Goal: Task Accomplishment & Management: Manage account settings

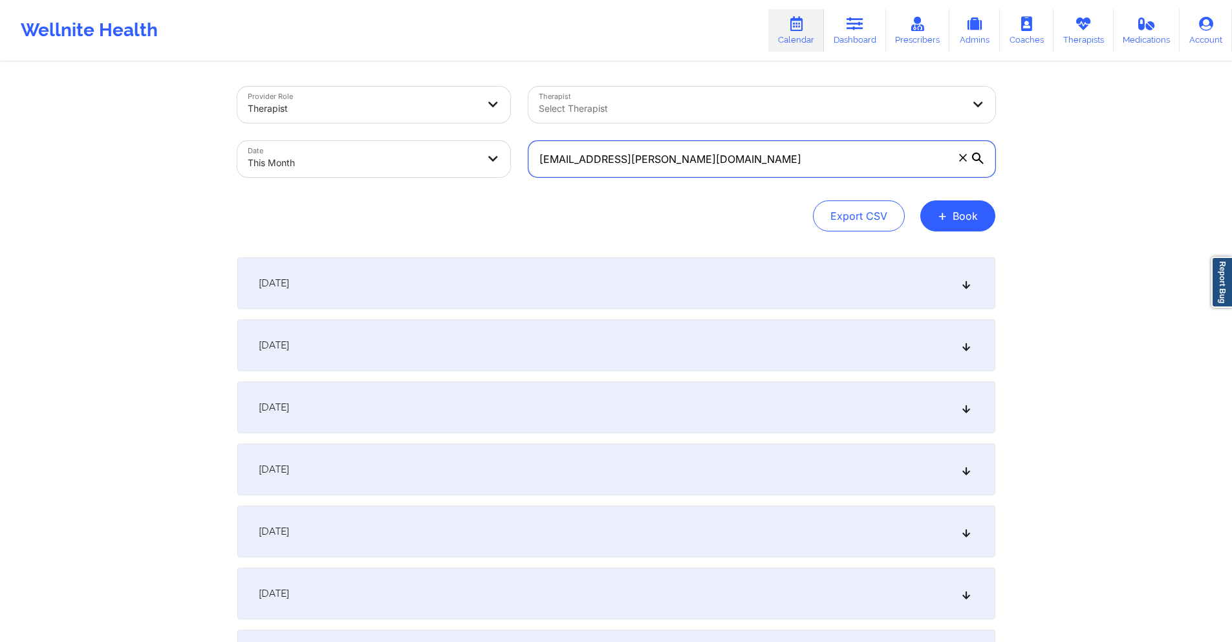
click at [704, 169] on input "[EMAIL_ADDRESS][PERSON_NAME][DOMAIN_NAME]" at bounding box center [761, 159] width 467 height 36
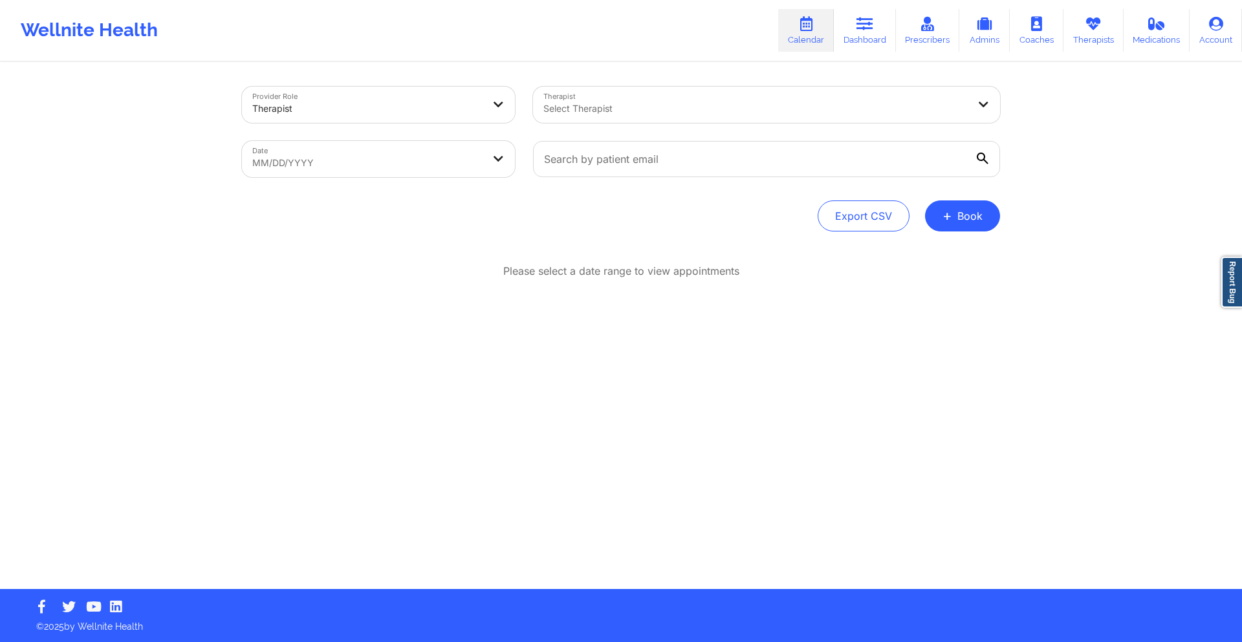
click at [437, 146] on body "Wellnite Health Calendar Dashboard Prescribers Admins Coaches Therapists Medica…" at bounding box center [621, 321] width 1242 height 642
select select "2025-8"
select select "2025-9"
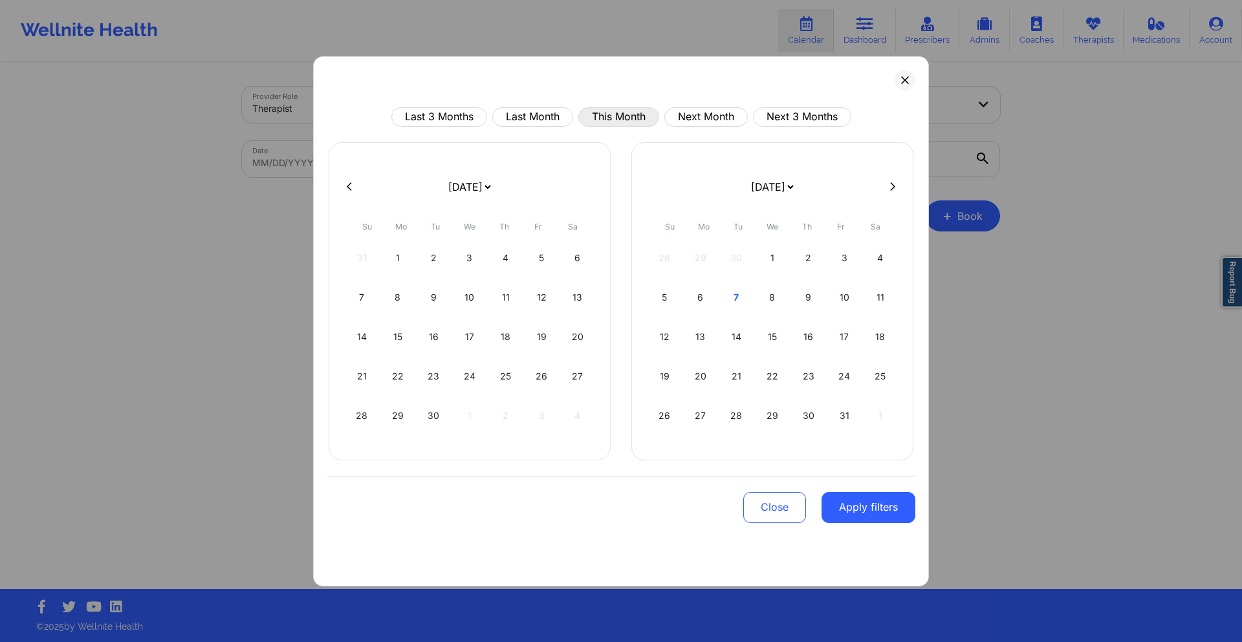
click at [625, 119] on button "This Month" at bounding box center [618, 116] width 81 height 19
select select "2025-9"
select select "2025-10"
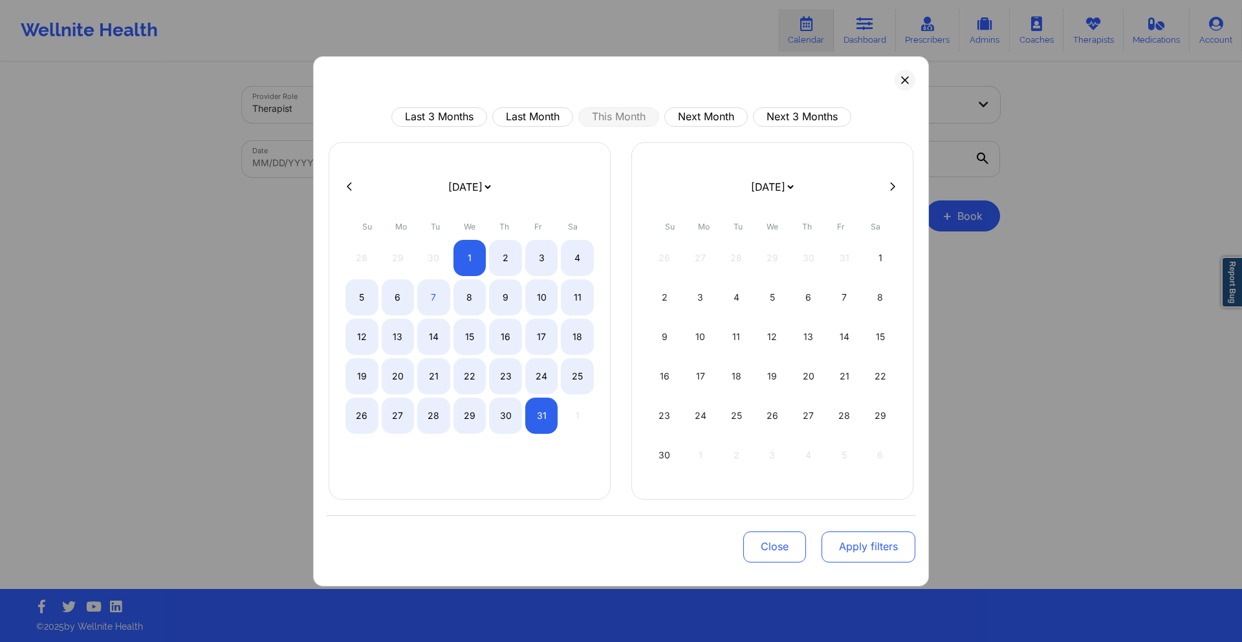
click at [875, 541] on button "Apply filters" at bounding box center [868, 547] width 94 height 31
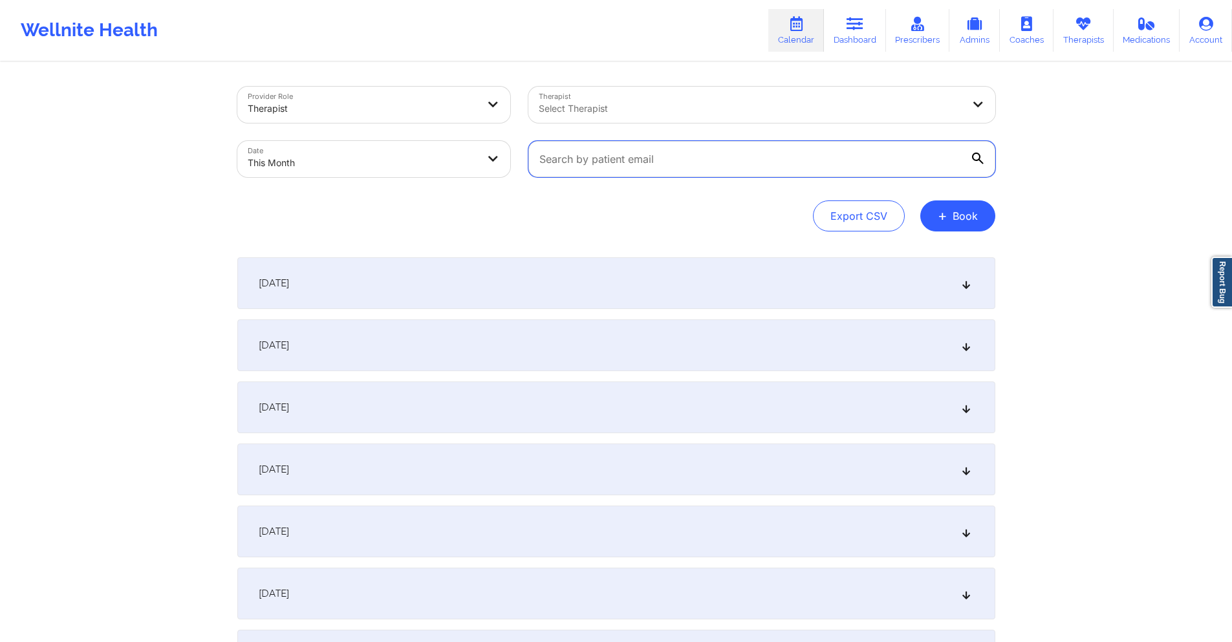
click at [690, 158] on input "text" at bounding box center [761, 159] width 467 height 36
paste input "M [PERSON_NAME]"
type input "M [PERSON_NAME]"
paste input "[EMAIL_ADDRESS][PERSON_NAME][DOMAIN_NAME]"
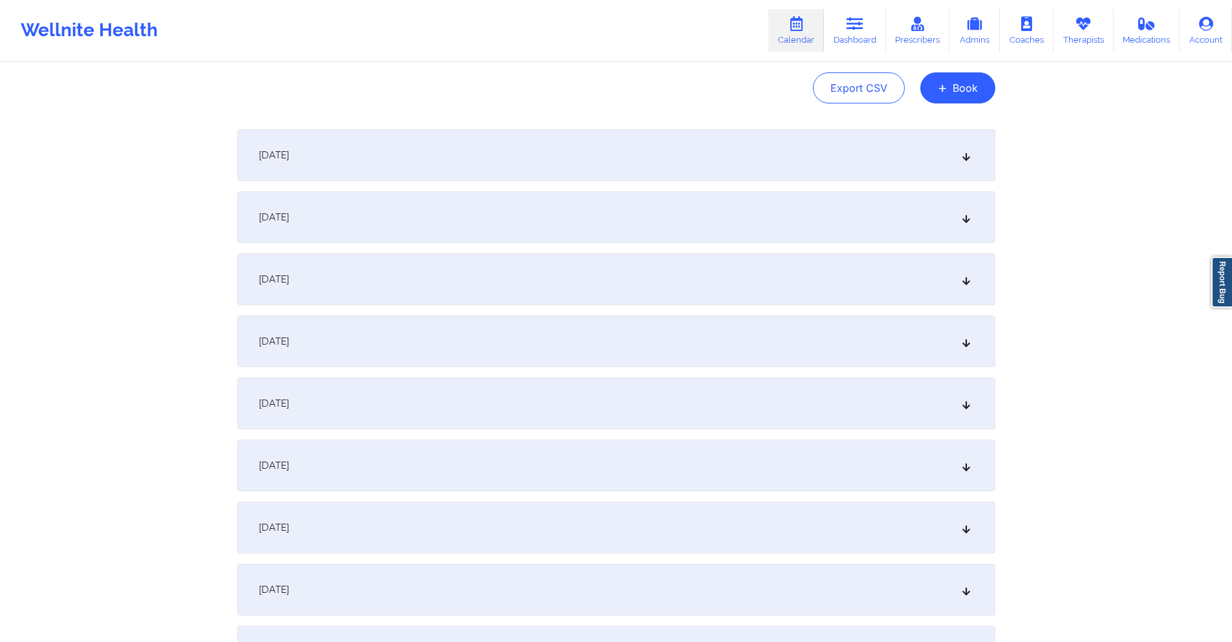
scroll to position [129, 0]
click at [387, 522] on div "[DATE]" at bounding box center [616, 527] width 758 height 52
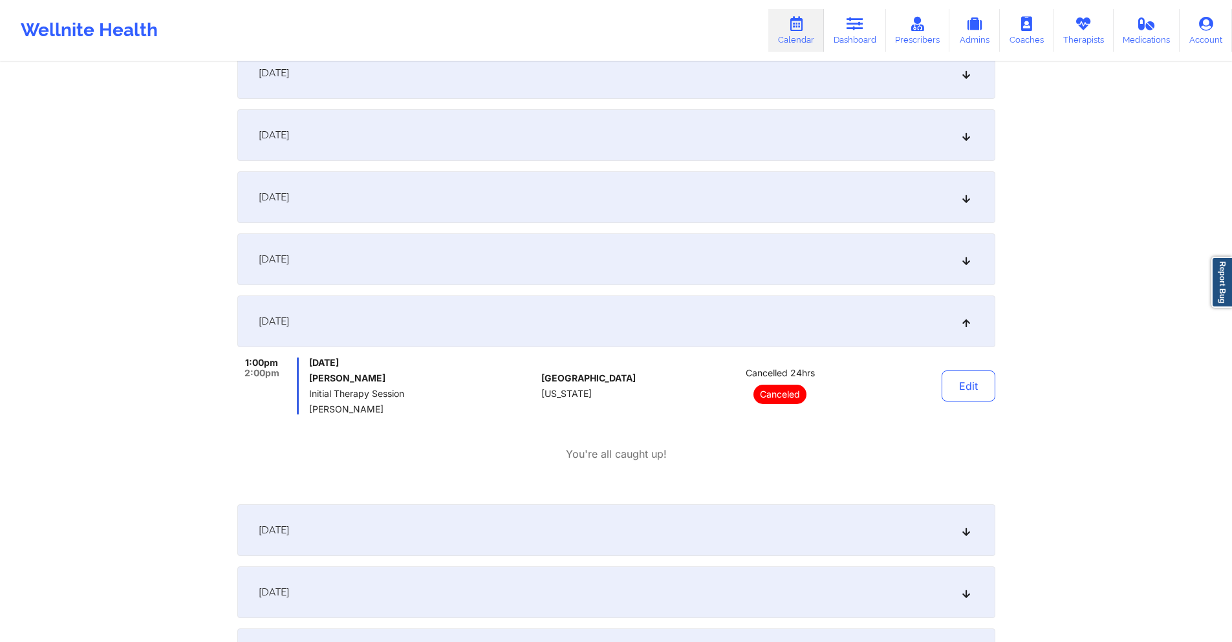
scroll to position [0, 0]
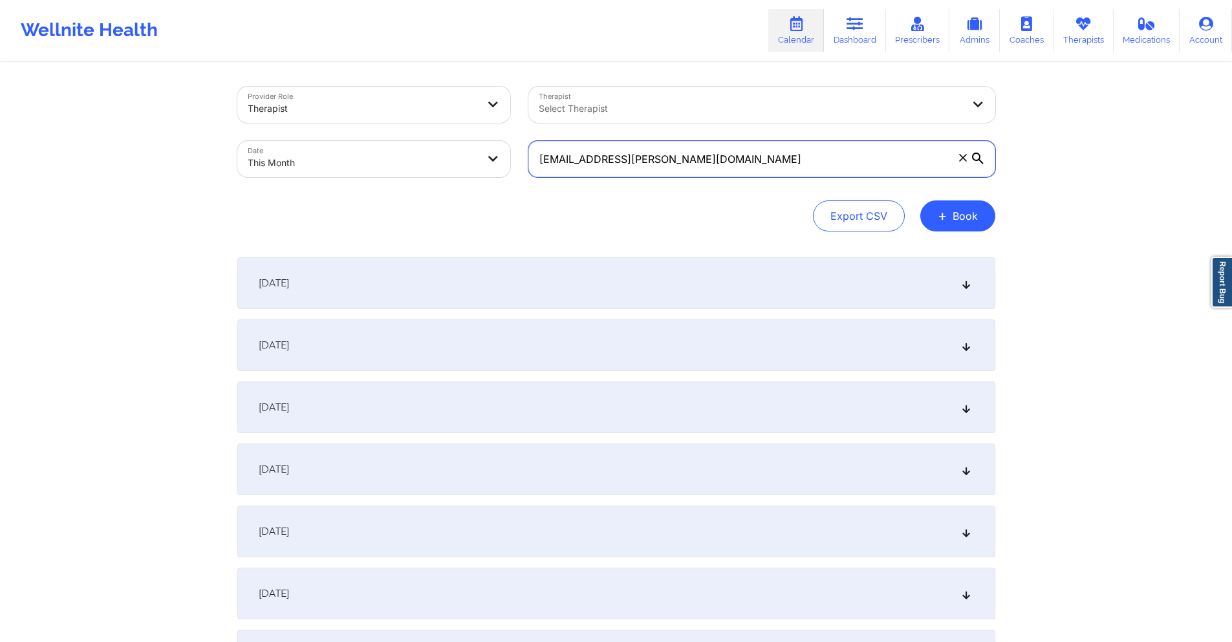
click at [682, 162] on input "[EMAIL_ADDRESS][PERSON_NAME][DOMAIN_NAME]" at bounding box center [761, 159] width 467 height 36
paste input "g.c.layman999"
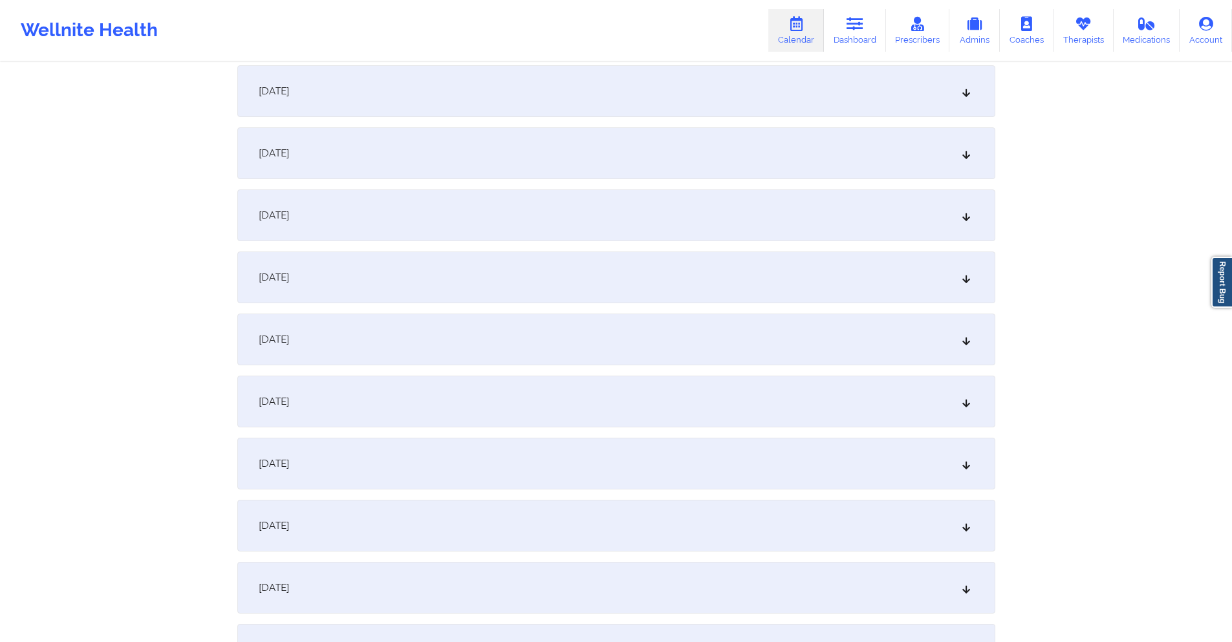
scroll to position [388, 0]
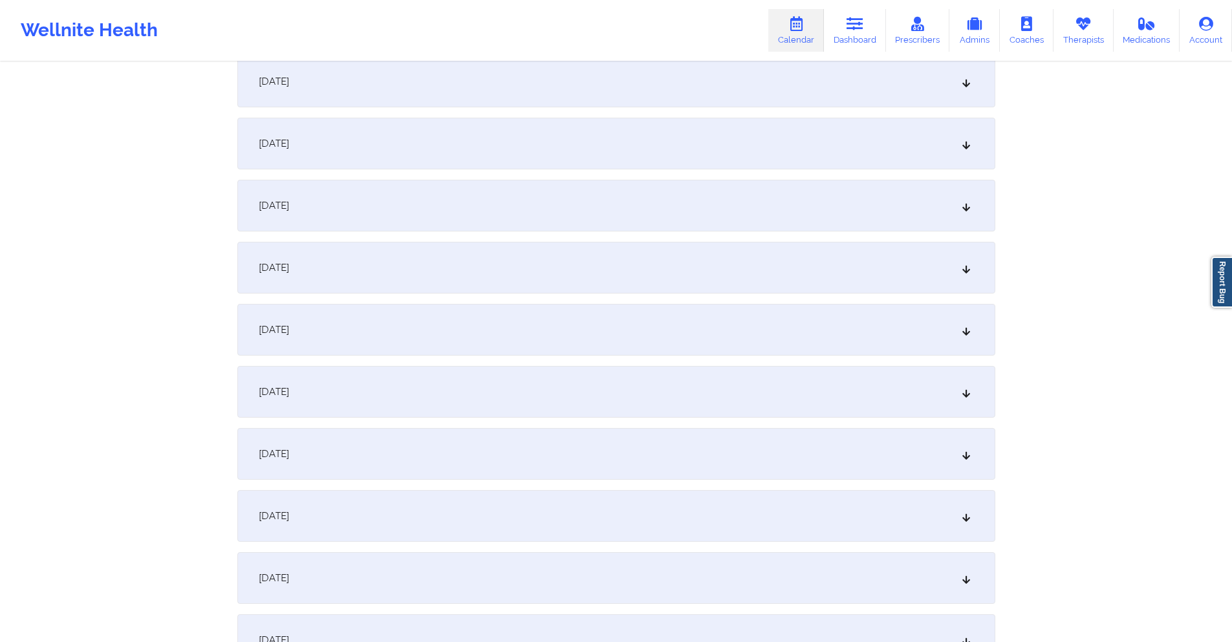
click at [436, 261] on div "[DATE]" at bounding box center [616, 268] width 758 height 52
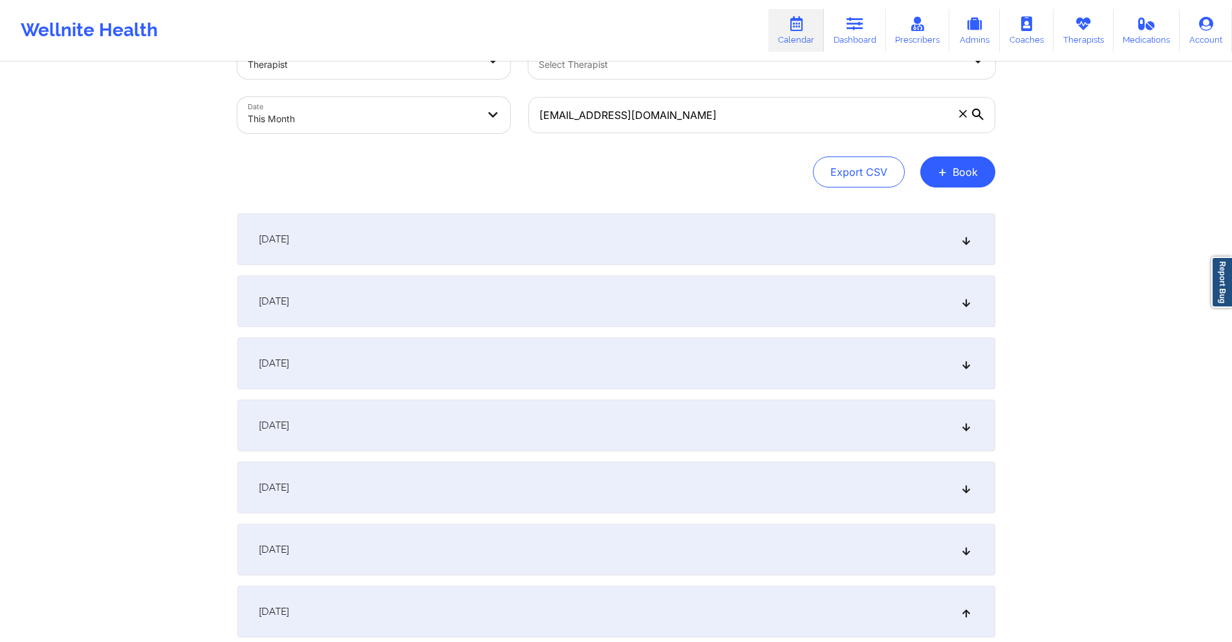
scroll to position [0, 0]
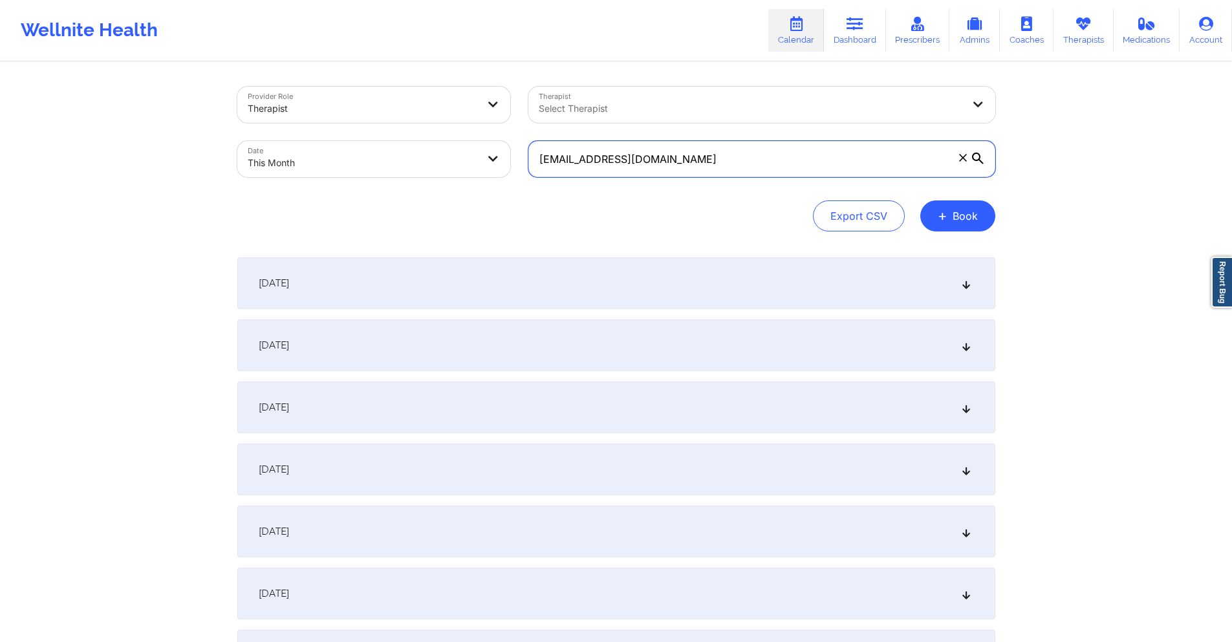
click at [713, 155] on input "[EMAIL_ADDRESS][DOMAIN_NAME]" at bounding box center [761, 159] width 467 height 36
paste input "[EMAIL_ADDRESS]"
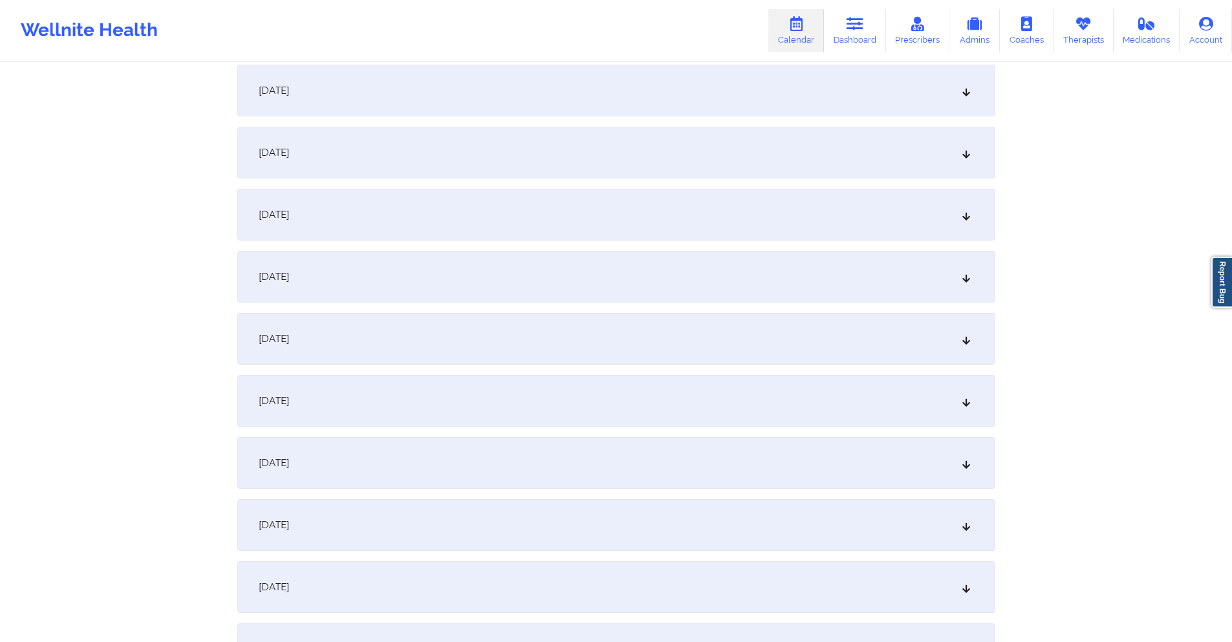
scroll to position [194, 0]
drag, startPoint x: 489, startPoint y: 395, endPoint x: 533, endPoint y: 323, distance: 83.6
click at [488, 395] on div "[DATE]" at bounding box center [616, 400] width 758 height 52
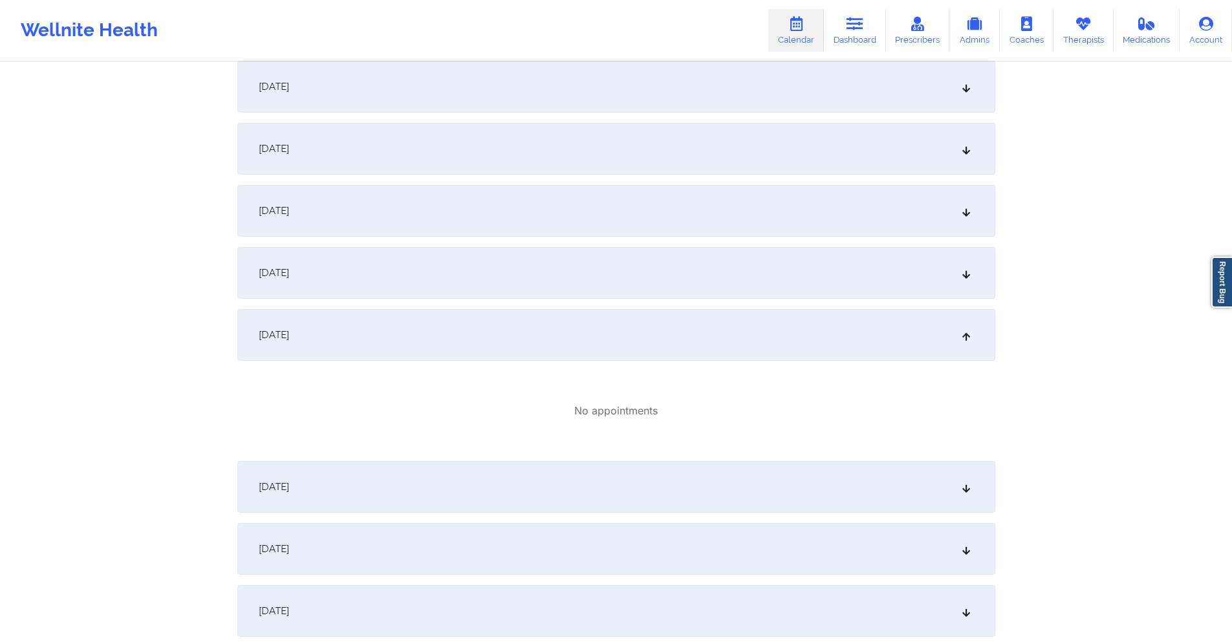
scroll to position [0, 0]
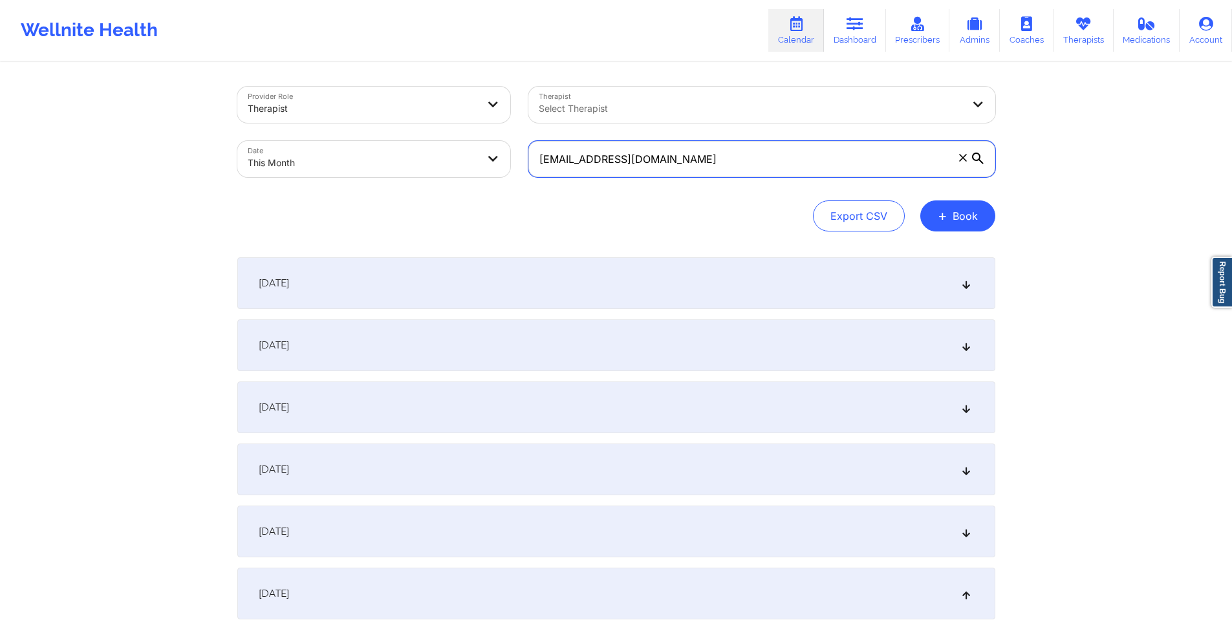
click at [752, 154] on input "[EMAIL_ADDRESS][DOMAIN_NAME]" at bounding box center [761, 159] width 467 height 36
paste input "[EMAIL_ADDRESS]"
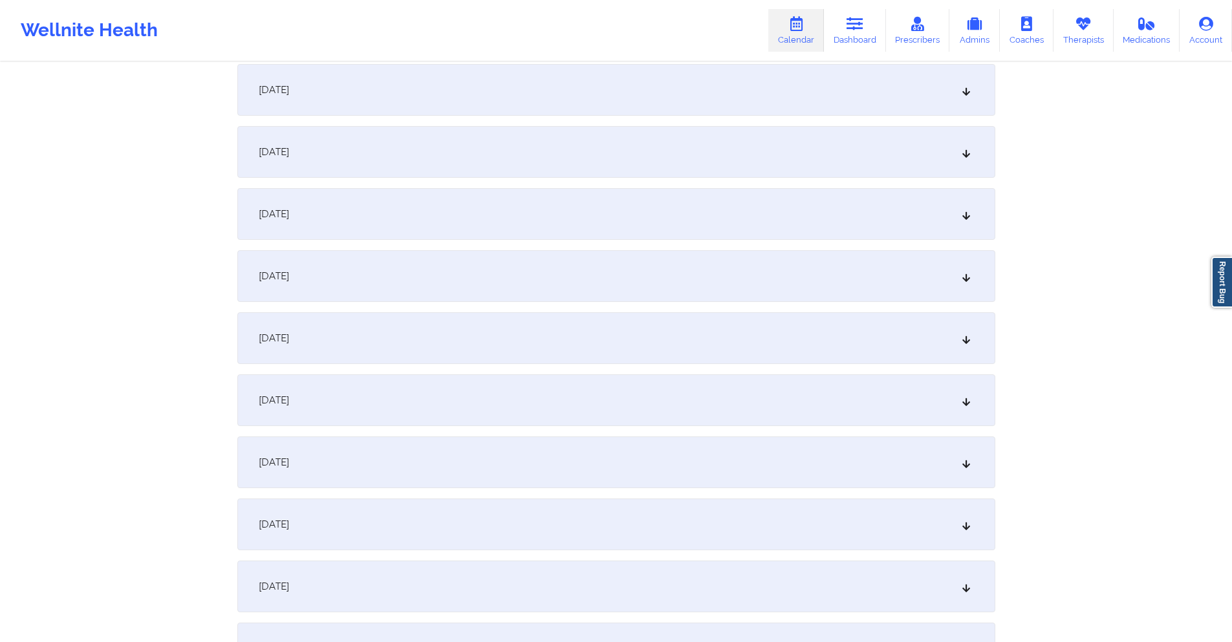
scroll to position [323, 0]
click at [394, 325] on div "[DATE]" at bounding box center [616, 333] width 758 height 52
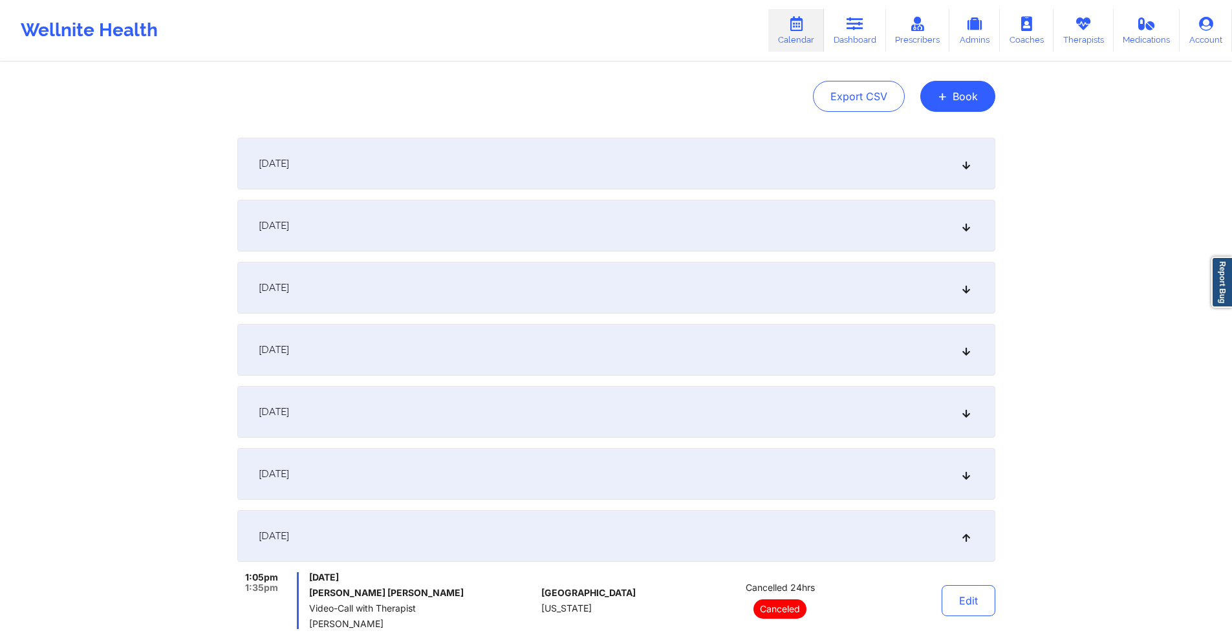
scroll to position [0, 0]
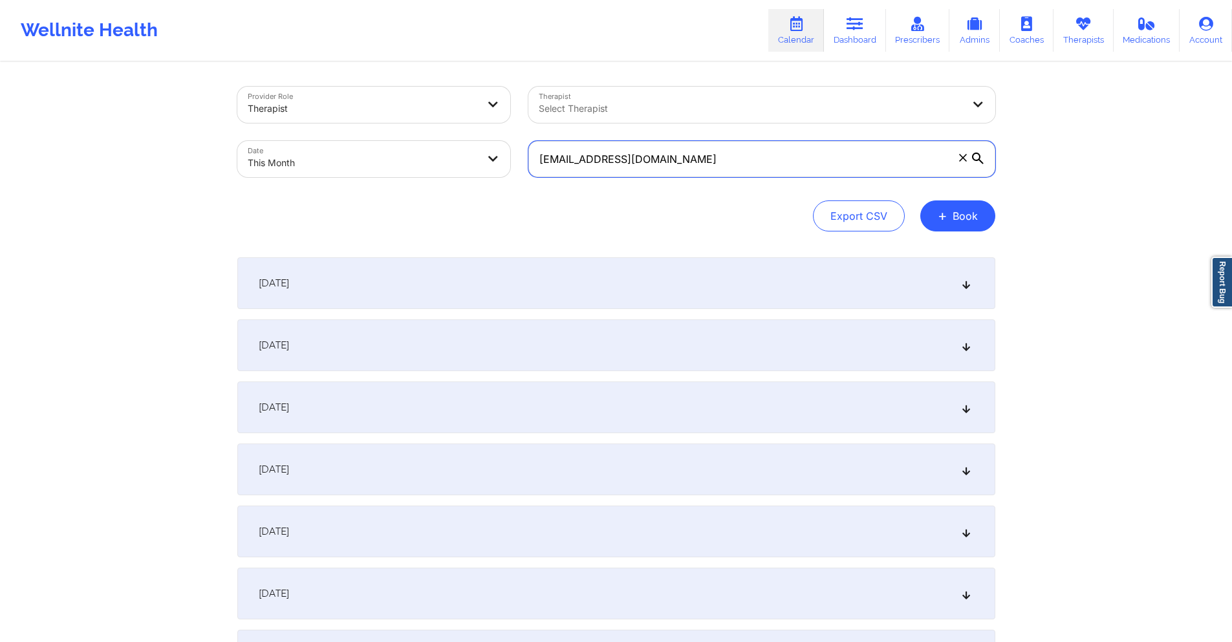
click at [650, 160] on input "[EMAIL_ADDRESS][DOMAIN_NAME]" at bounding box center [761, 159] width 467 height 36
paste input "[PERSON_NAME][EMAIL_ADDRESS][DOMAIN_NAME]"
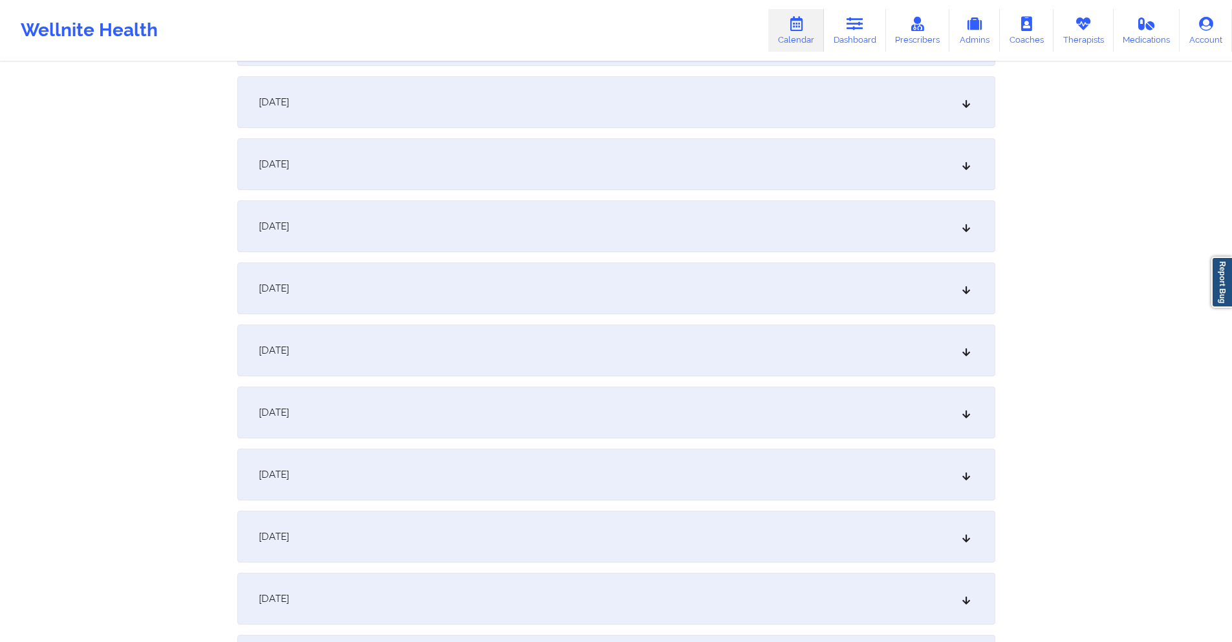
scroll to position [453, 0]
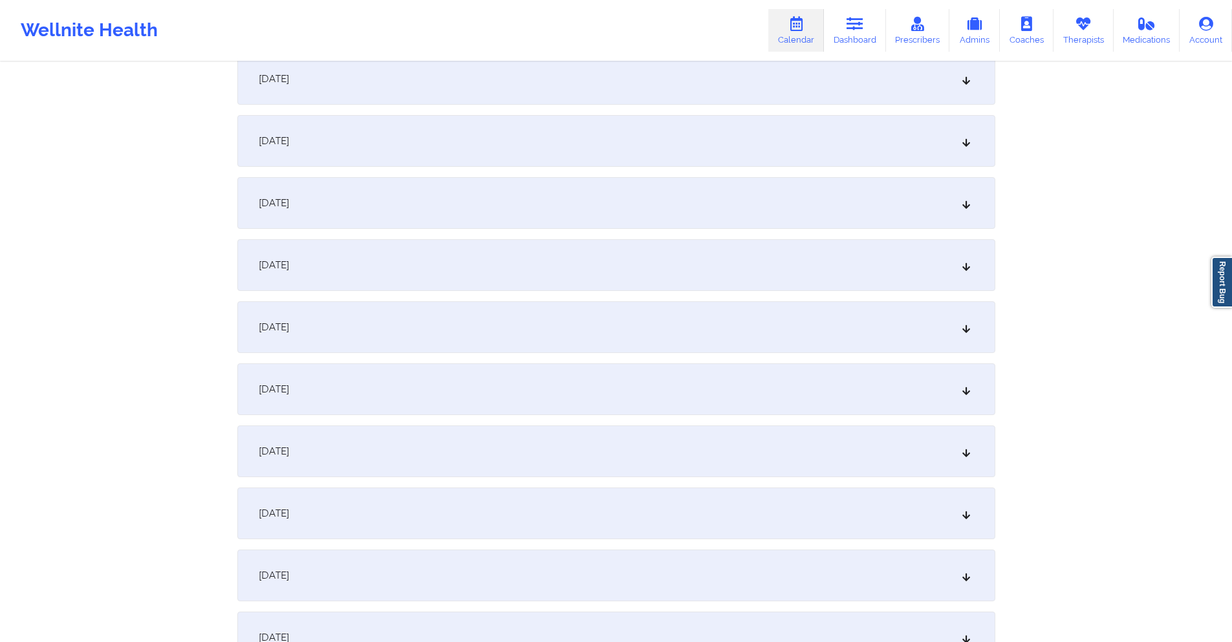
click at [580, 213] on div "[DATE]" at bounding box center [616, 203] width 758 height 52
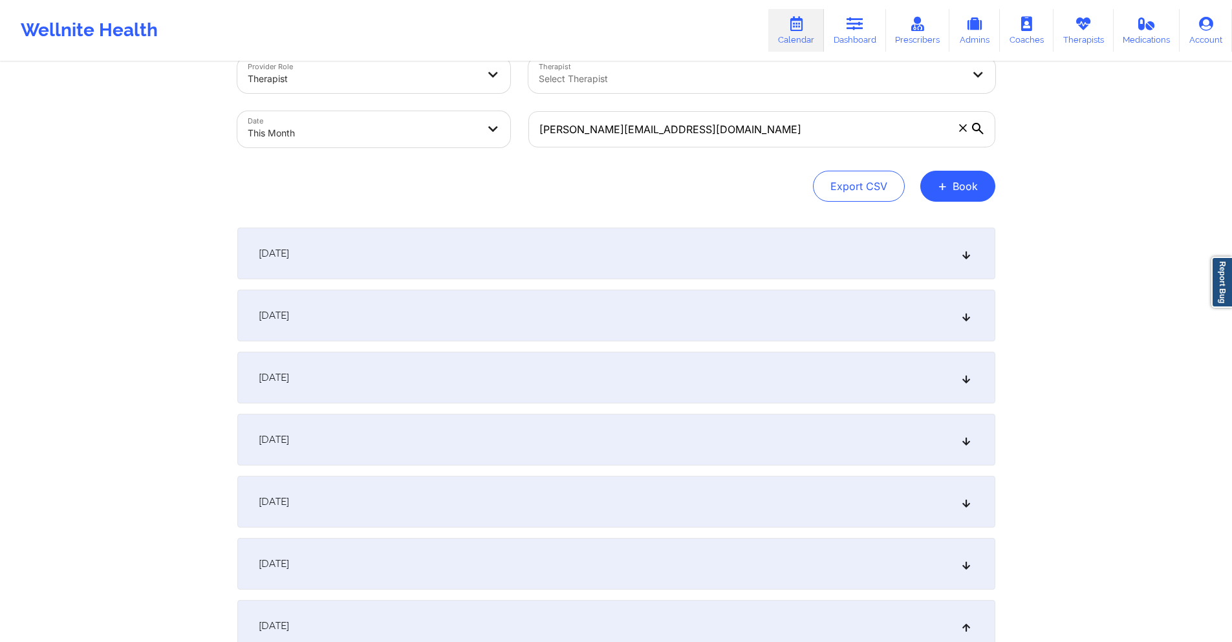
scroll to position [0, 0]
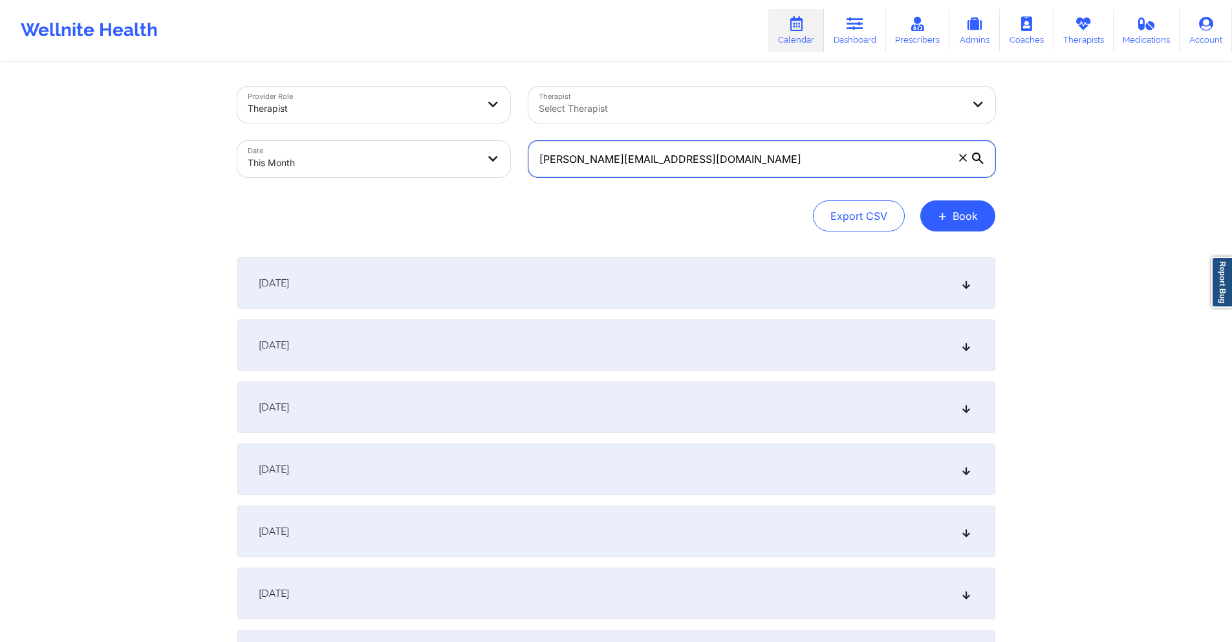
click at [651, 163] on input "[PERSON_NAME][EMAIL_ADDRESS][DOMAIN_NAME]" at bounding box center [761, 159] width 467 height 36
paste input "[EMAIL_ADDRESS][DOMAIN_NAME]"
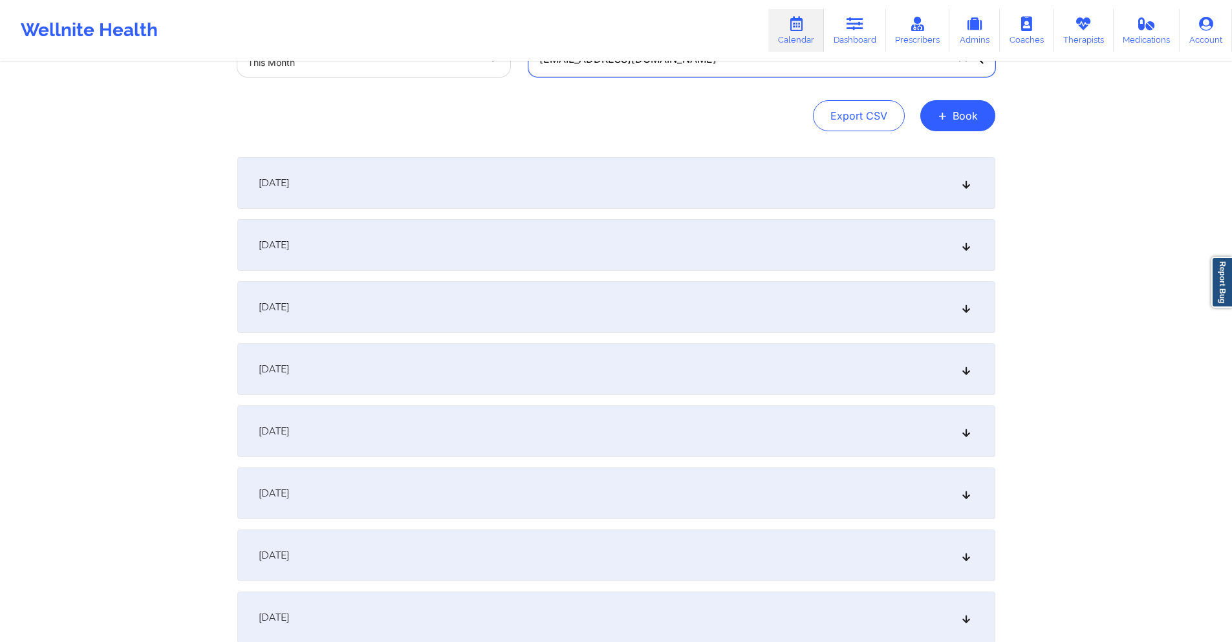
scroll to position [259, 0]
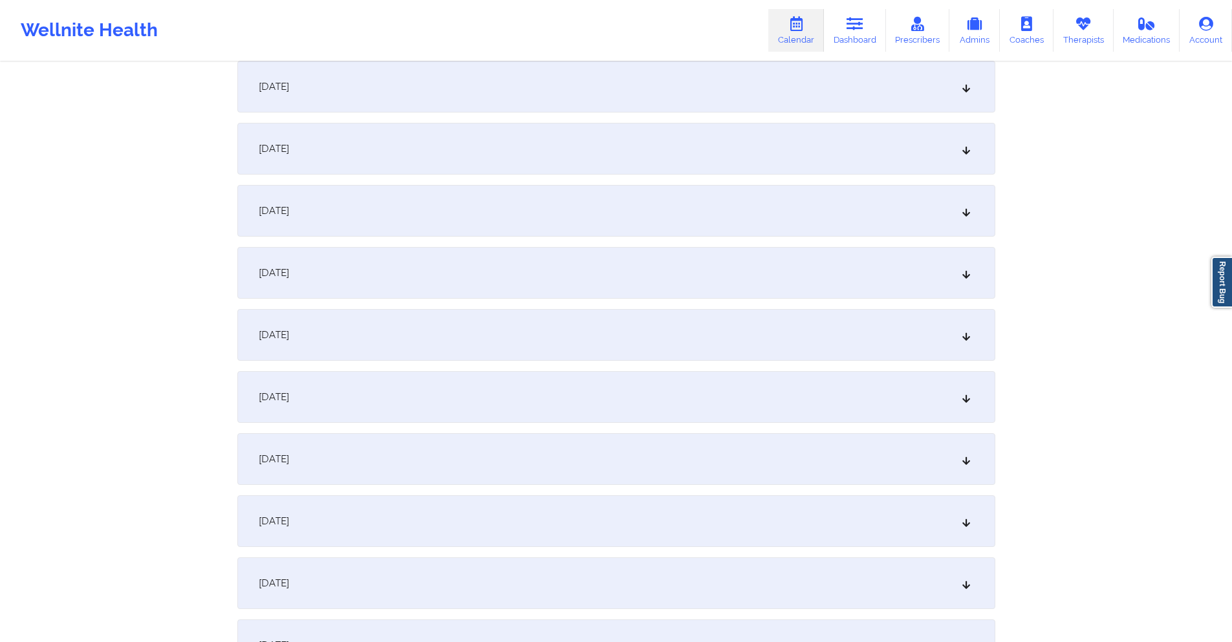
click at [410, 400] on div "[DATE]" at bounding box center [616, 397] width 758 height 52
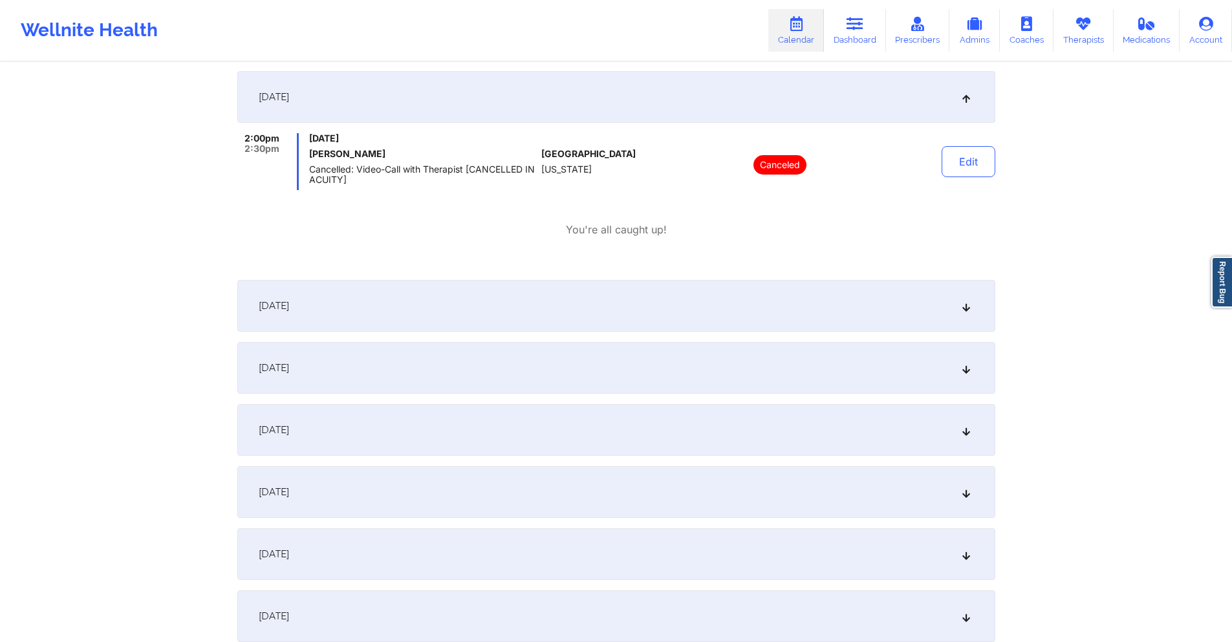
scroll to position [647, 0]
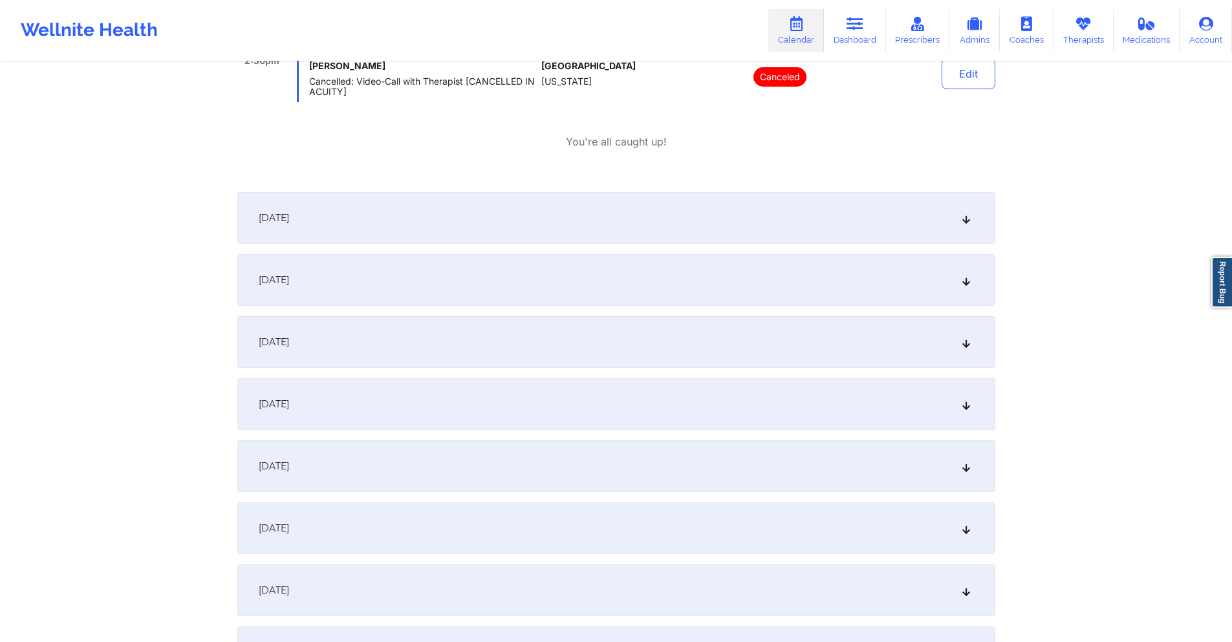
click at [409, 584] on div "[DATE]" at bounding box center [616, 591] width 758 height 52
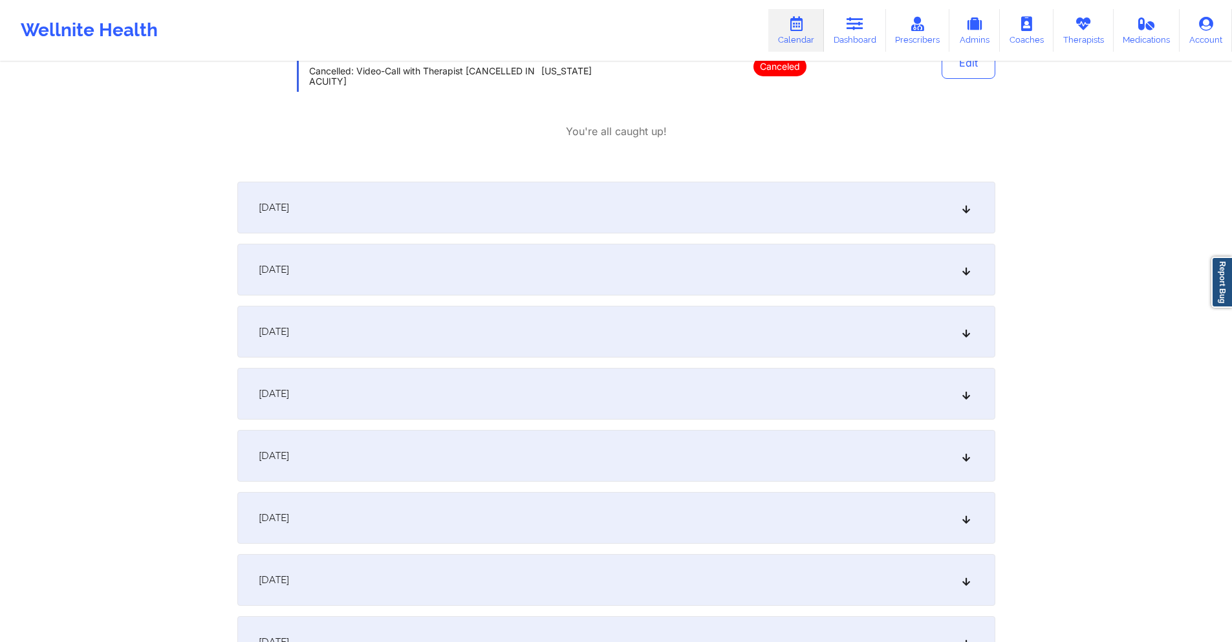
scroll to position [1293, 0]
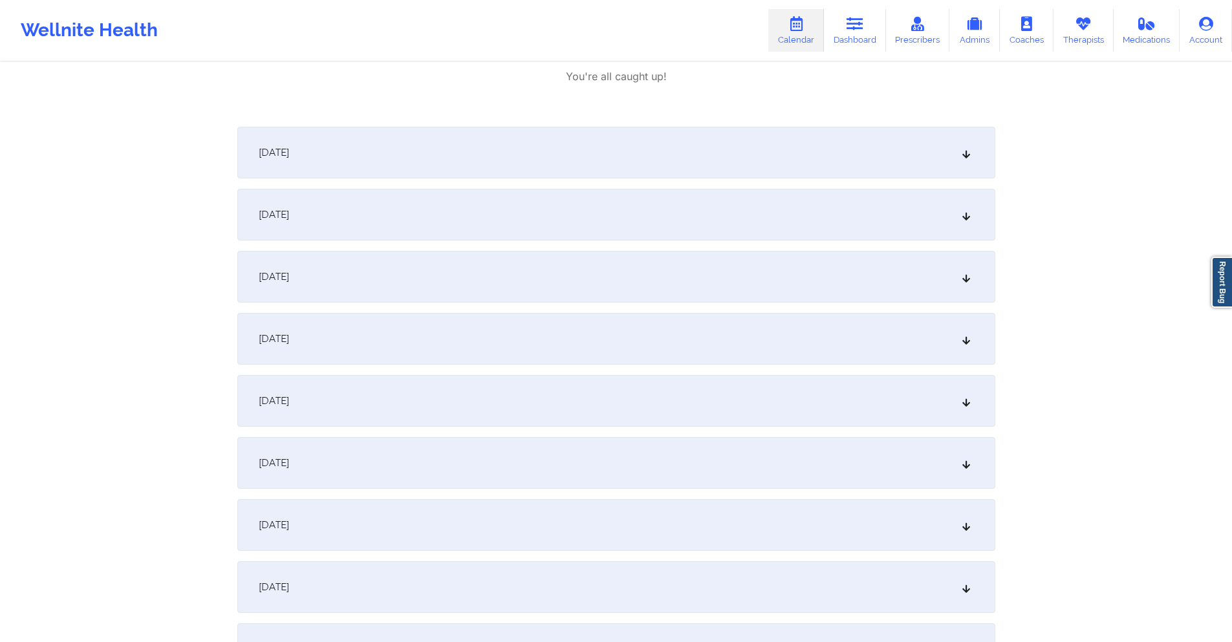
click at [434, 533] on div "[DATE]" at bounding box center [616, 525] width 758 height 52
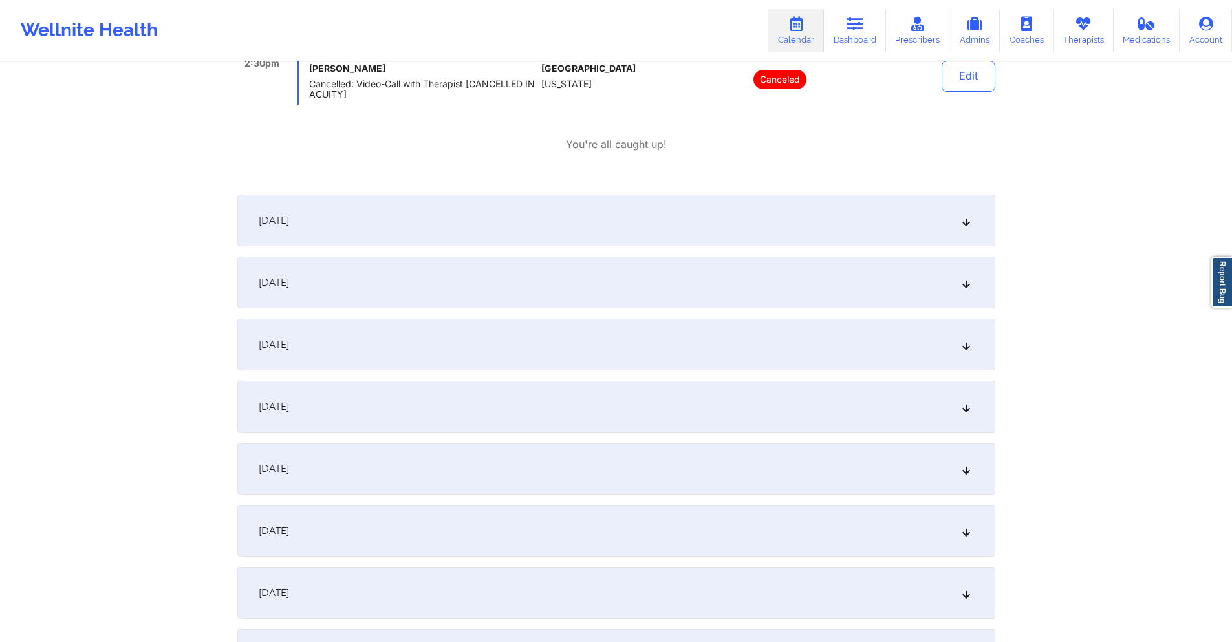
scroll to position [1811, 0]
click at [413, 576] on div "[DATE]" at bounding box center [616, 589] width 758 height 52
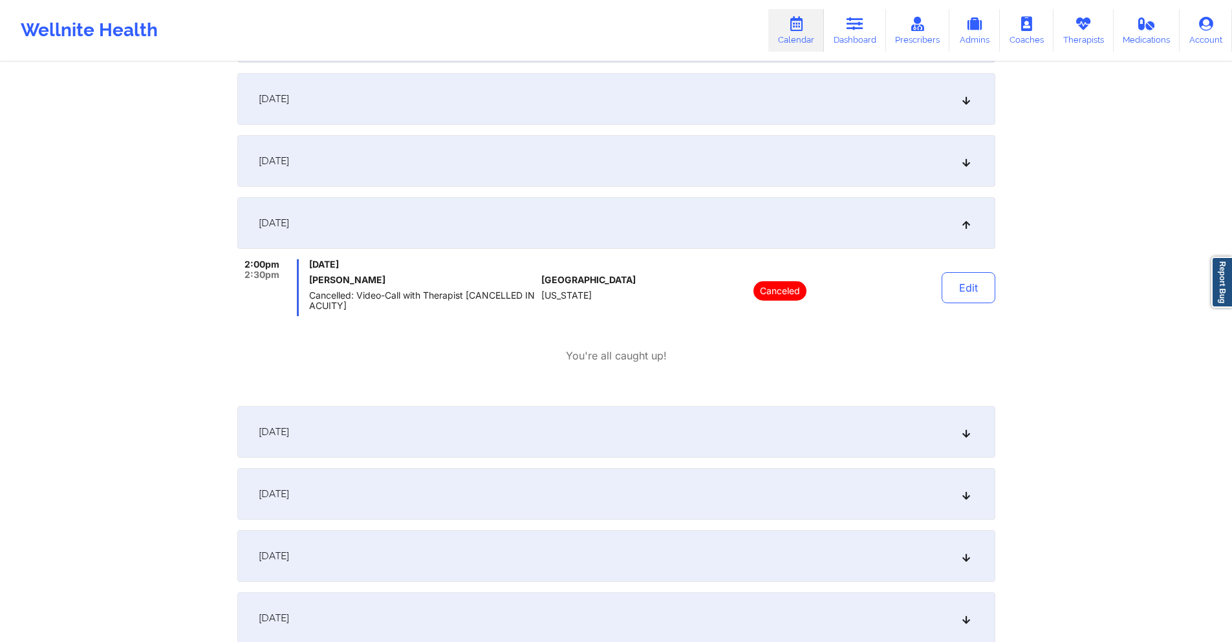
scroll to position [0, 0]
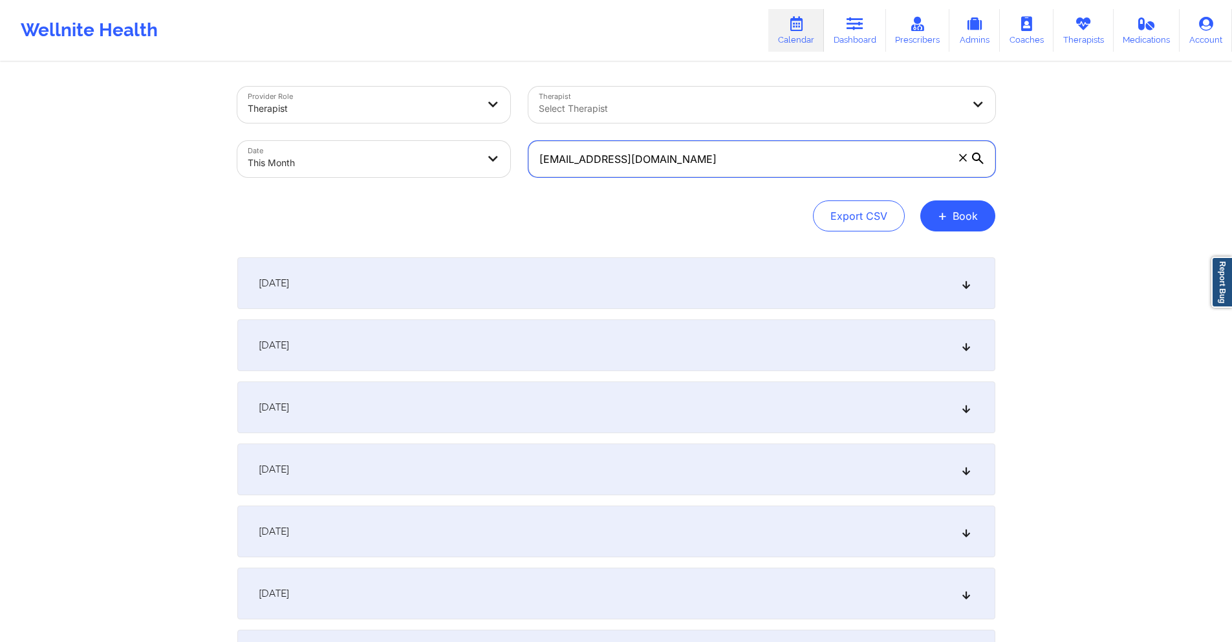
click at [704, 158] on input "[EMAIL_ADDRESS][DOMAIN_NAME]" at bounding box center [761, 159] width 467 height 36
paste input "blakemorgan799"
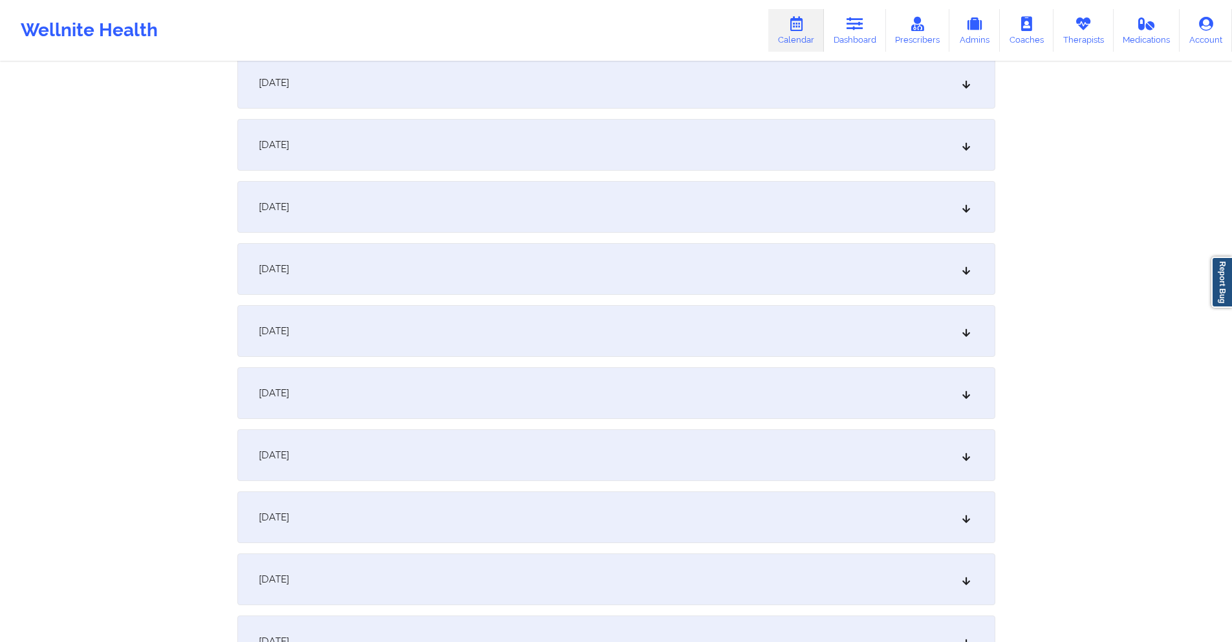
scroll to position [388, 0]
click at [678, 272] on div "[DATE]" at bounding box center [616, 268] width 758 height 52
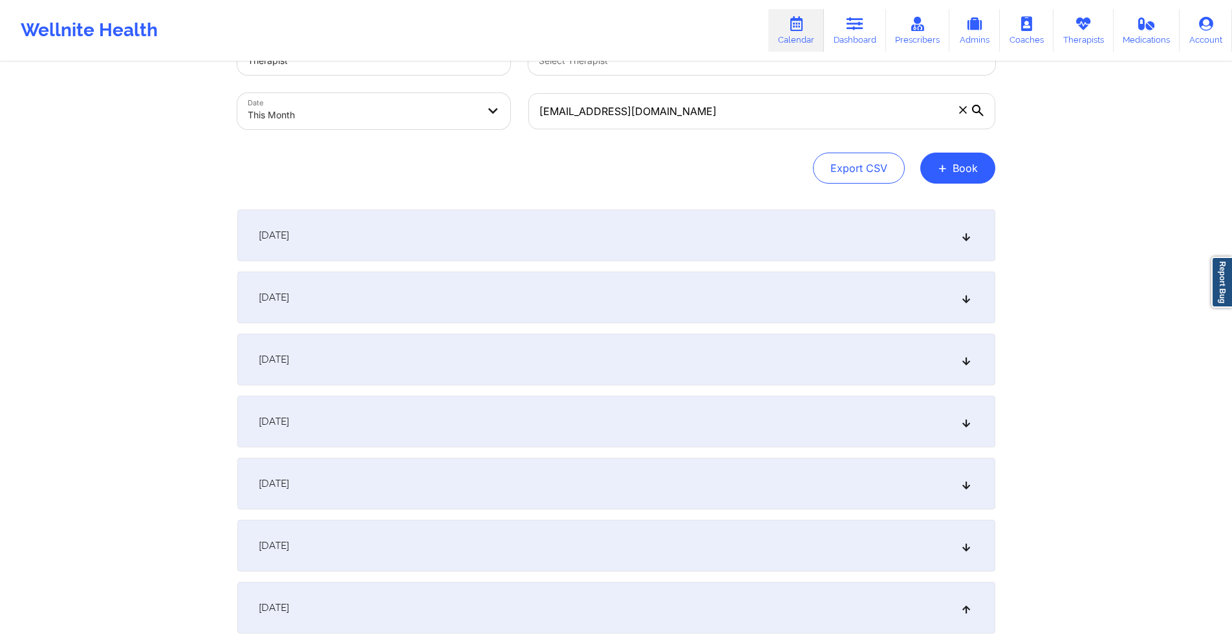
scroll to position [0, 0]
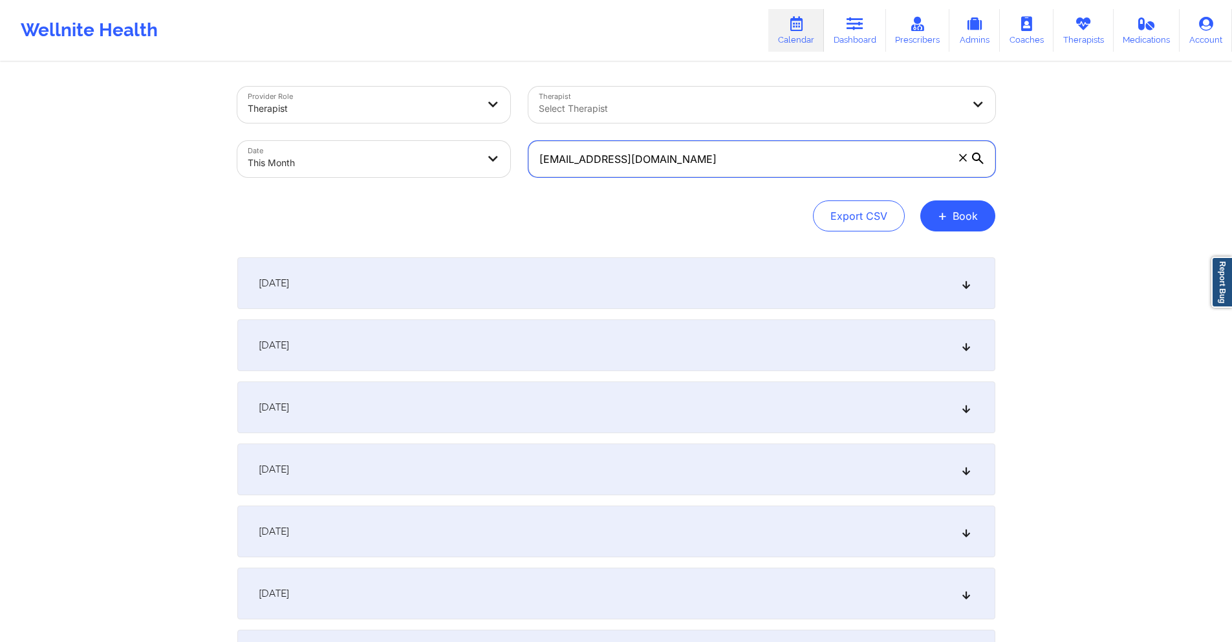
click at [702, 158] on input "[EMAIL_ADDRESS][DOMAIN_NAME]" at bounding box center [761, 159] width 467 height 36
paste input "[EMAIL_ADDRESS]"
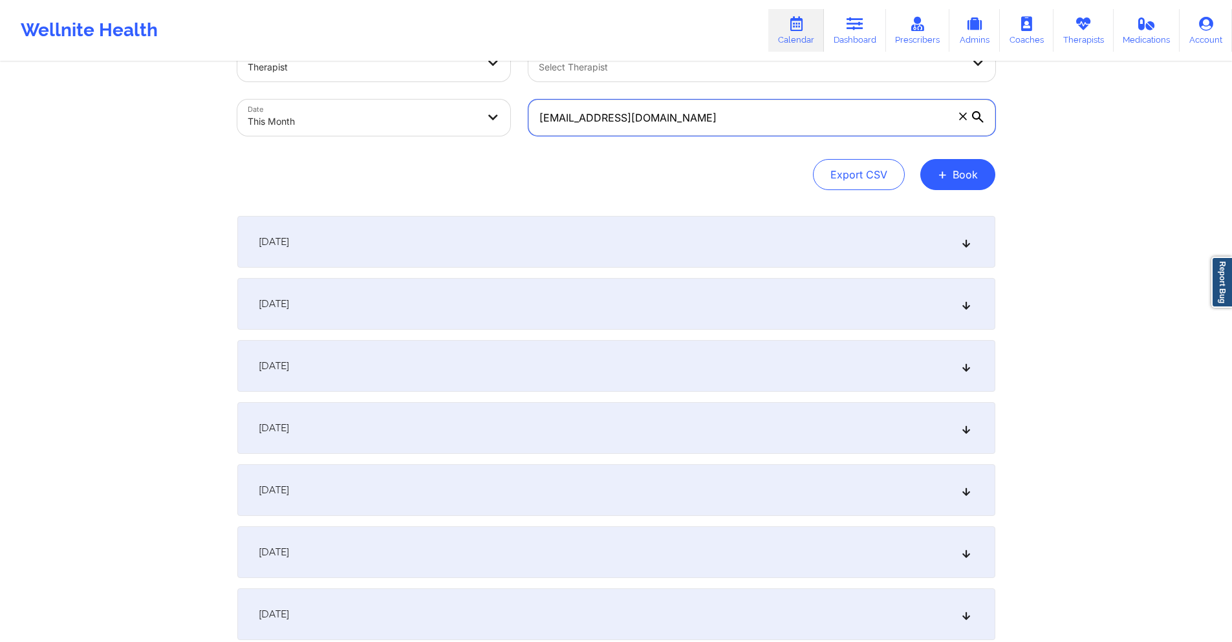
scroll to position [194, 0]
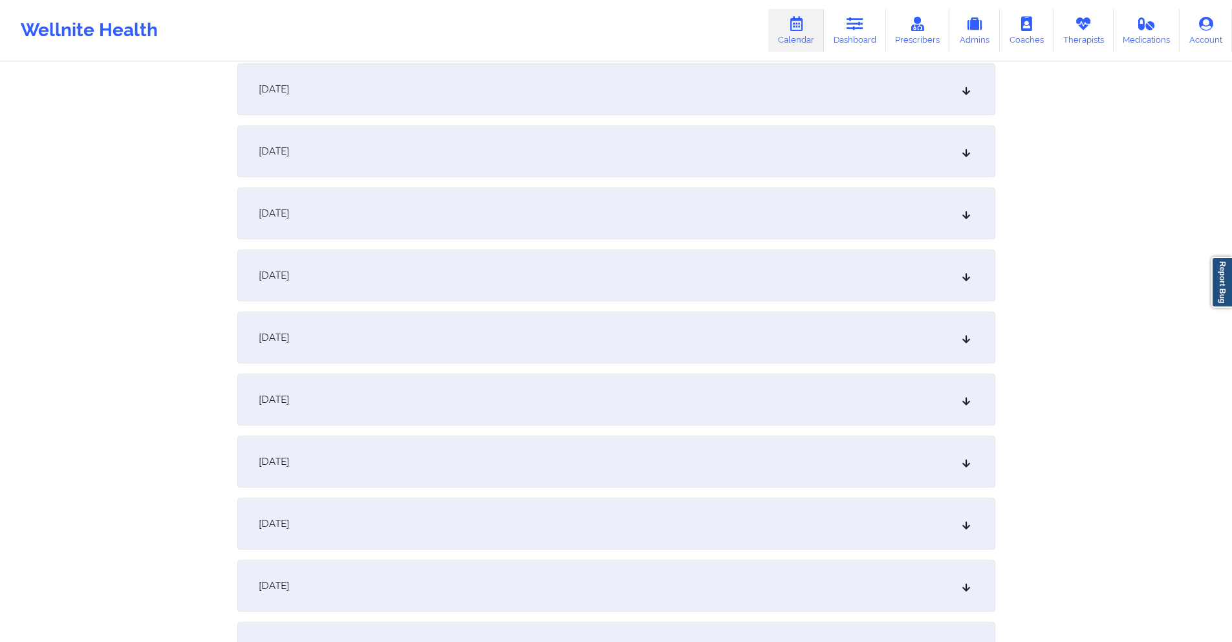
drag, startPoint x: 488, startPoint y: 464, endPoint x: 515, endPoint y: 427, distance: 45.9
click at [488, 464] on div "[DATE]" at bounding box center [616, 462] width 758 height 52
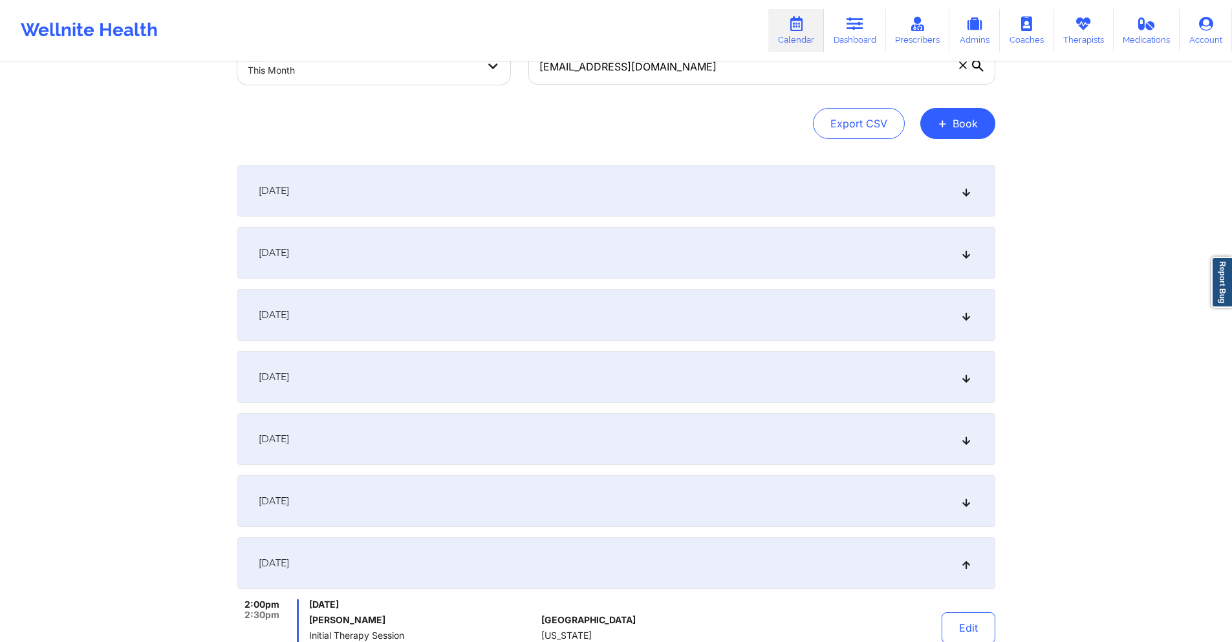
scroll to position [0, 0]
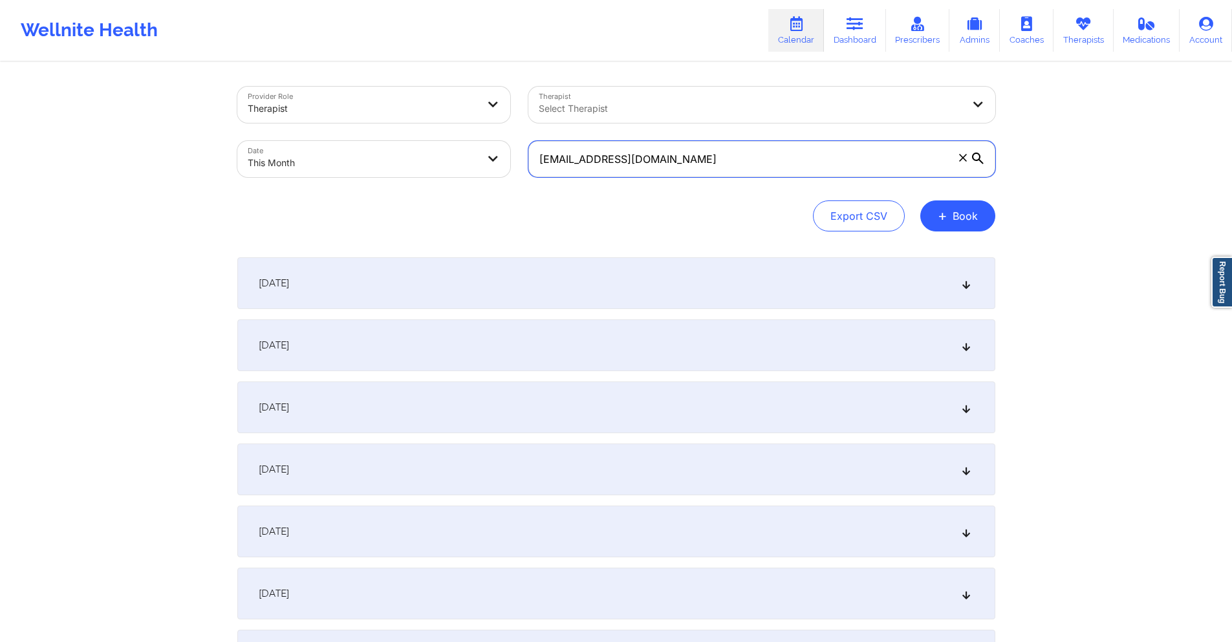
click at [673, 155] on input "[EMAIL_ADDRESS][DOMAIN_NAME]" at bounding box center [761, 159] width 467 height 36
paste input ""Acuity Notes: Let patient IN?— YES Coverage plan: FL BLUE/ Lucet/HMO Effective…"
paste input "[PERSON_NAME][EMAIL_ADDRESS]"
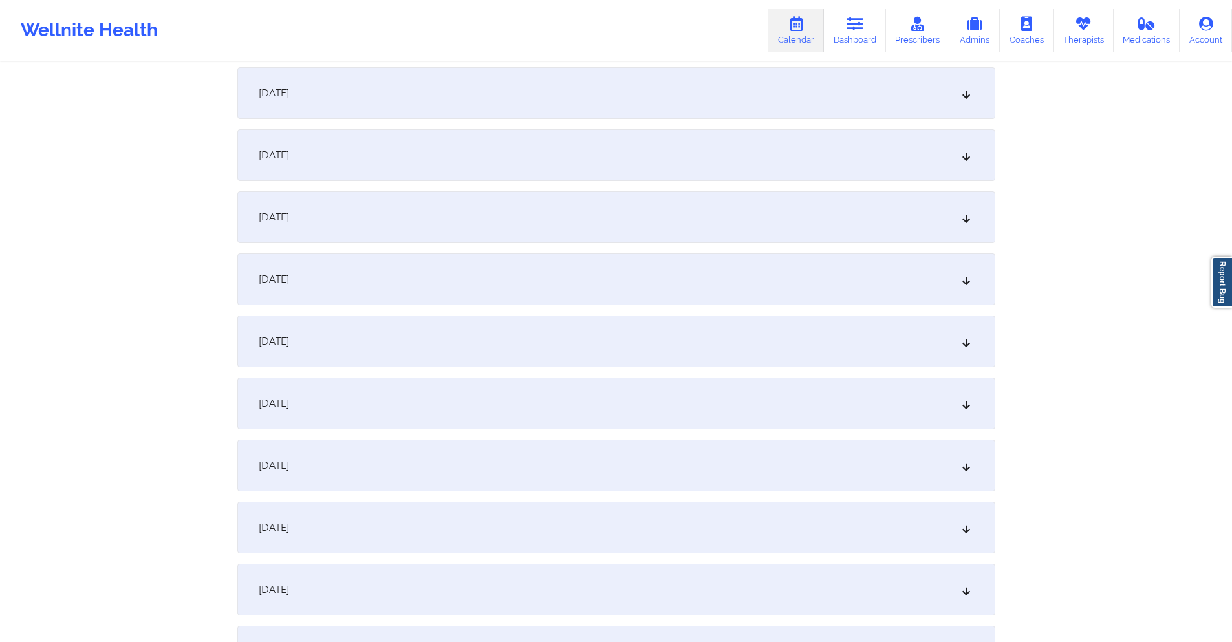
scroll to position [259, 0]
click at [460, 388] on div "[DATE]" at bounding box center [616, 397] width 758 height 52
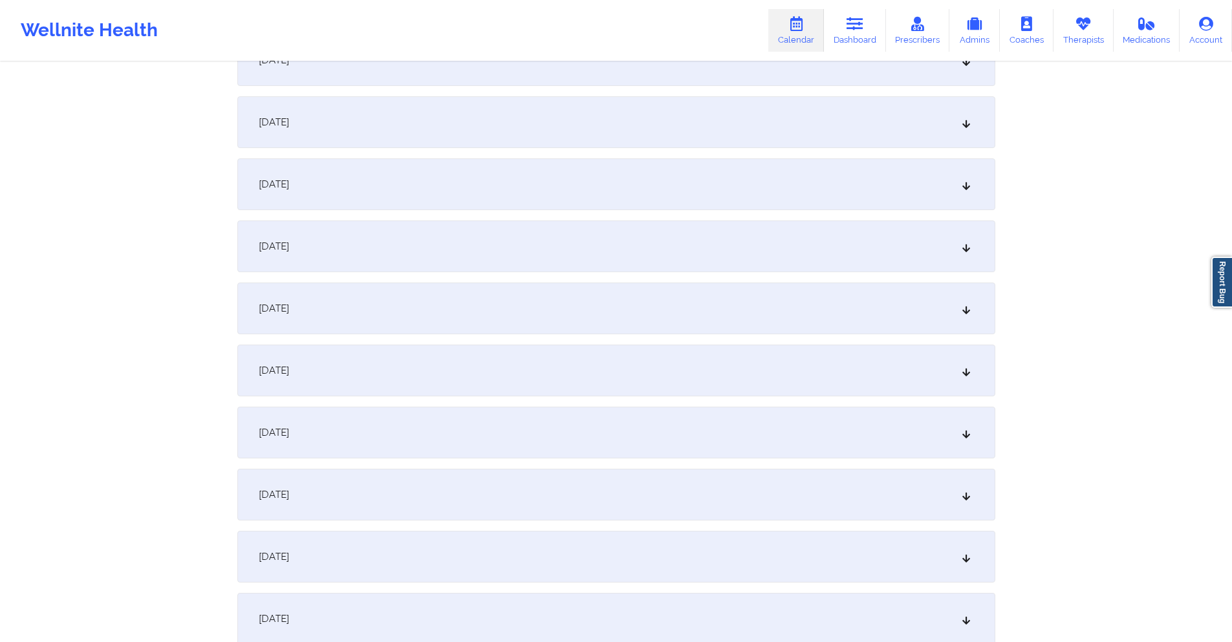
scroll to position [1358, 0]
click at [479, 296] on div "[DATE]" at bounding box center [616, 303] width 758 height 52
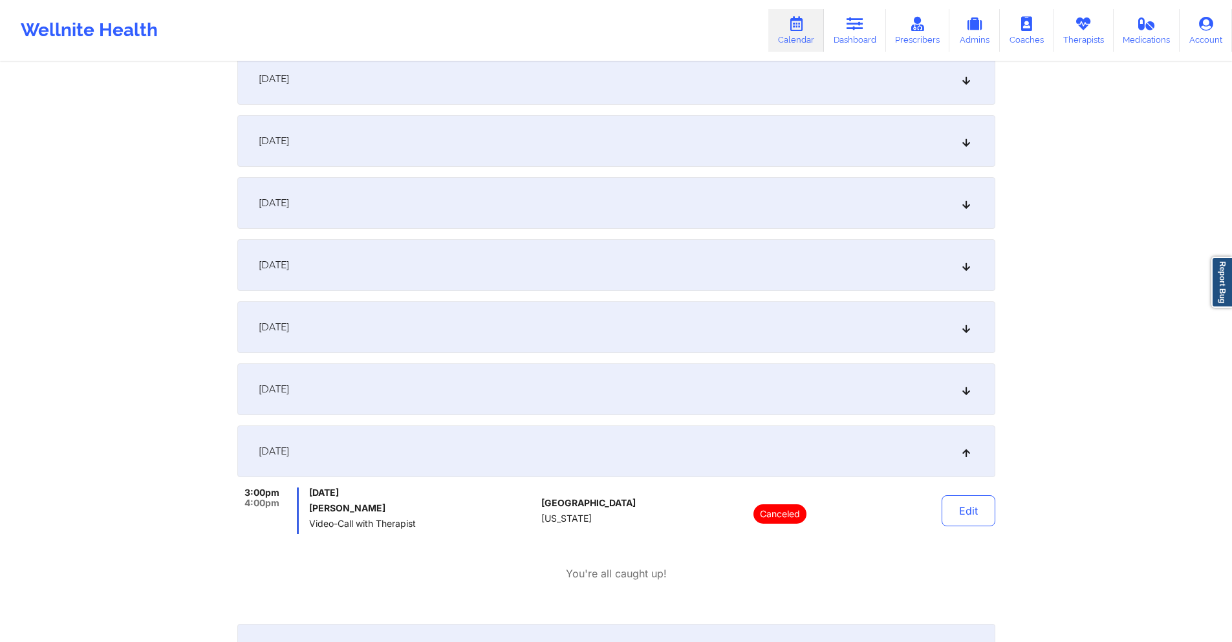
scroll to position [0, 0]
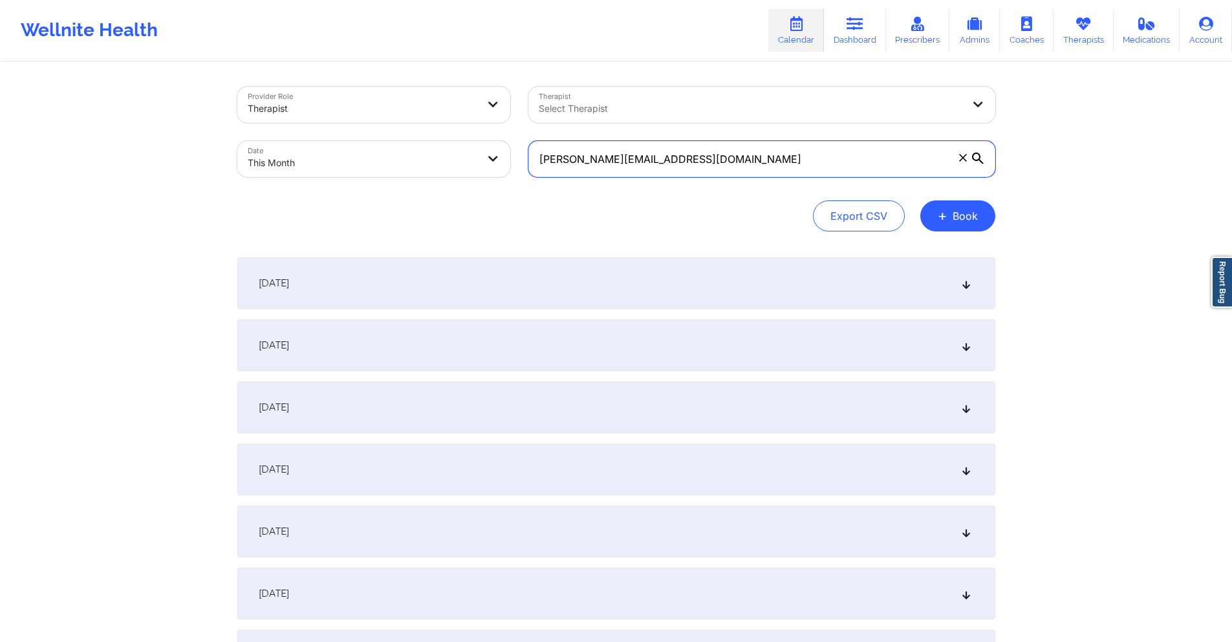
click at [736, 153] on input "[PERSON_NAME][EMAIL_ADDRESS][DOMAIN_NAME]" at bounding box center [761, 159] width 467 height 36
paste input "kareemgor"
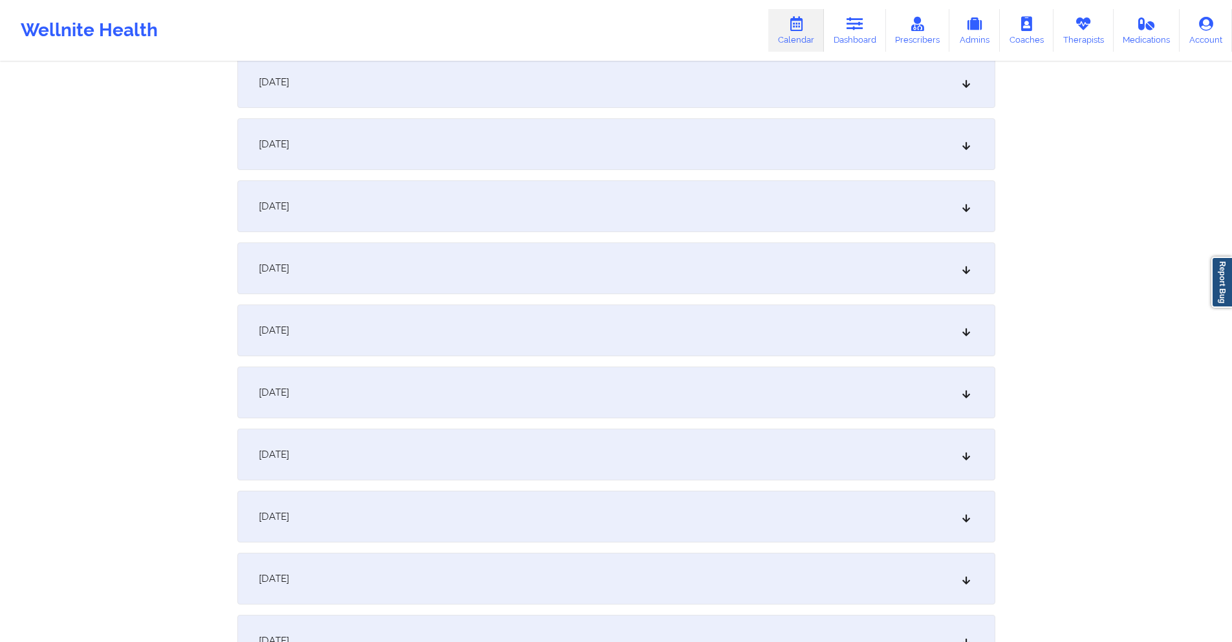
scroll to position [388, 0]
click at [642, 277] on div "[DATE]" at bounding box center [616, 268] width 758 height 52
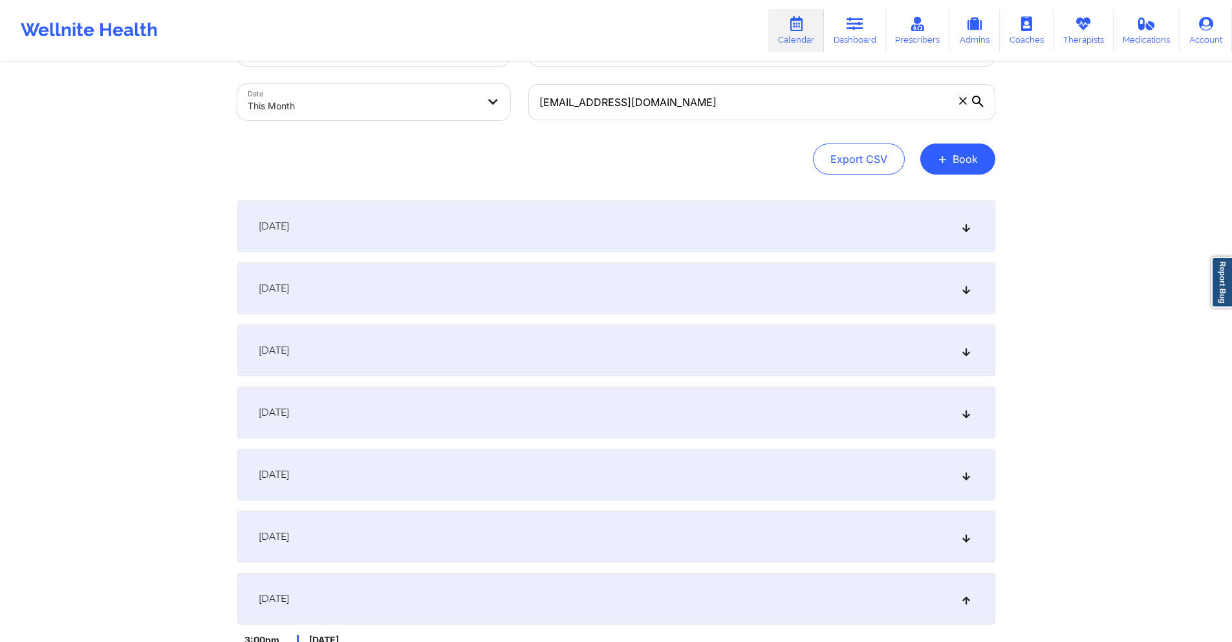
scroll to position [0, 0]
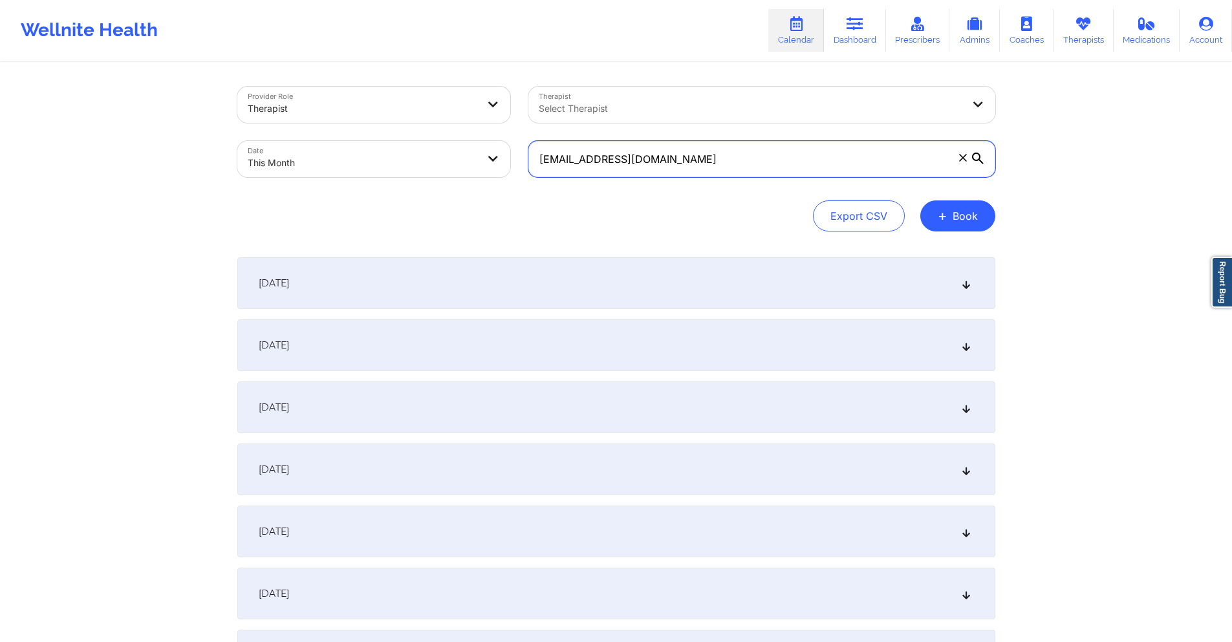
click at [657, 151] on input "[EMAIL_ADDRESS][DOMAIN_NAME]" at bounding box center [761, 159] width 467 height 36
paste input "dewalton05"
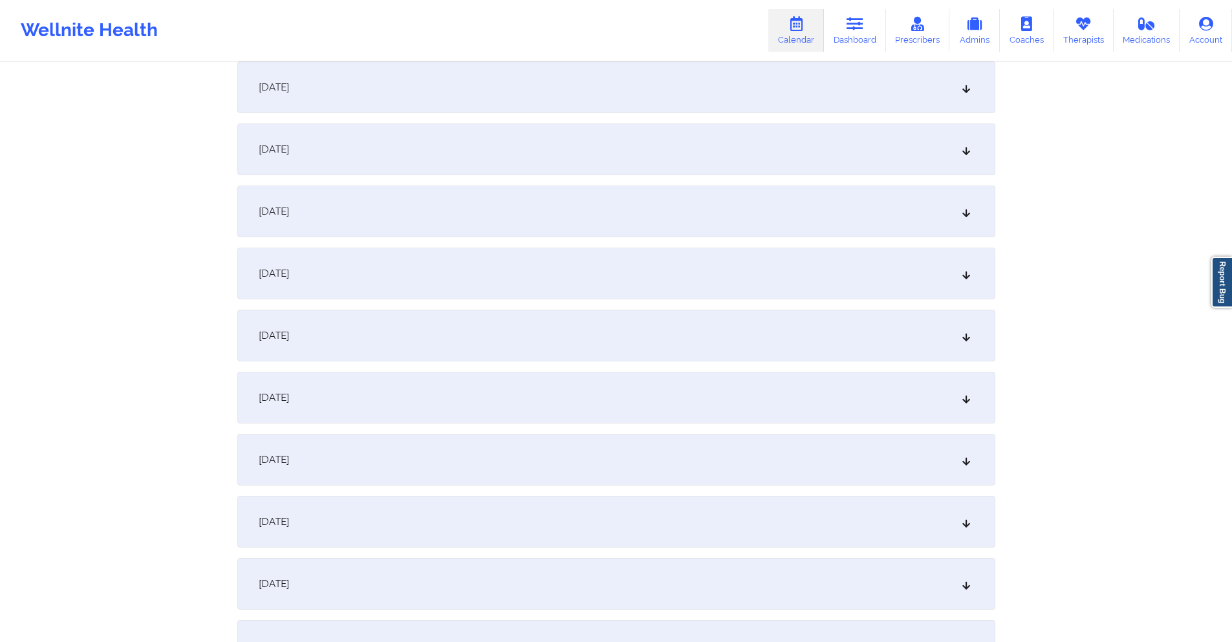
scroll to position [323, 0]
click at [528, 327] on div "[DATE]" at bounding box center [616, 333] width 758 height 52
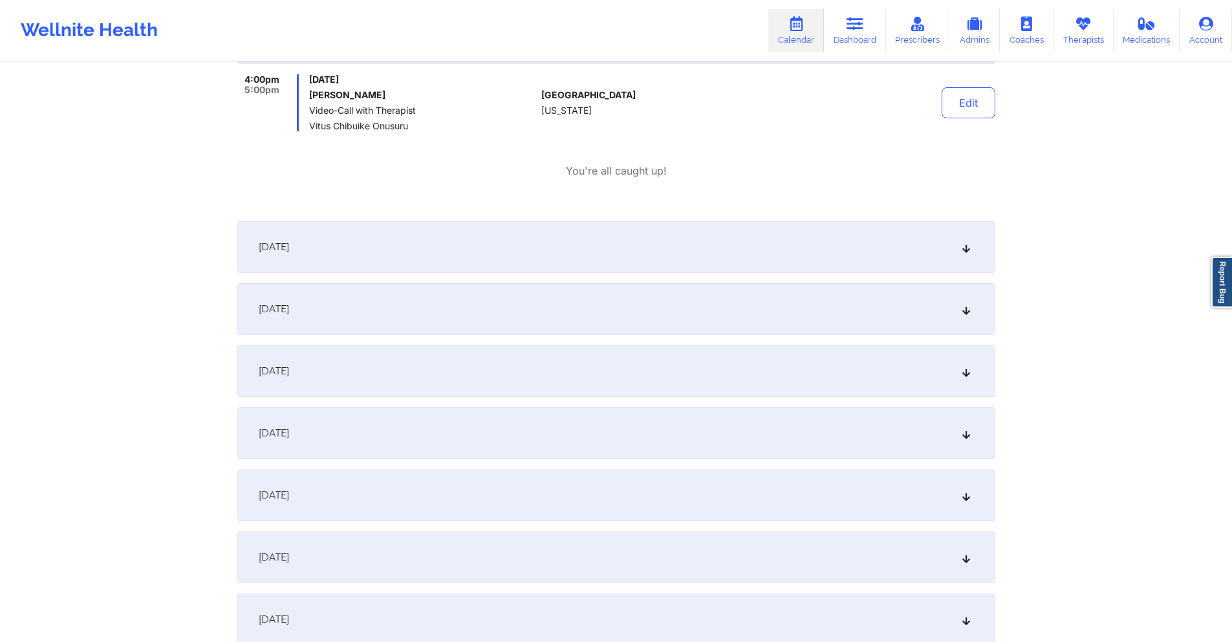
scroll to position [647, 0]
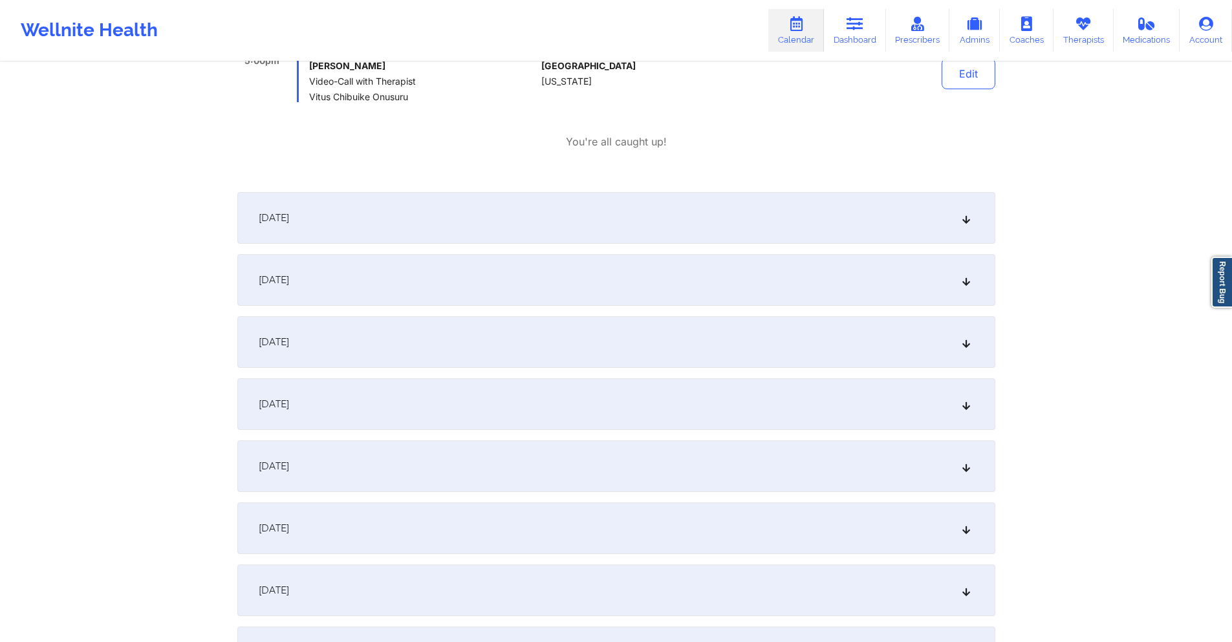
click at [575, 451] on div "[DATE]" at bounding box center [616, 466] width 758 height 52
click at [582, 285] on div "[DATE]" at bounding box center [616, 285] width 758 height 52
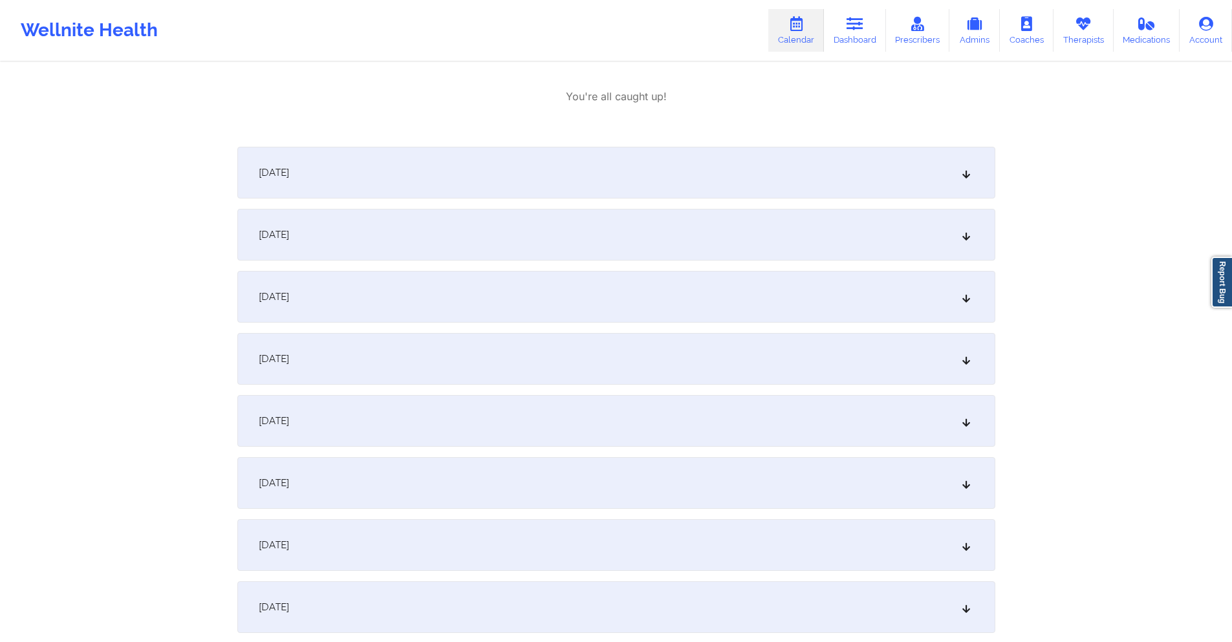
scroll to position [1423, 0]
click at [568, 299] on div "[DATE]" at bounding box center [616, 294] width 758 height 52
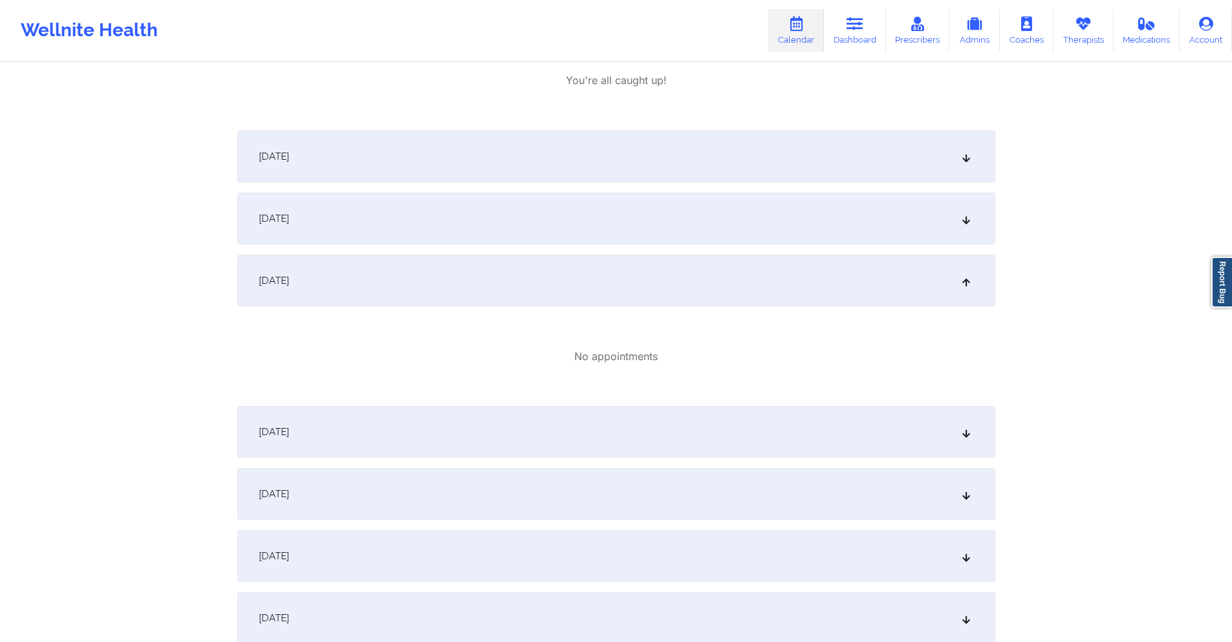
scroll to position [1552, 0]
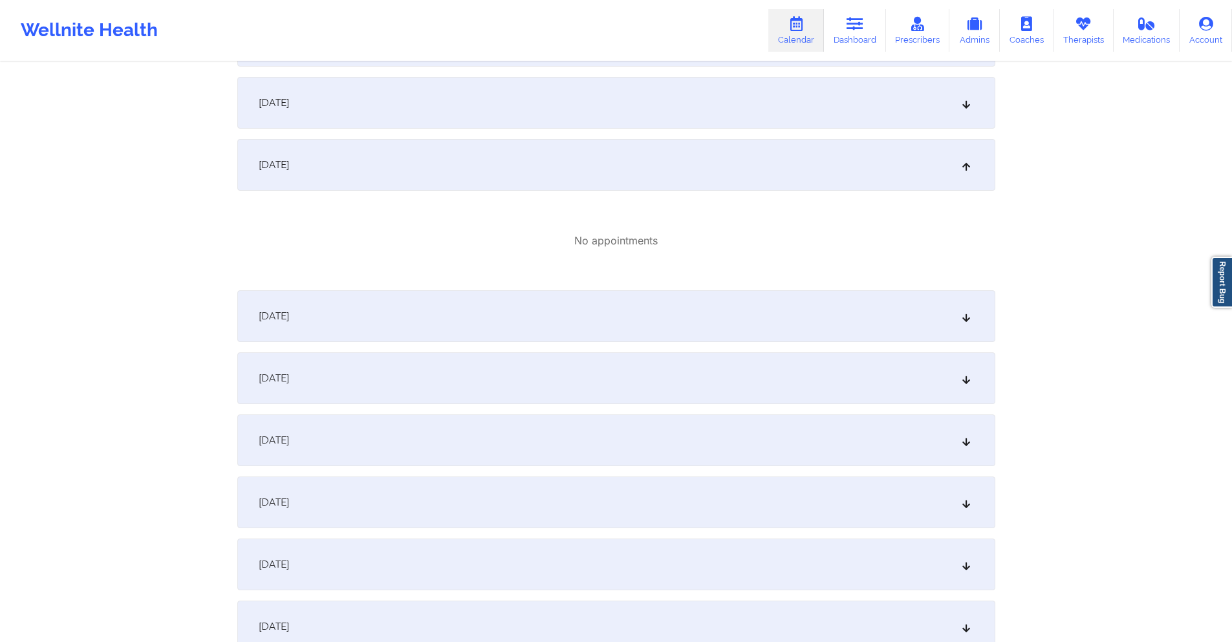
drag, startPoint x: 434, startPoint y: 379, endPoint x: 442, endPoint y: 201, distance: 178.0
click at [434, 374] on div "[DATE]" at bounding box center [616, 378] width 758 height 52
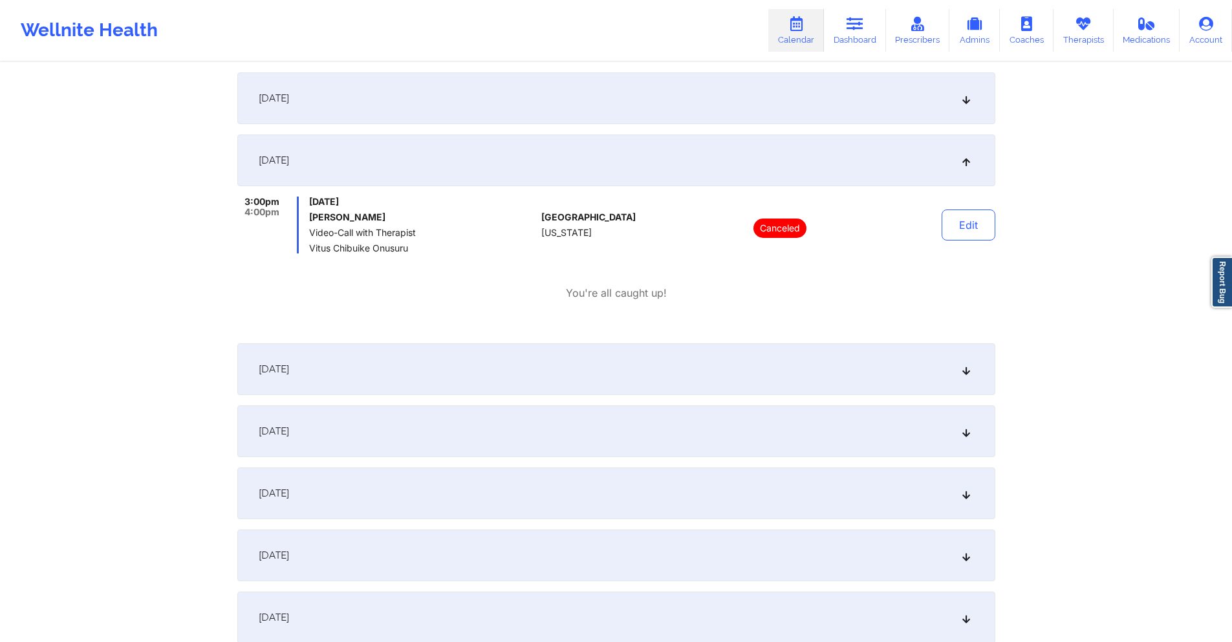
scroll to position [1811, 0]
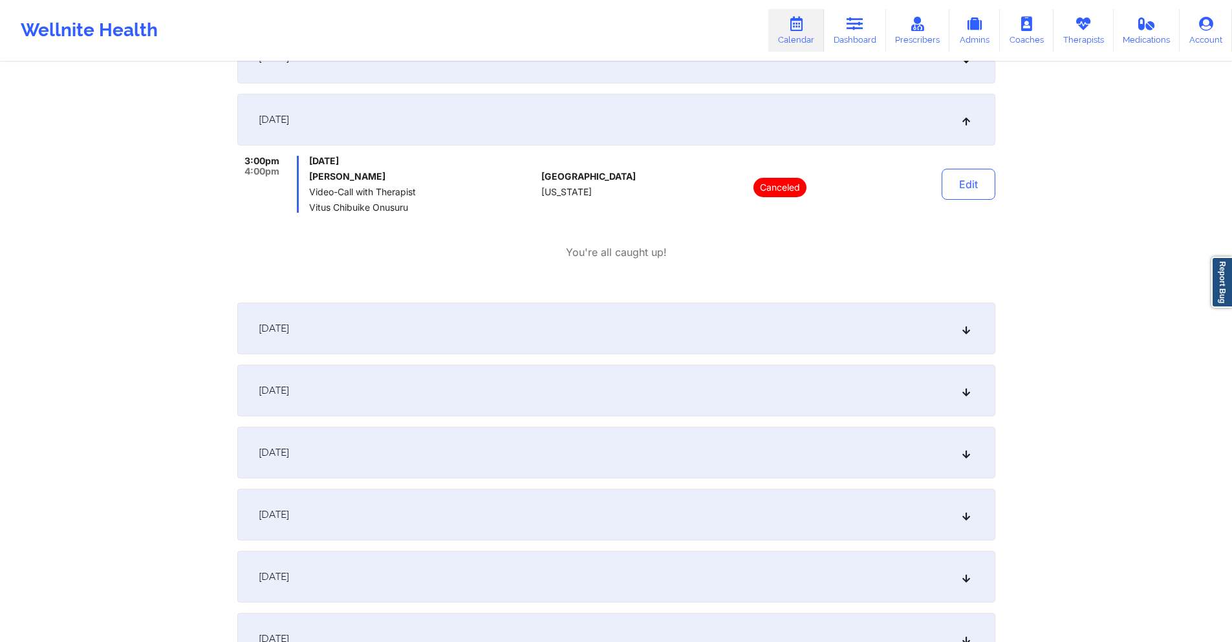
click at [559, 374] on div "[DATE]" at bounding box center [616, 391] width 758 height 52
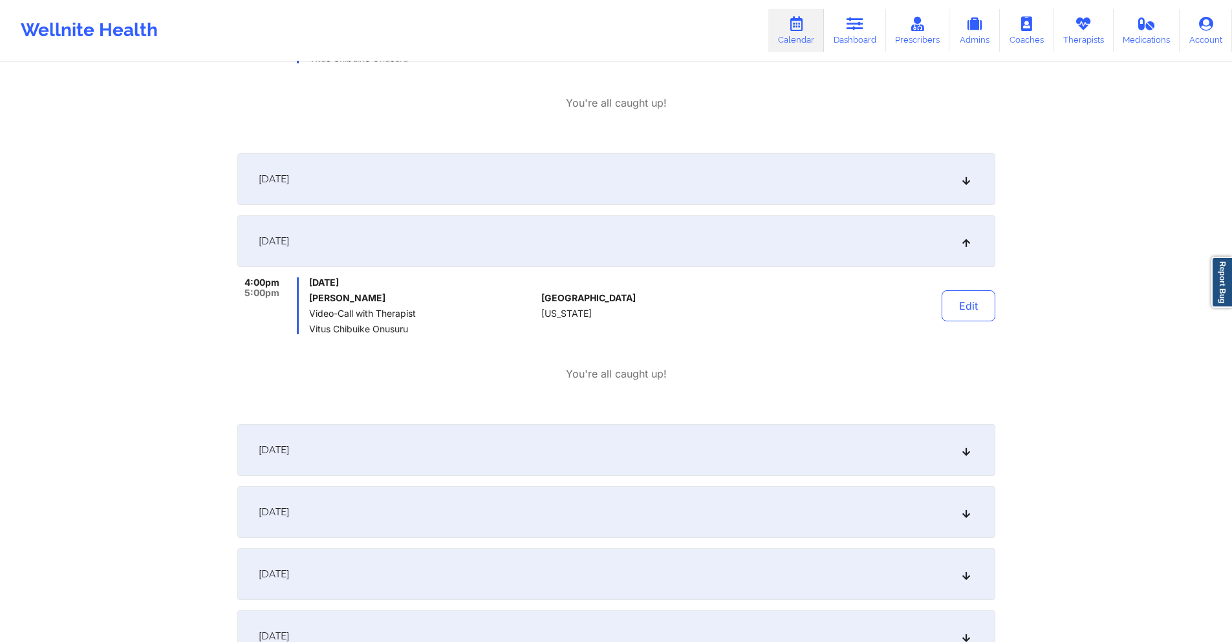
scroll to position [2070, 0]
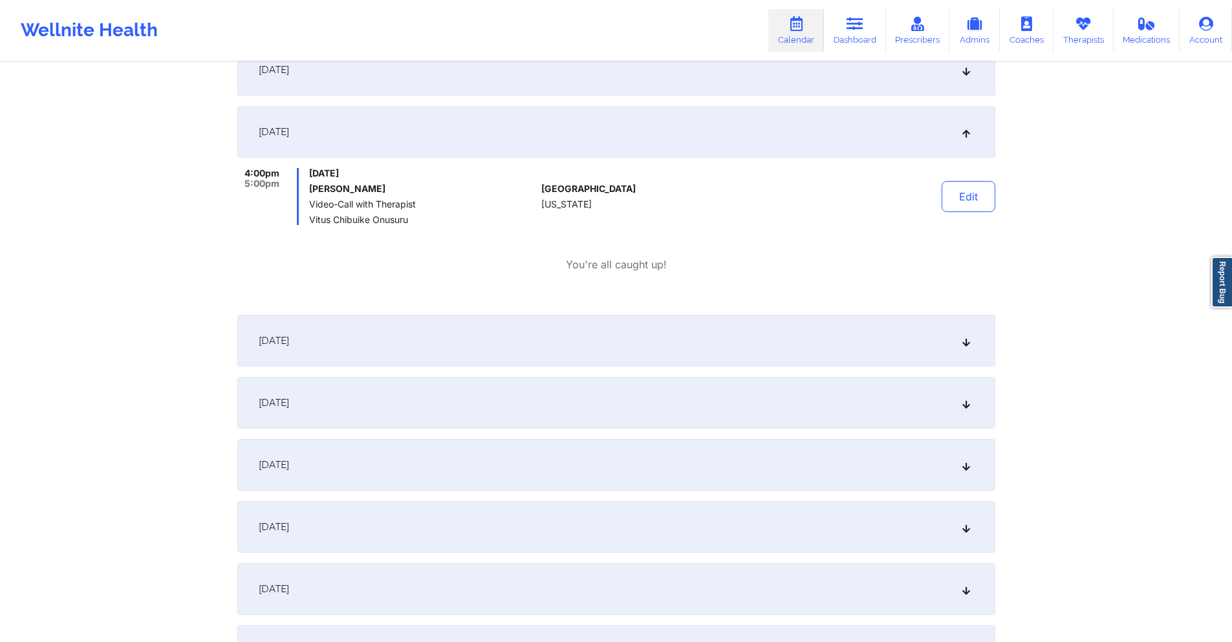
click at [517, 573] on div "[DATE]" at bounding box center [616, 589] width 758 height 52
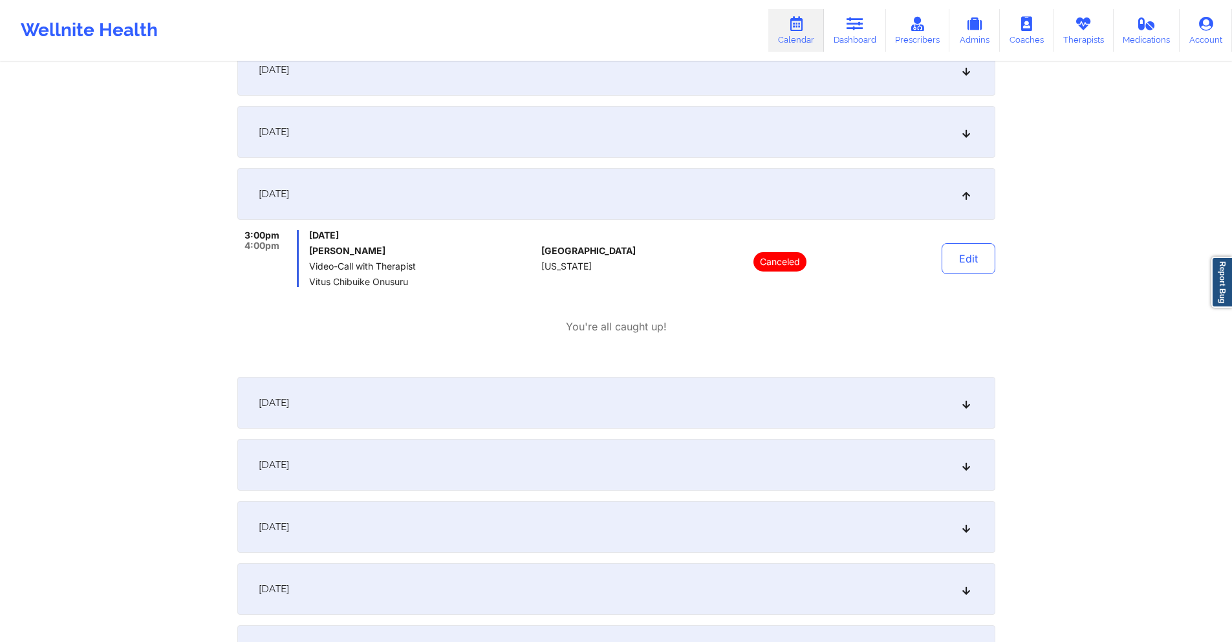
scroll to position [2522, 0]
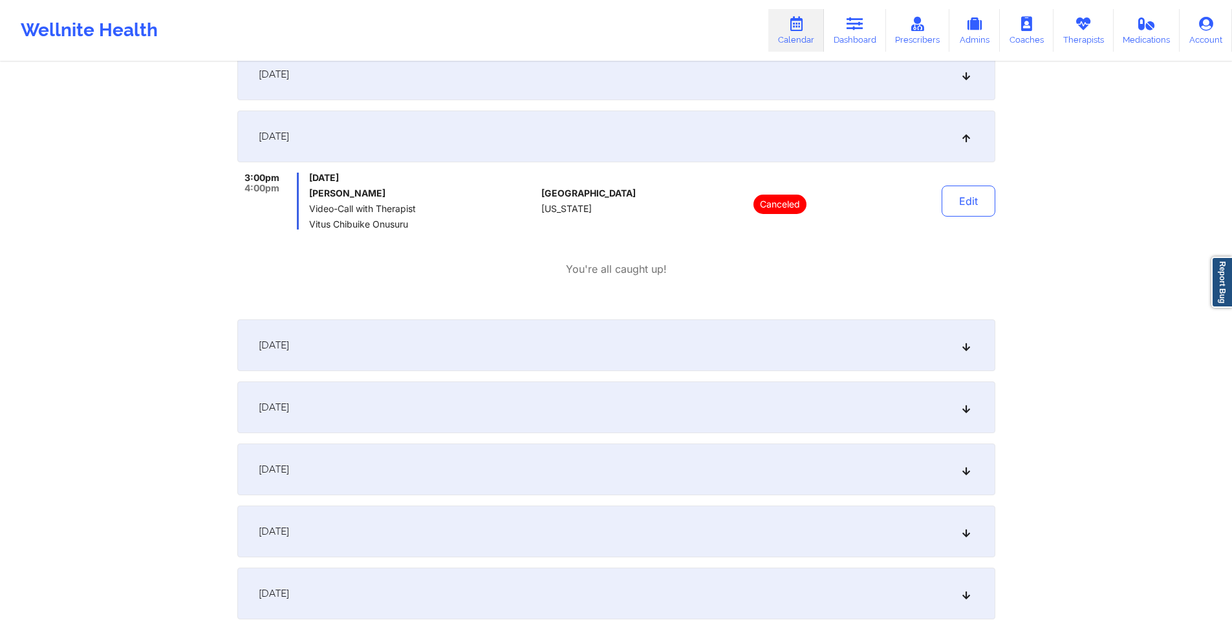
click at [527, 421] on div "[DATE]" at bounding box center [616, 408] width 758 height 52
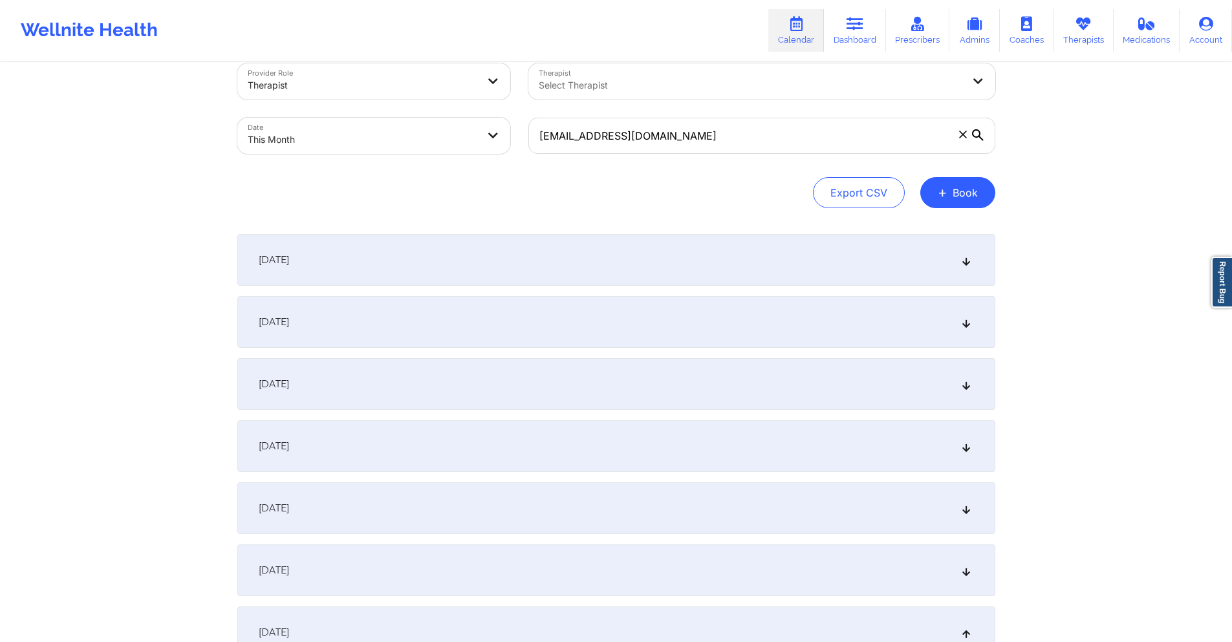
scroll to position [0, 0]
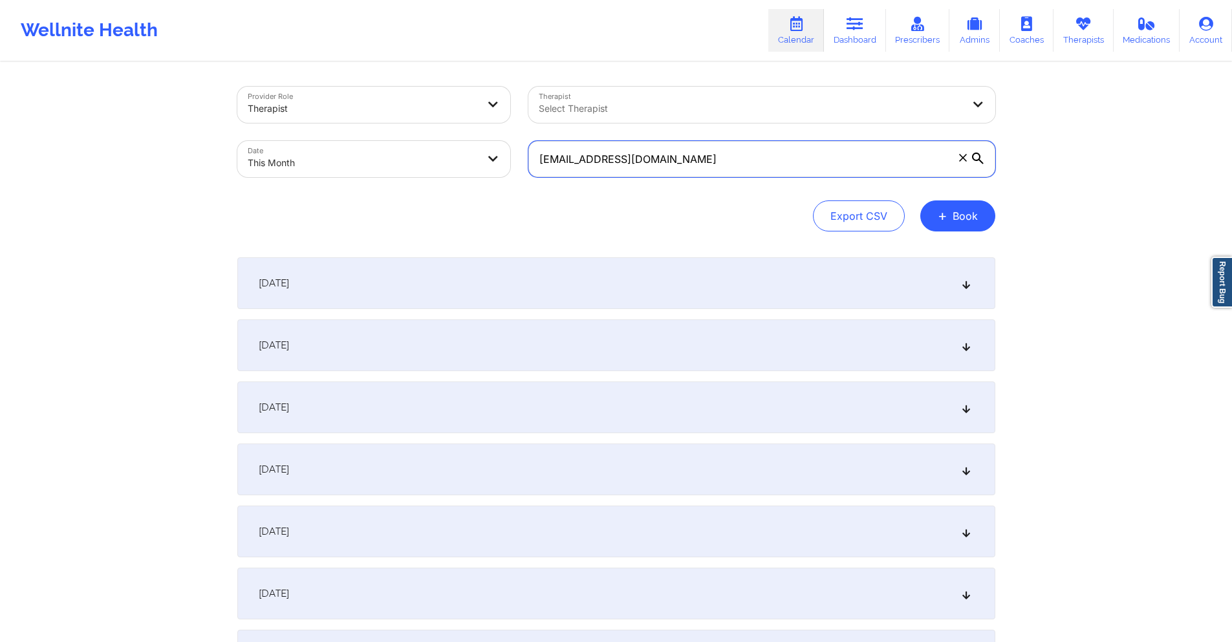
click at [744, 158] on input "[EMAIL_ADDRESS][DOMAIN_NAME]" at bounding box center [761, 159] width 467 height 36
paste input "jeanttu"
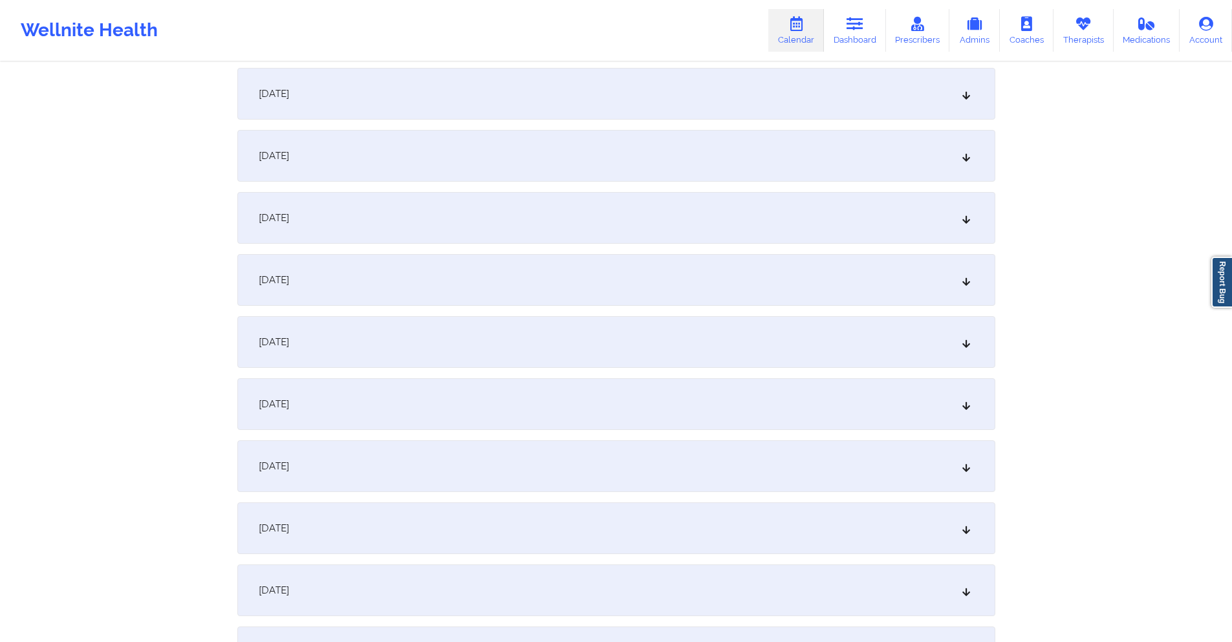
scroll to position [259, 0]
click at [515, 393] on div "[DATE]" at bounding box center [616, 397] width 758 height 52
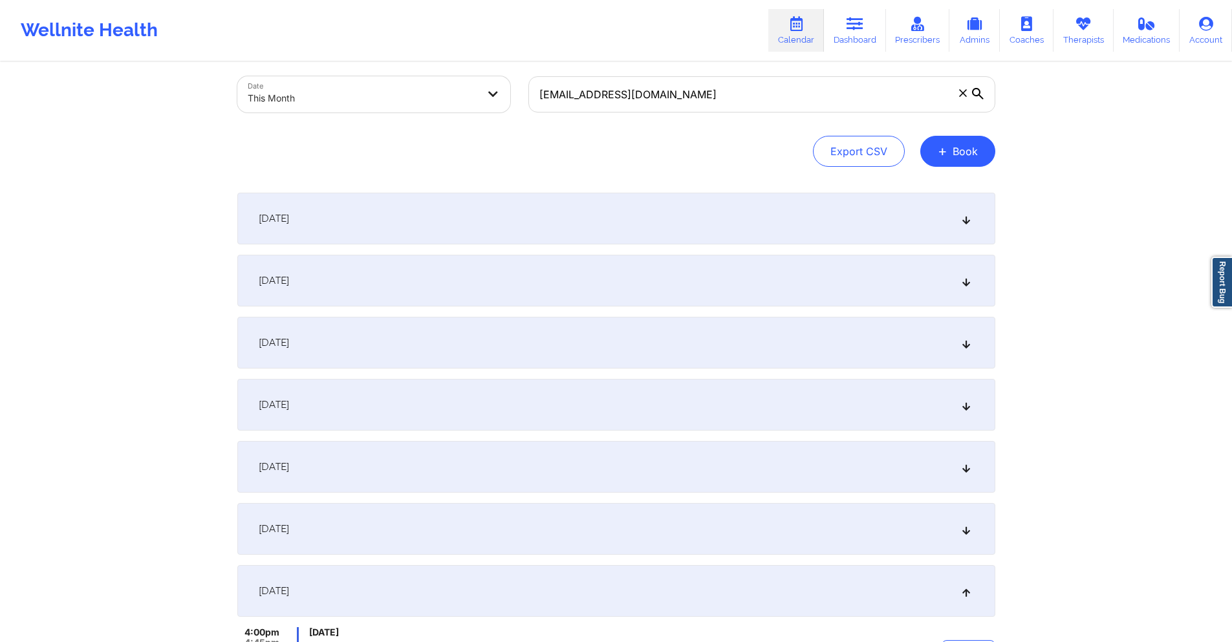
scroll to position [0, 0]
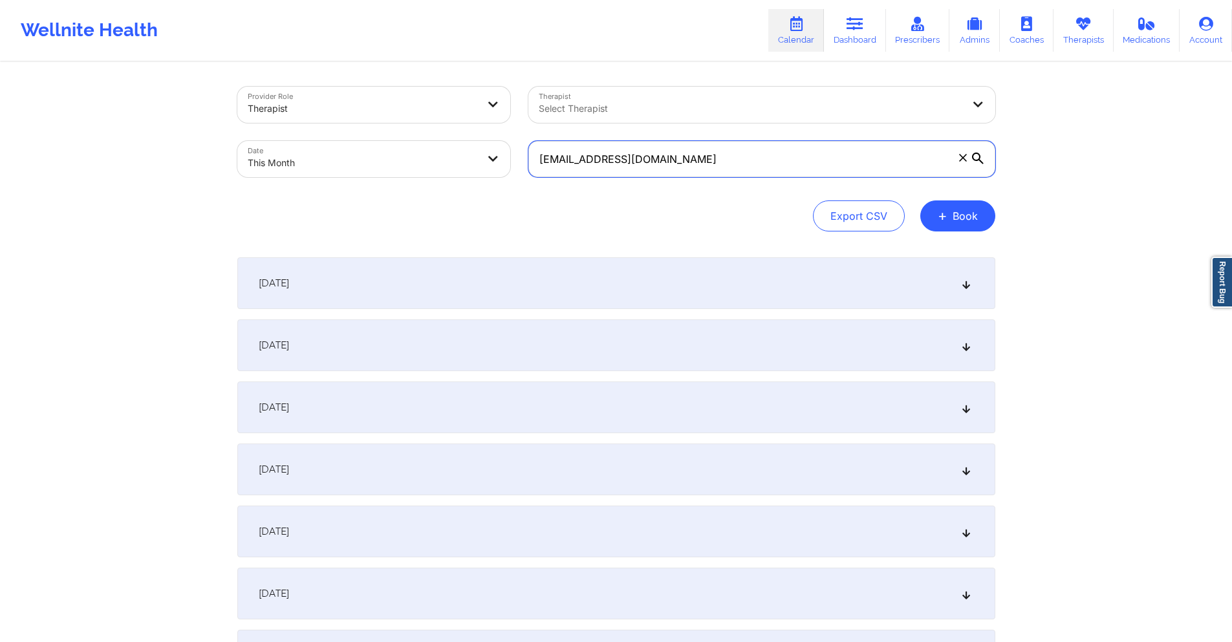
click at [698, 149] on input "[EMAIL_ADDRESS][DOMAIN_NAME]" at bounding box center [761, 159] width 467 height 36
paste input "[EMAIL_ADDRESS]"
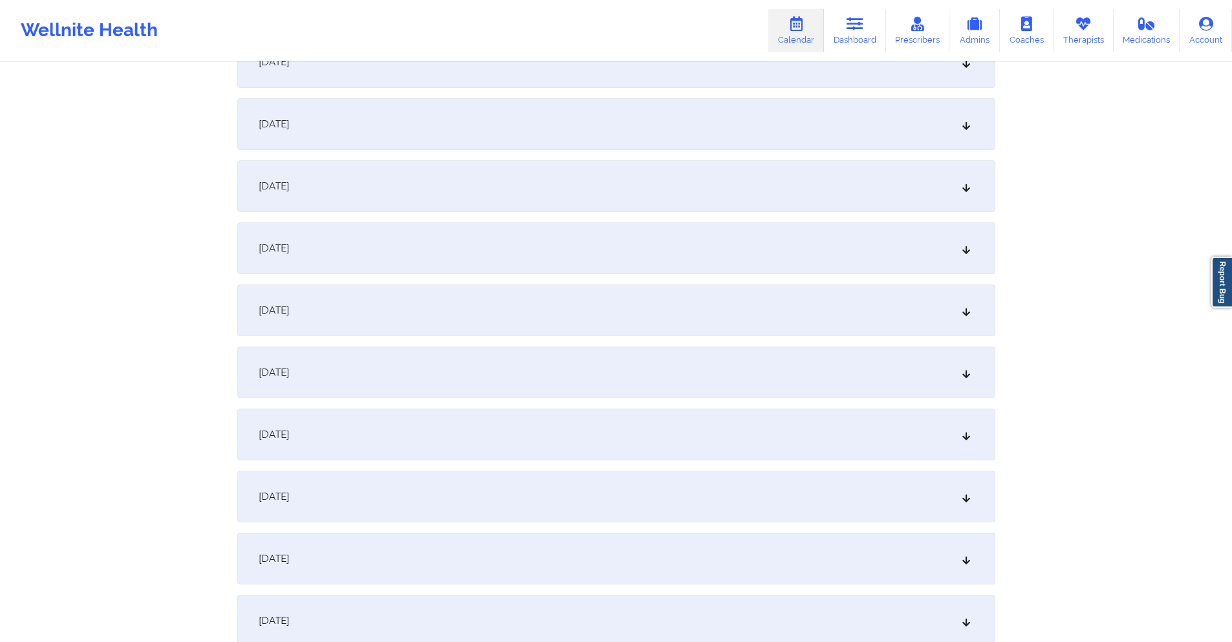
scroll to position [453, 0]
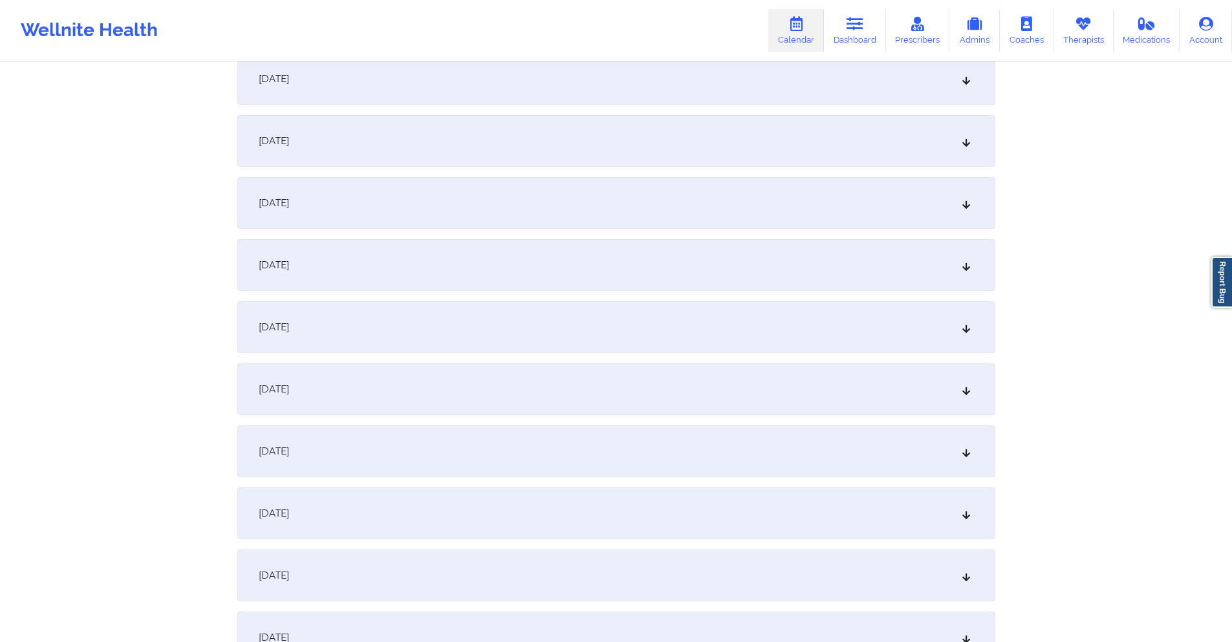
click at [620, 214] on div "[DATE]" at bounding box center [616, 203] width 758 height 52
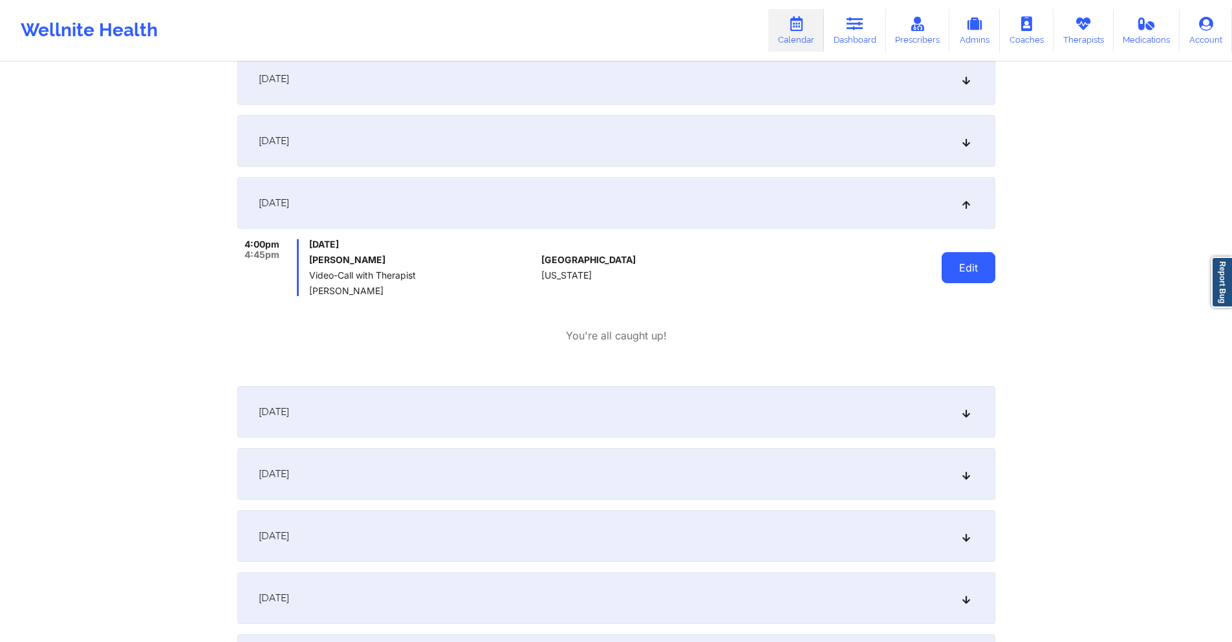
click at [974, 266] on button "Edit" at bounding box center [969, 267] width 54 height 31
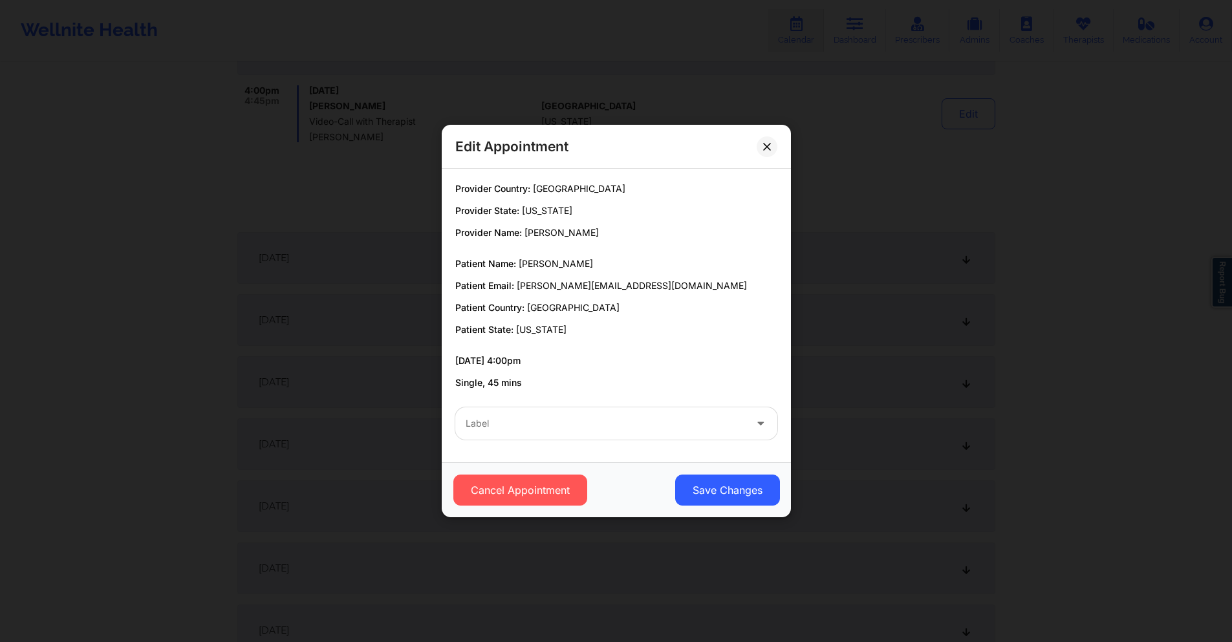
scroll to position [582, 0]
click at [900, 176] on div "Edit Appointment Provider Country: [GEOGRAPHIC_DATA] Provider State: [US_STATE]…" at bounding box center [616, 321] width 1232 height 642
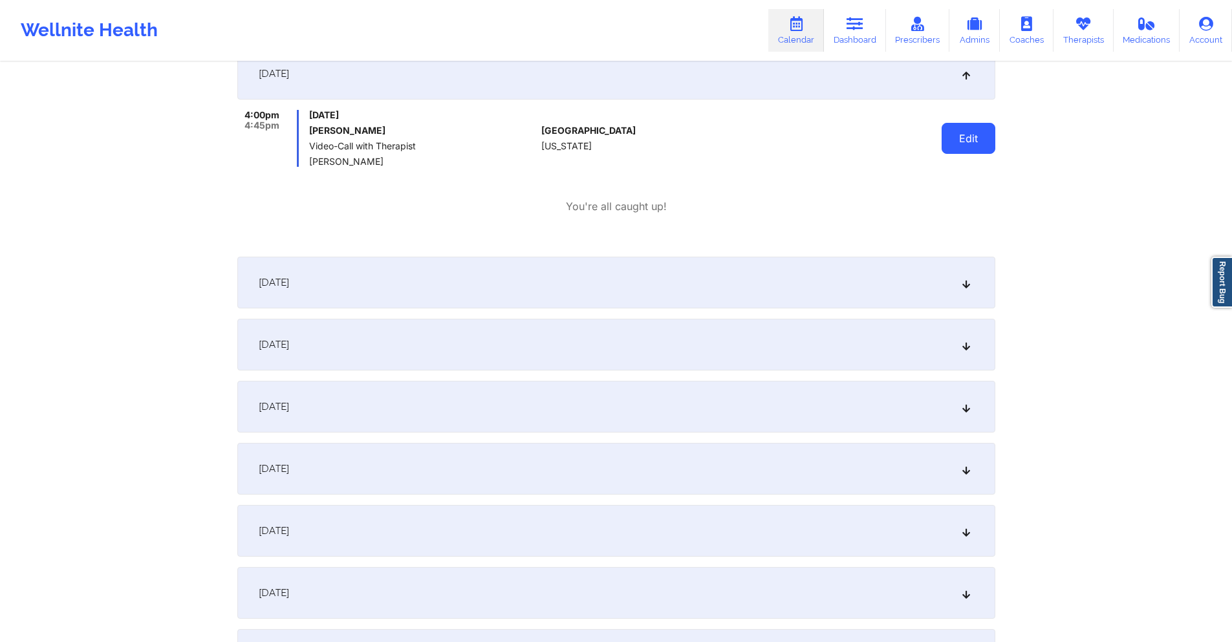
click at [962, 136] on button "Edit" at bounding box center [969, 138] width 54 height 31
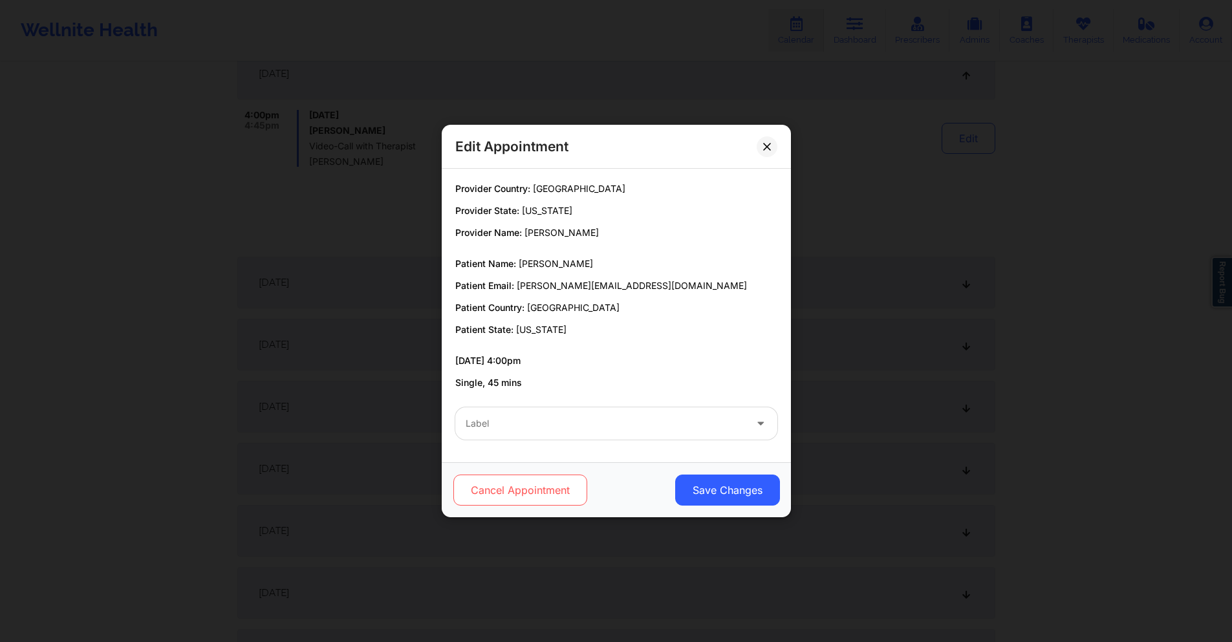
click at [517, 485] on button "Cancel Appointment" at bounding box center [520, 490] width 134 height 31
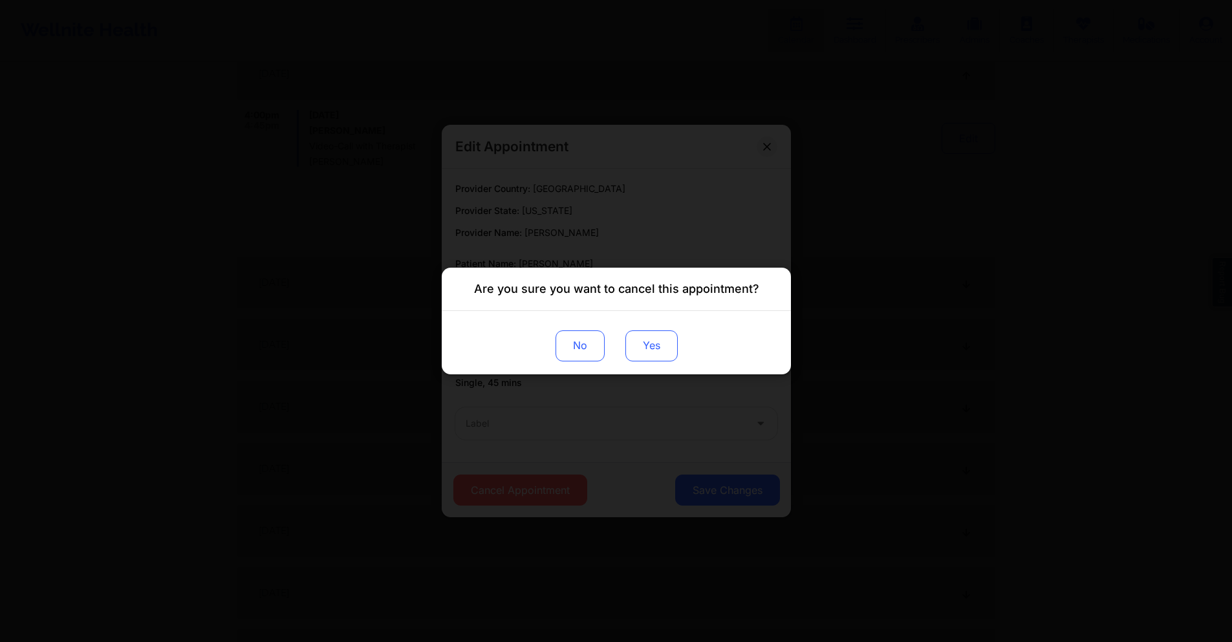
click at [644, 341] on button "Yes" at bounding box center [651, 345] width 52 height 31
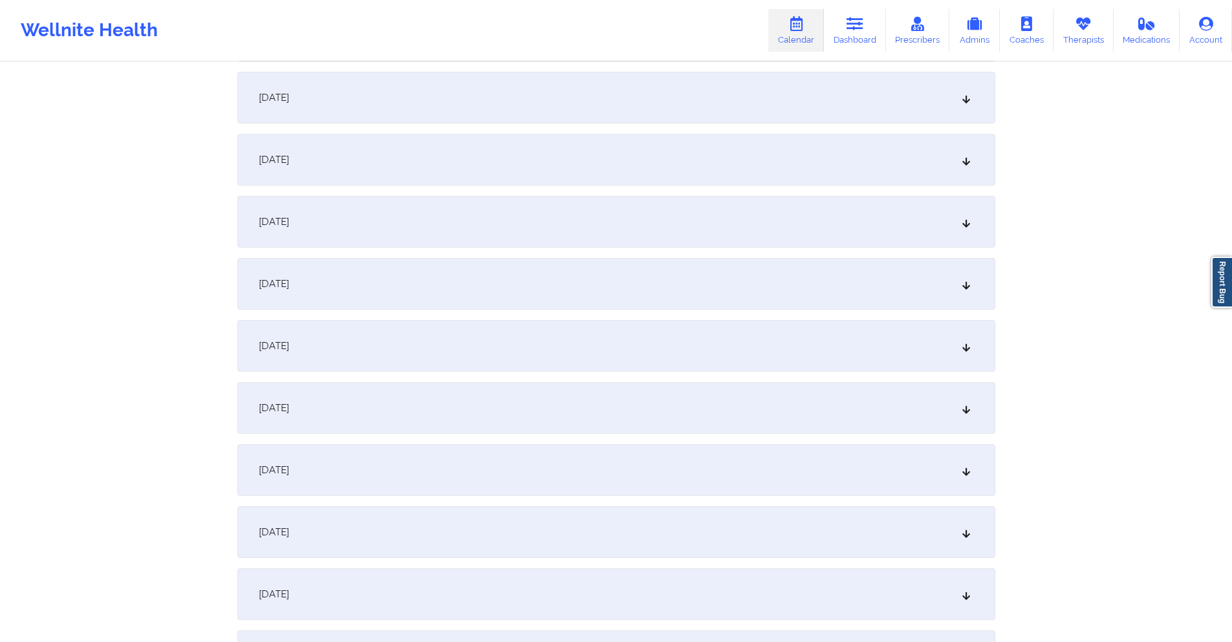
scroll to position [841, 0]
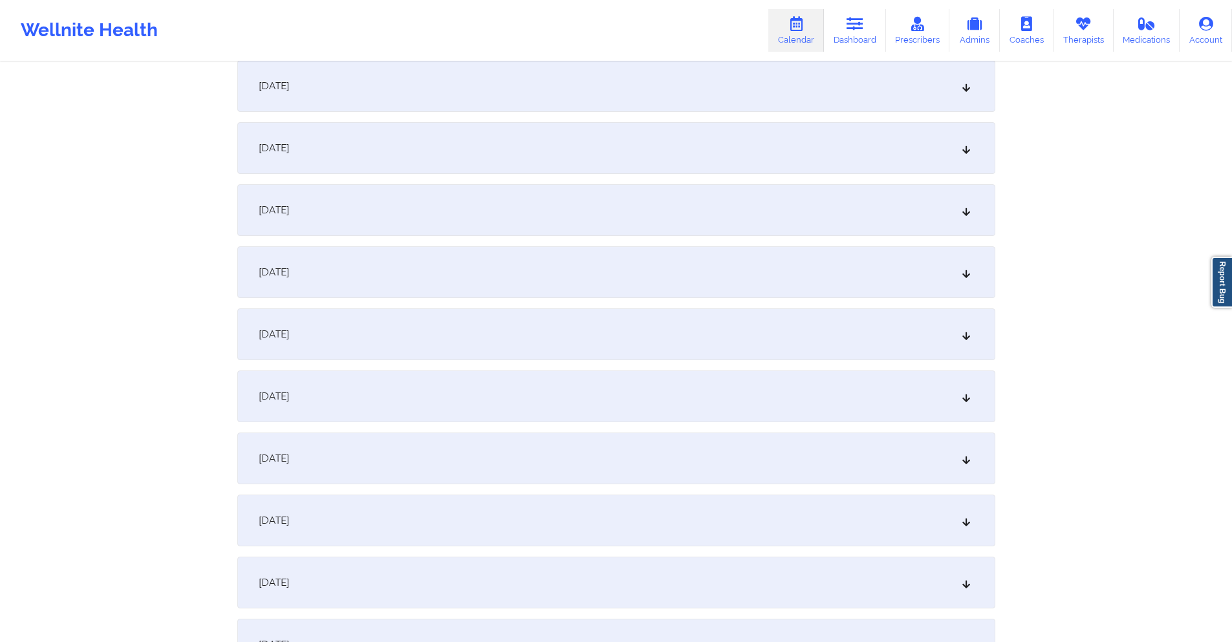
click at [470, 391] on div "[DATE]" at bounding box center [616, 397] width 758 height 52
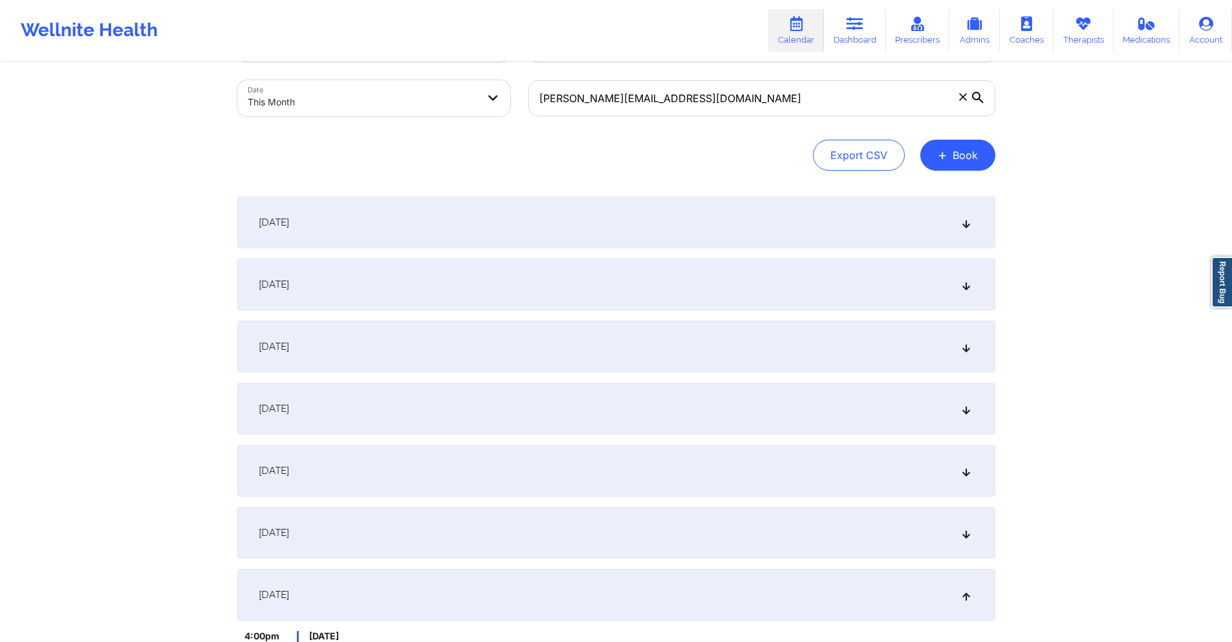
scroll to position [0, 0]
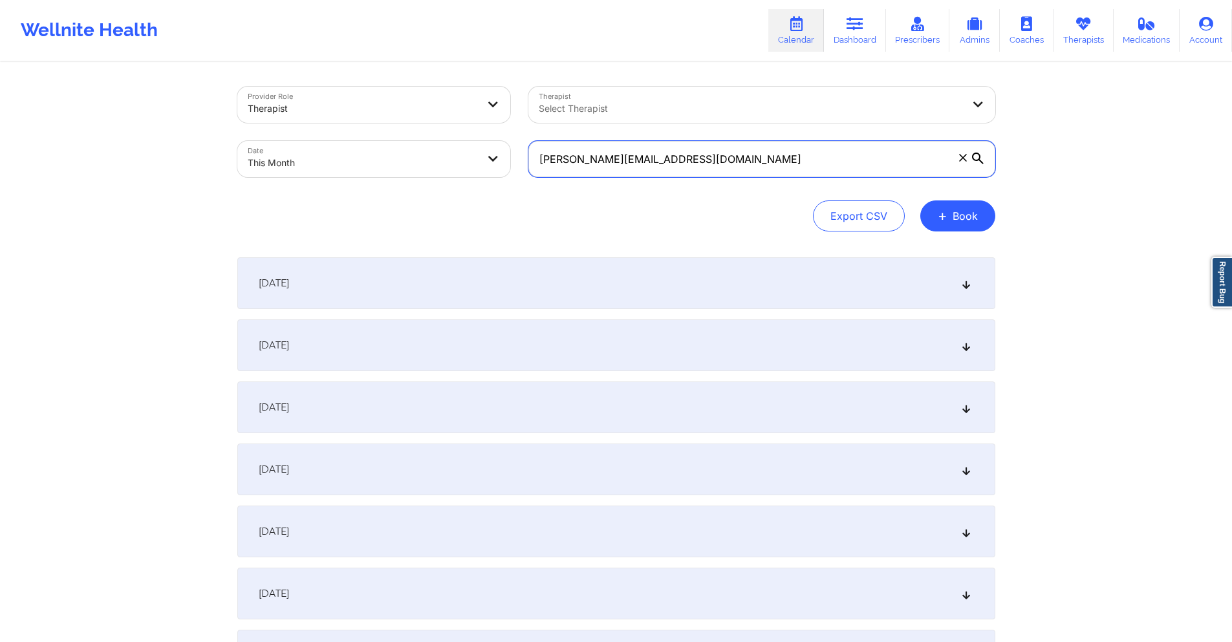
click at [692, 154] on input "[PERSON_NAME][EMAIL_ADDRESS][DOMAIN_NAME]" at bounding box center [761, 159] width 467 height 36
paste input "[EMAIL_ADDRESS]"
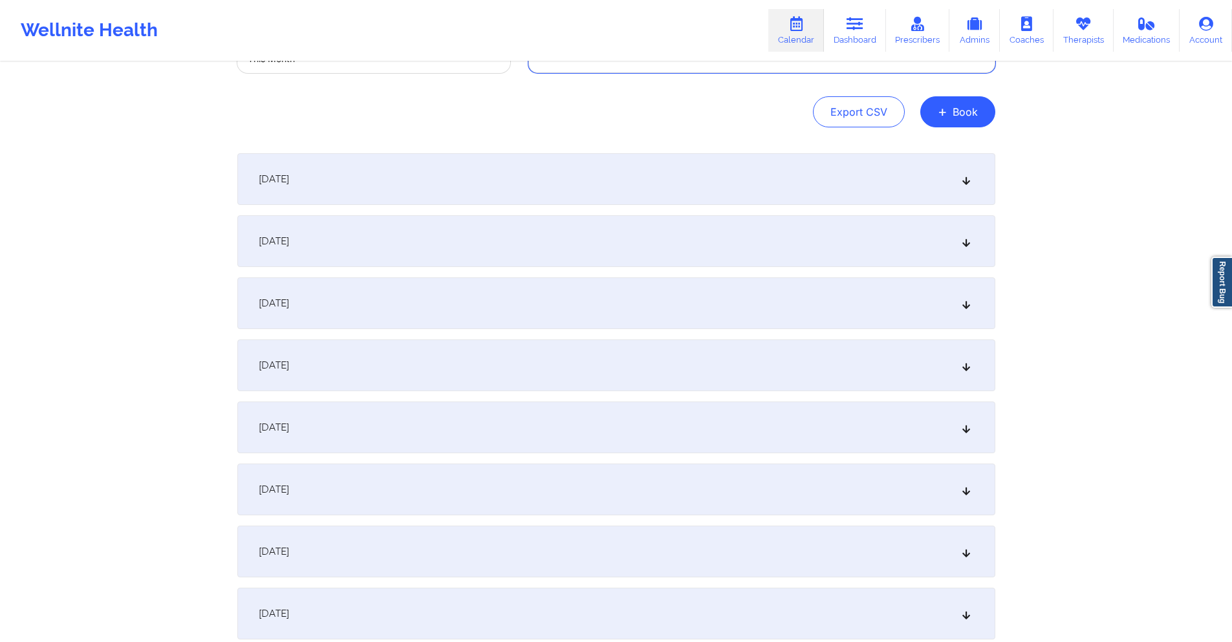
scroll to position [323, 0]
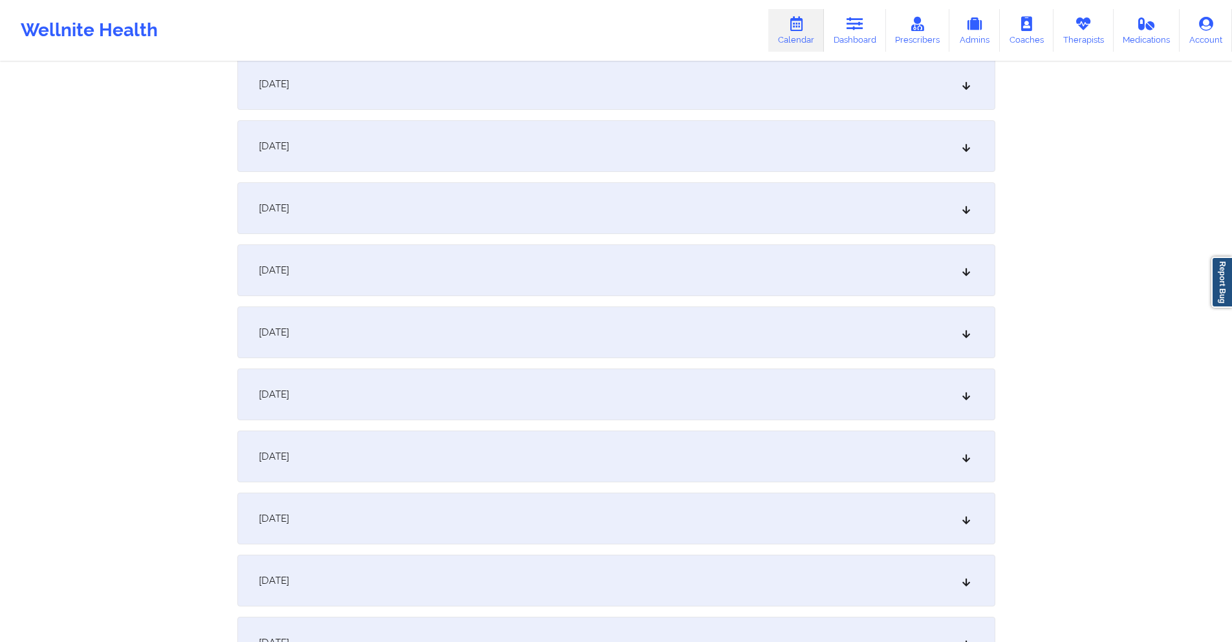
click at [535, 324] on div "[DATE]" at bounding box center [616, 333] width 758 height 52
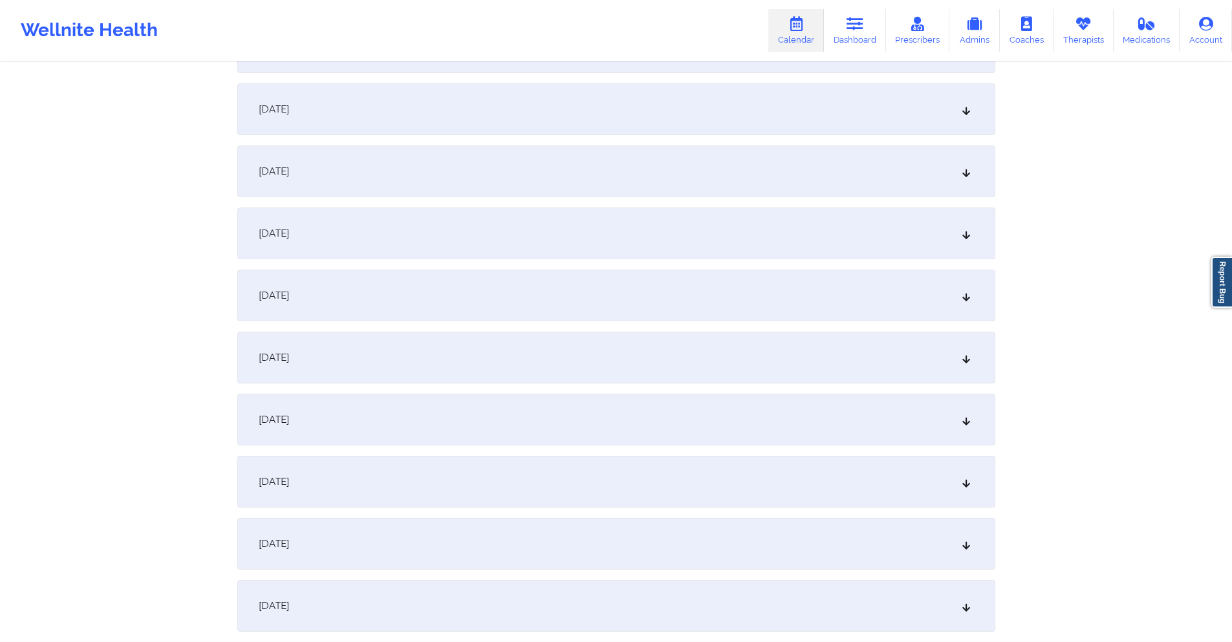
scroll to position [905, 0]
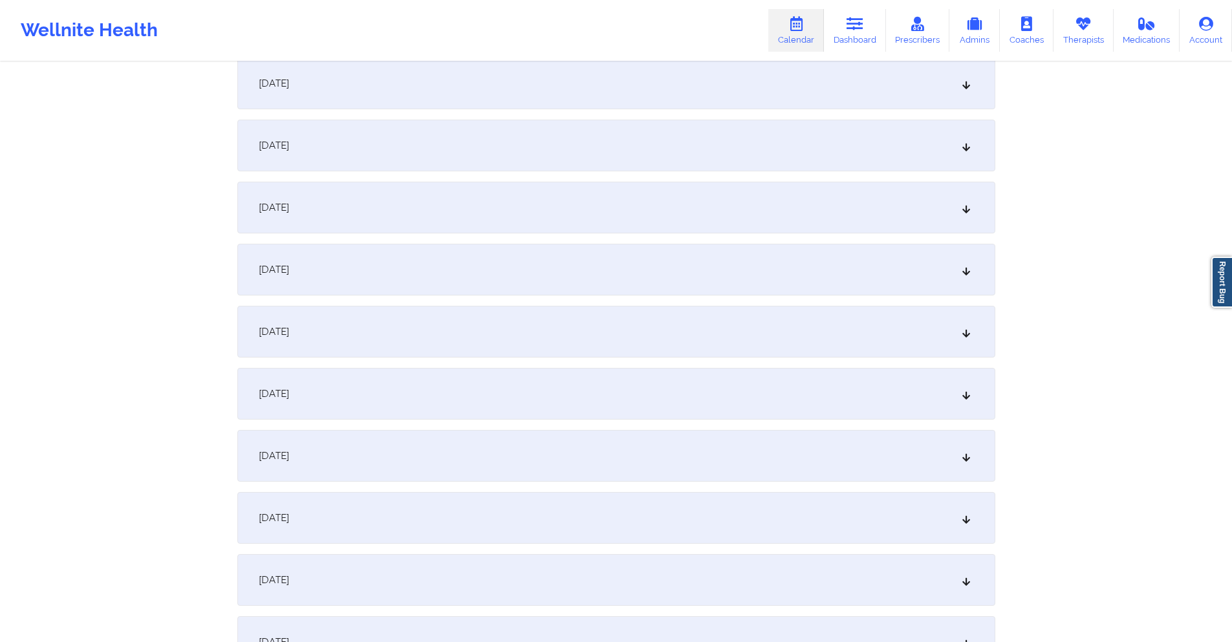
click at [504, 324] on div "[DATE]" at bounding box center [616, 332] width 758 height 52
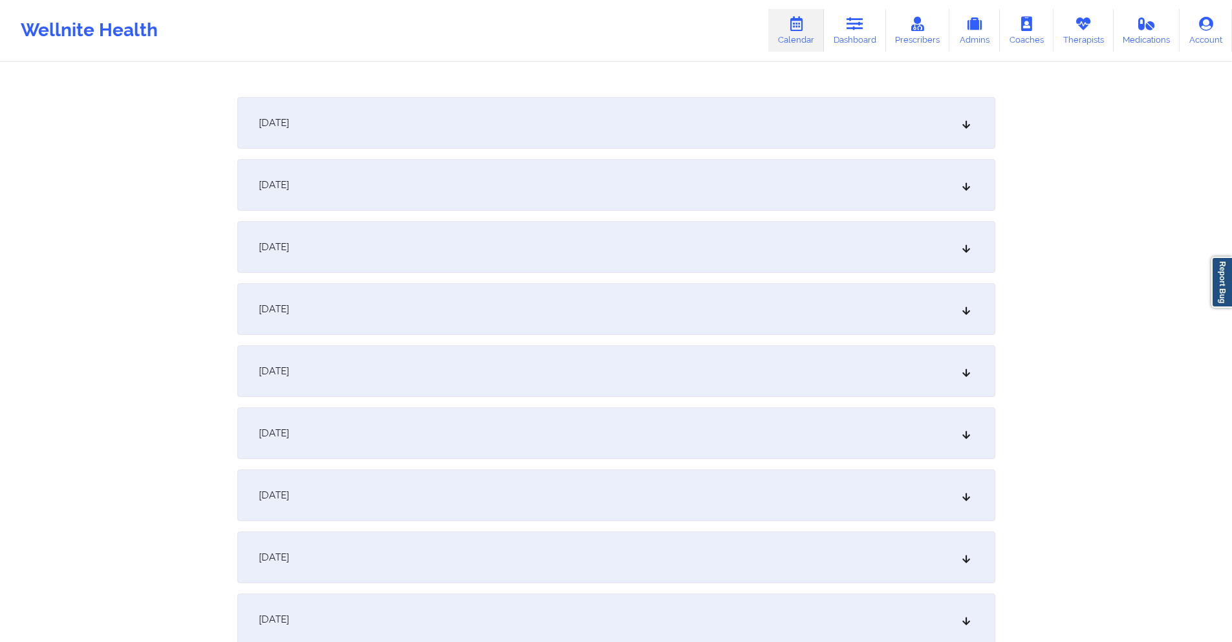
scroll to position [1358, 0]
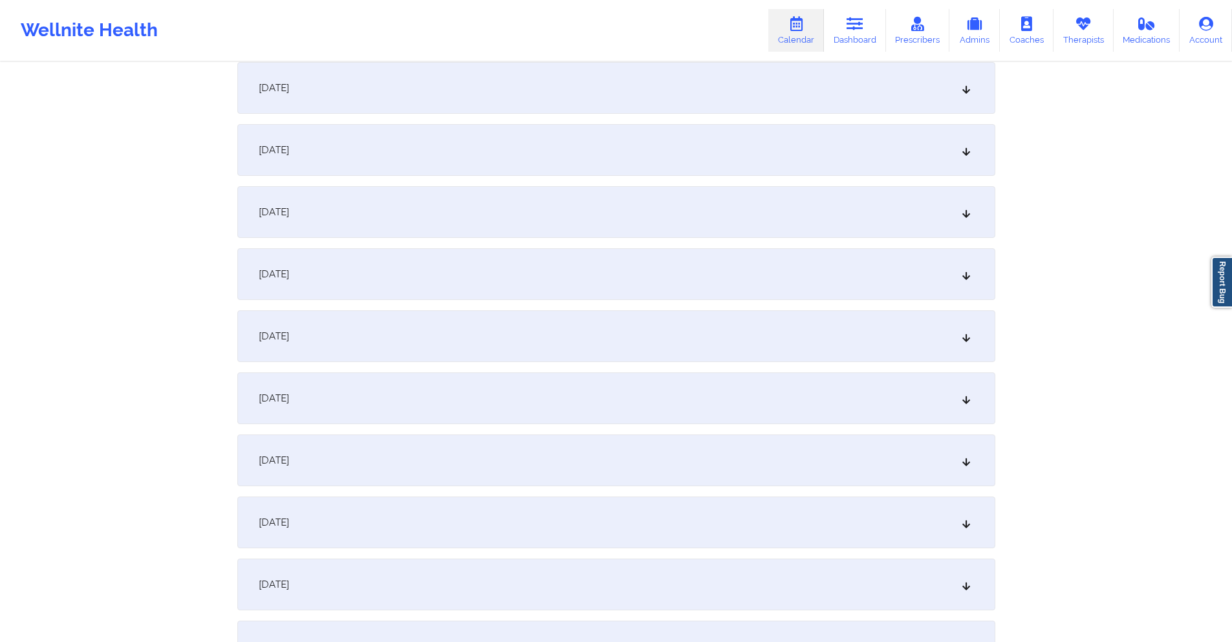
click at [530, 457] on div "[DATE]" at bounding box center [616, 461] width 758 height 52
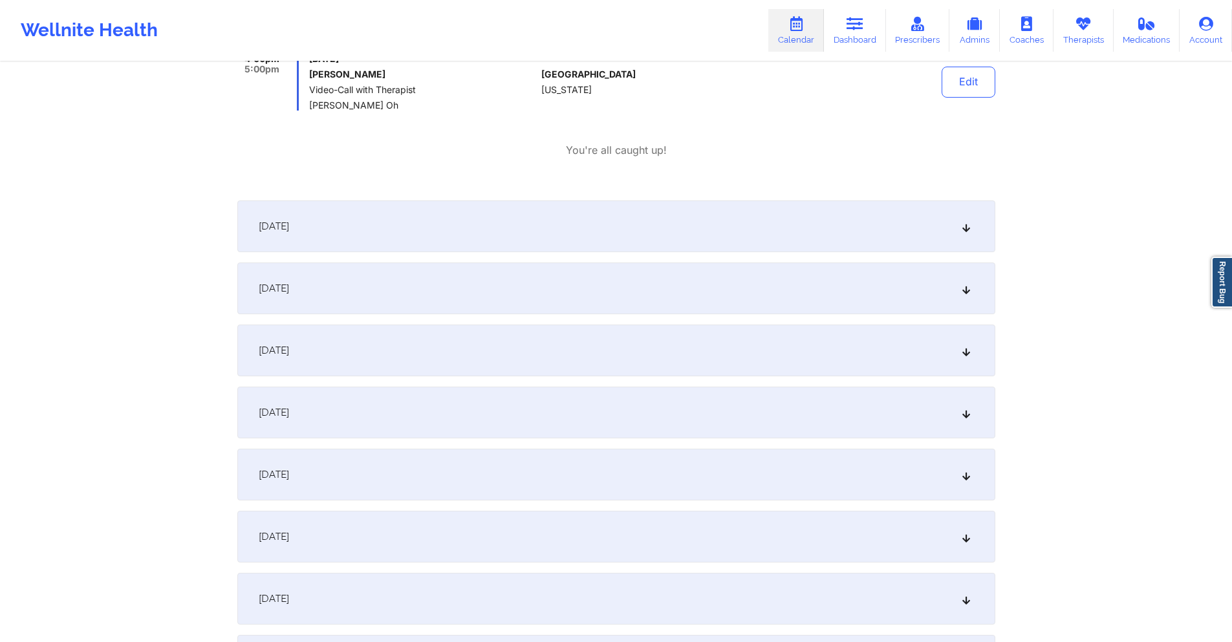
scroll to position [1876, 0]
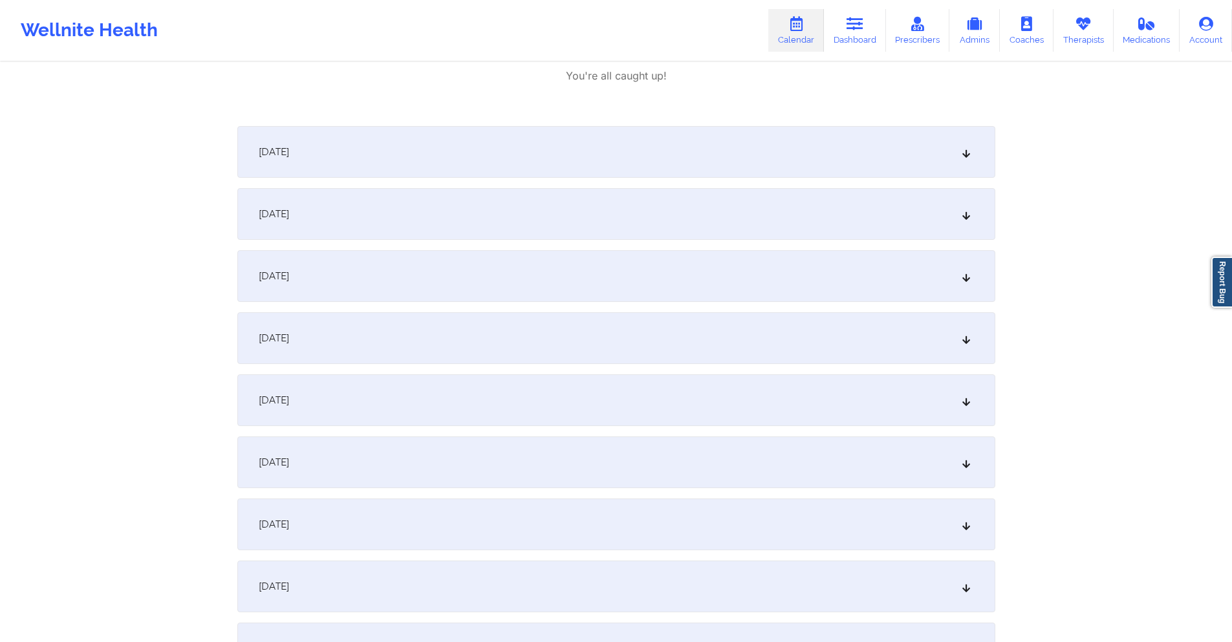
click at [496, 519] on div "[DATE]" at bounding box center [616, 525] width 758 height 52
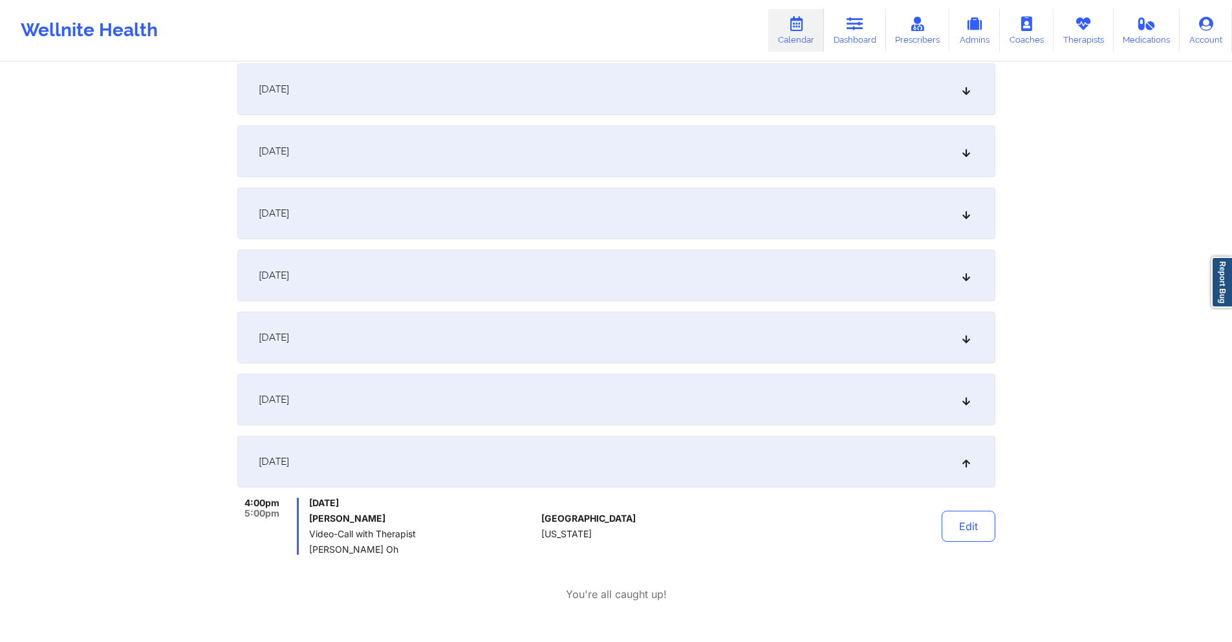
scroll to position [0, 0]
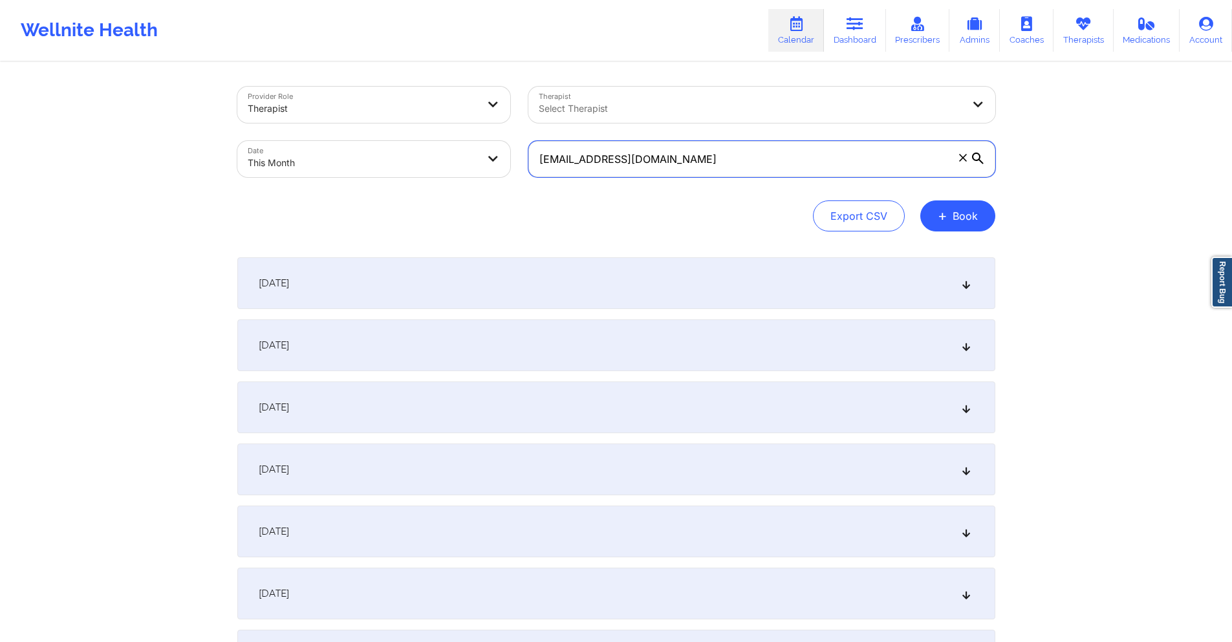
click at [677, 155] on input "[EMAIL_ADDRESS][DOMAIN_NAME]" at bounding box center [761, 159] width 467 height 36
paste input "aldozaid309"
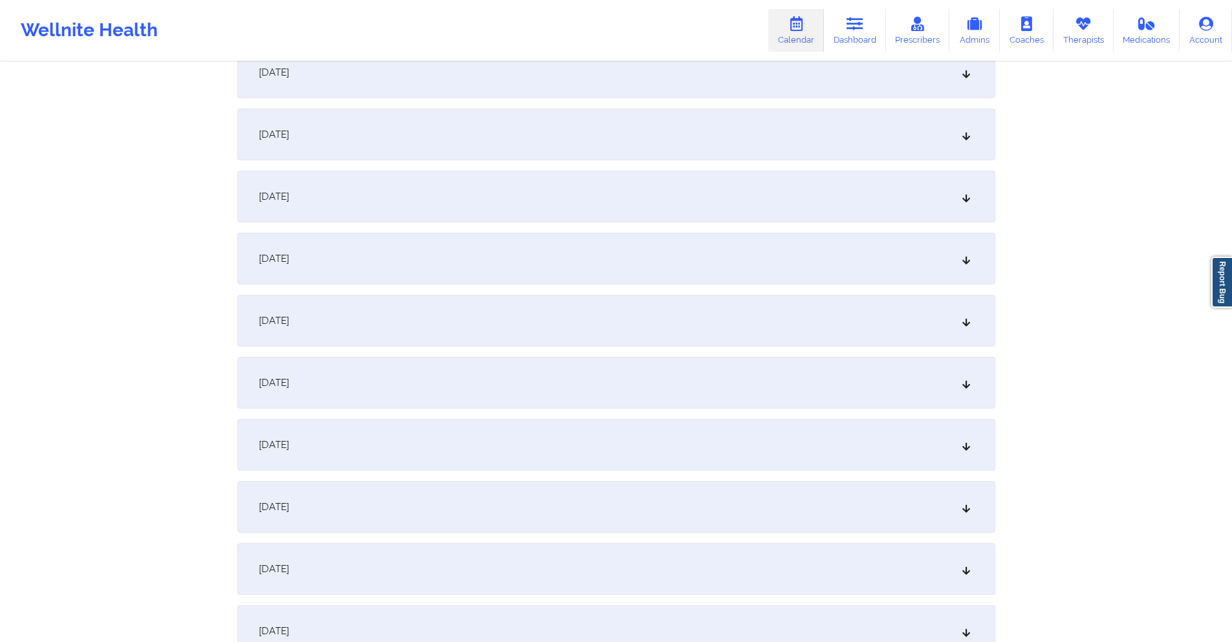
scroll to position [582, 0]
click at [614, 78] on div "[DATE]" at bounding box center [616, 74] width 758 height 52
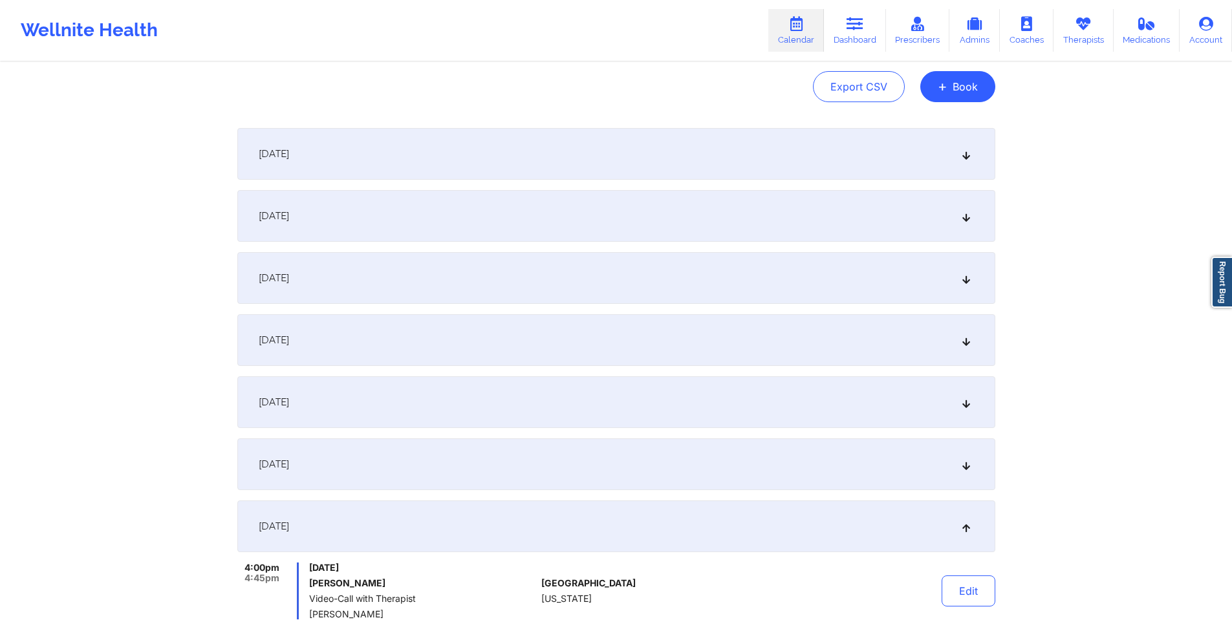
scroll to position [0, 0]
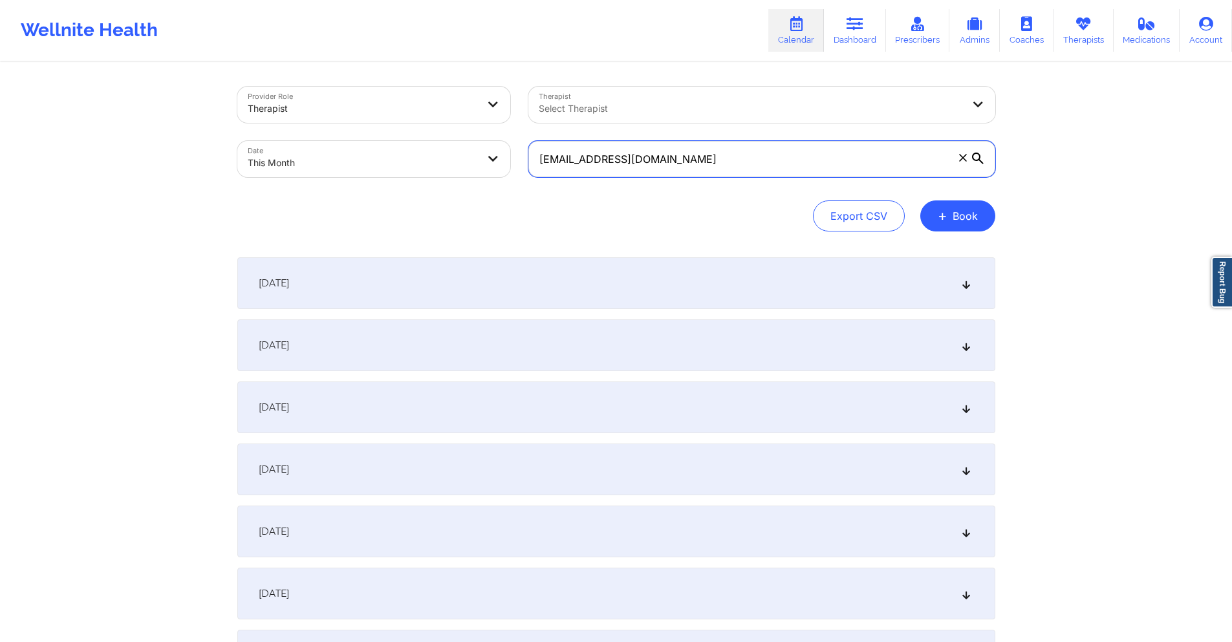
click at [687, 160] on input "[EMAIL_ADDRESS][DOMAIN_NAME]" at bounding box center [761, 159] width 467 height 36
paste input "kmedranoshop"
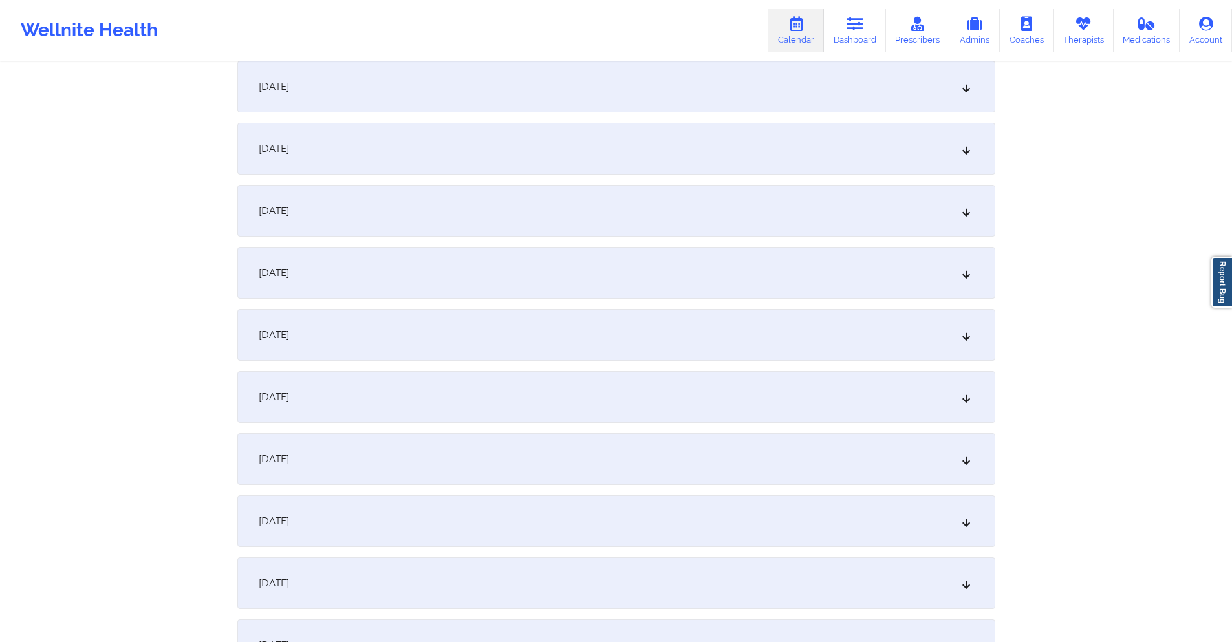
click at [471, 405] on div "[DATE]" at bounding box center [616, 397] width 758 height 52
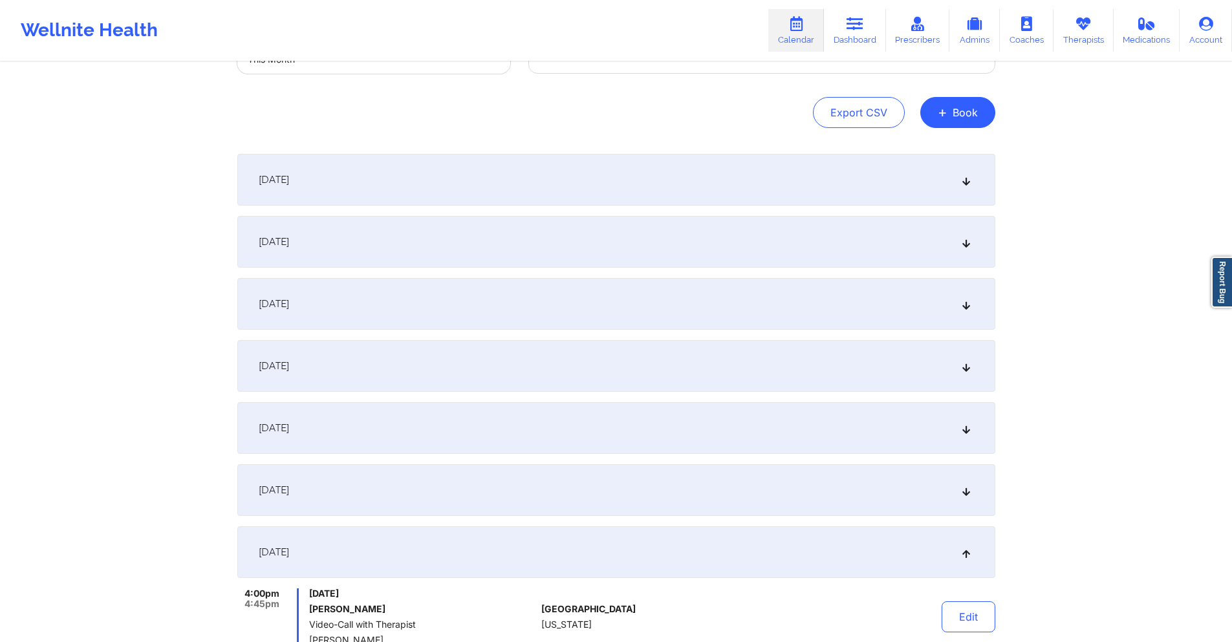
scroll to position [0, 0]
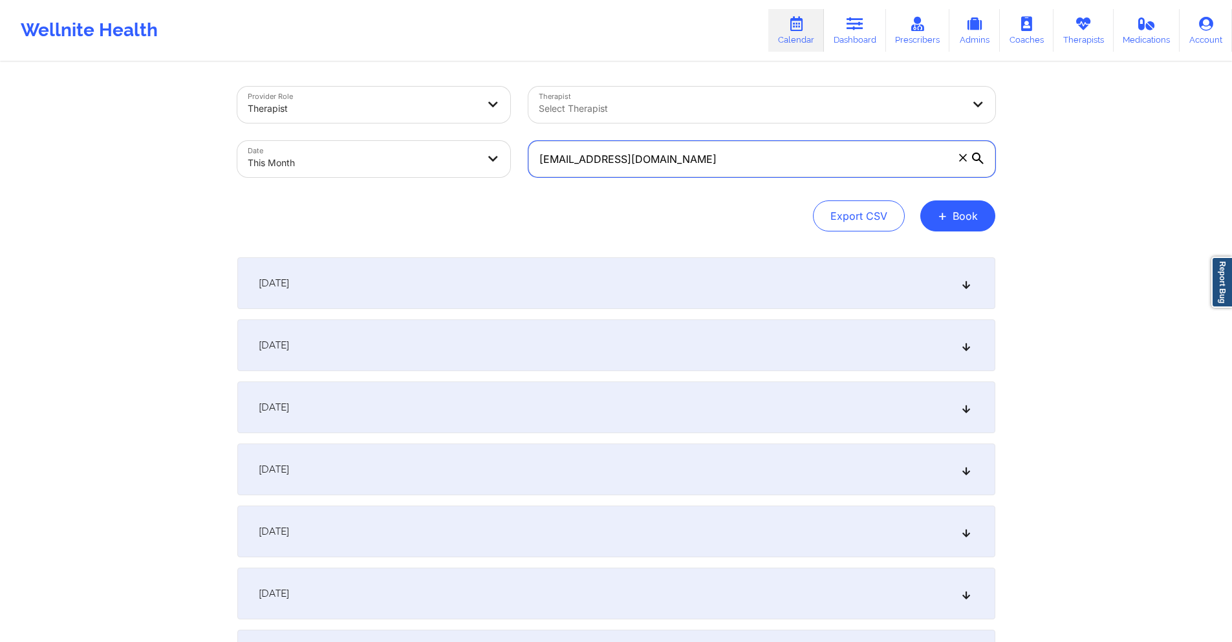
click at [677, 154] on input "[EMAIL_ADDRESS][DOMAIN_NAME]" at bounding box center [761, 159] width 467 height 36
click at [677, 153] on input "[EMAIL_ADDRESS][DOMAIN_NAME]" at bounding box center [761, 159] width 467 height 36
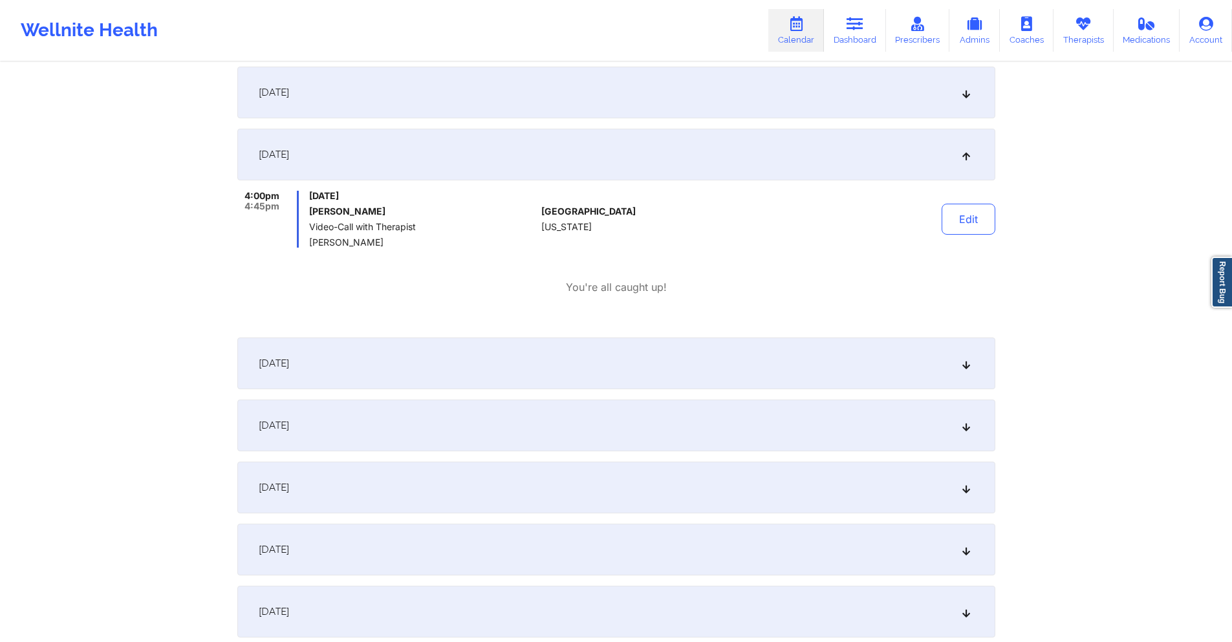
scroll to position [517, 0]
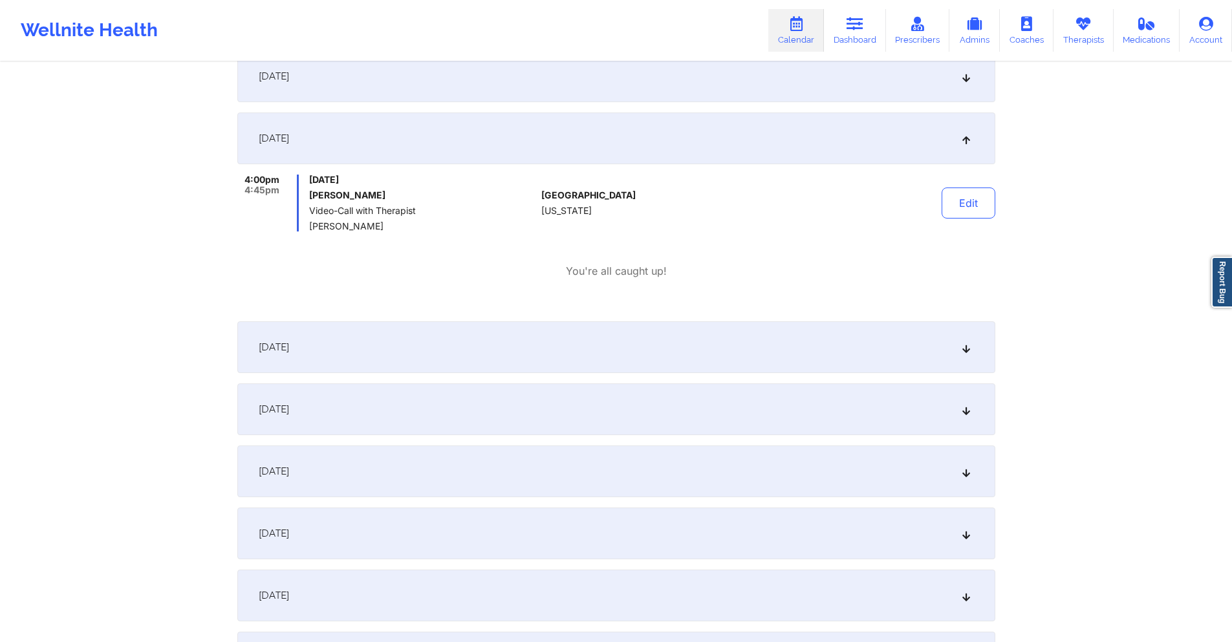
click at [545, 350] on div "[DATE]" at bounding box center [616, 347] width 758 height 52
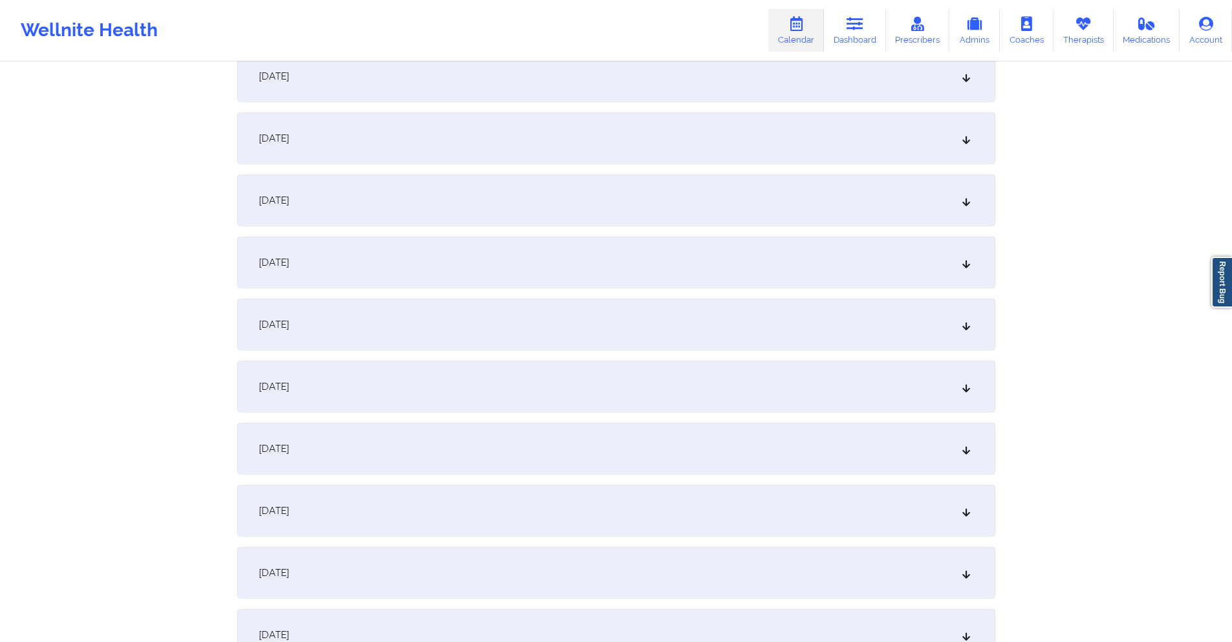
scroll to position [1811, 0]
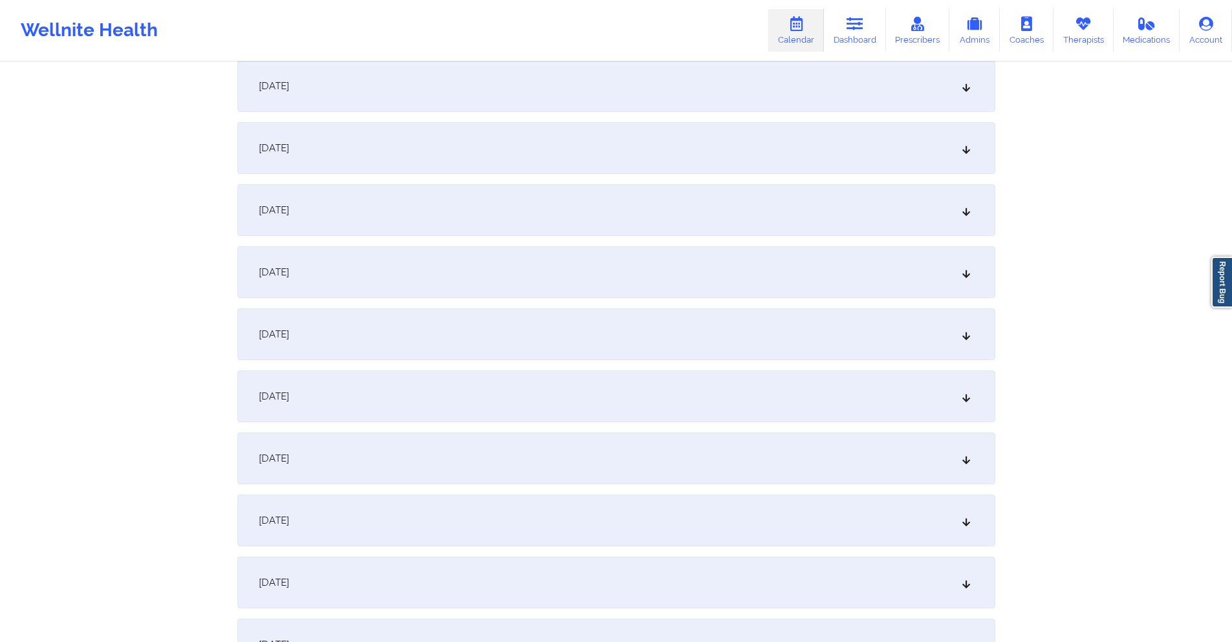
click at [542, 145] on div "[DATE]" at bounding box center [616, 148] width 758 height 52
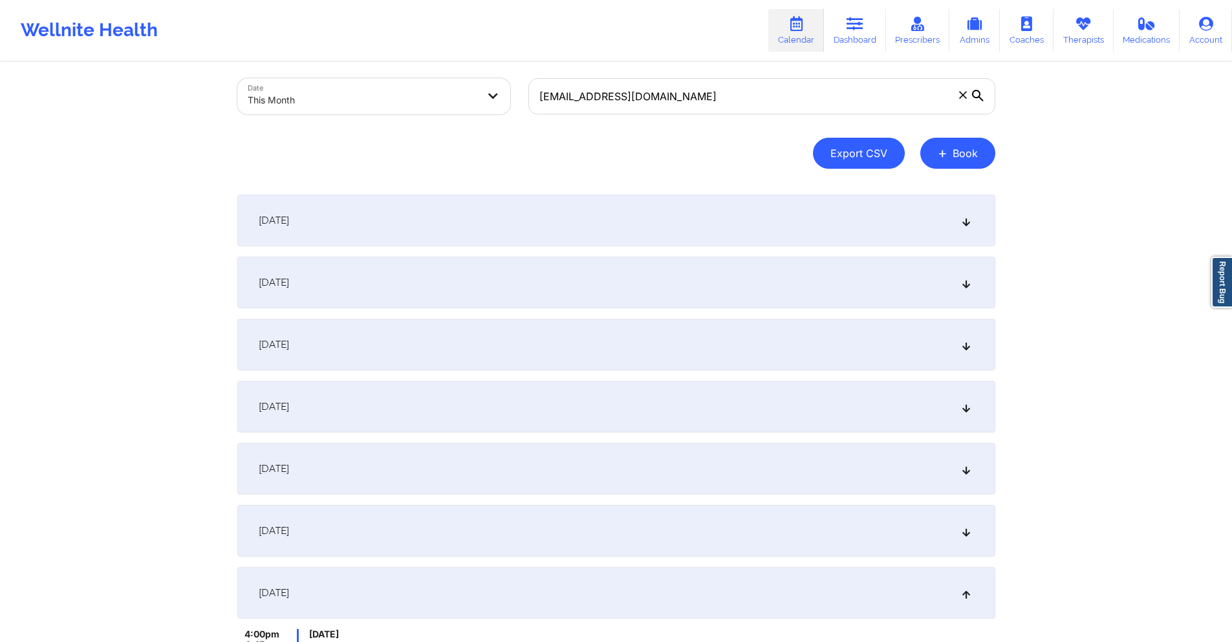
scroll to position [0, 0]
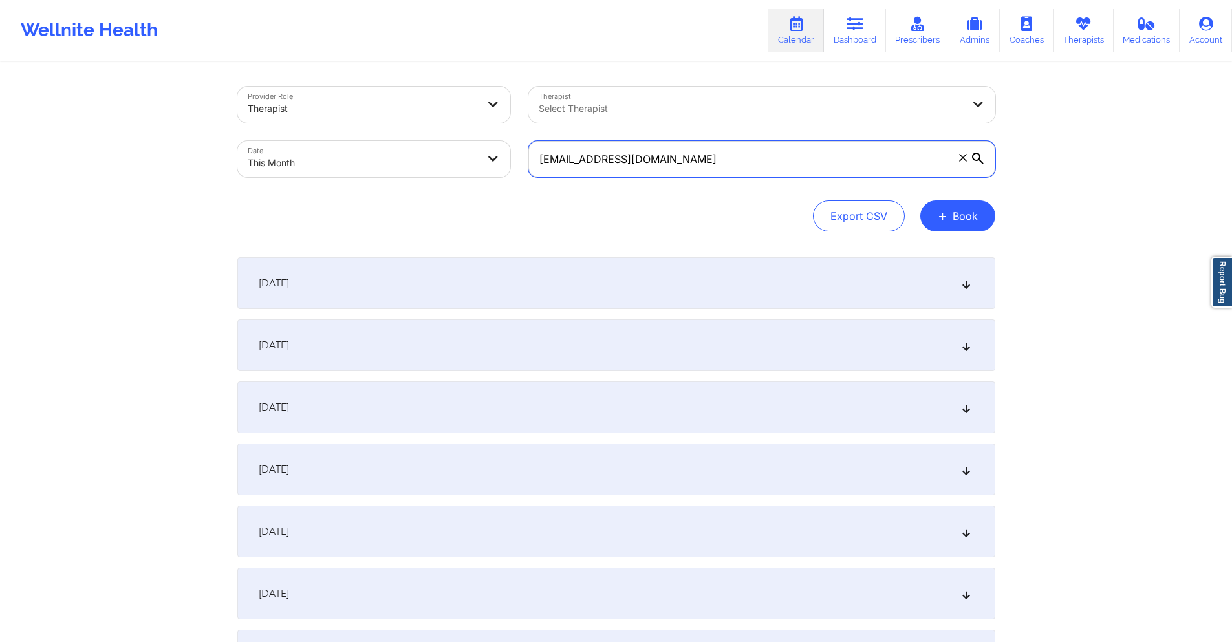
click at [717, 152] on input "[EMAIL_ADDRESS][DOMAIN_NAME]" at bounding box center [761, 159] width 467 height 36
paste input "jbautist1"
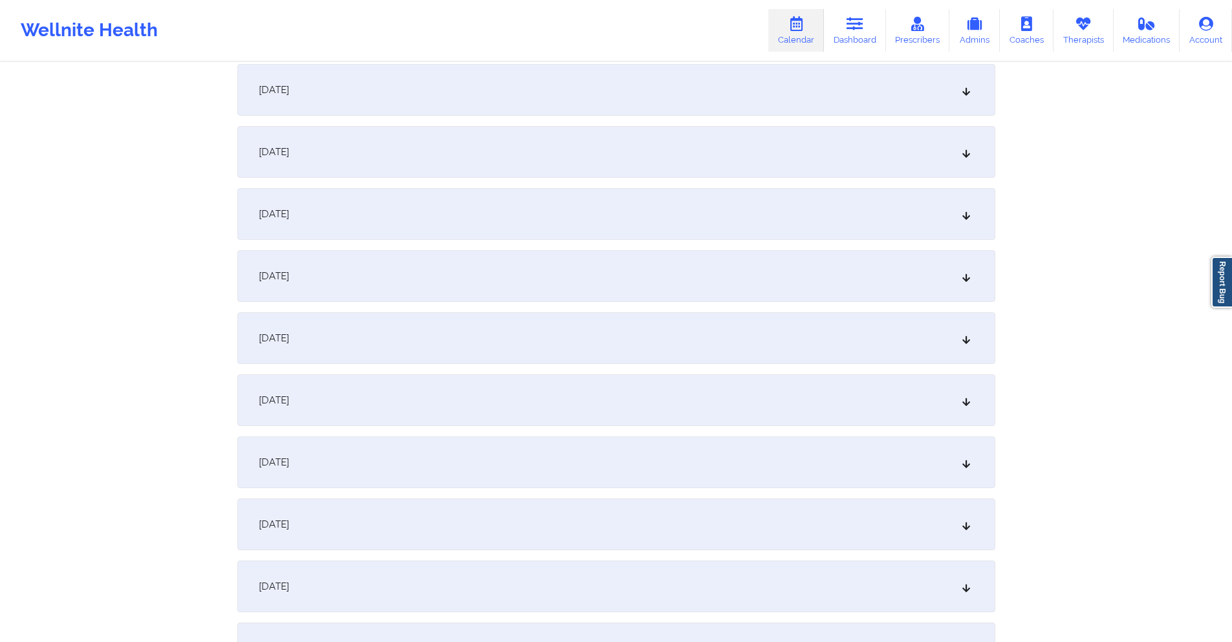
scroll to position [323, 0]
click at [590, 321] on div "[DATE]" at bounding box center [616, 333] width 758 height 52
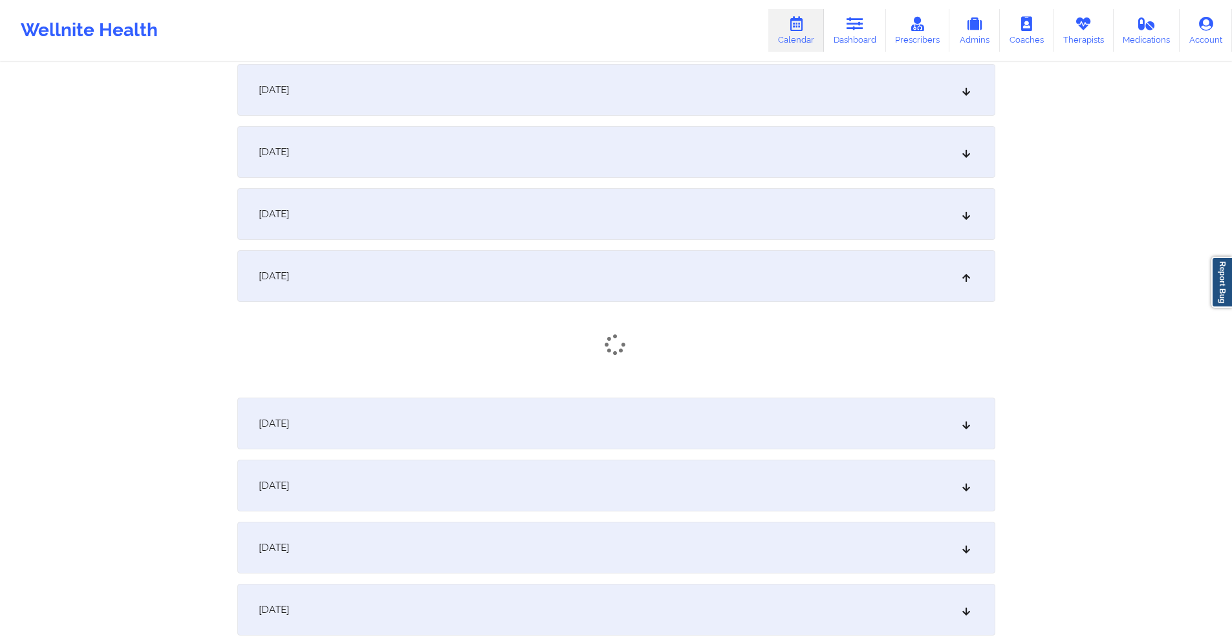
scroll to position [582, 0]
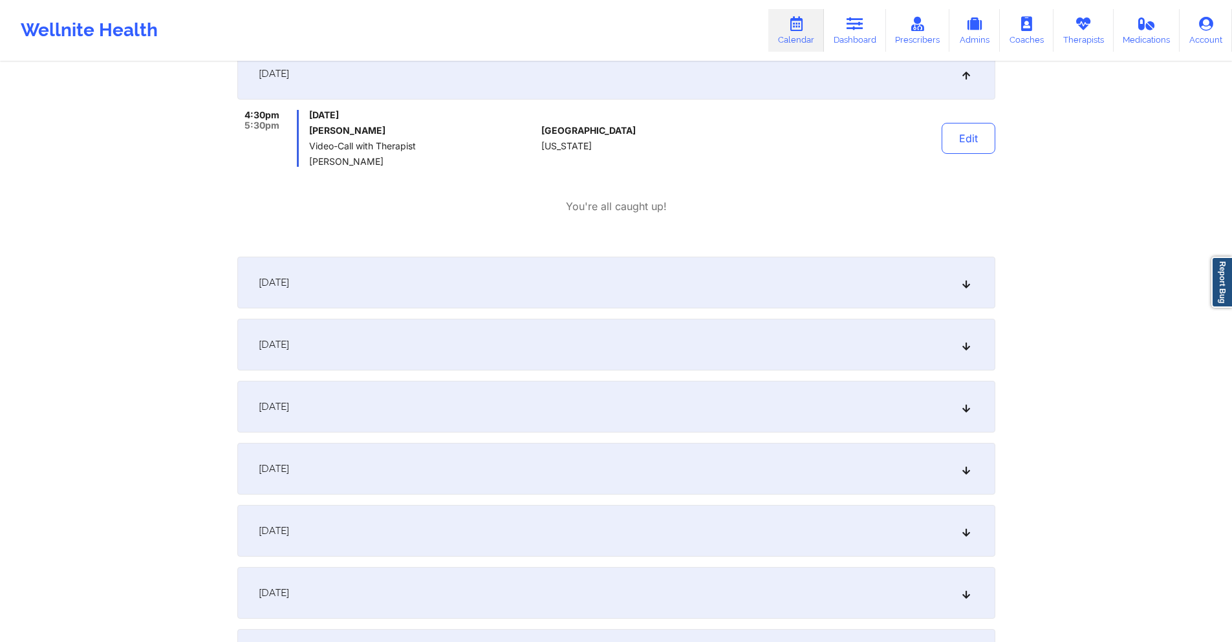
click at [574, 593] on div "[DATE]" at bounding box center [616, 593] width 758 height 52
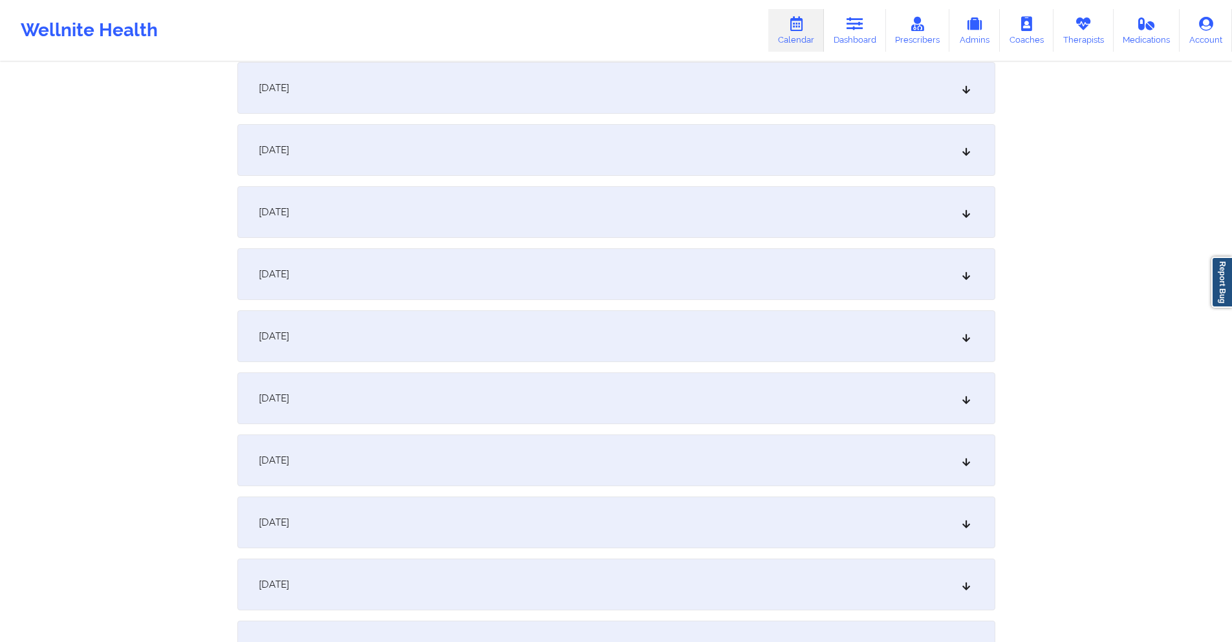
scroll to position [1423, 0]
click at [602, 327] on div "[DATE]" at bounding box center [616, 334] width 758 height 52
click at [596, 447] on div "[DATE]" at bounding box center [616, 463] width 758 height 52
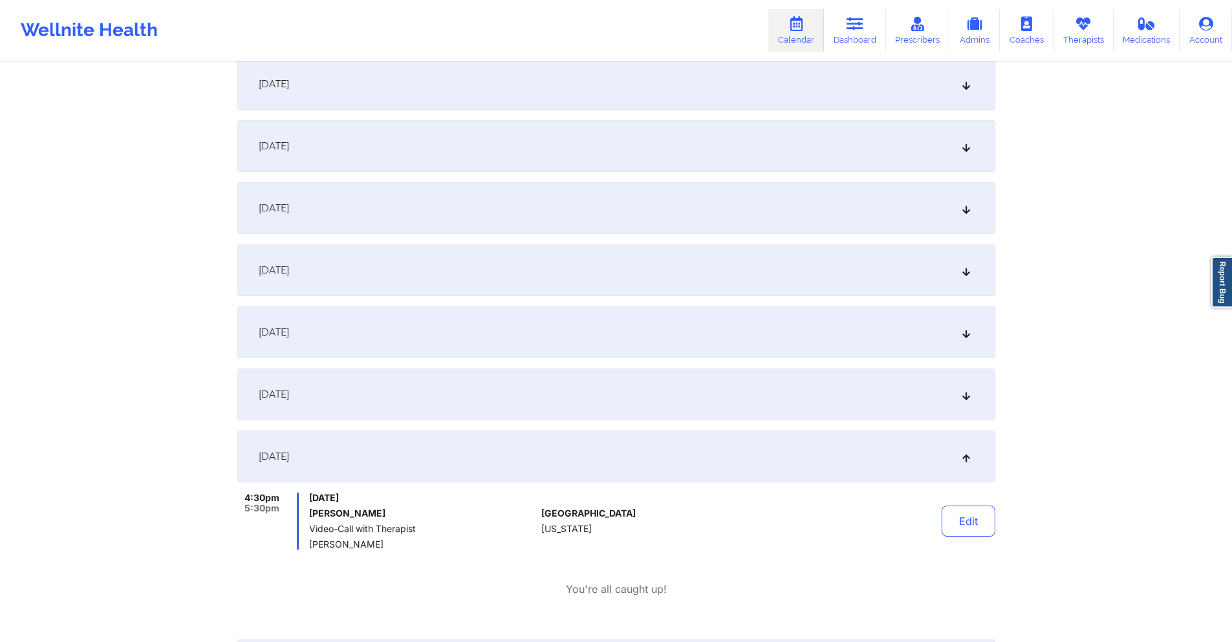
scroll to position [0, 0]
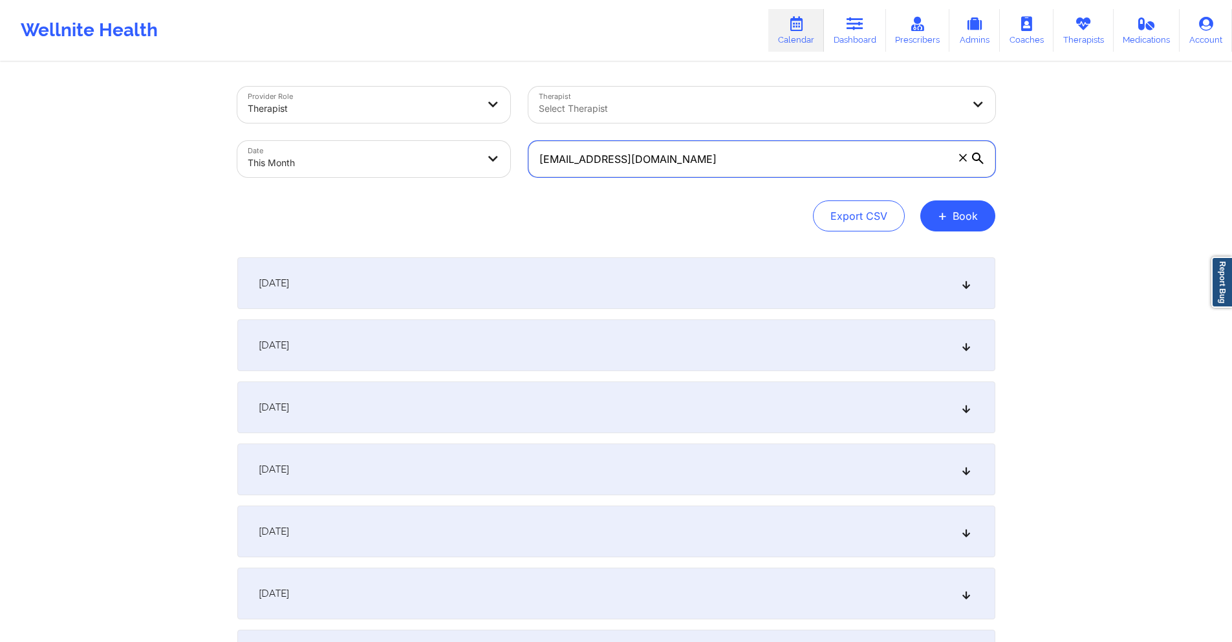
click at [674, 160] on input "[EMAIL_ADDRESS][DOMAIN_NAME]" at bounding box center [761, 159] width 467 height 36
paste input "[EMAIL_ADDRESS]"
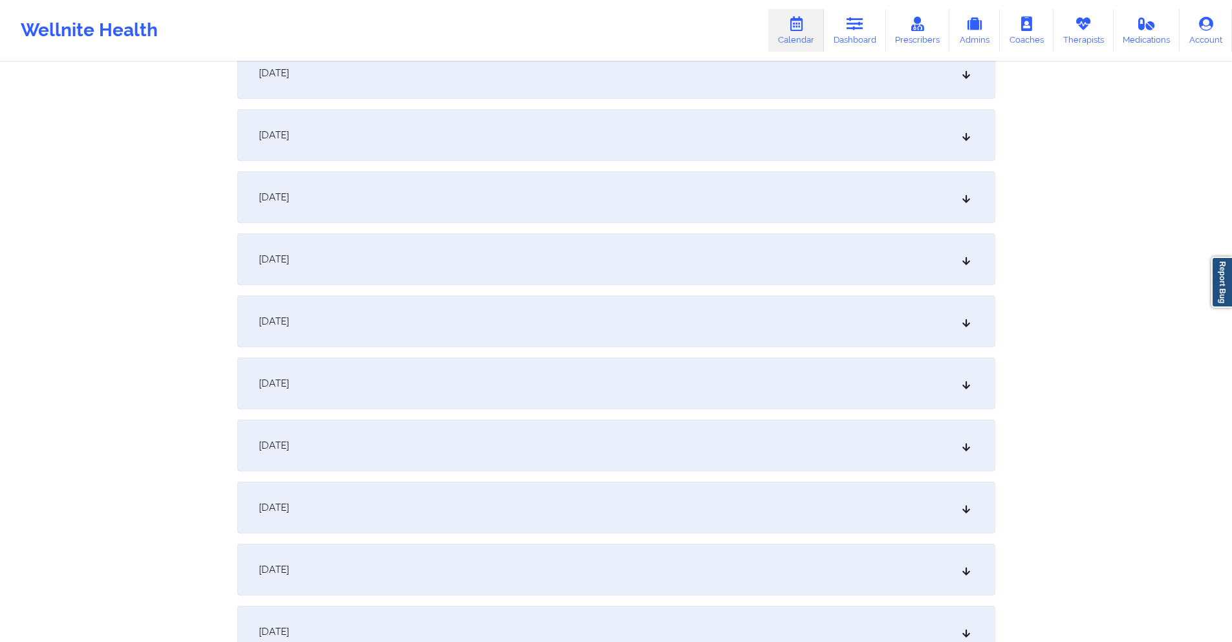
scroll to position [323, 0]
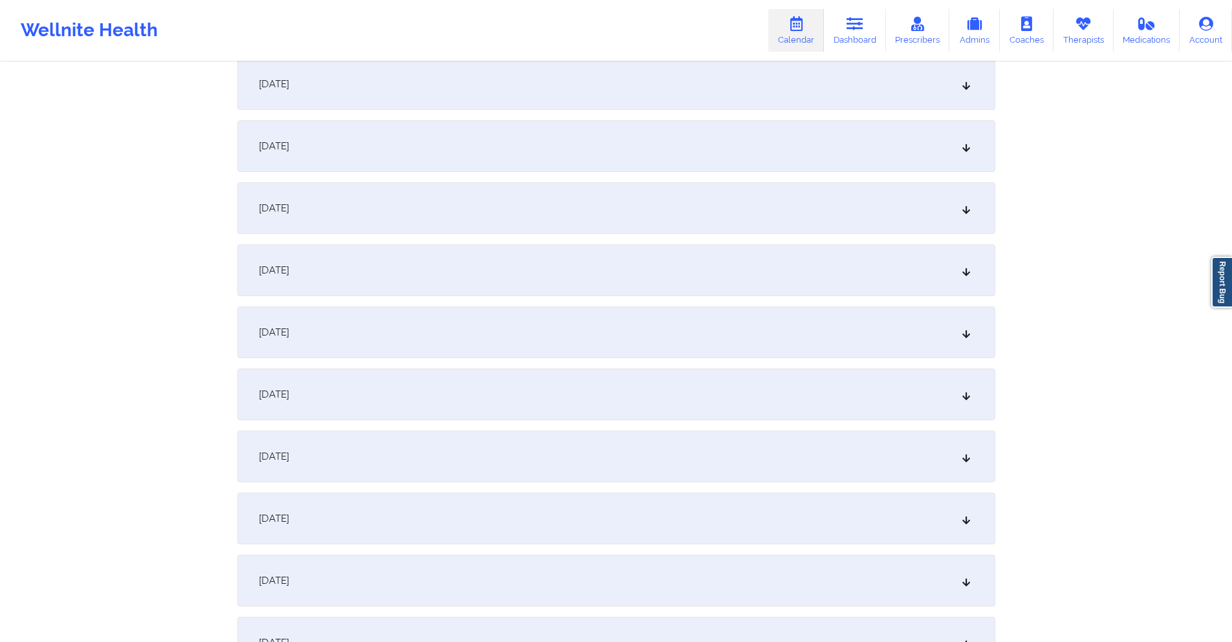
click at [632, 324] on div "[DATE]" at bounding box center [616, 333] width 758 height 52
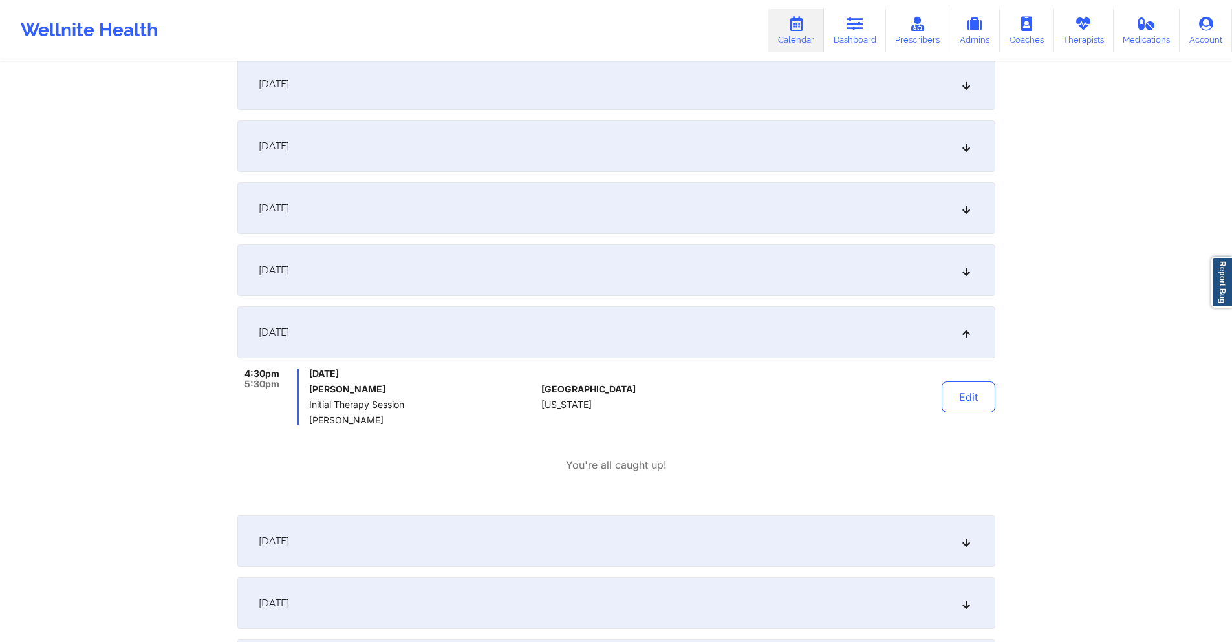
drag, startPoint x: 385, startPoint y: 390, endPoint x: 359, endPoint y: 391, distance: 25.9
click at [359, 391] on h6 "[PERSON_NAME]" at bounding box center [422, 389] width 227 height 10
copy h6 "[PERSON_NAME]"
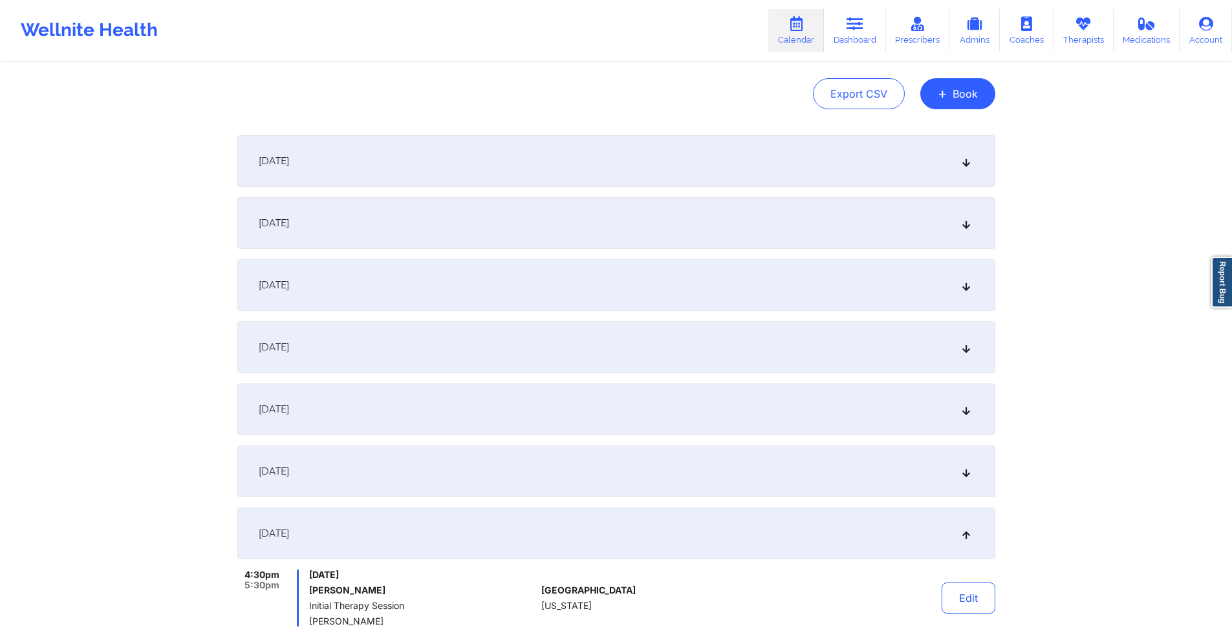
scroll to position [0, 0]
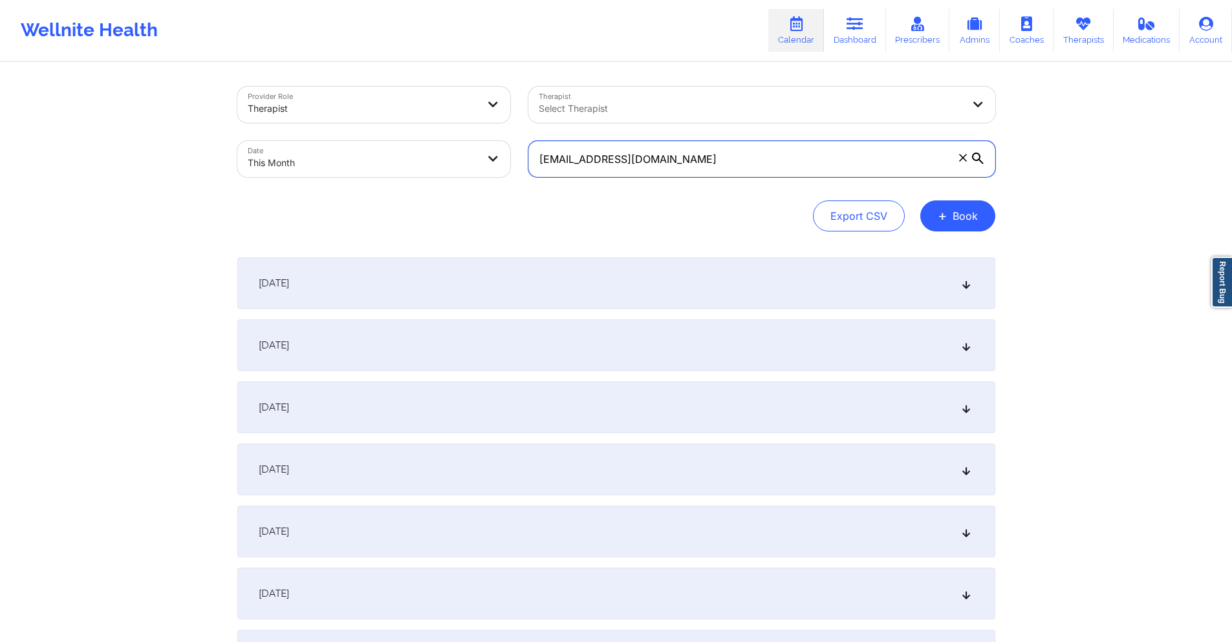
click at [686, 155] on input "[EMAIL_ADDRESS][DOMAIN_NAME]" at bounding box center [761, 159] width 467 height 36
paste input "[EMAIL_ADDRESS]"
click at [662, 271] on div "[DATE]" at bounding box center [616, 283] width 758 height 52
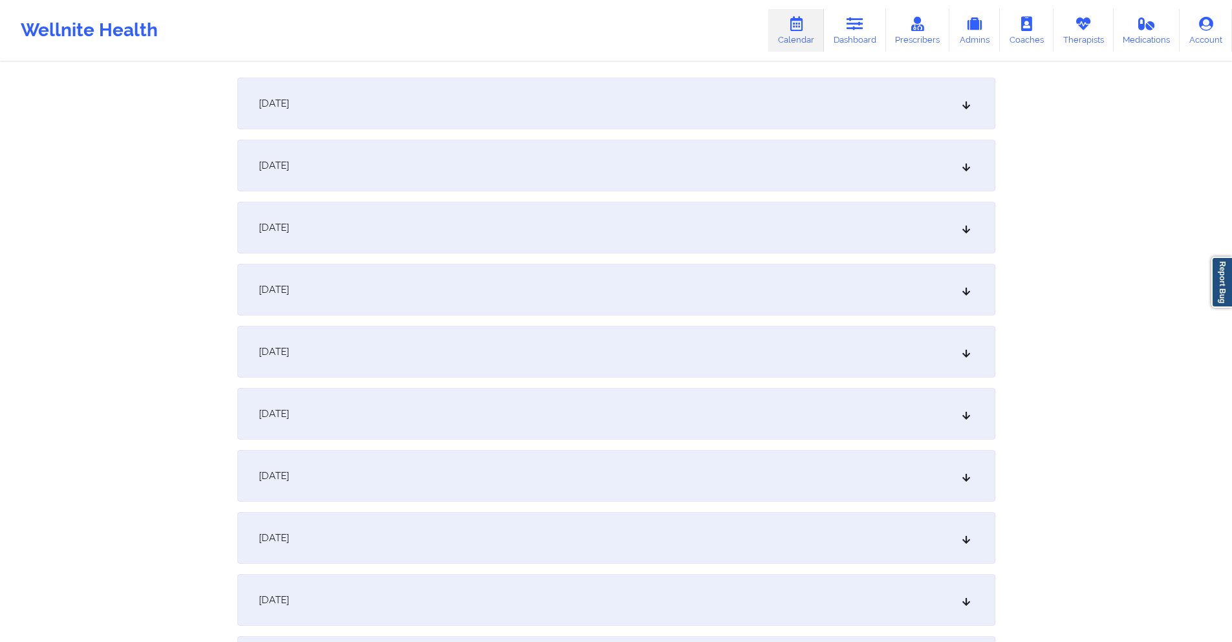
scroll to position [388, 0]
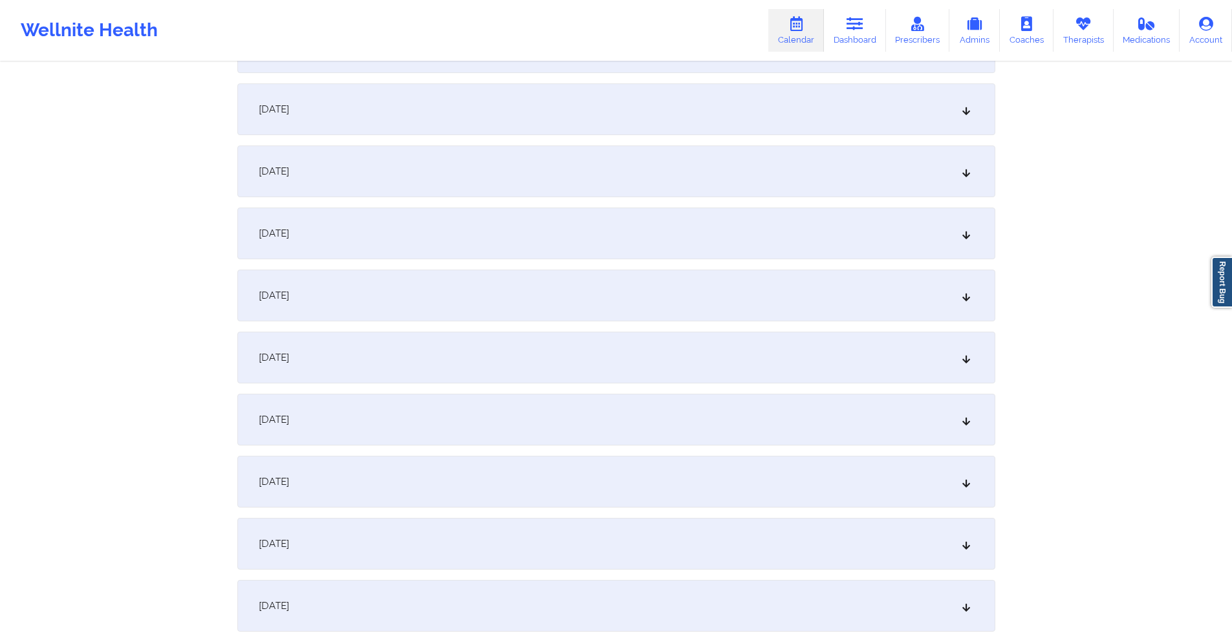
click at [587, 343] on div "[DATE]" at bounding box center [616, 358] width 758 height 52
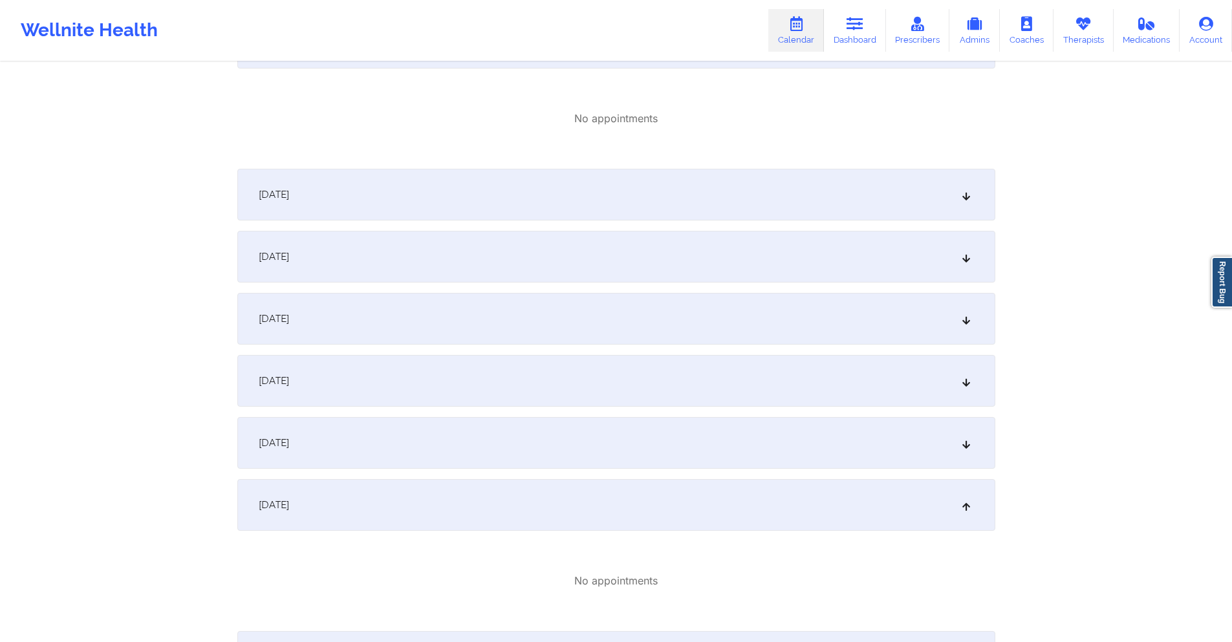
scroll to position [0, 0]
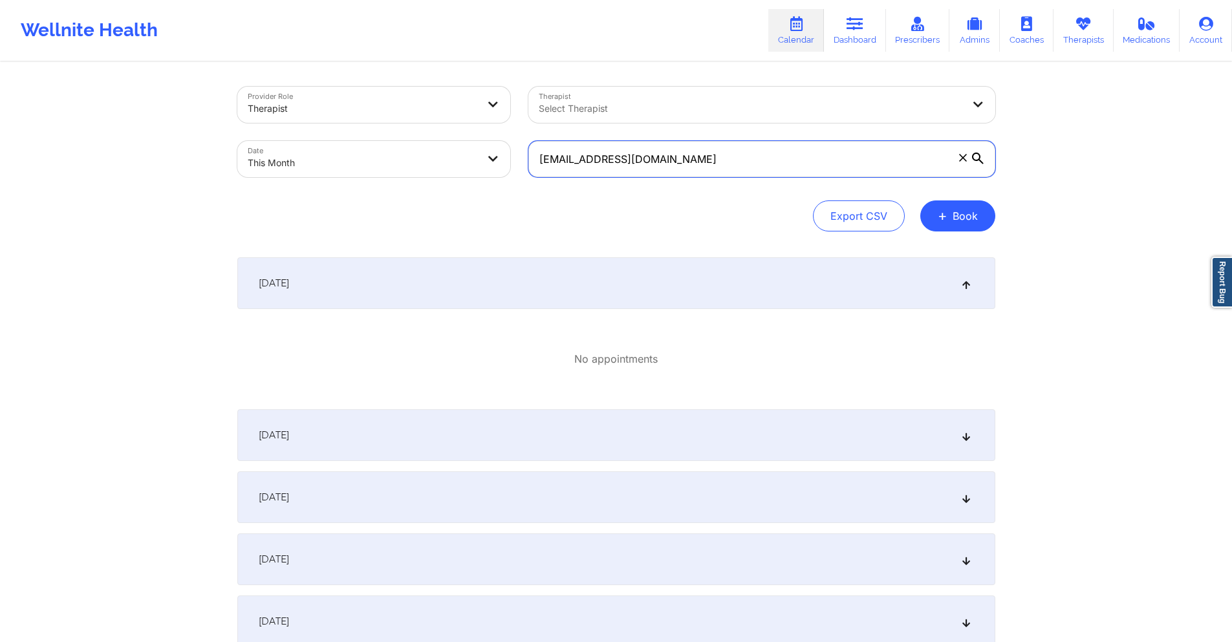
click at [748, 164] on input "[EMAIL_ADDRESS][DOMAIN_NAME]" at bounding box center [761, 159] width 467 height 36
paste input "[EMAIL_ADDRESS]"
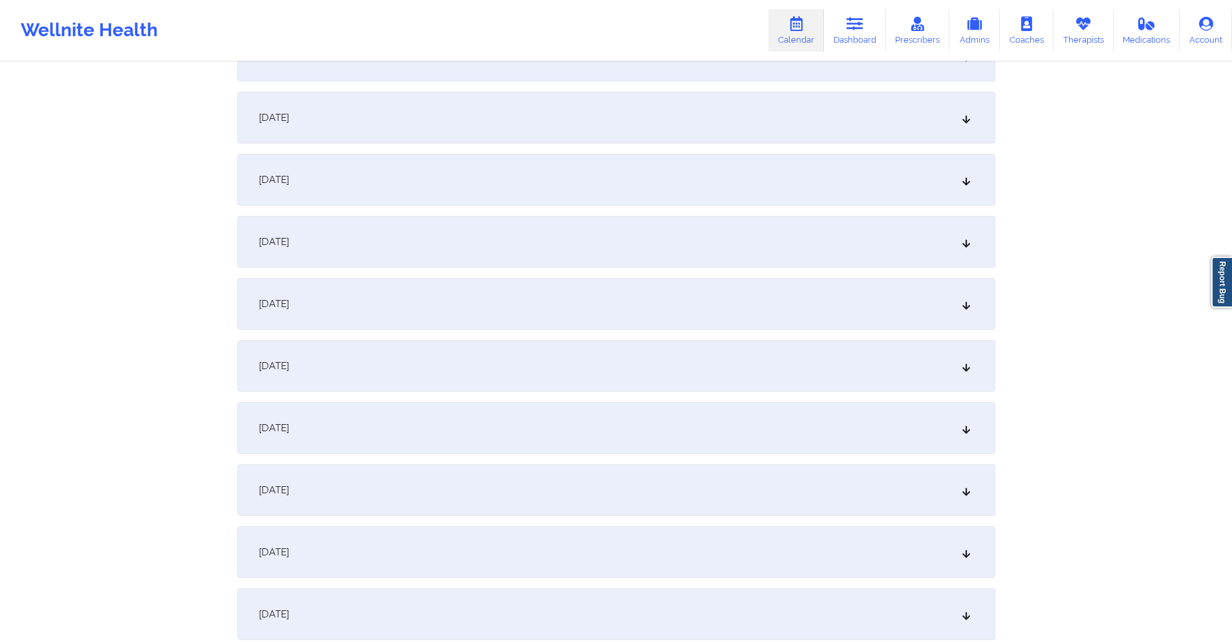
scroll to position [323, 0]
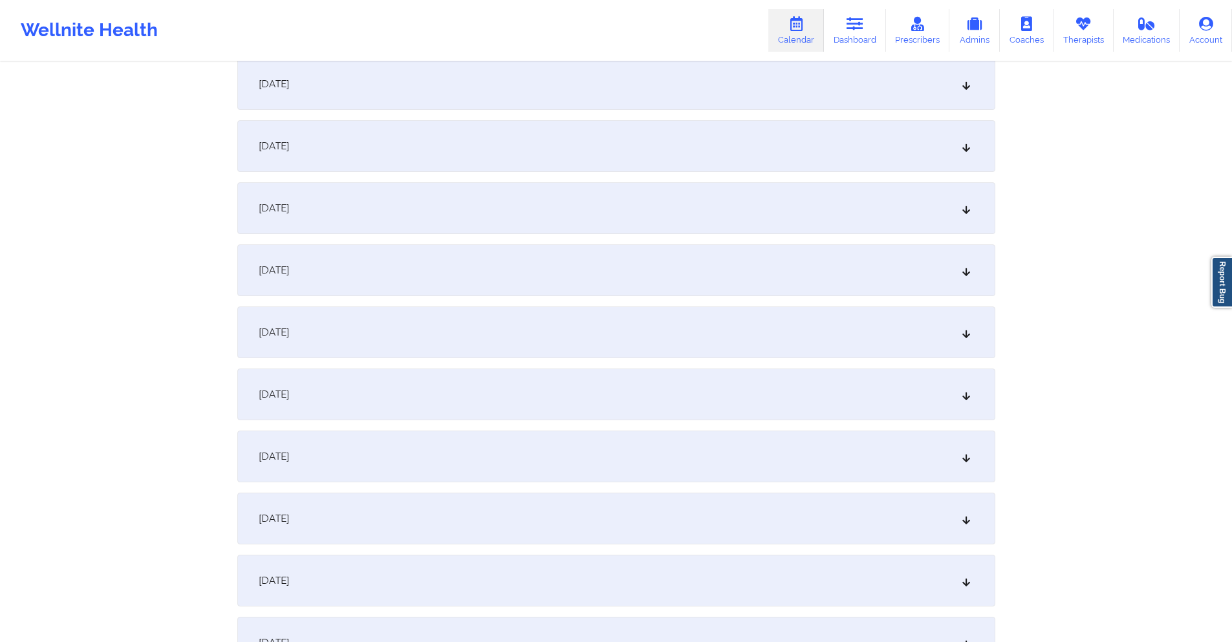
click at [517, 325] on div "[DATE]" at bounding box center [616, 333] width 758 height 52
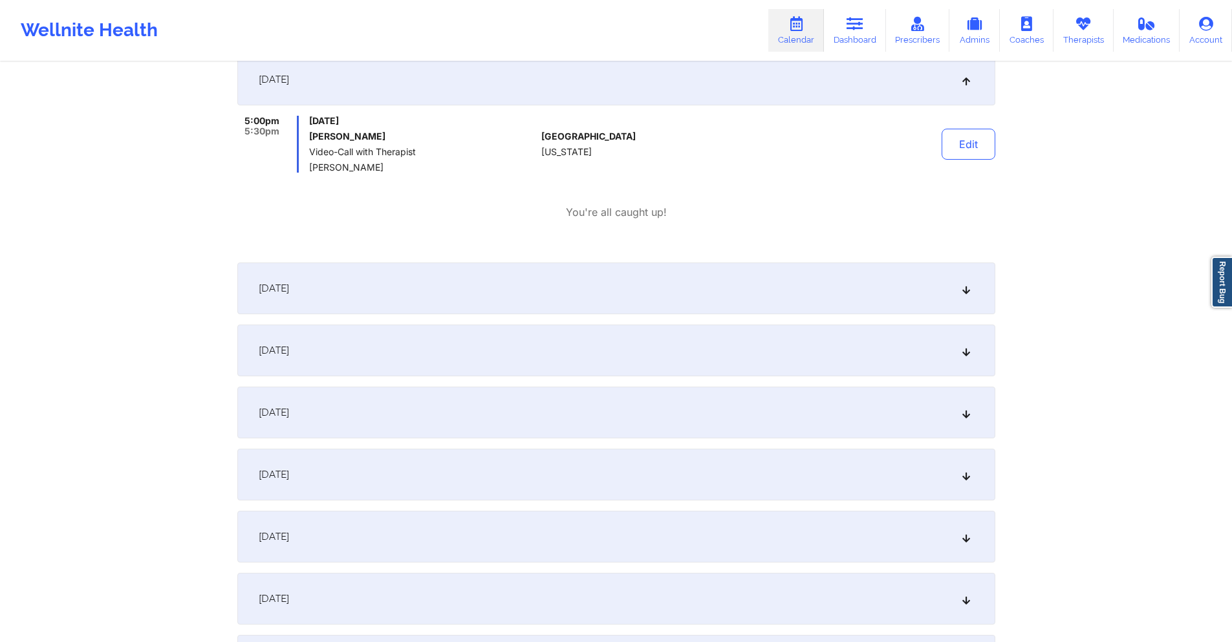
scroll to position [647, 0]
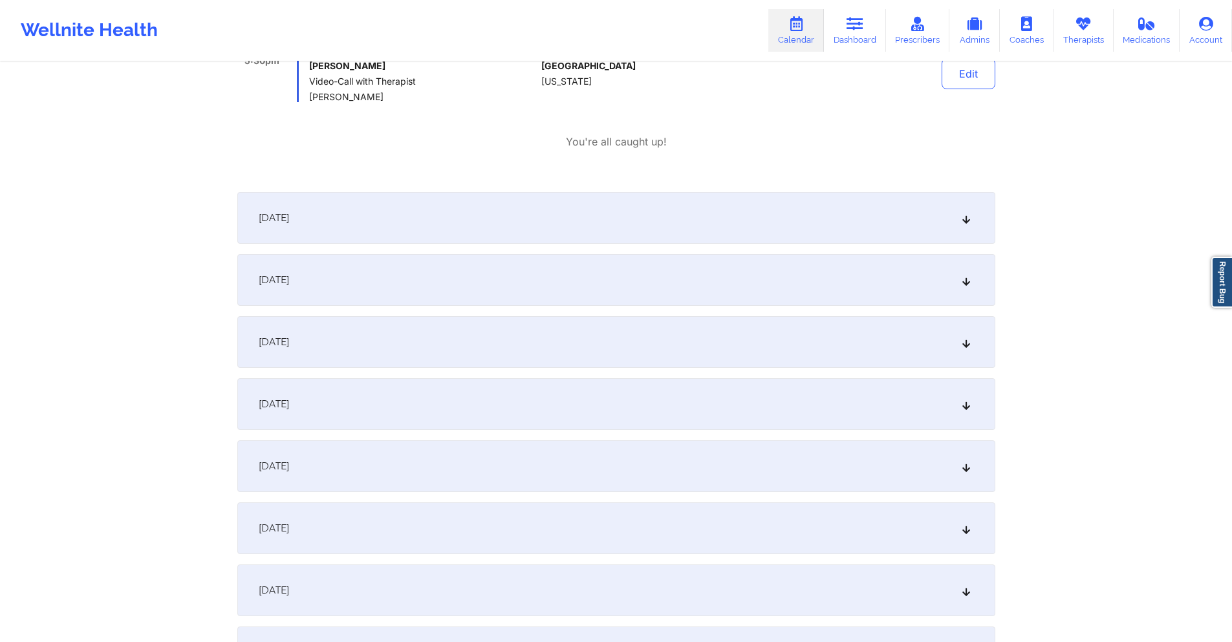
drag, startPoint x: 406, startPoint y: 574, endPoint x: 425, endPoint y: 535, distance: 43.7
click at [406, 573] on div "[DATE]" at bounding box center [616, 591] width 758 height 52
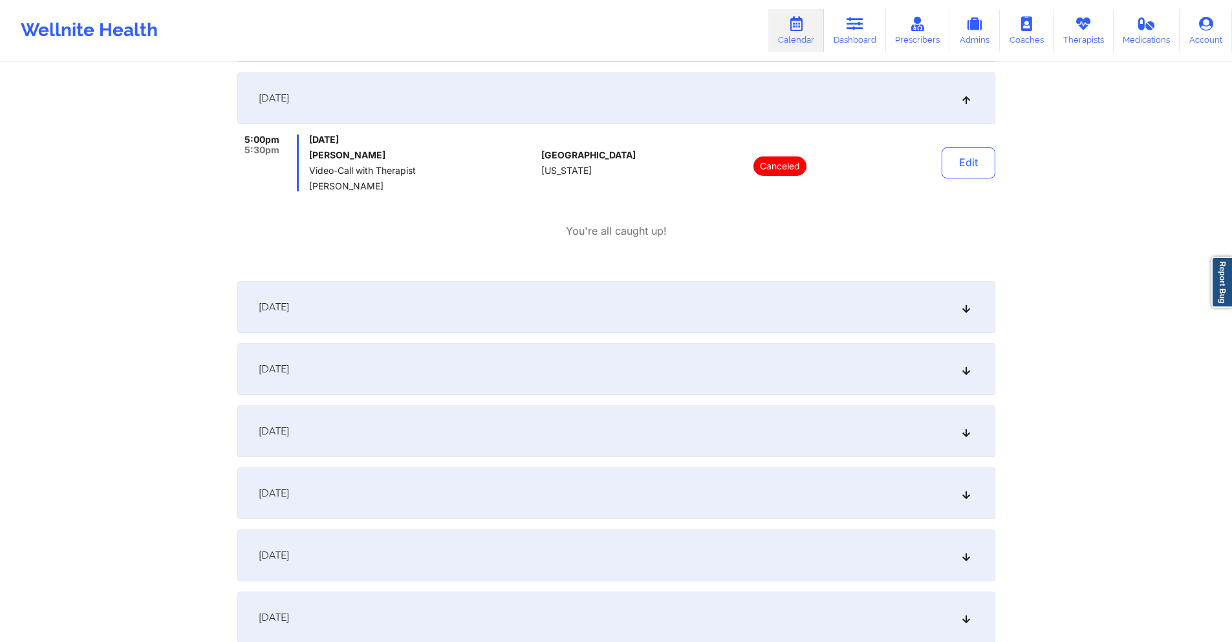
scroll to position [1229, 0]
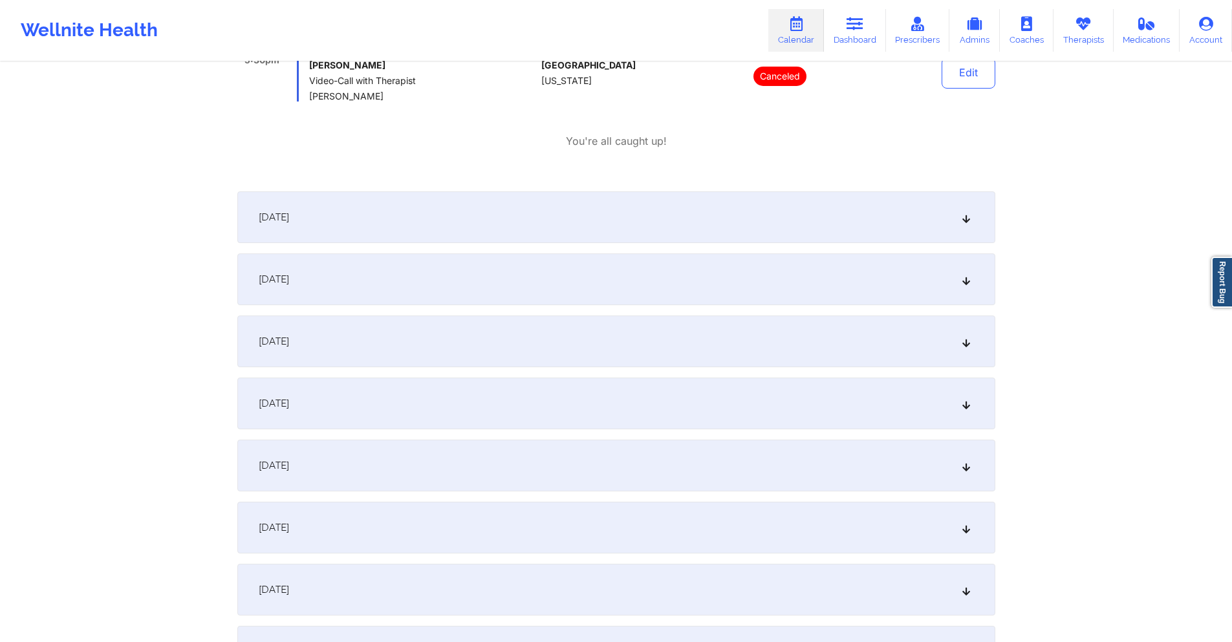
click at [382, 586] on div "[DATE]" at bounding box center [616, 590] width 758 height 52
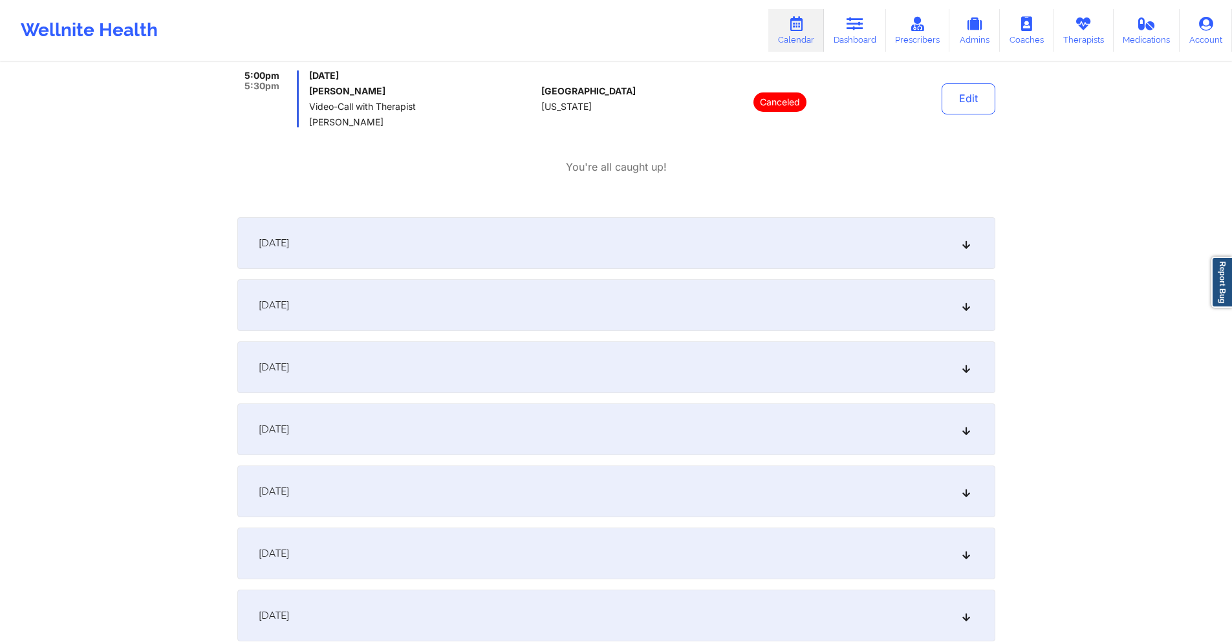
scroll to position [1811, 0]
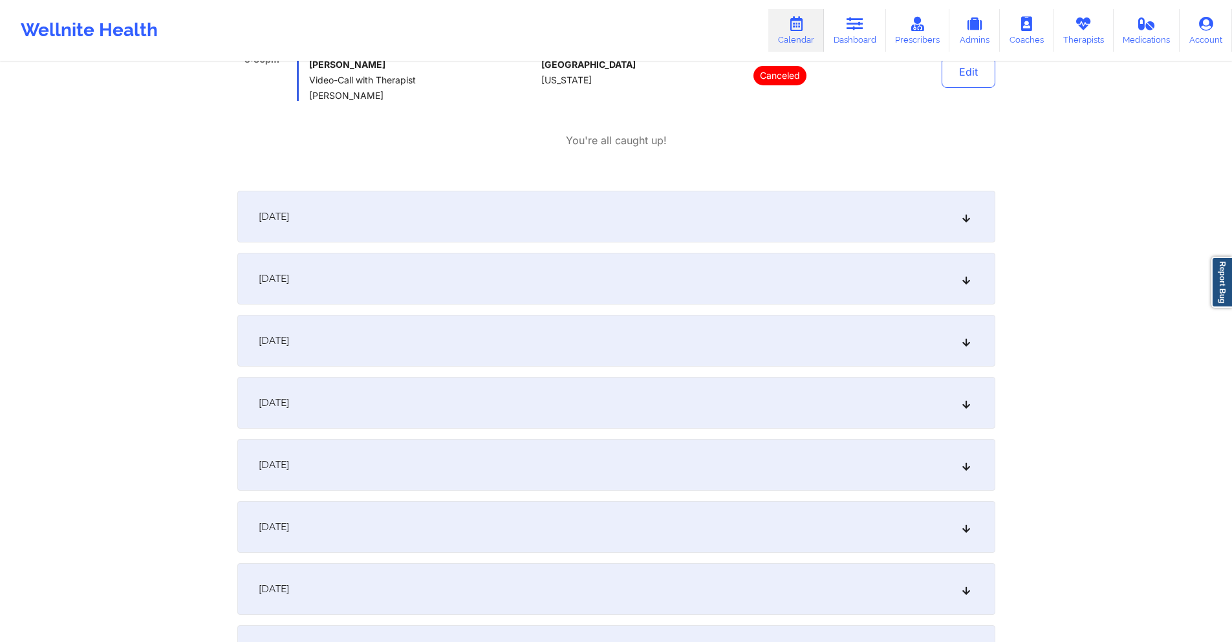
click at [421, 579] on div "[DATE]" at bounding box center [616, 589] width 758 height 52
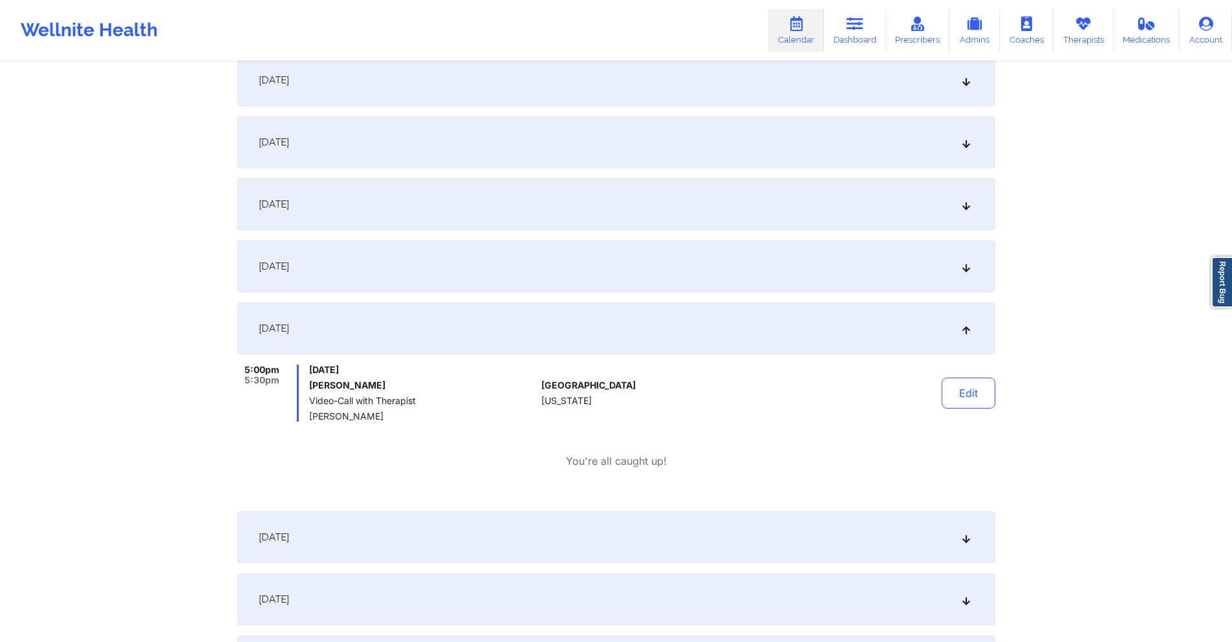
scroll to position [0, 0]
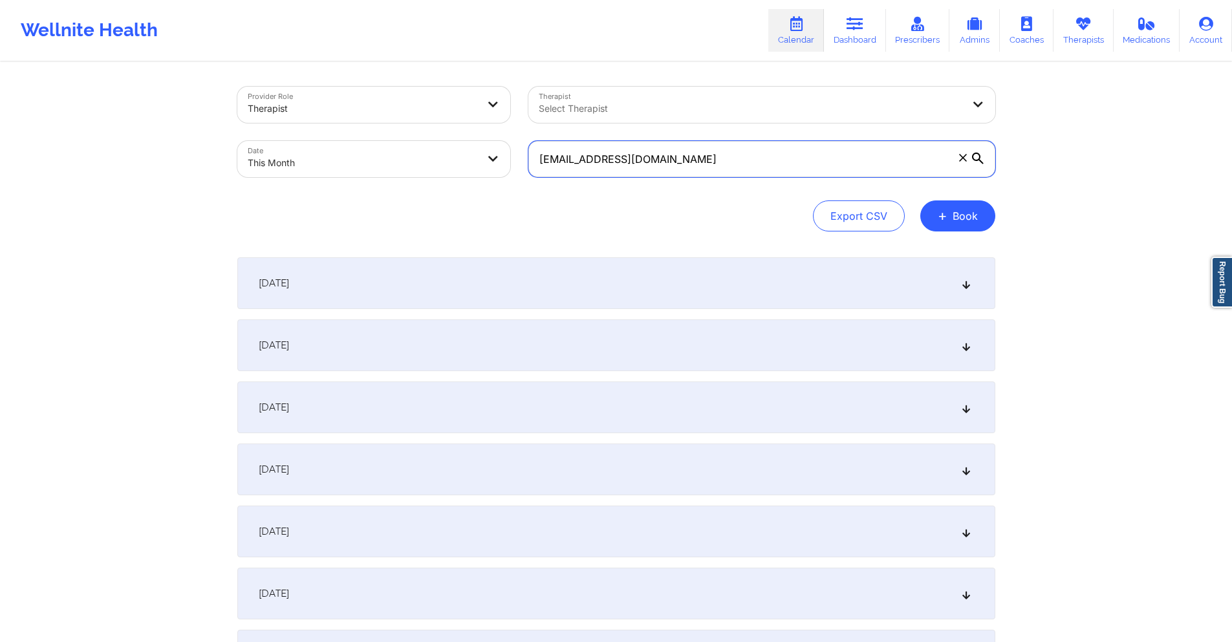
click at [682, 160] on input "[EMAIL_ADDRESS][DOMAIN_NAME]" at bounding box center [761, 159] width 467 height 36
paste input "[PERSON_NAME]"
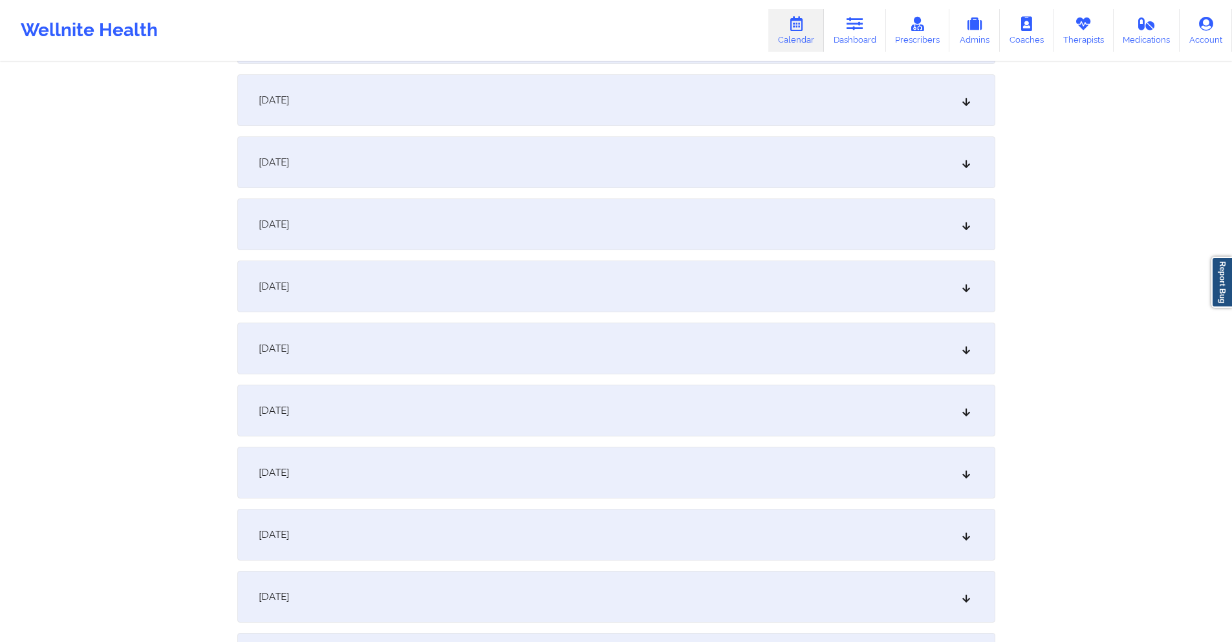
scroll to position [453, 0]
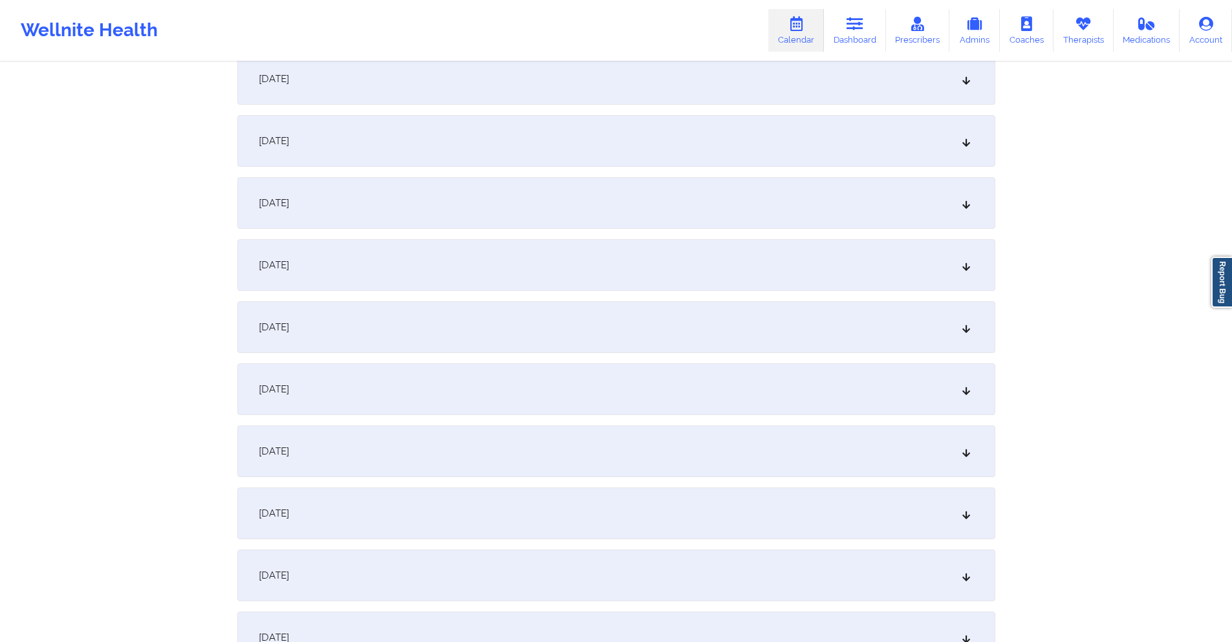
type input "[PERSON_NAME][EMAIL_ADDRESS][DOMAIN_NAME]"
click at [512, 217] on div "[DATE]" at bounding box center [616, 203] width 758 height 52
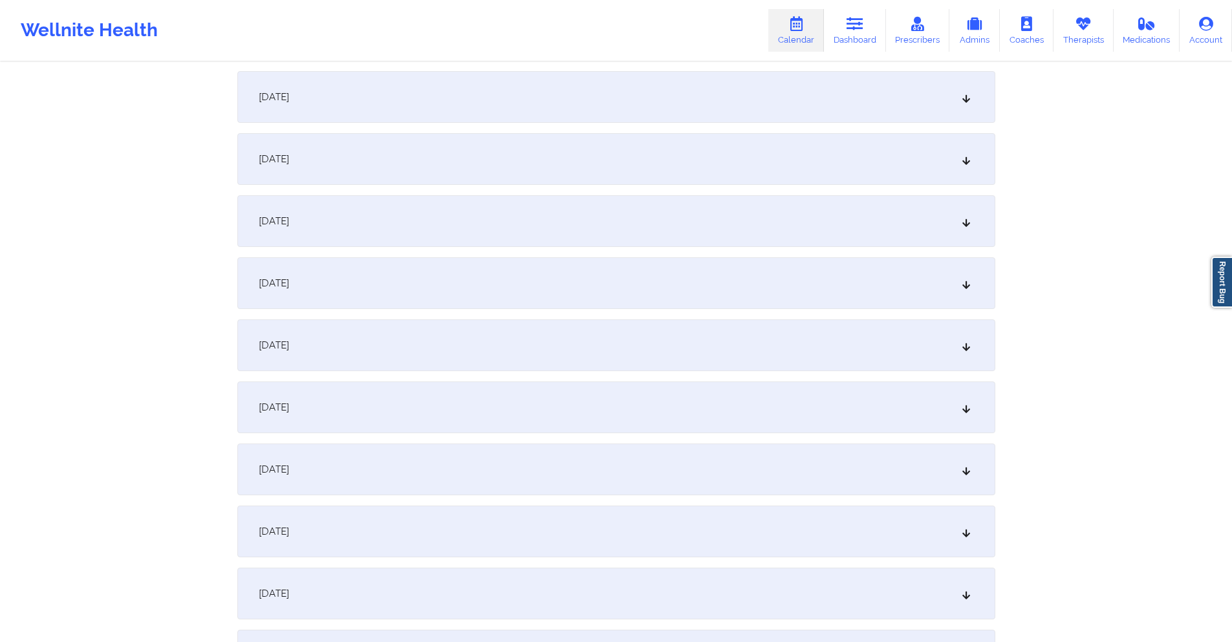
scroll to position [841, 0]
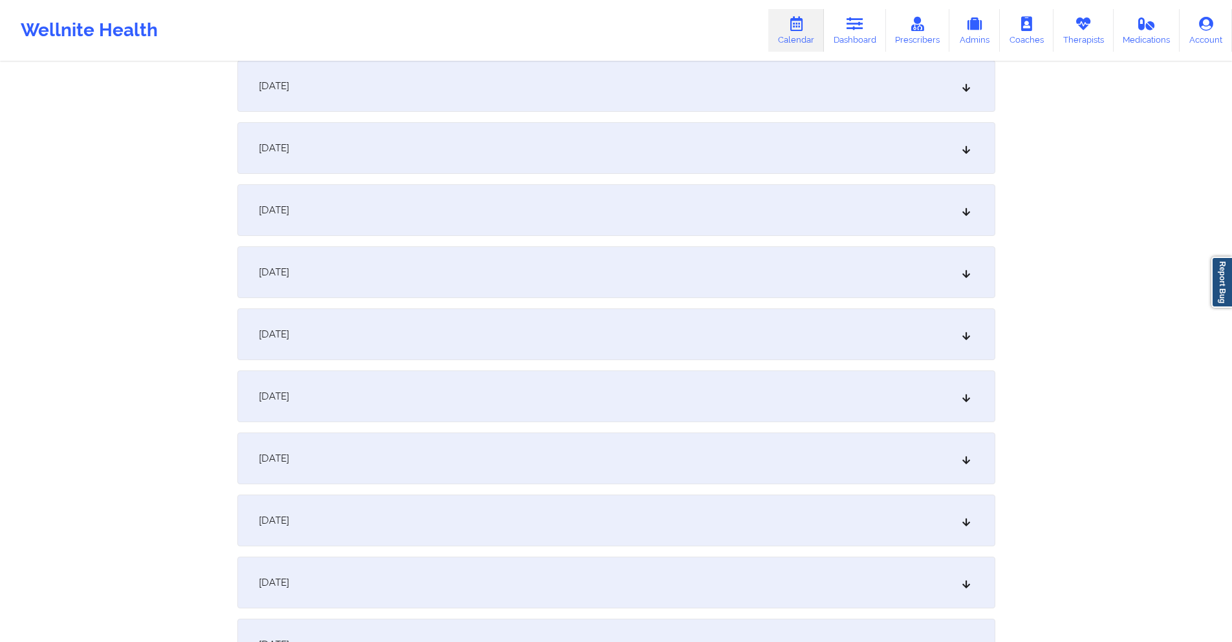
click at [501, 388] on div "[DATE]" at bounding box center [616, 397] width 758 height 52
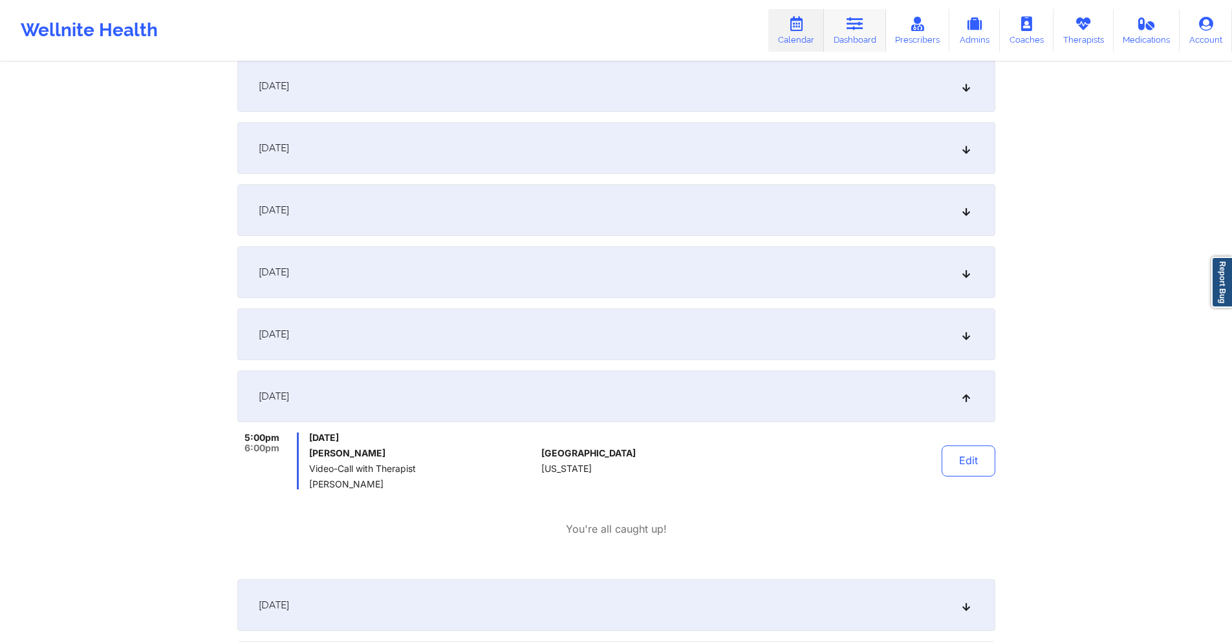
click at [856, 25] on icon at bounding box center [855, 24] width 17 height 14
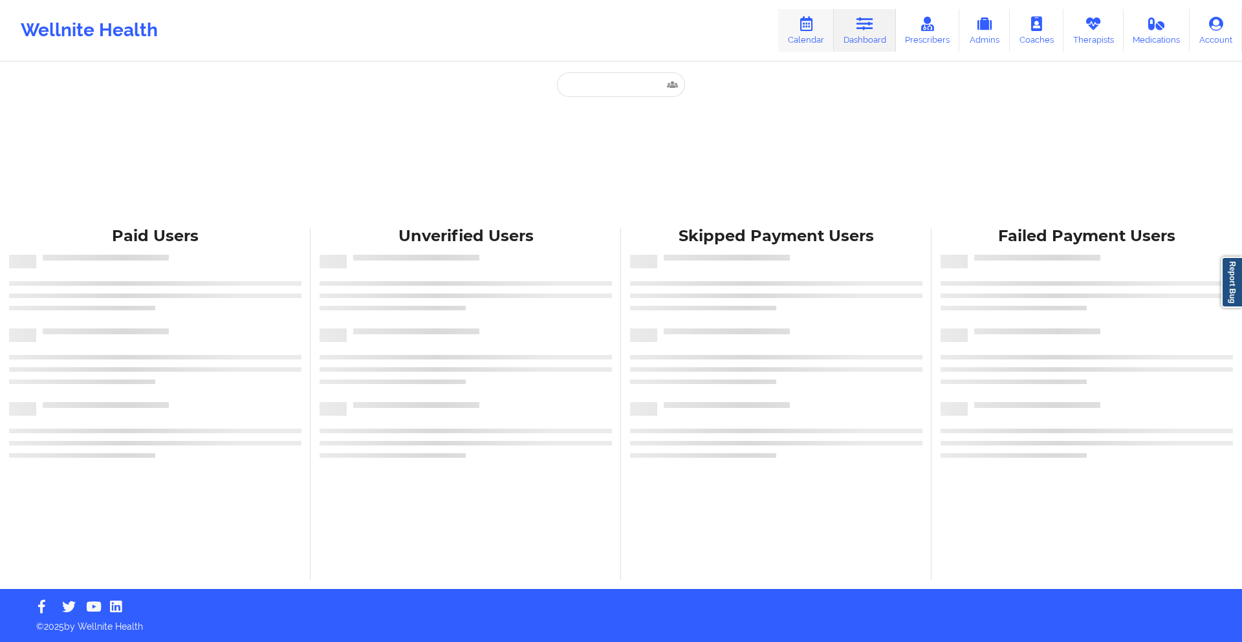
click at [805, 20] on icon at bounding box center [805, 24] width 17 height 14
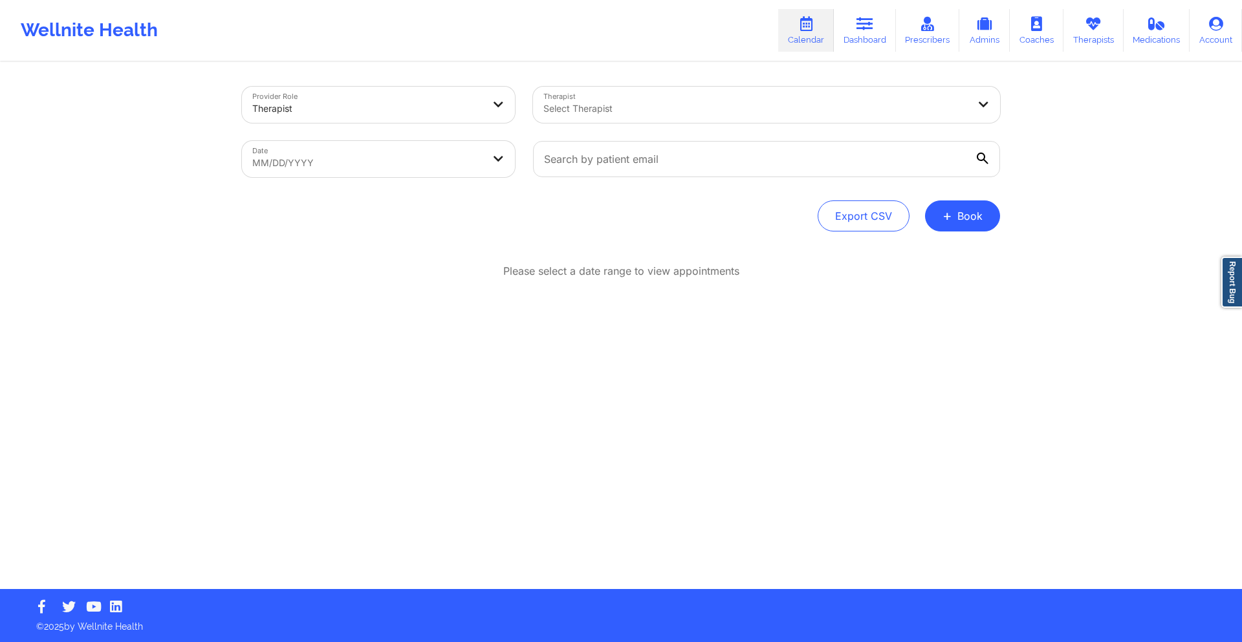
select select "2025-8"
select select "2025-9"
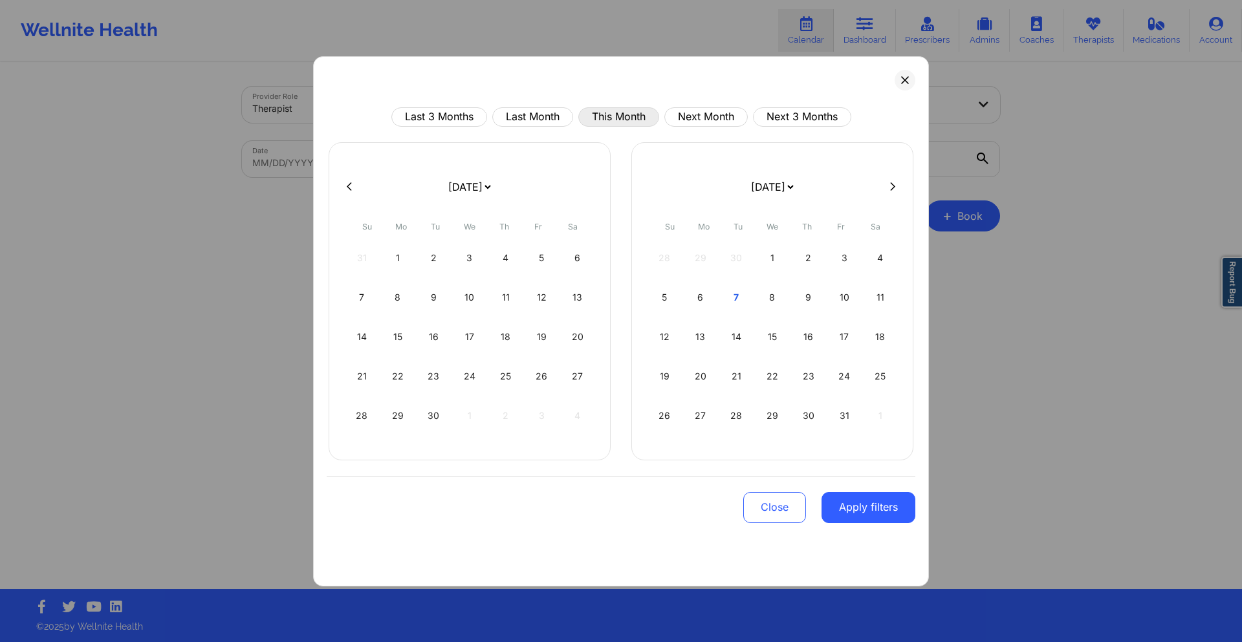
click at [600, 115] on button "This Month" at bounding box center [618, 116] width 81 height 19
select select "2025-9"
select select "2025-10"
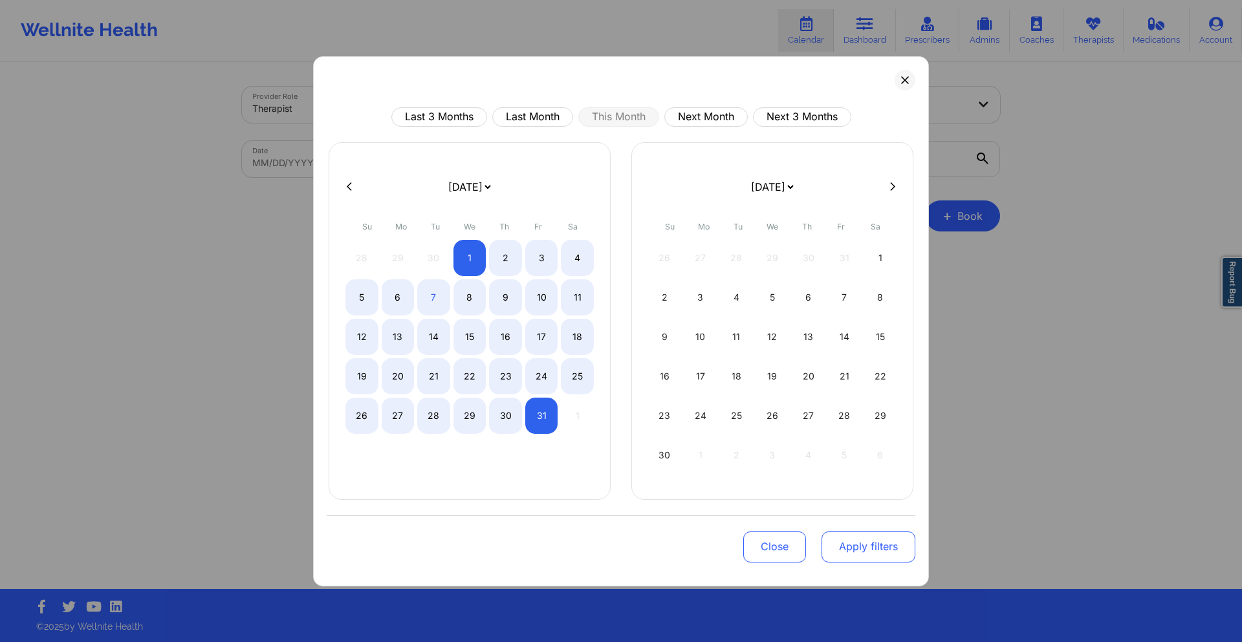
click at [864, 544] on button "Apply filters" at bounding box center [868, 547] width 94 height 31
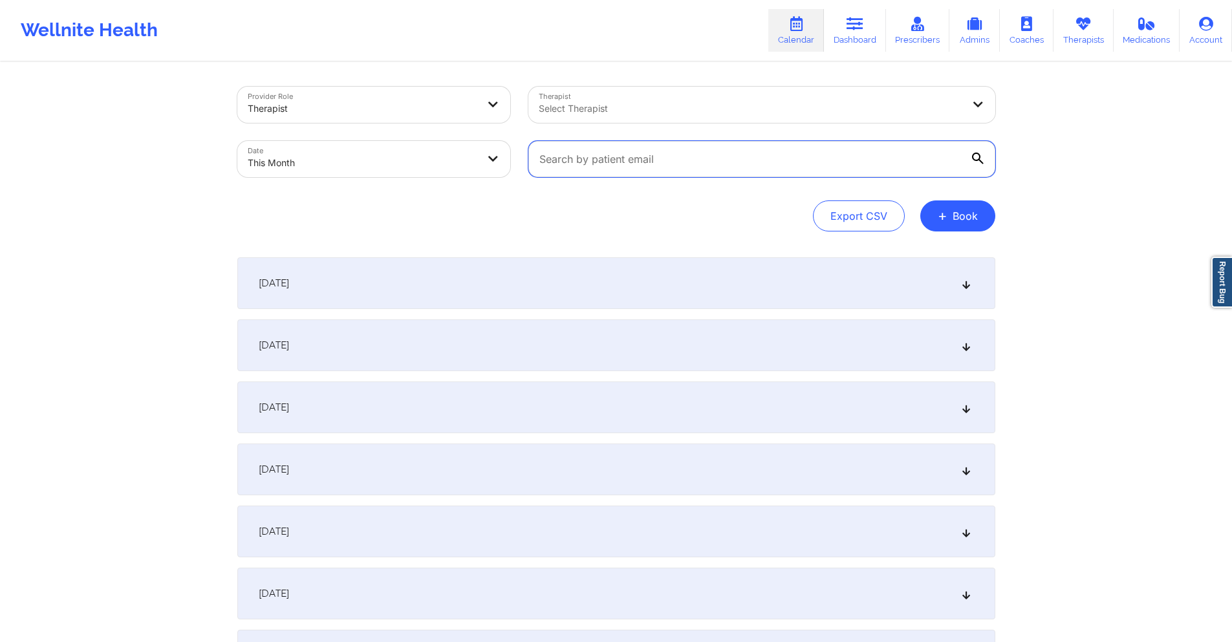
paste input "[EMAIL_ADDRESS][MEDICAL_DATA][DOMAIN_NAME]"
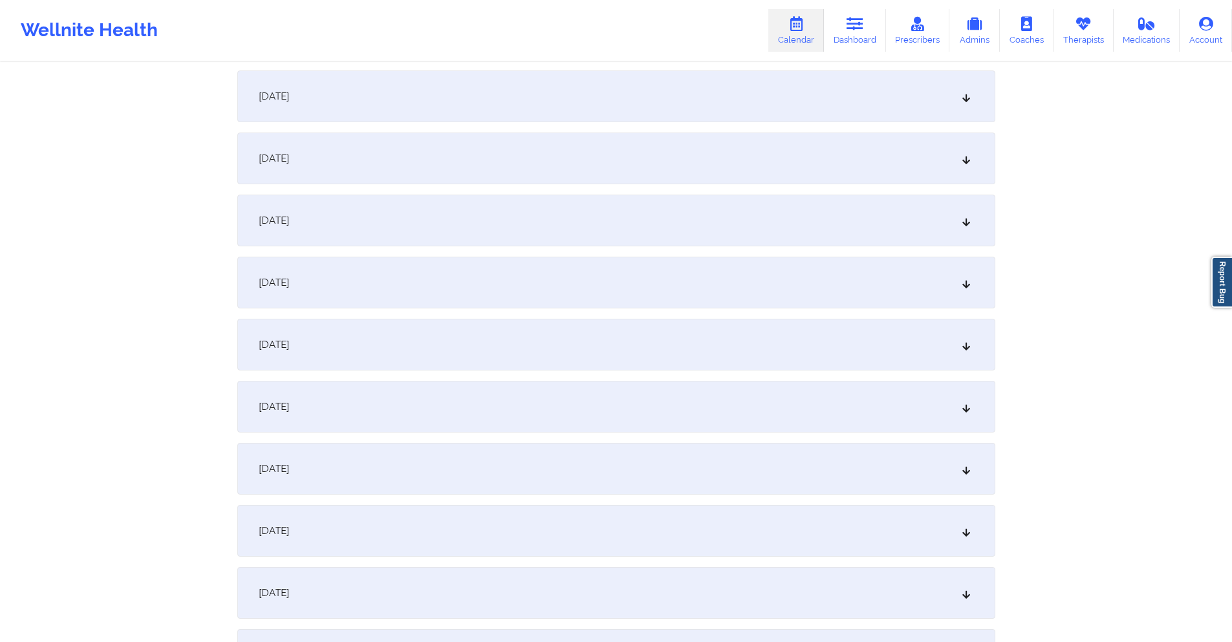
scroll to position [259, 0]
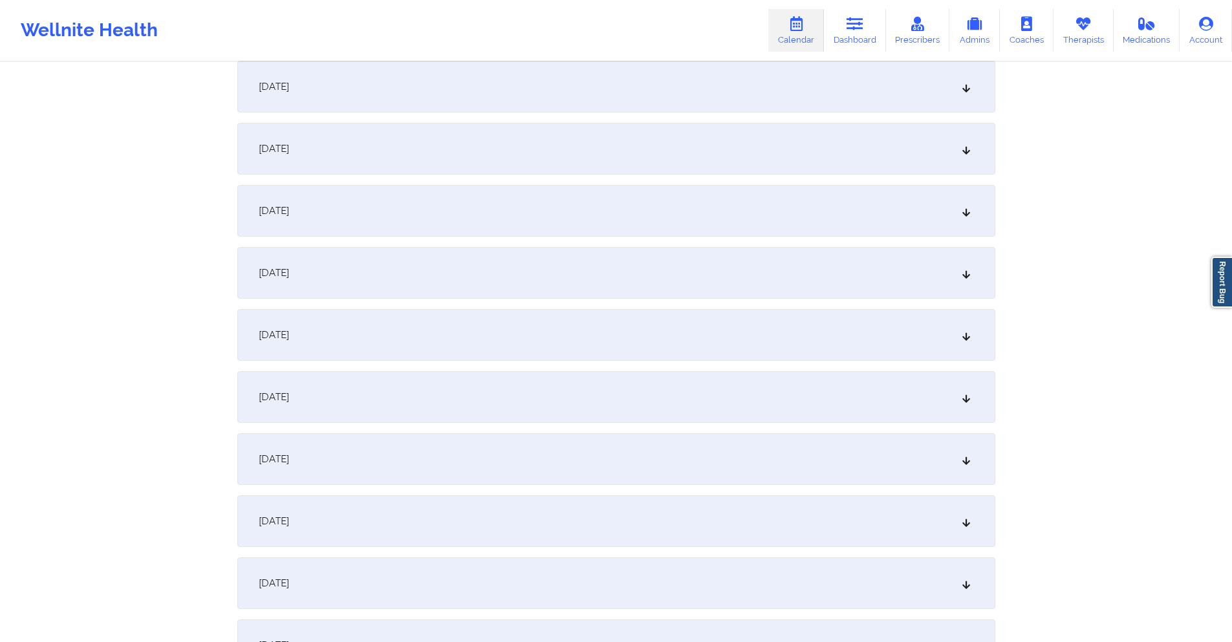
click at [575, 390] on div "[DATE]" at bounding box center [616, 397] width 758 height 52
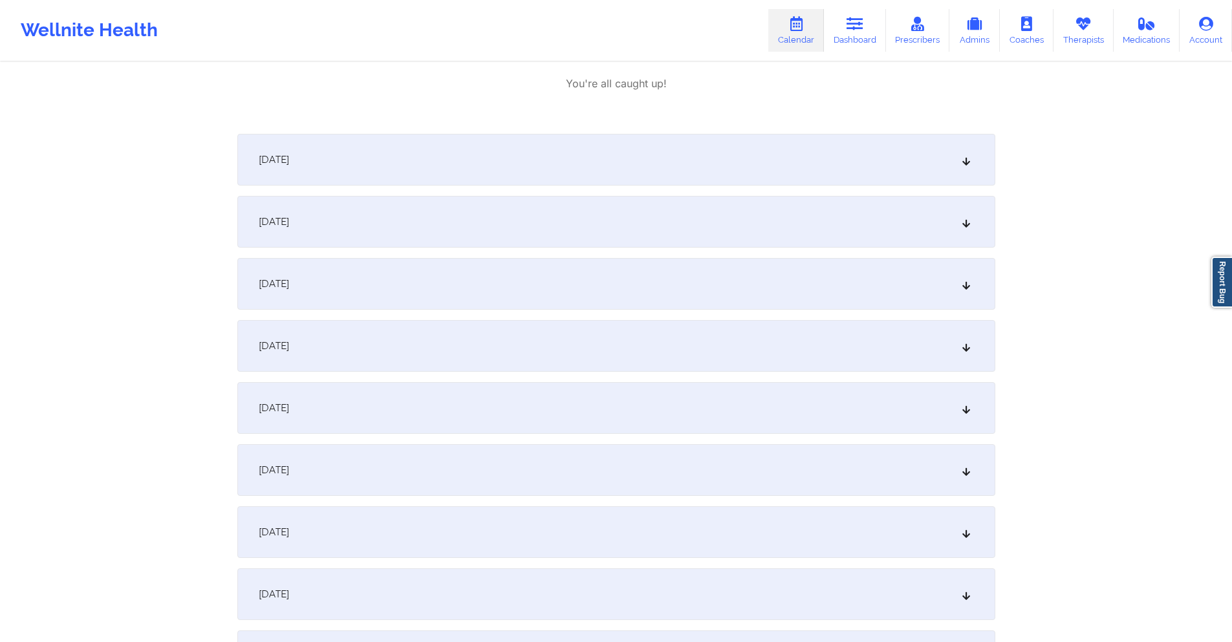
scroll to position [711, 0]
click at [493, 512] on div "[DATE]" at bounding box center [616, 526] width 758 height 52
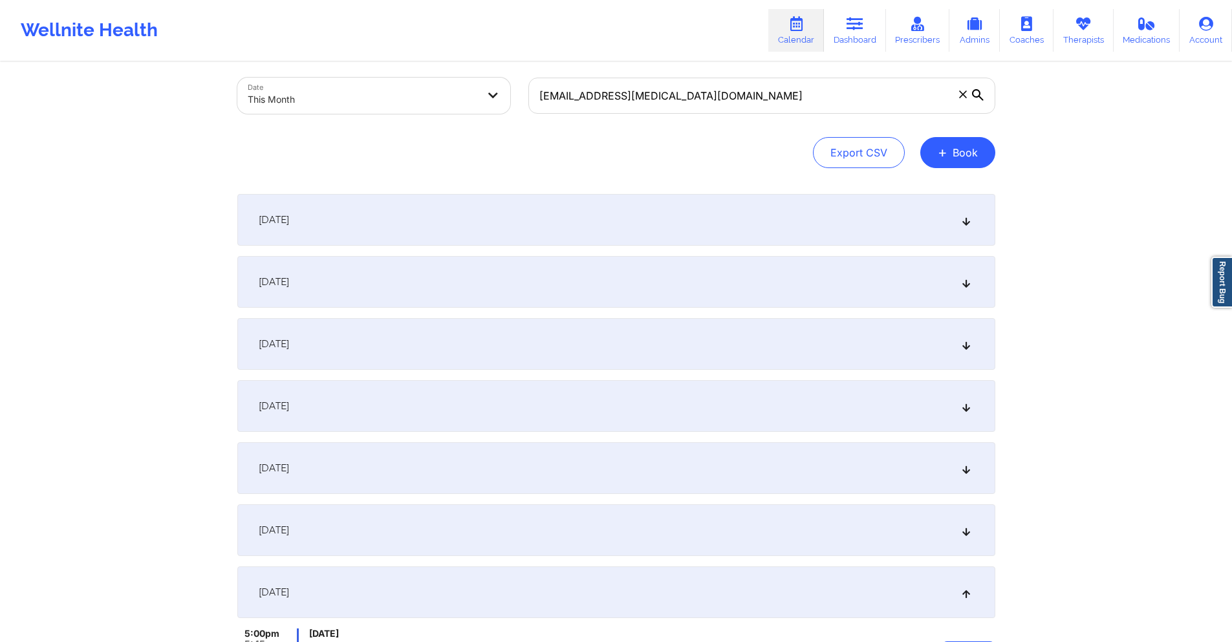
scroll to position [0, 0]
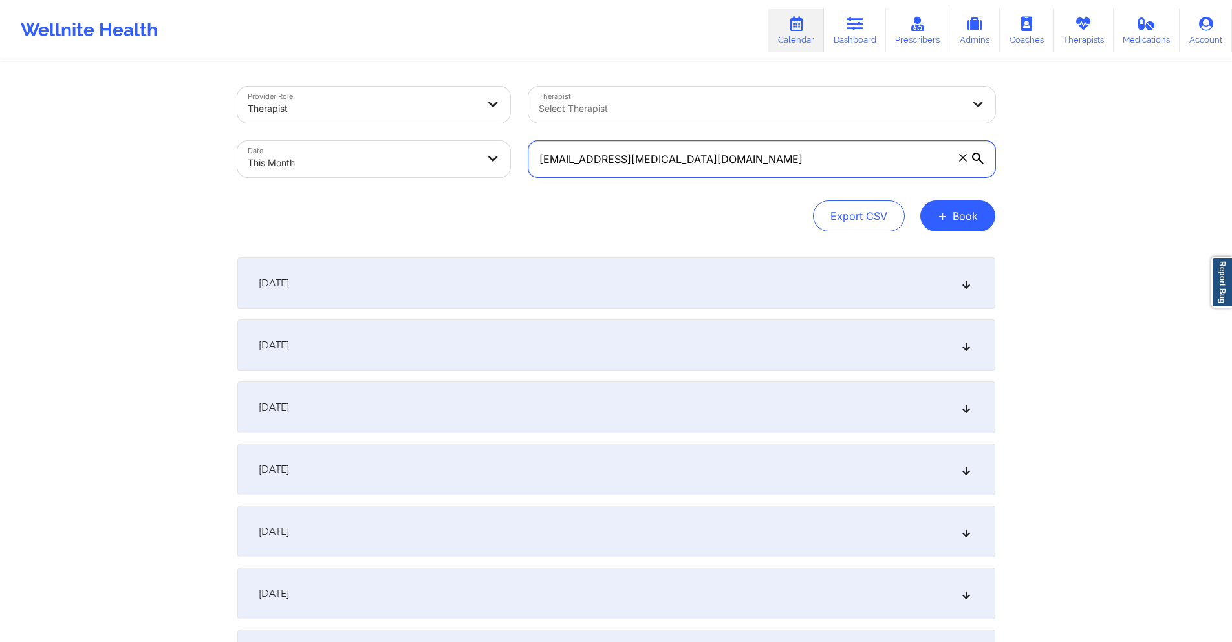
click at [686, 154] on input "[EMAIL_ADDRESS][MEDICAL_DATA][DOMAIN_NAME]" at bounding box center [761, 159] width 467 height 36
click at [686, 152] on input "[EMAIL_ADDRESS][MEDICAL_DATA][DOMAIN_NAME]" at bounding box center [761, 159] width 467 height 36
paste input "[EMAIL_ADDRESS]"
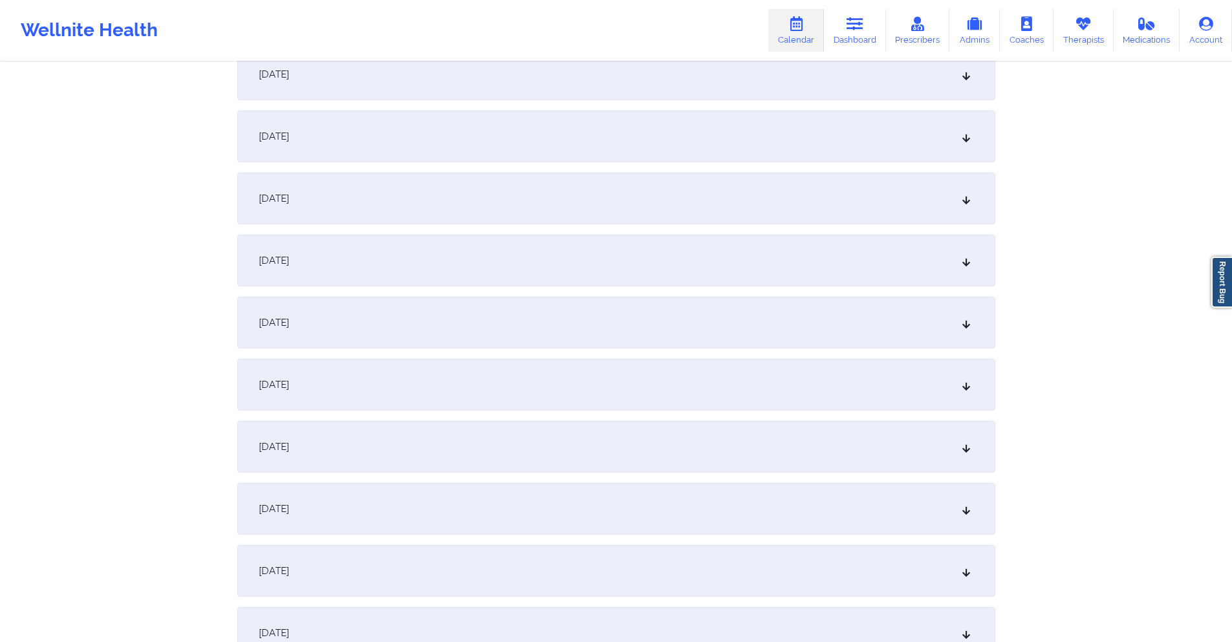
scroll to position [323, 0]
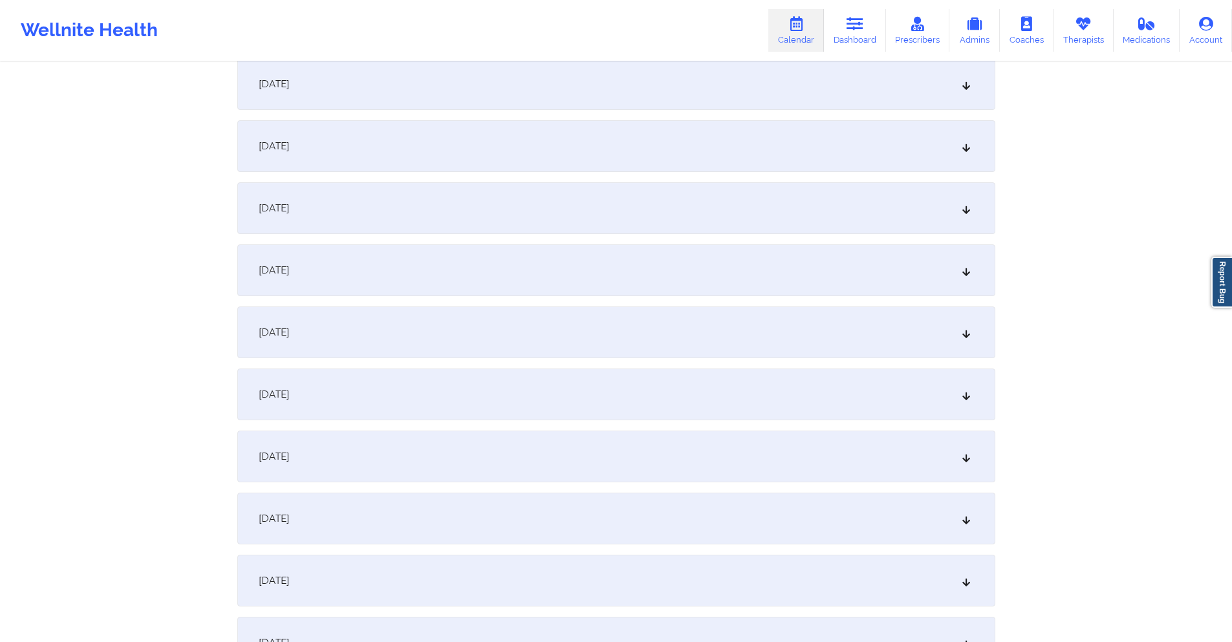
click at [581, 330] on div "[DATE]" at bounding box center [616, 333] width 758 height 52
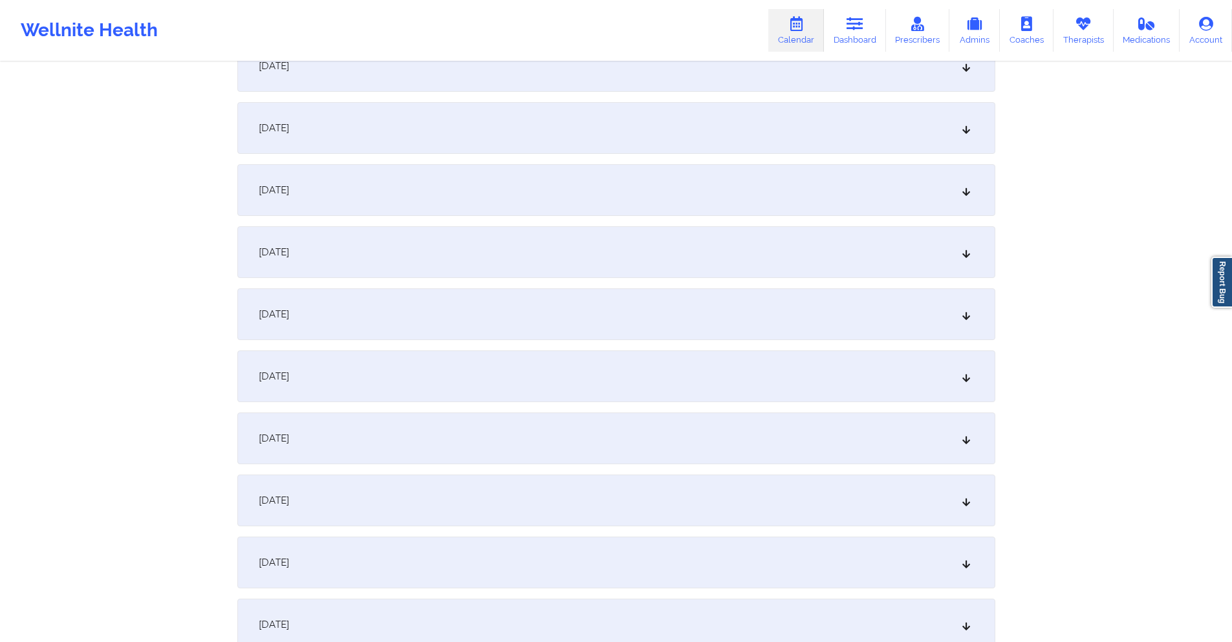
scroll to position [1035, 0]
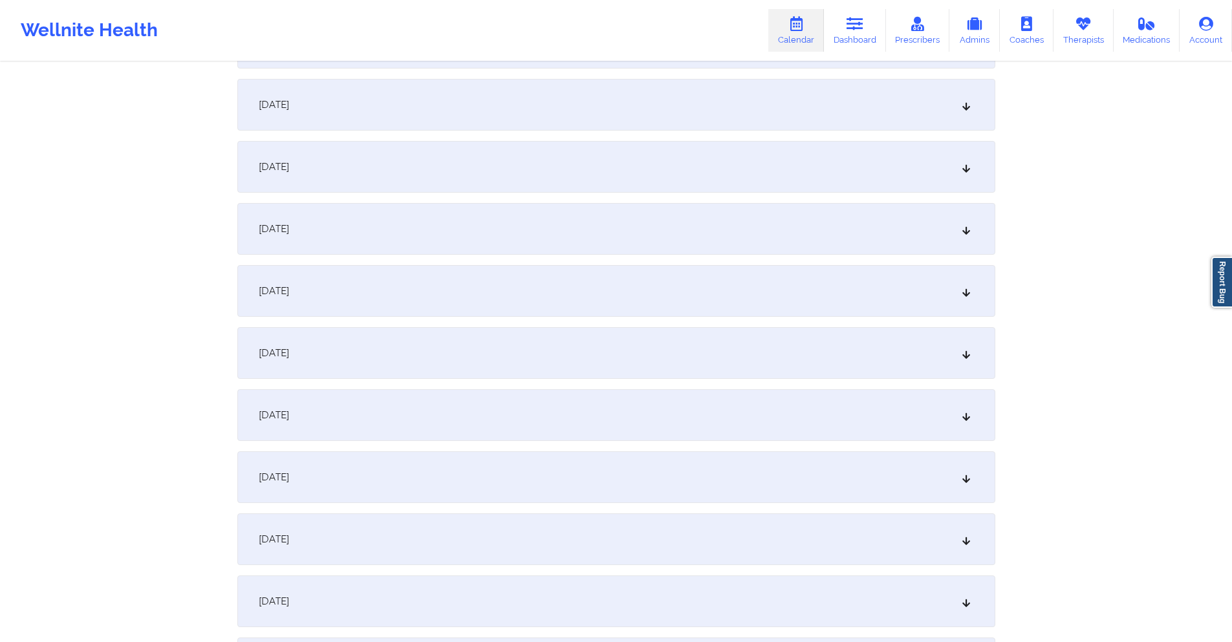
click at [510, 291] on div "[DATE]" at bounding box center [616, 291] width 758 height 52
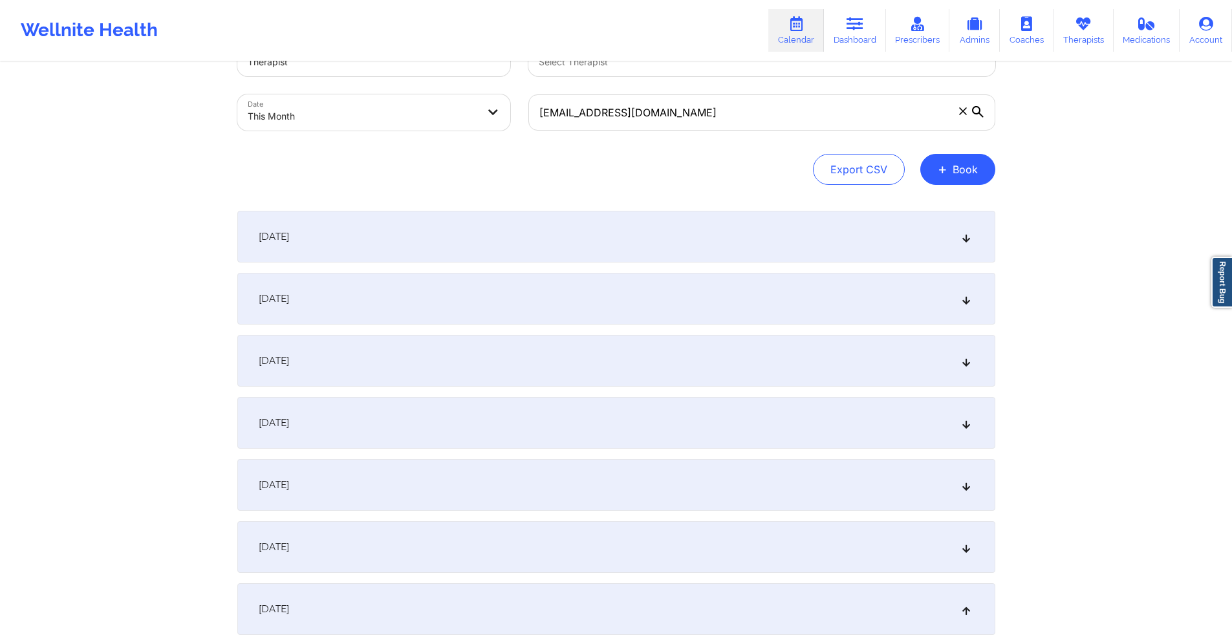
scroll to position [0, 0]
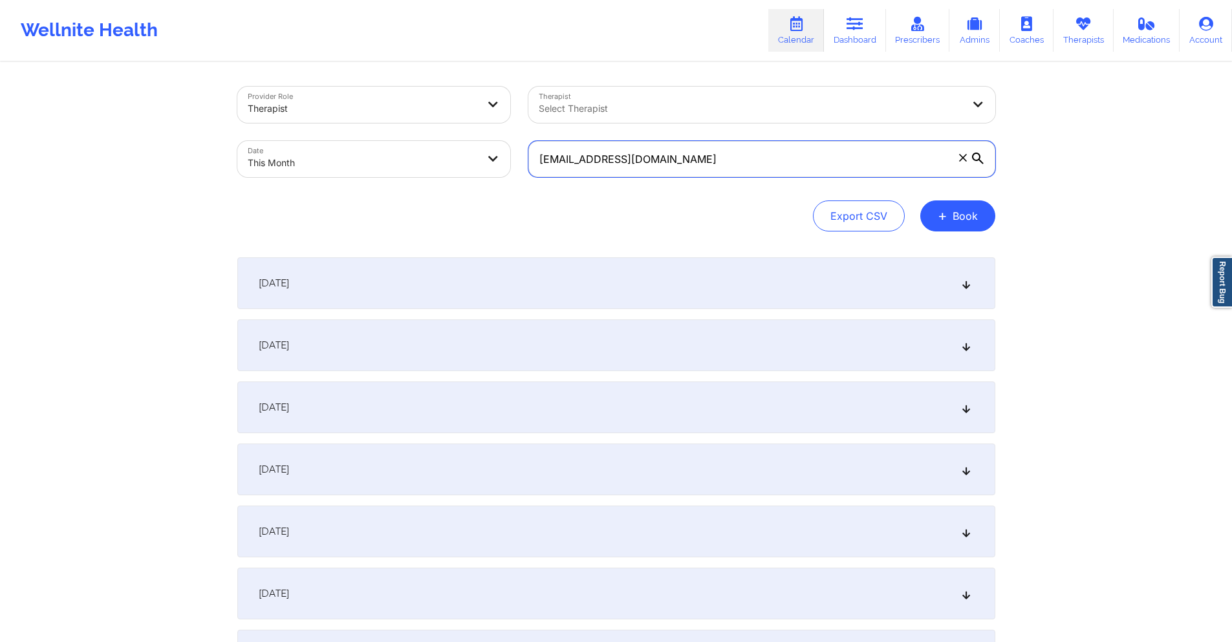
click at [725, 154] on input "[EMAIL_ADDRESS][DOMAIN_NAME]" at bounding box center [761, 159] width 467 height 36
paste input "[PERSON_NAME][EMAIL_ADDRESS]"
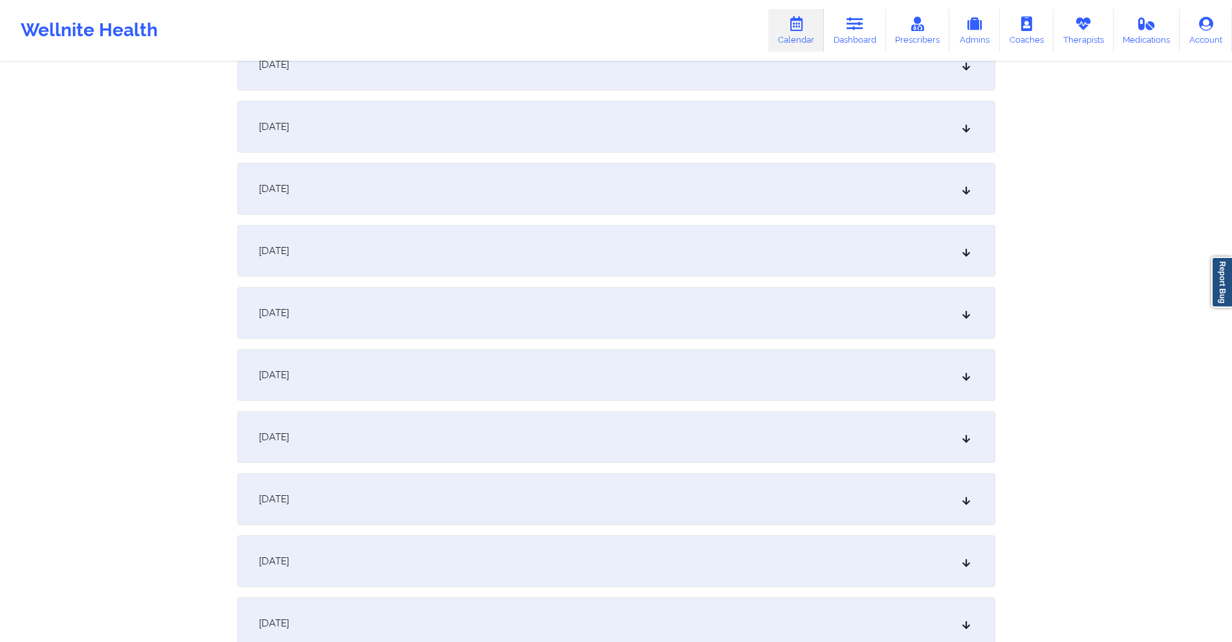
scroll to position [388, 0]
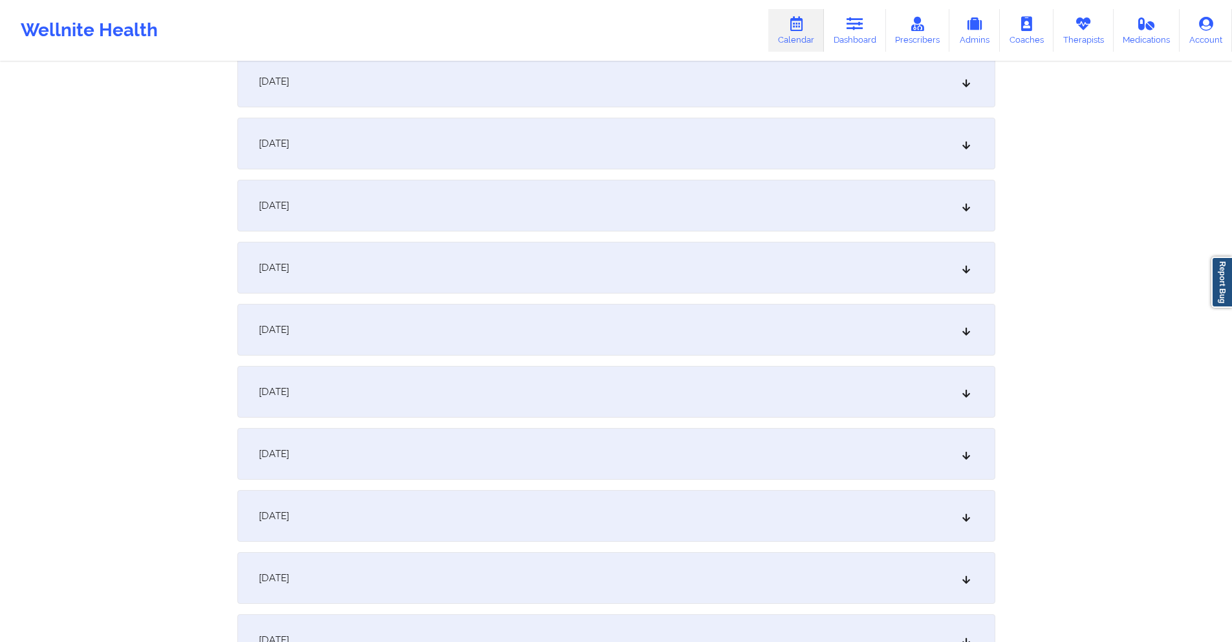
click at [644, 261] on div "[DATE]" at bounding box center [616, 268] width 758 height 52
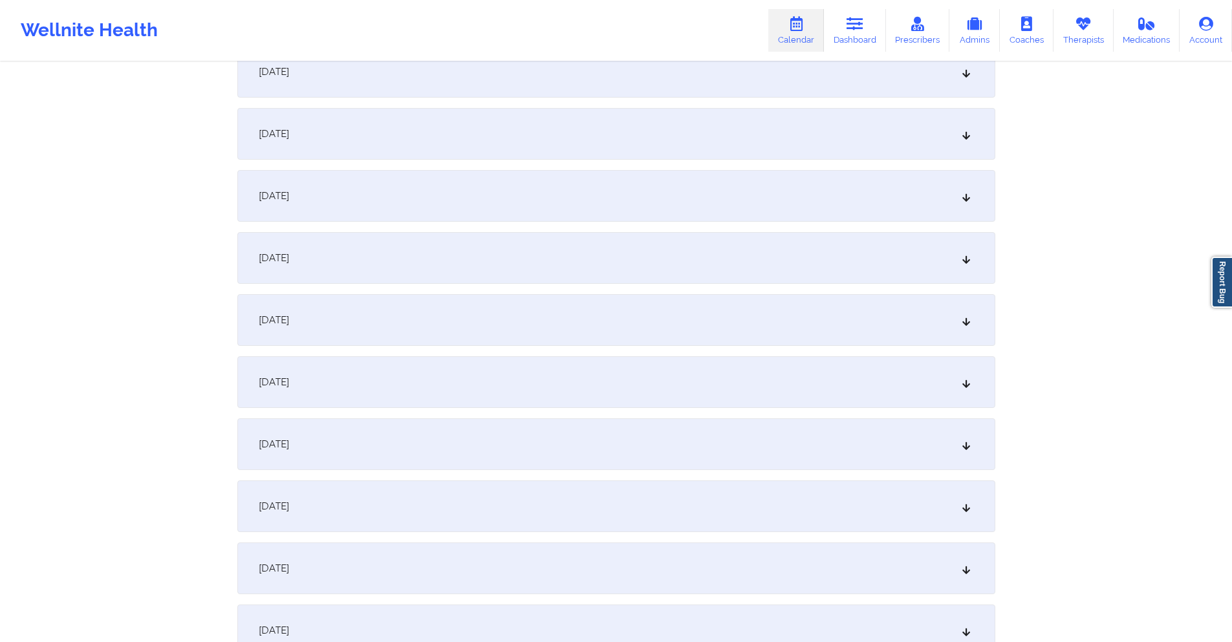
scroll to position [1423, 0]
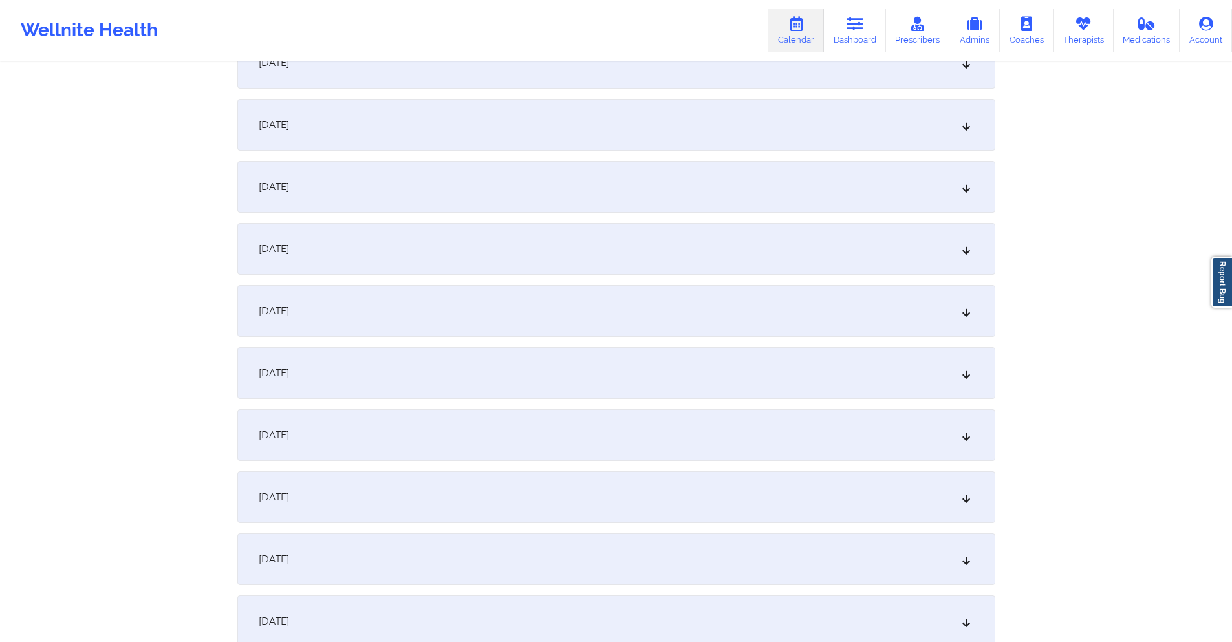
click at [469, 252] on div "[DATE]" at bounding box center [616, 249] width 758 height 52
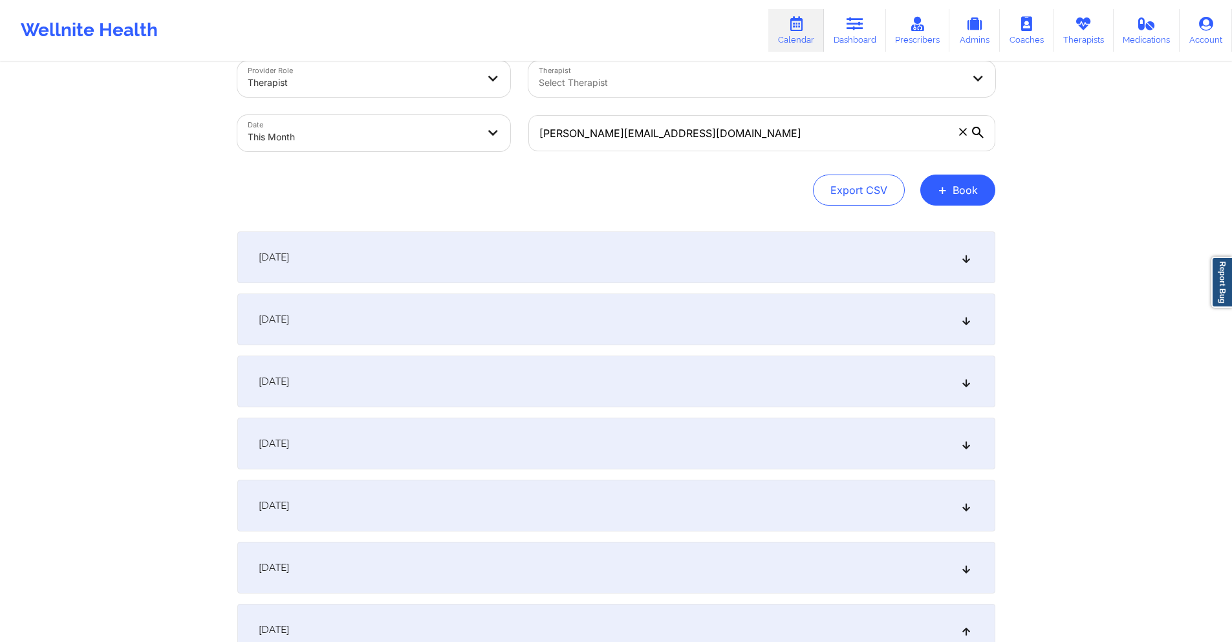
scroll to position [0, 0]
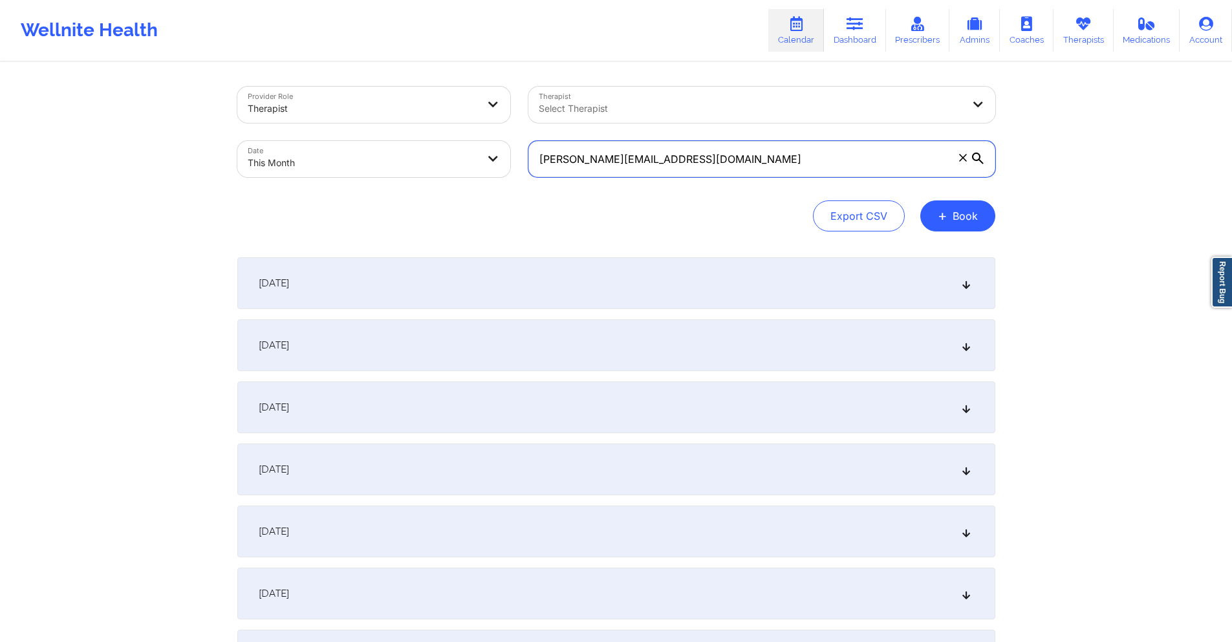
click at [731, 162] on input "[PERSON_NAME][EMAIL_ADDRESS][DOMAIN_NAME]" at bounding box center [761, 159] width 467 height 36
paste input "danielaramos2412"
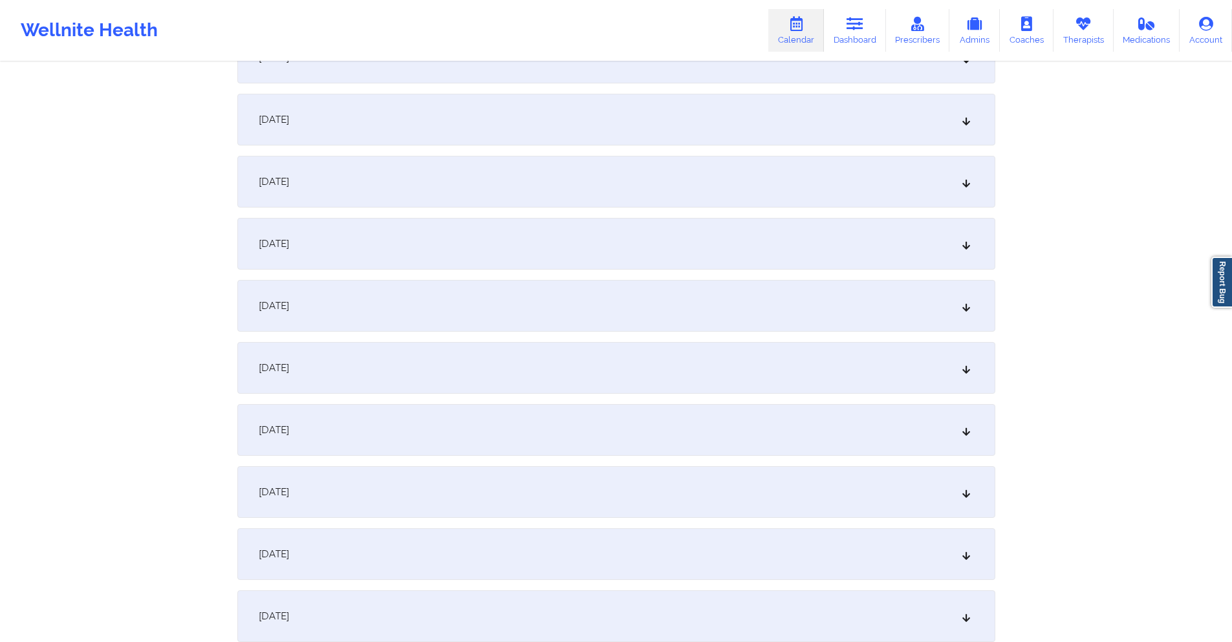
scroll to position [323, 0]
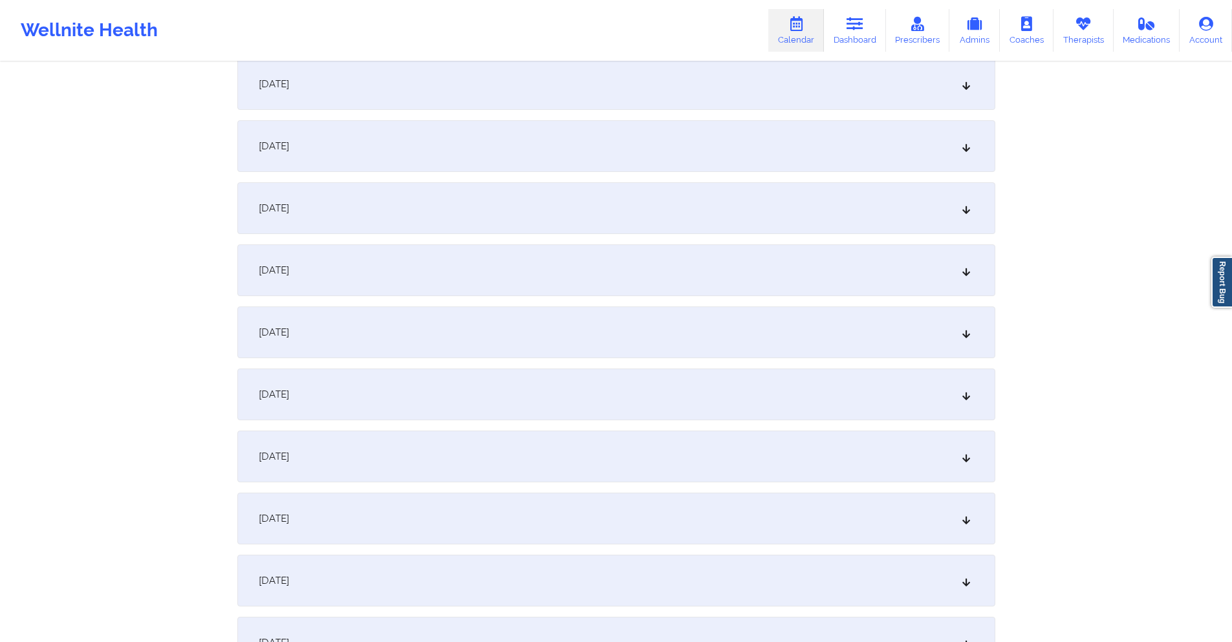
click at [577, 310] on div "[DATE]" at bounding box center [616, 333] width 758 height 52
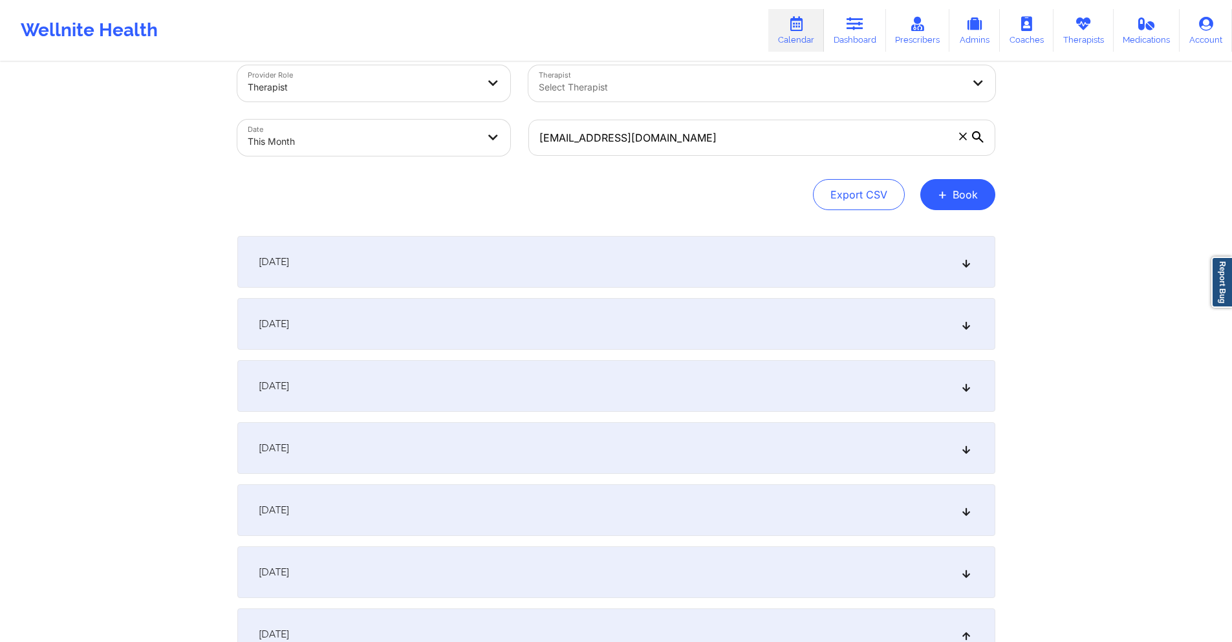
scroll to position [0, 0]
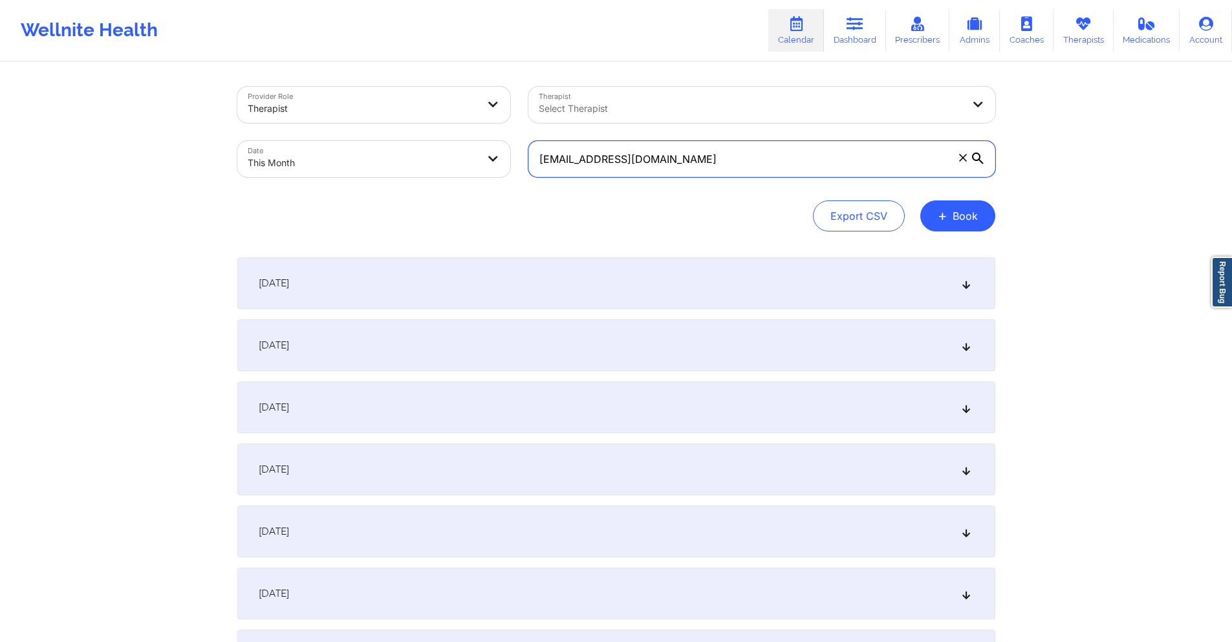
click at [671, 157] on input "[EMAIL_ADDRESS][DOMAIN_NAME]" at bounding box center [761, 159] width 467 height 36
paste input "angeljaquez6"
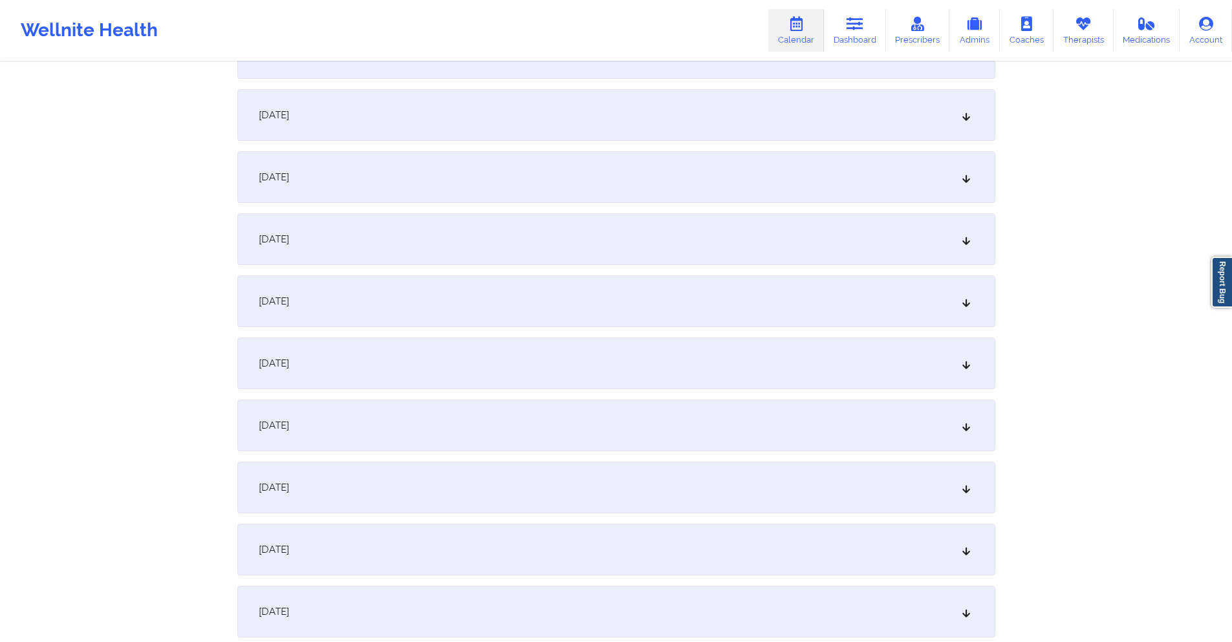
scroll to position [259, 0]
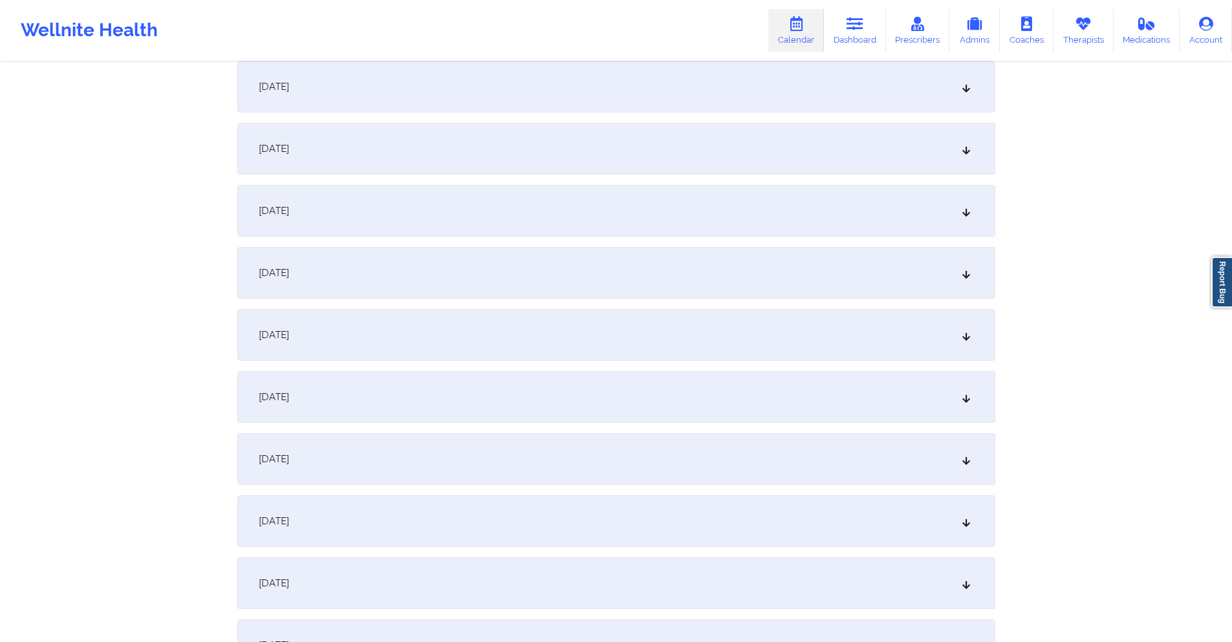
click at [536, 391] on div "[DATE]" at bounding box center [616, 397] width 758 height 52
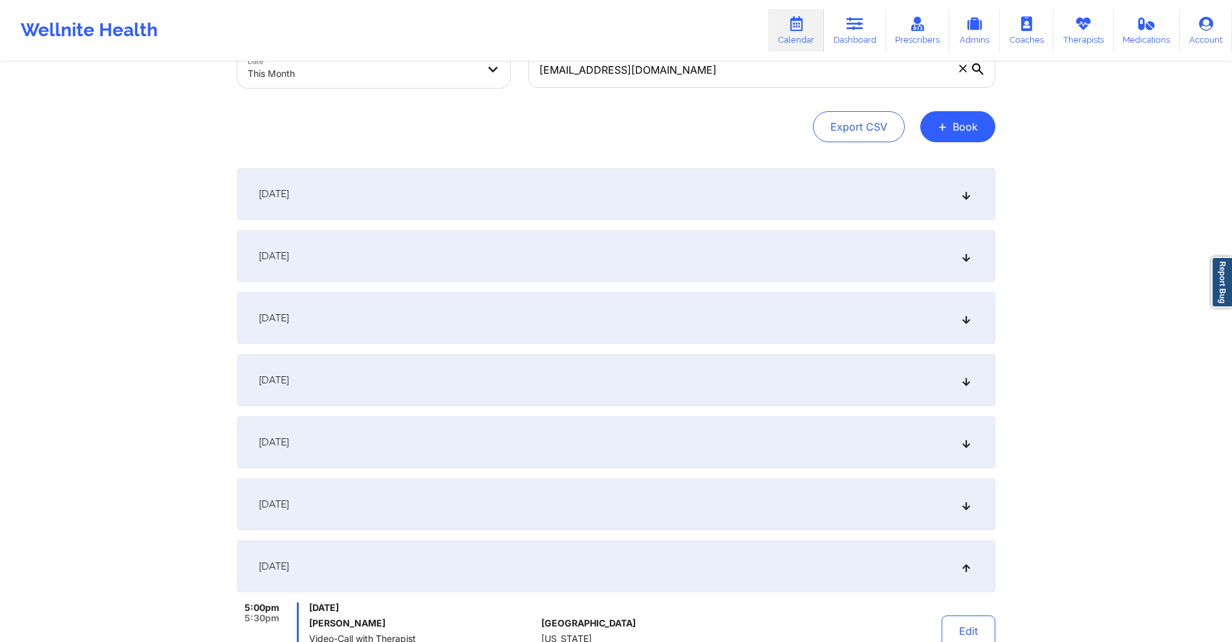
scroll to position [0, 0]
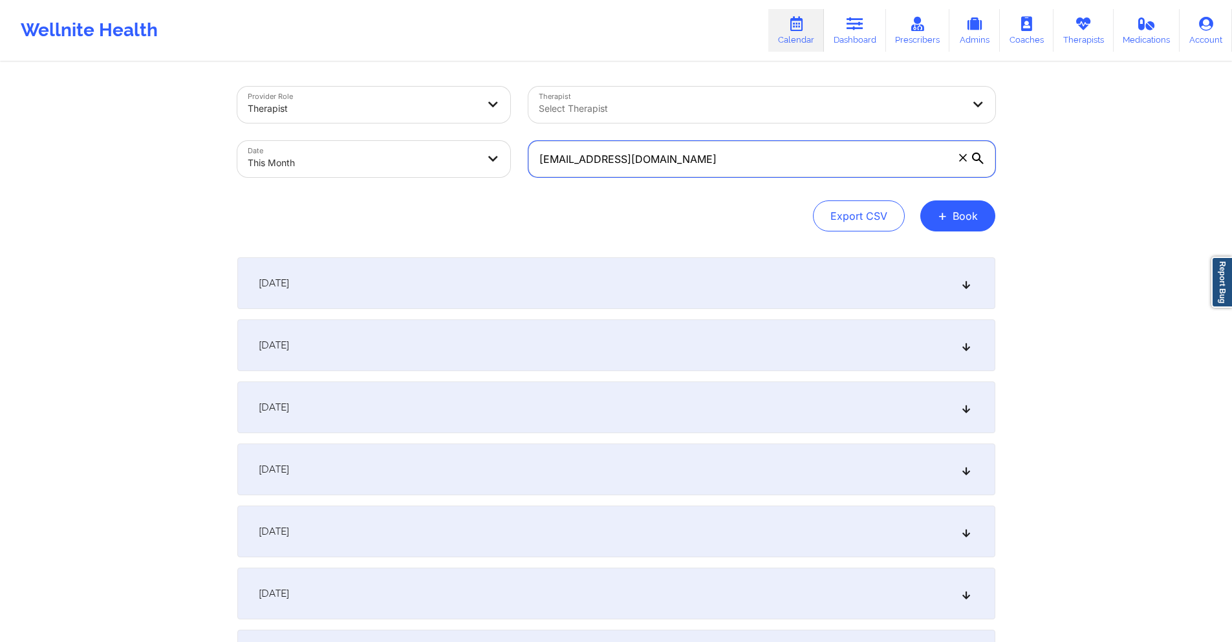
click at [742, 151] on input "[EMAIL_ADDRESS][DOMAIN_NAME]" at bounding box center [761, 159] width 467 height 36
paste input "jalibalgobin01"
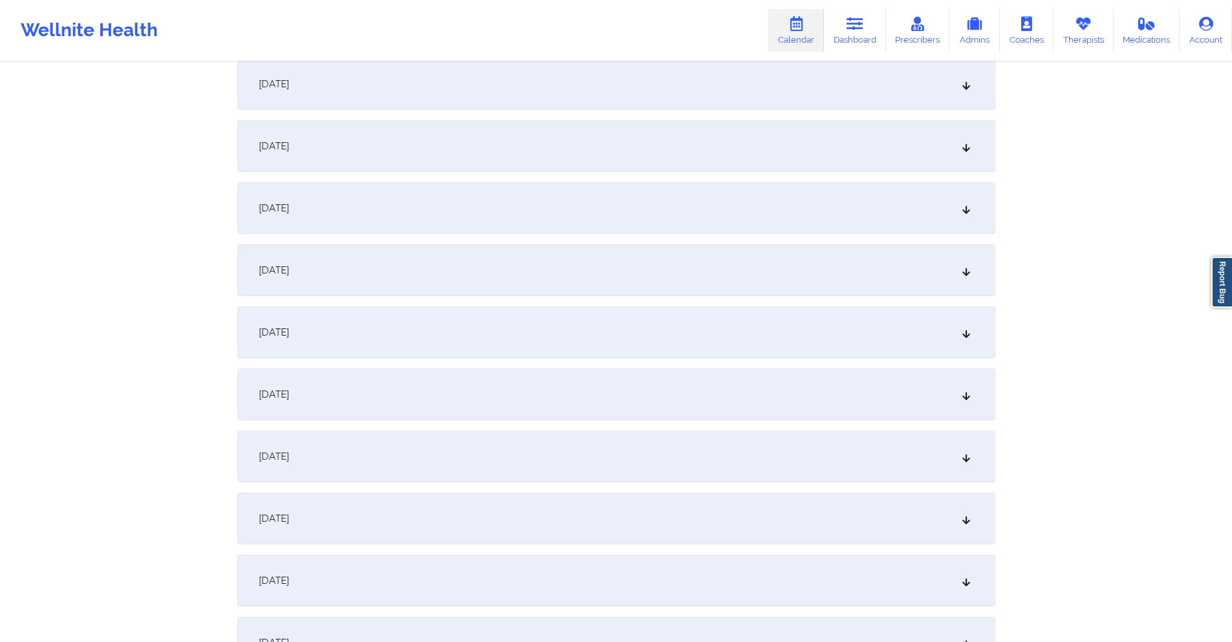
scroll to position [517, 0]
click at [589, 130] on div "[DATE]" at bounding box center [616, 139] width 758 height 52
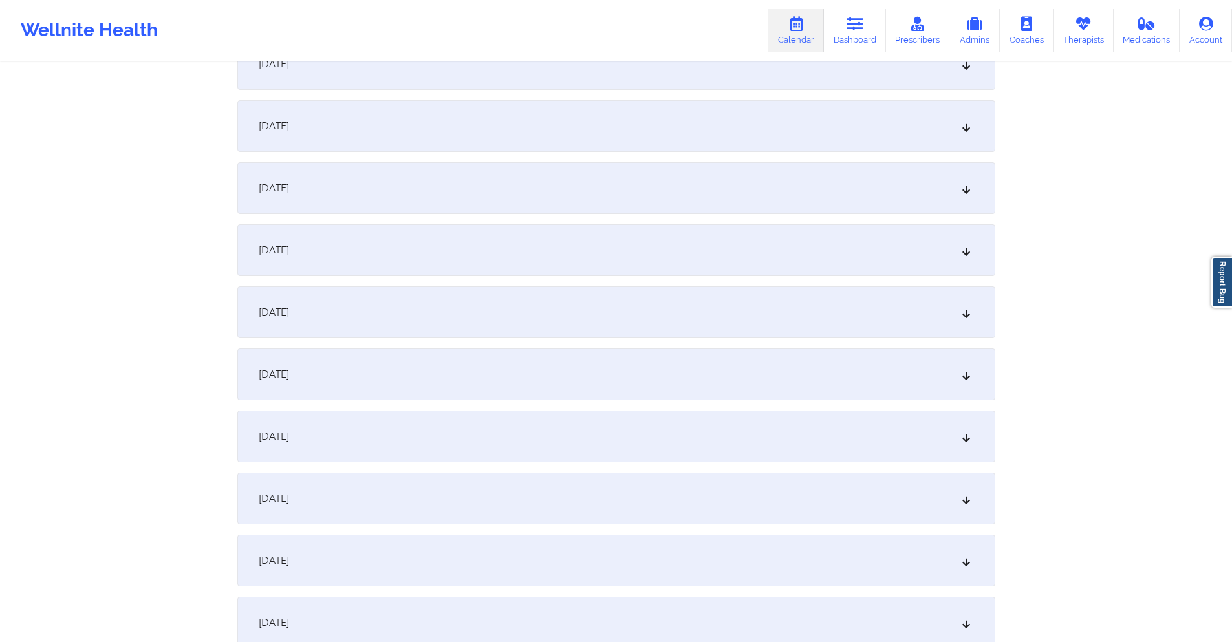
scroll to position [970, 0]
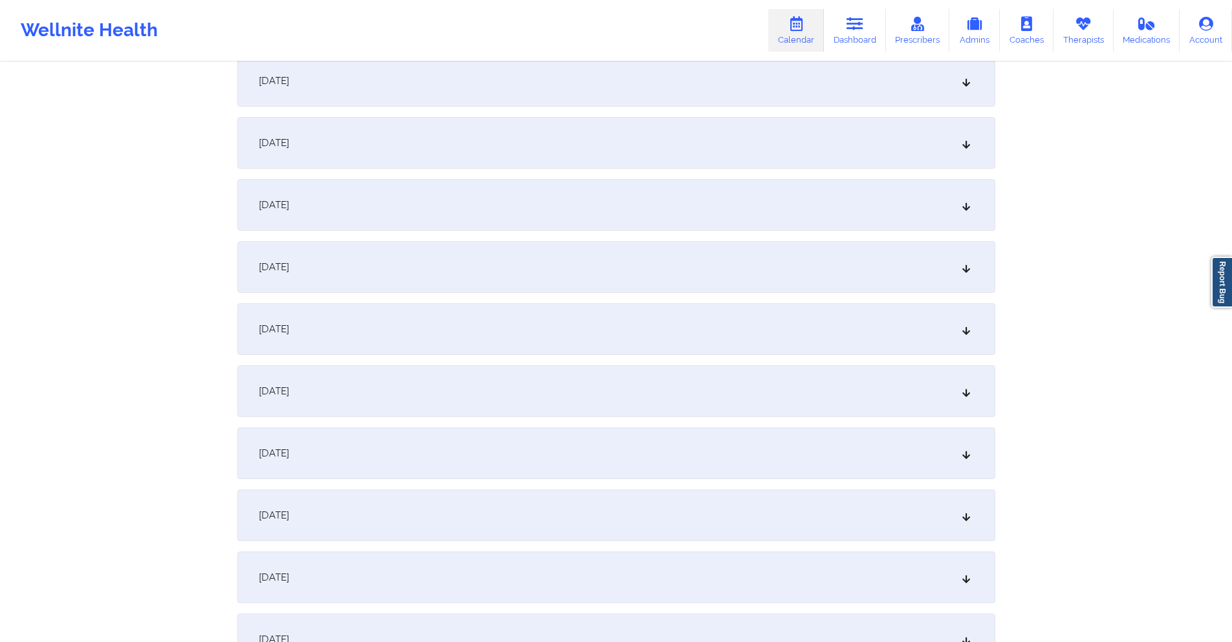
click at [466, 262] on div "[DATE]" at bounding box center [616, 267] width 758 height 52
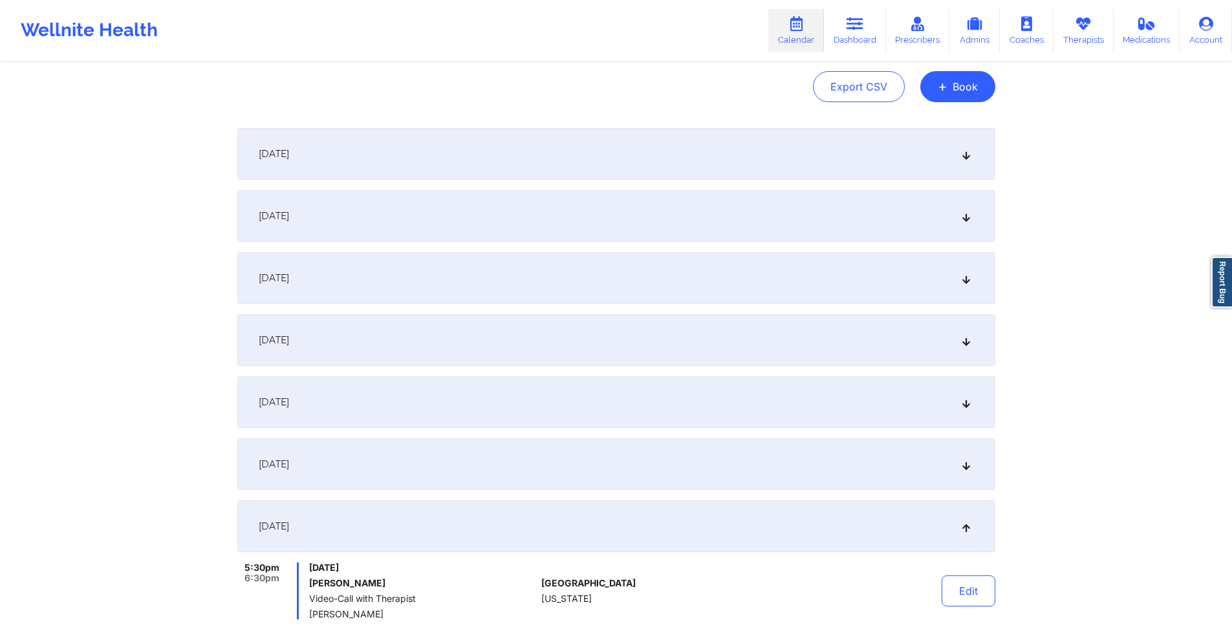
scroll to position [0, 0]
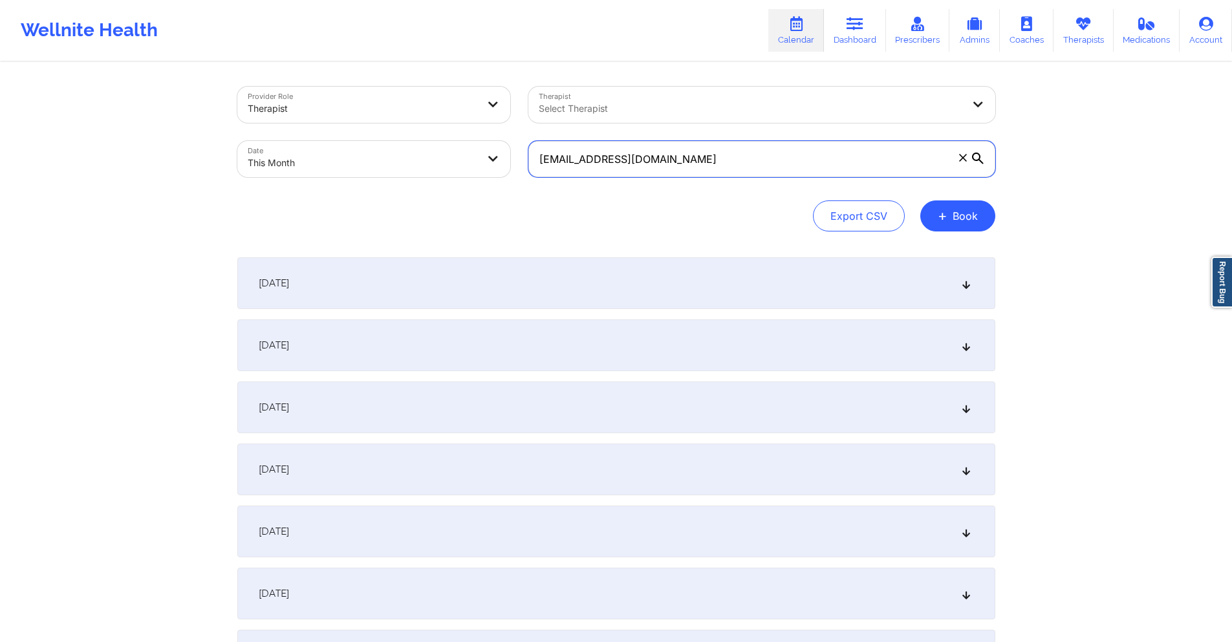
click at [726, 155] on input "[EMAIL_ADDRESS][DOMAIN_NAME]" at bounding box center [761, 159] width 467 height 36
paste input "lokissed"
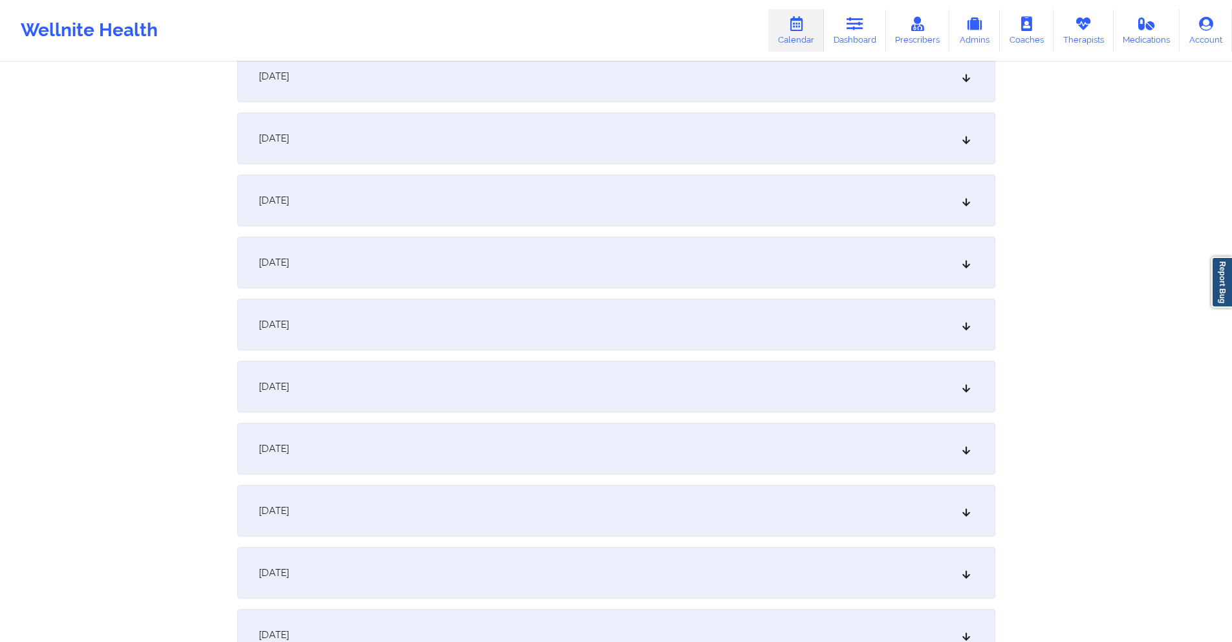
scroll to position [388, 0]
click at [609, 275] on div "[DATE]" at bounding box center [616, 268] width 758 height 52
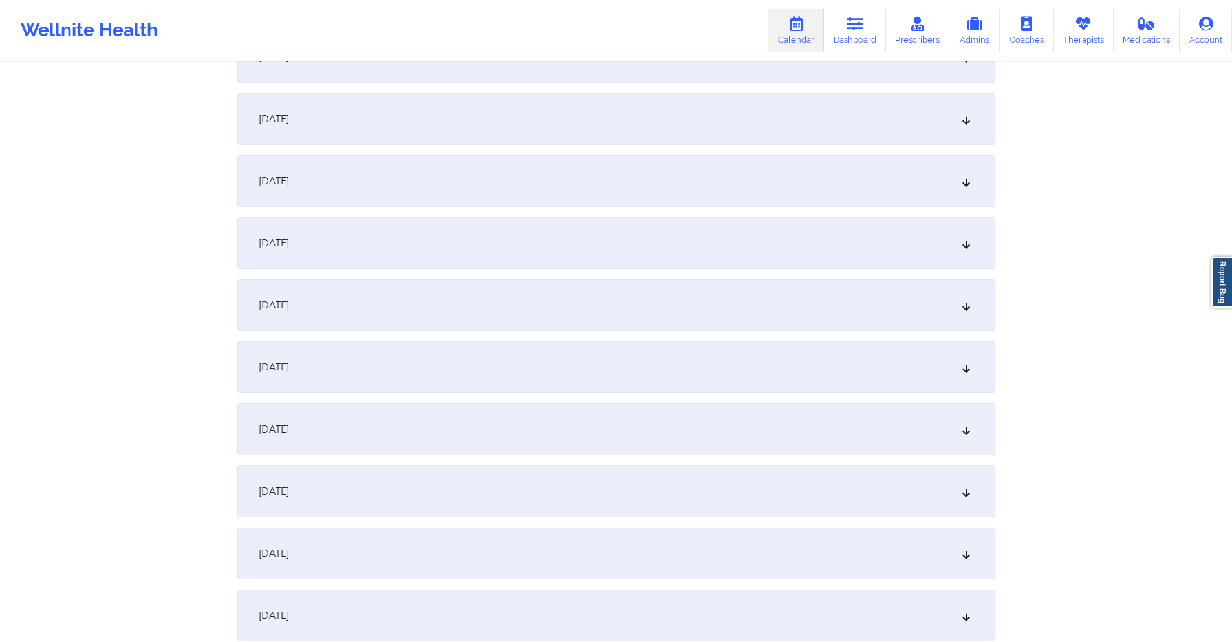
scroll to position [1164, 0]
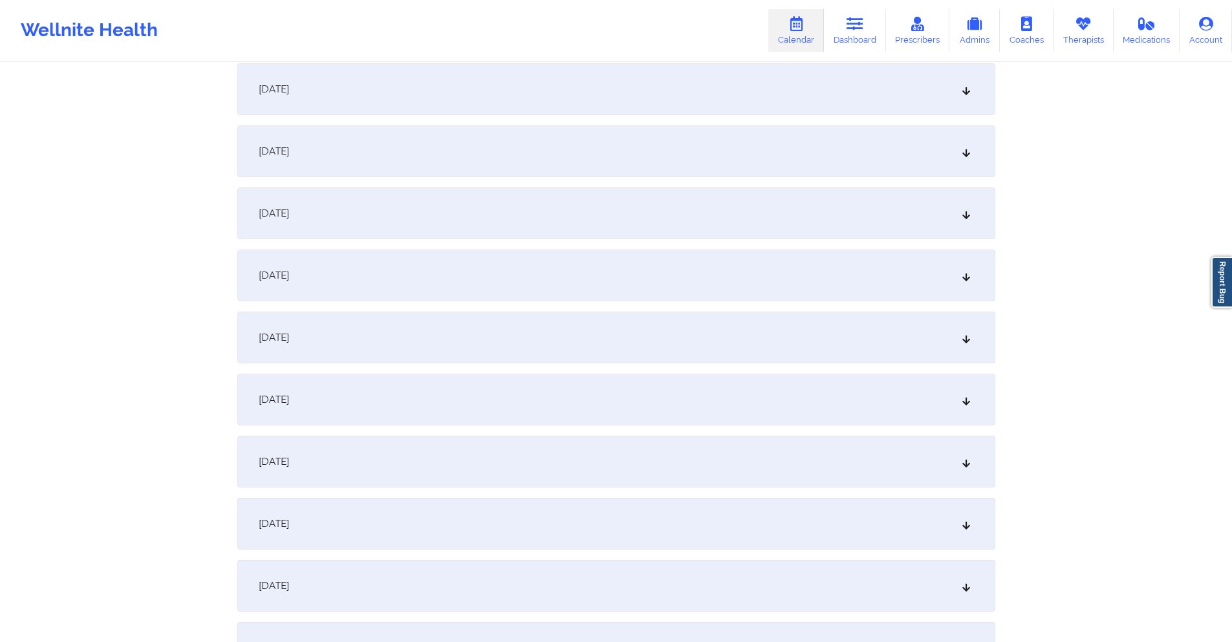
click at [536, 153] on div "[DATE]" at bounding box center [616, 151] width 758 height 52
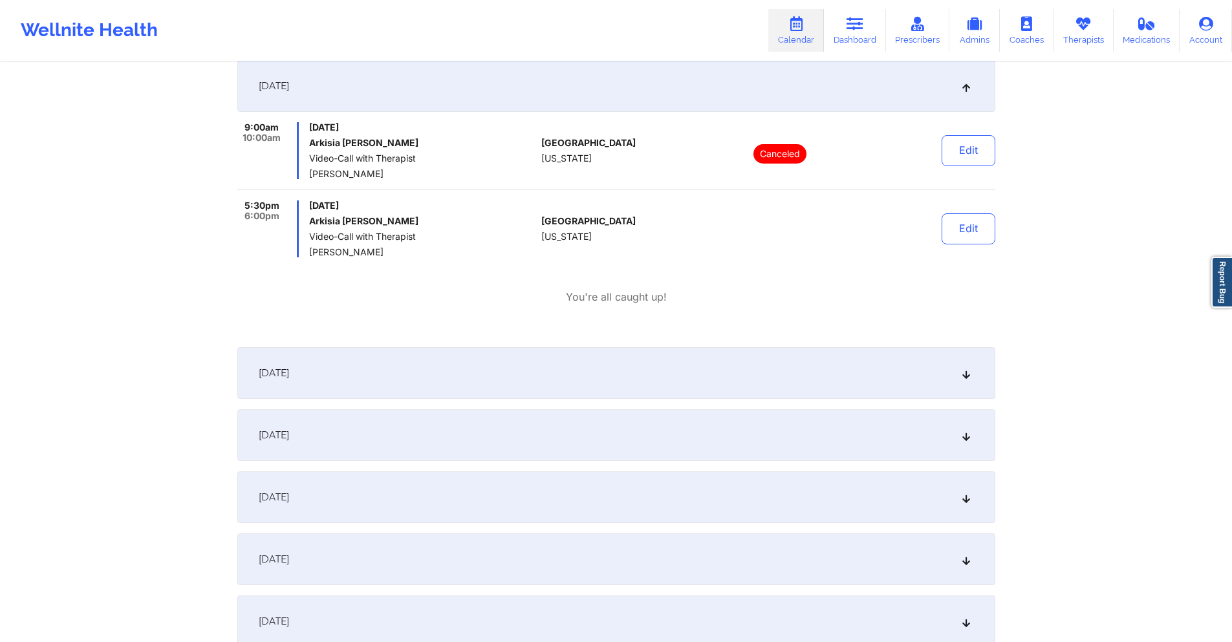
scroll to position [1681, 0]
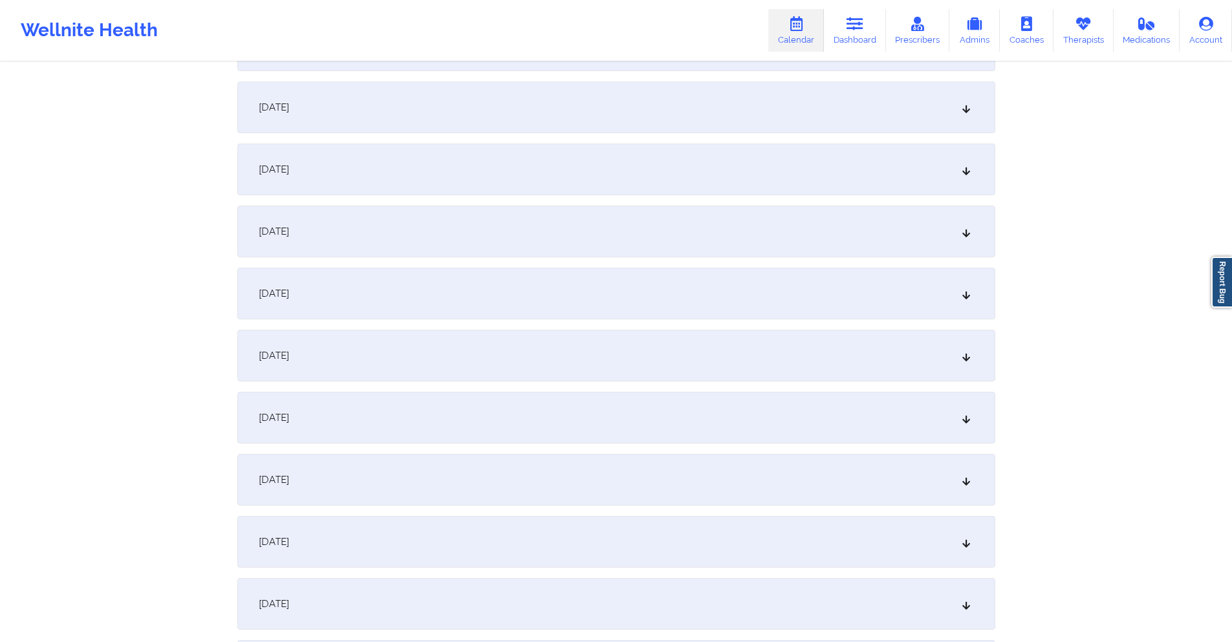
click at [555, 292] on div "[DATE]" at bounding box center [616, 294] width 758 height 52
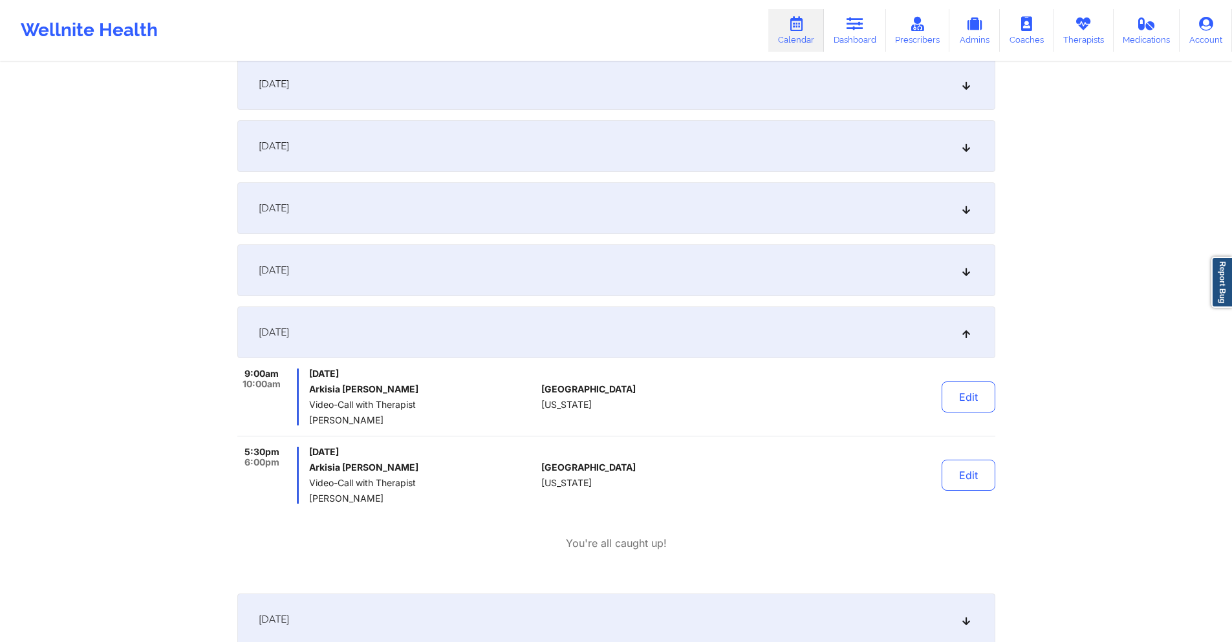
scroll to position [0, 0]
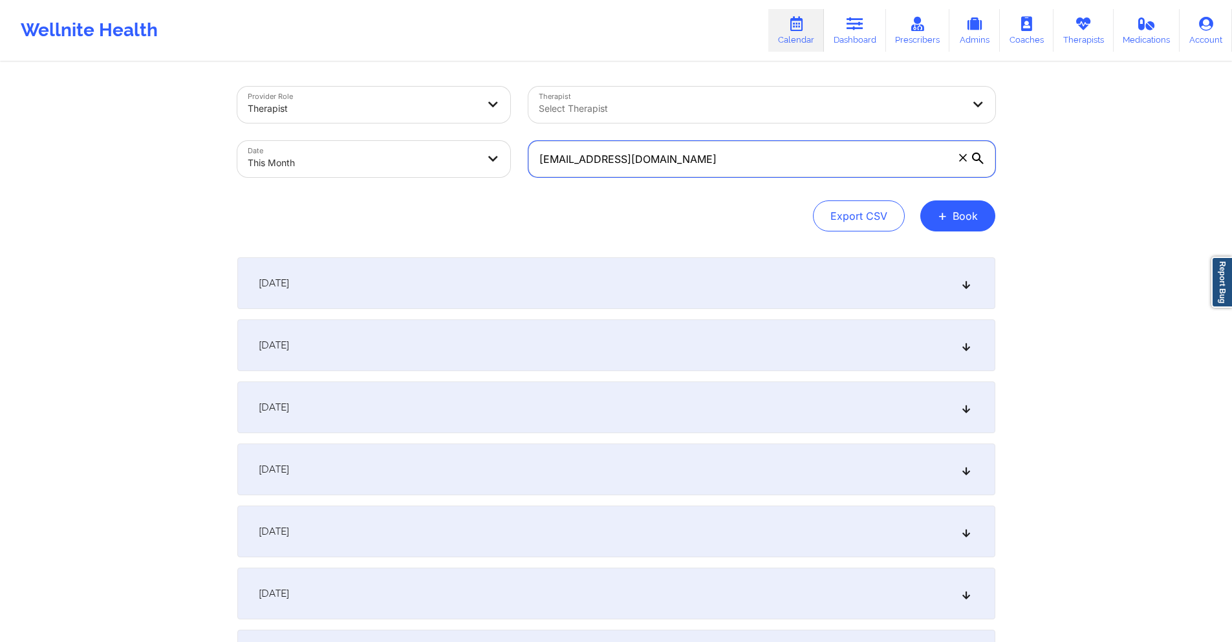
click at [651, 161] on input "[EMAIL_ADDRESS][DOMAIN_NAME]" at bounding box center [761, 159] width 467 height 36
paste input "skylar.corcoran97"
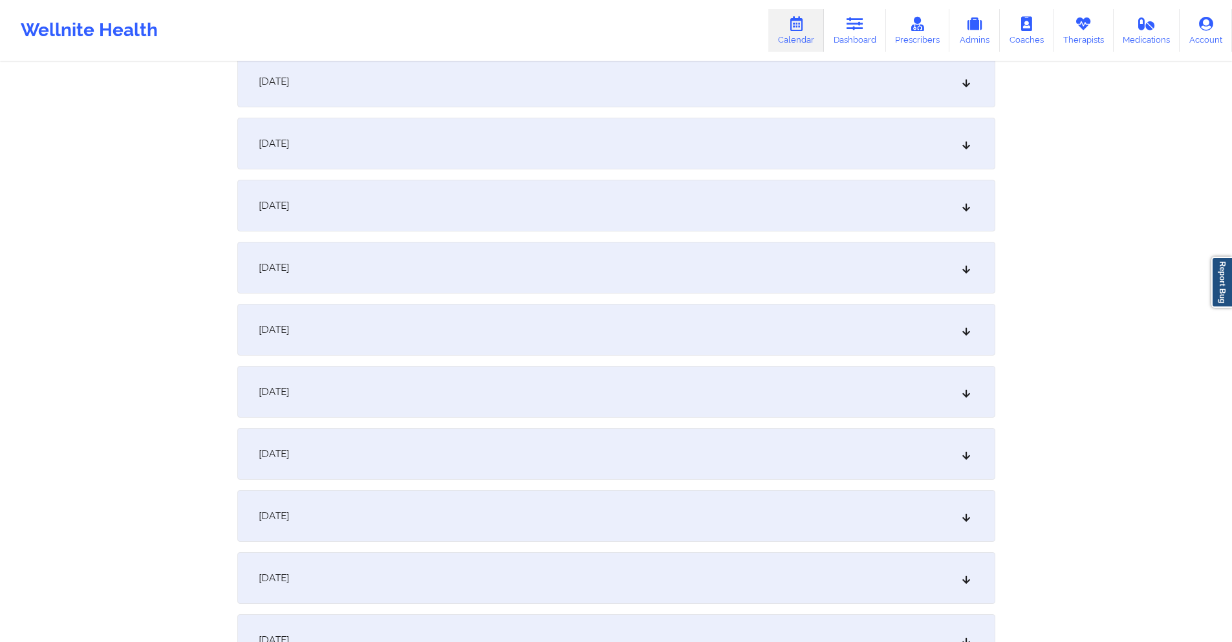
scroll to position [517, 0]
type input "[EMAIL_ADDRESS][DOMAIN_NAME]"
click at [550, 151] on div "[DATE]" at bounding box center [616, 139] width 758 height 52
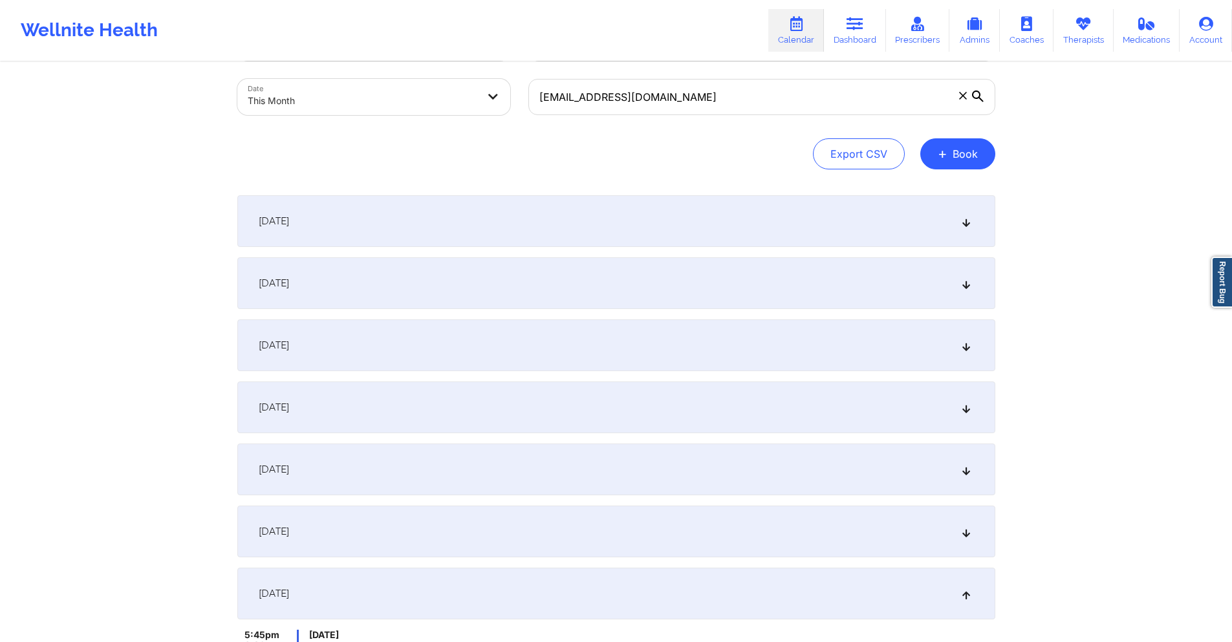
scroll to position [0, 0]
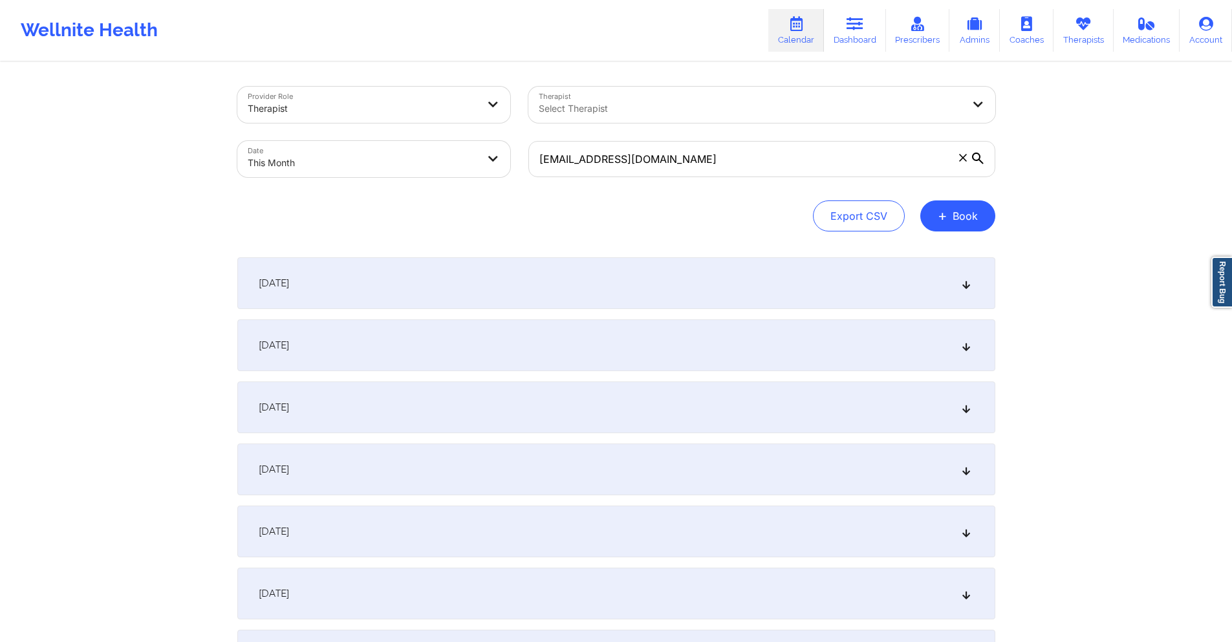
click at [450, 160] on body "Wellnite Health Calendar Dashboard Prescribers Admins Coaches Therapists Medica…" at bounding box center [616, 321] width 1232 height 642
select select "2025-9"
select select "2025-10"
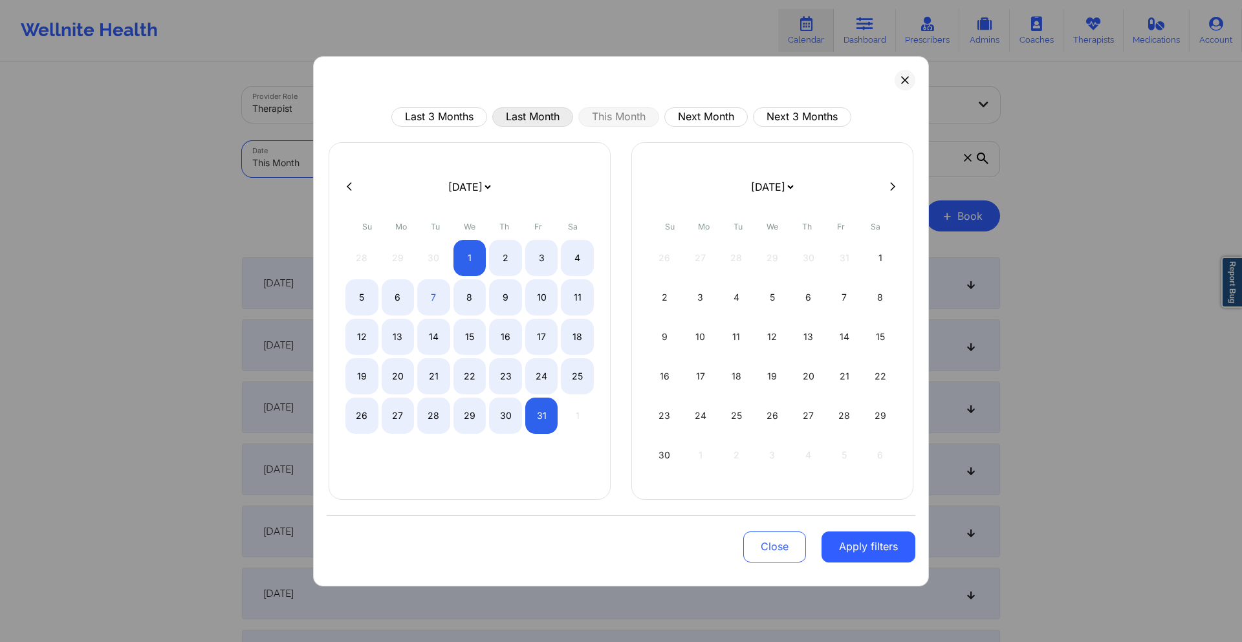
click at [523, 118] on button "Last Month" at bounding box center [532, 116] width 81 height 19
select select "2025-8"
select select "2025-9"
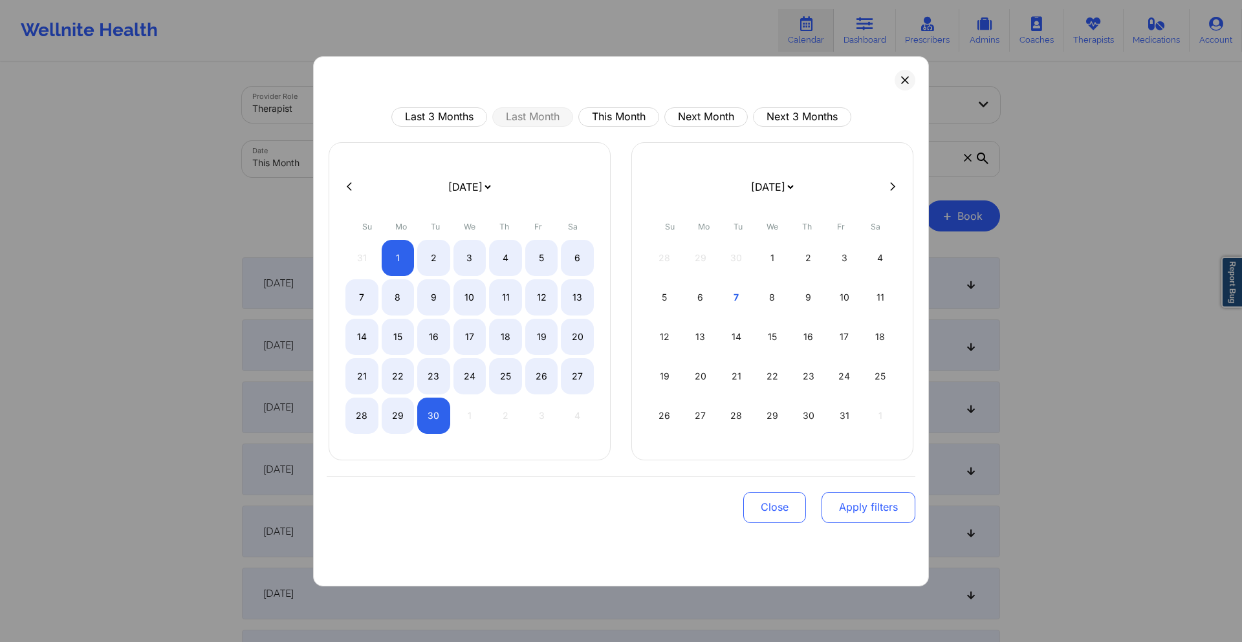
click at [869, 499] on button "Apply filters" at bounding box center [868, 507] width 94 height 31
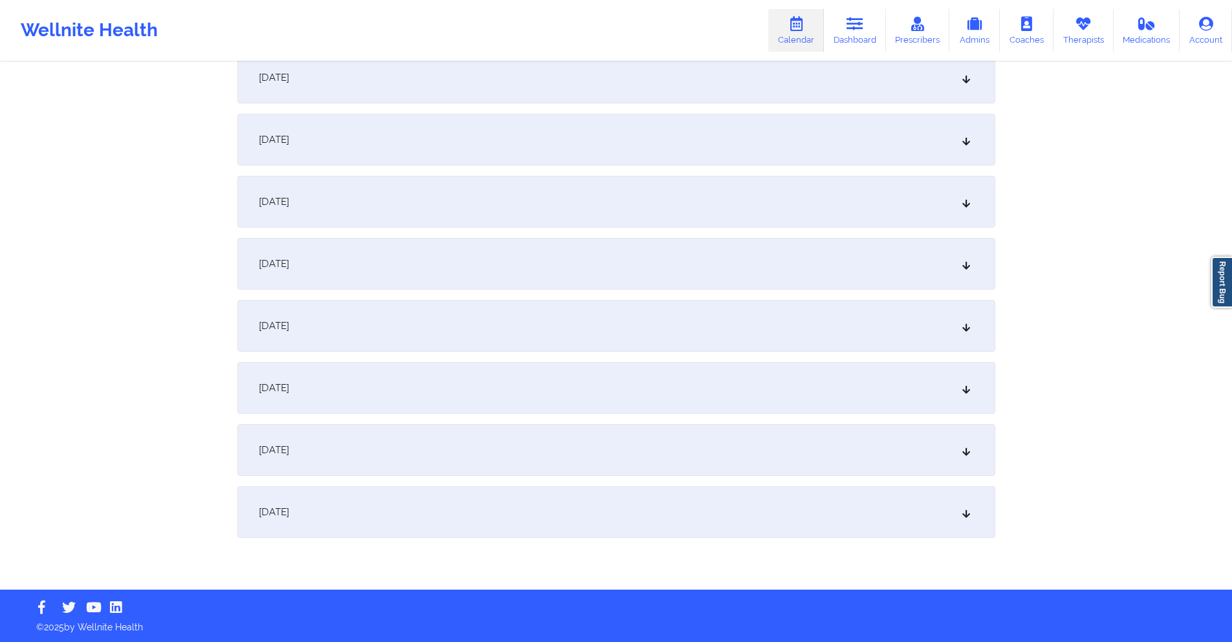
scroll to position [1572, 0]
click at [580, 80] on div "[DATE]" at bounding box center [616, 77] width 758 height 52
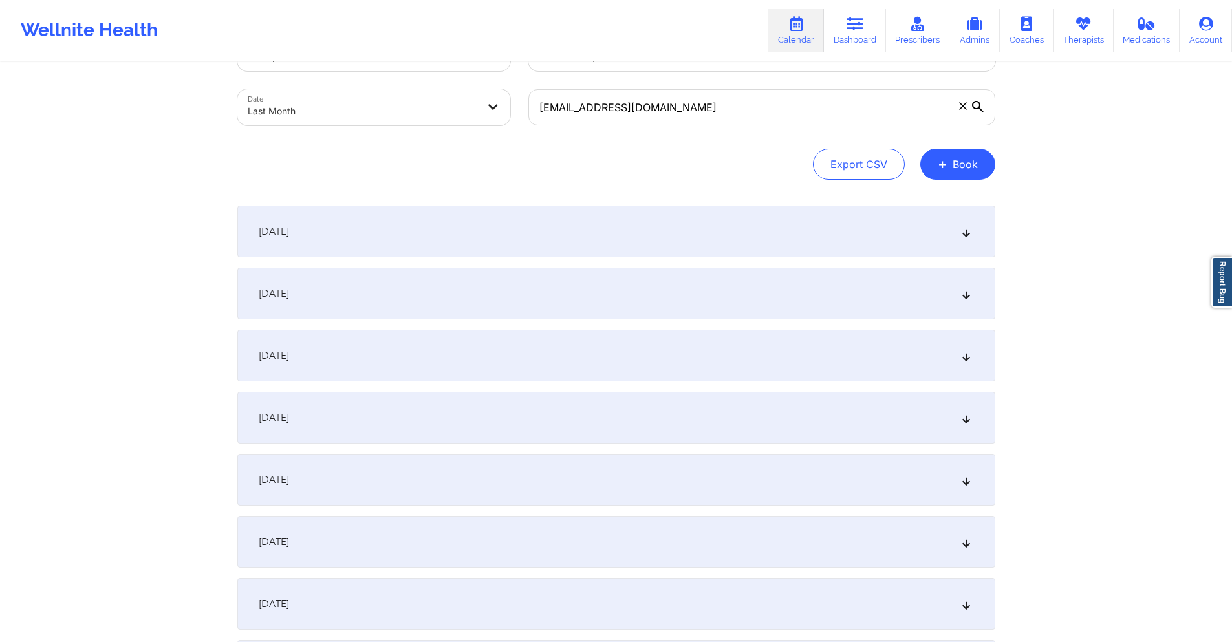
scroll to position [0, 0]
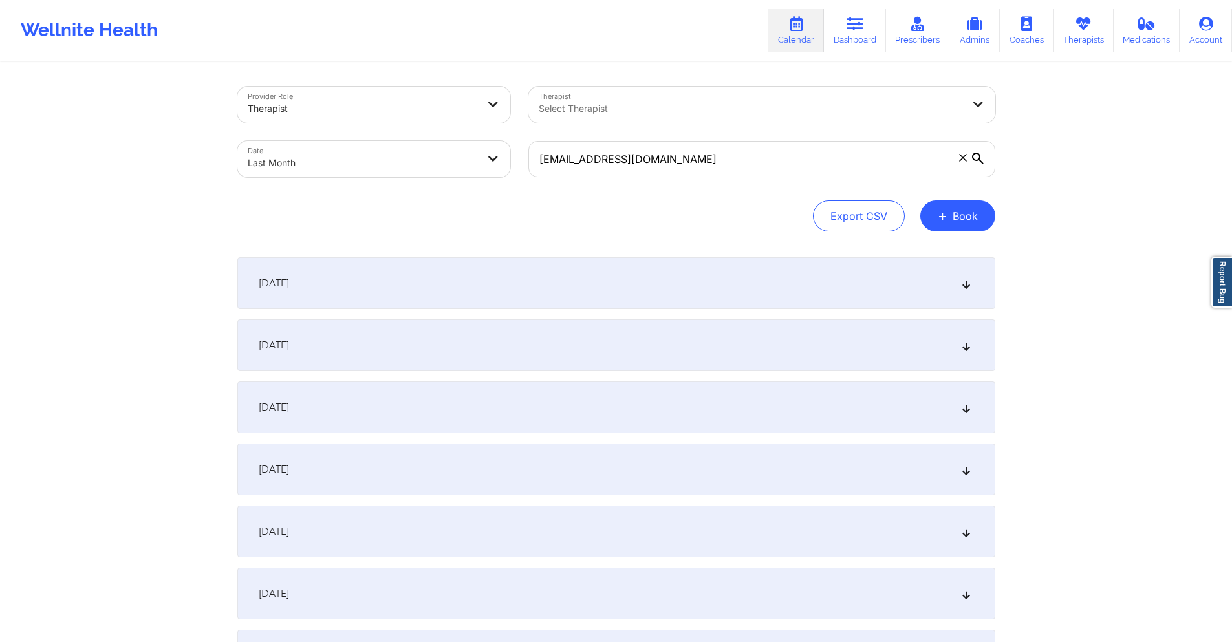
click at [433, 158] on body "Wellnite Health Calendar Dashboard Prescribers Admins Coaches Therapists Medica…" at bounding box center [616, 321] width 1232 height 642
select select "2025-8"
select select "2025-9"
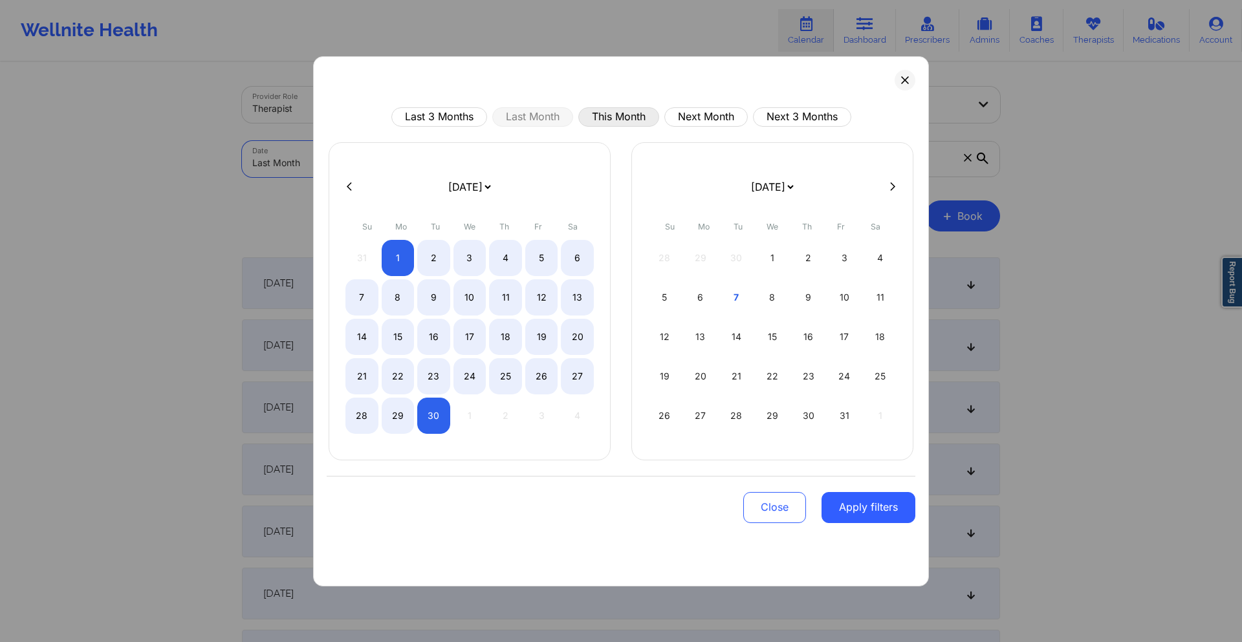
click at [616, 114] on button "This Month" at bounding box center [618, 116] width 81 height 19
select select "2025-9"
select select "2025-10"
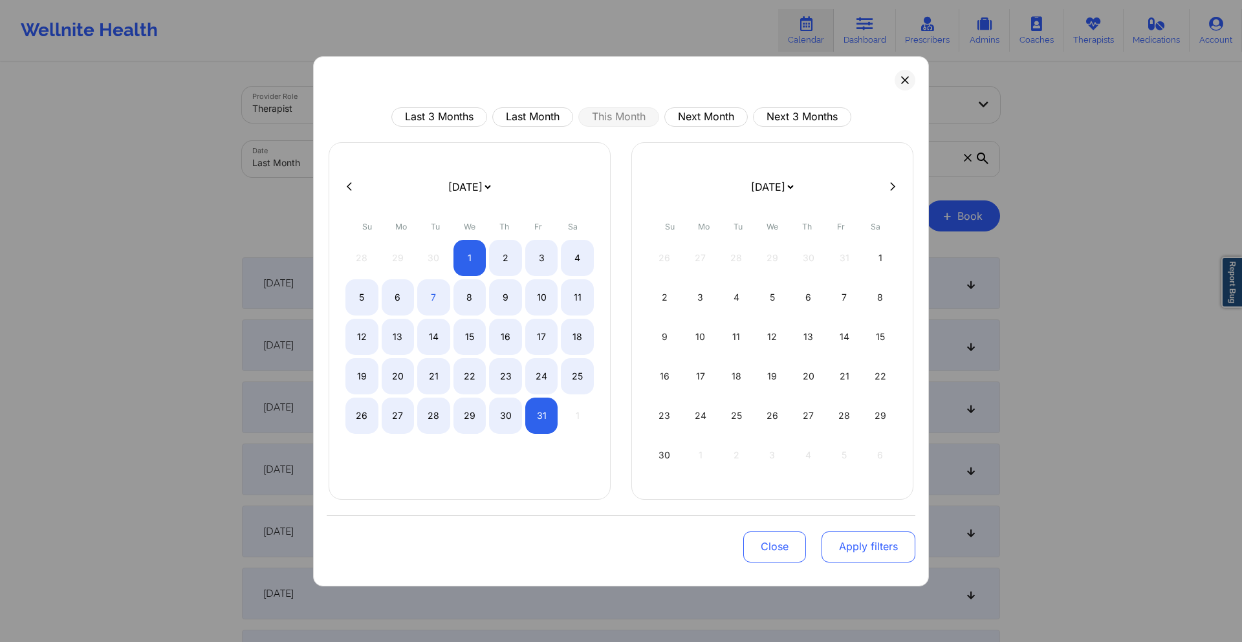
click at [874, 546] on button "Apply filters" at bounding box center [868, 547] width 94 height 31
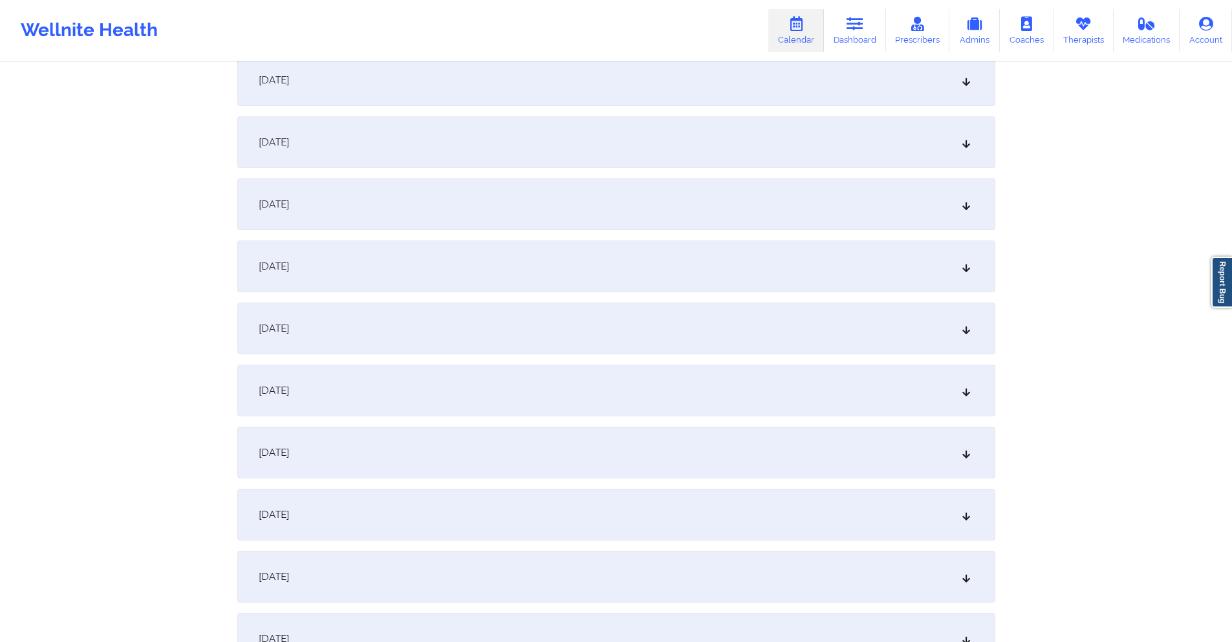
scroll to position [323, 0]
click at [440, 325] on div "[DATE]" at bounding box center [616, 333] width 758 height 52
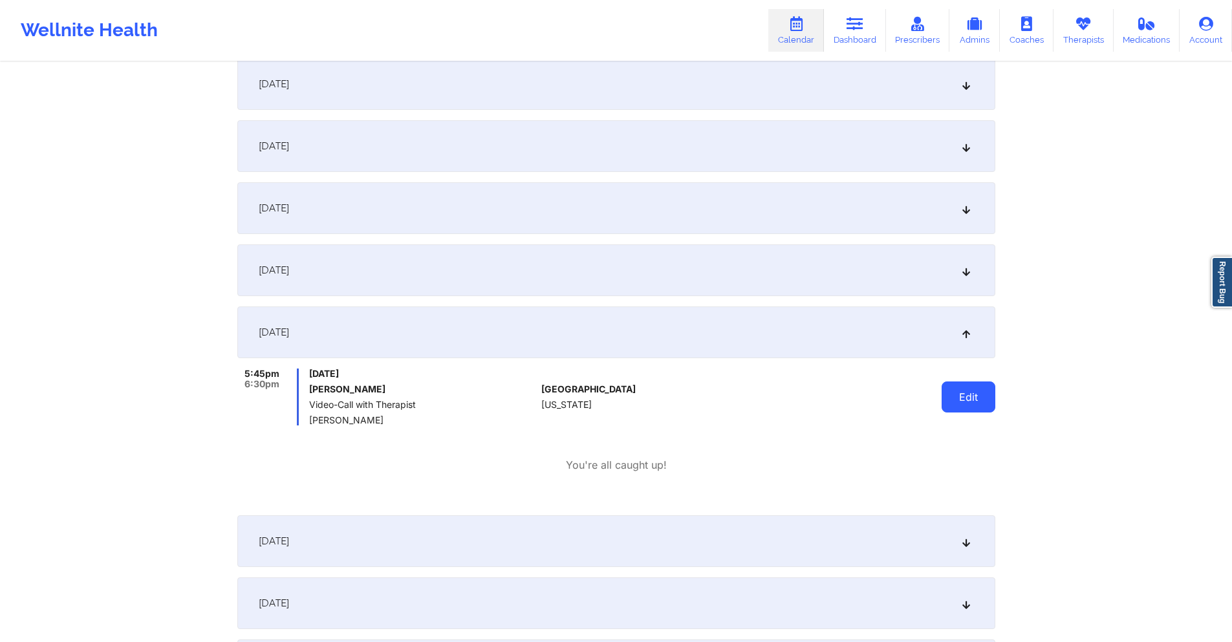
click at [984, 389] on button "Edit" at bounding box center [969, 397] width 54 height 31
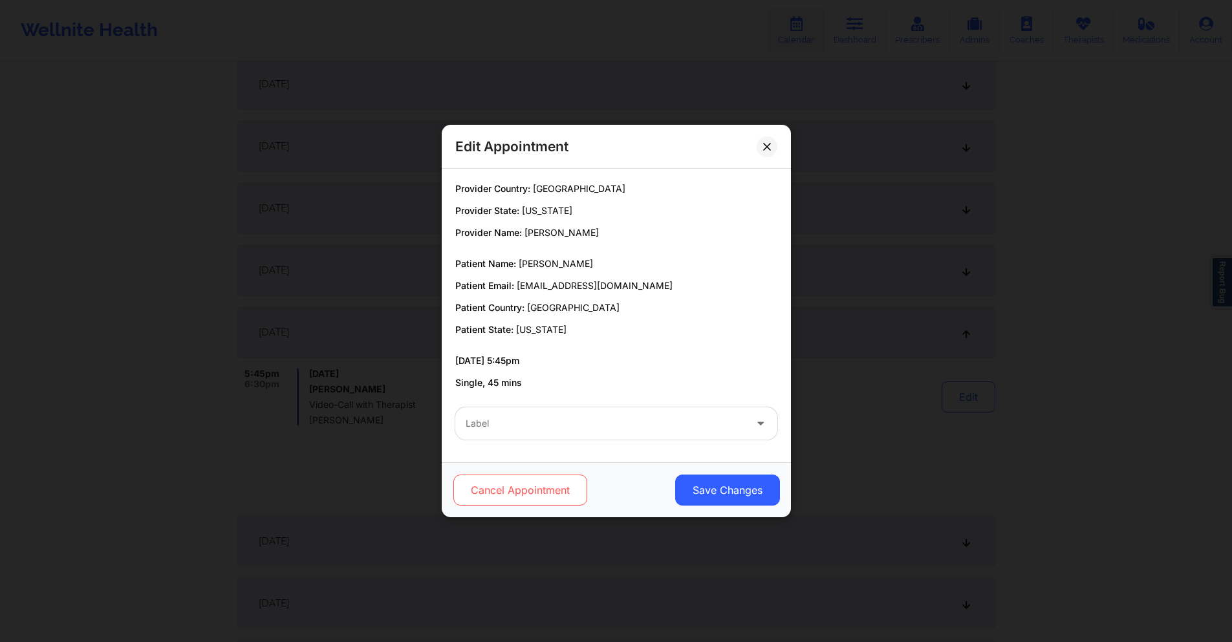
click at [489, 495] on button "Cancel Appointment" at bounding box center [520, 490] width 134 height 31
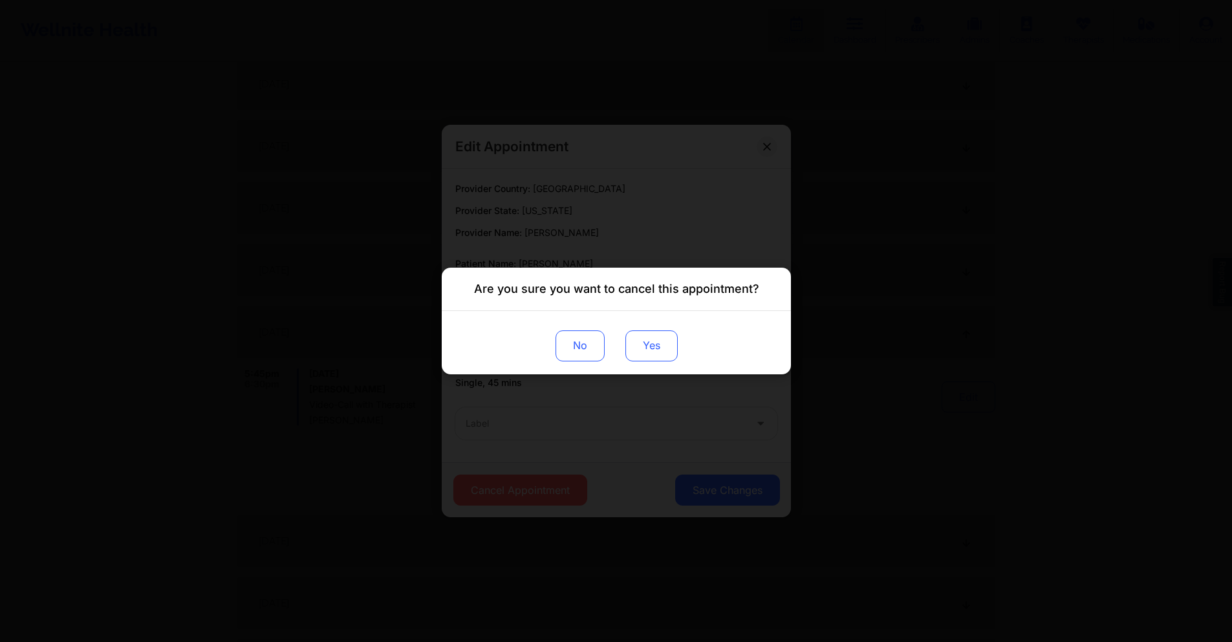
click at [660, 332] on button "Yes" at bounding box center [651, 345] width 52 height 31
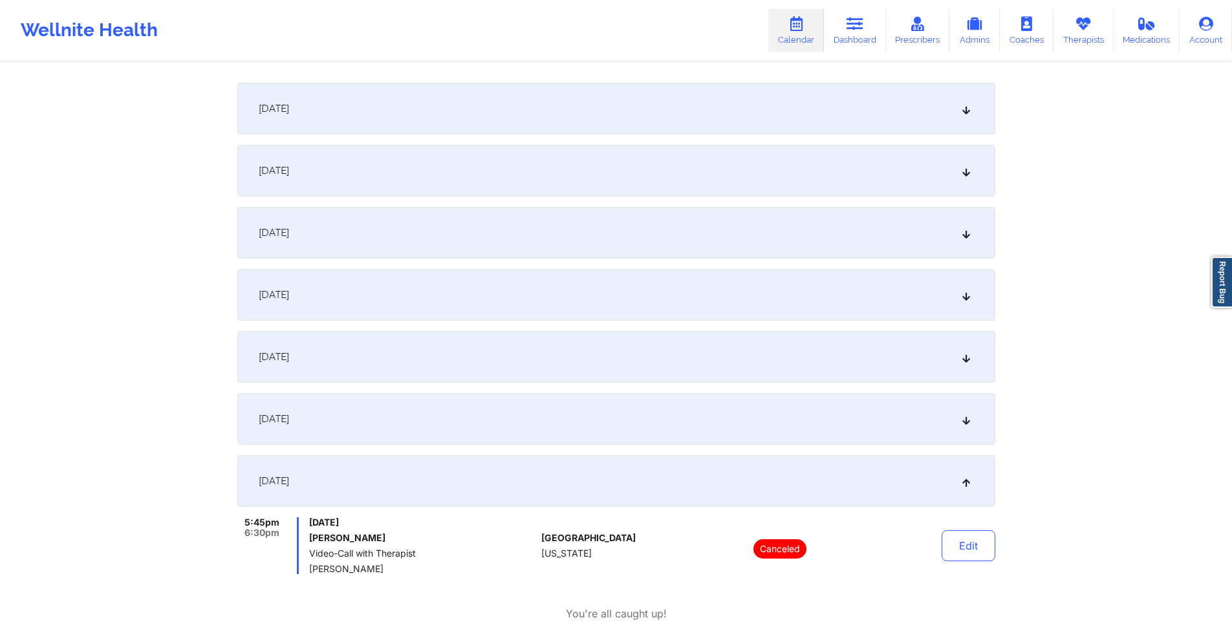
scroll to position [0, 0]
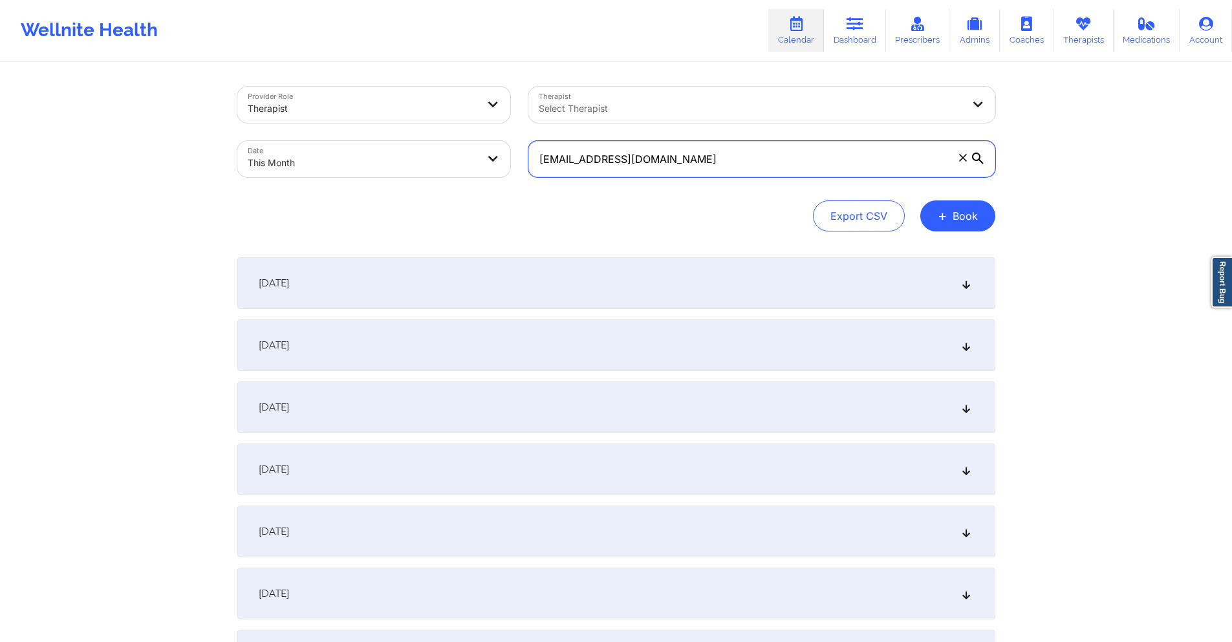
click at [717, 165] on input "[EMAIL_ADDRESS][DOMAIN_NAME]" at bounding box center [761, 159] width 467 height 36
paste input "[EMAIL_ADDRESS]"
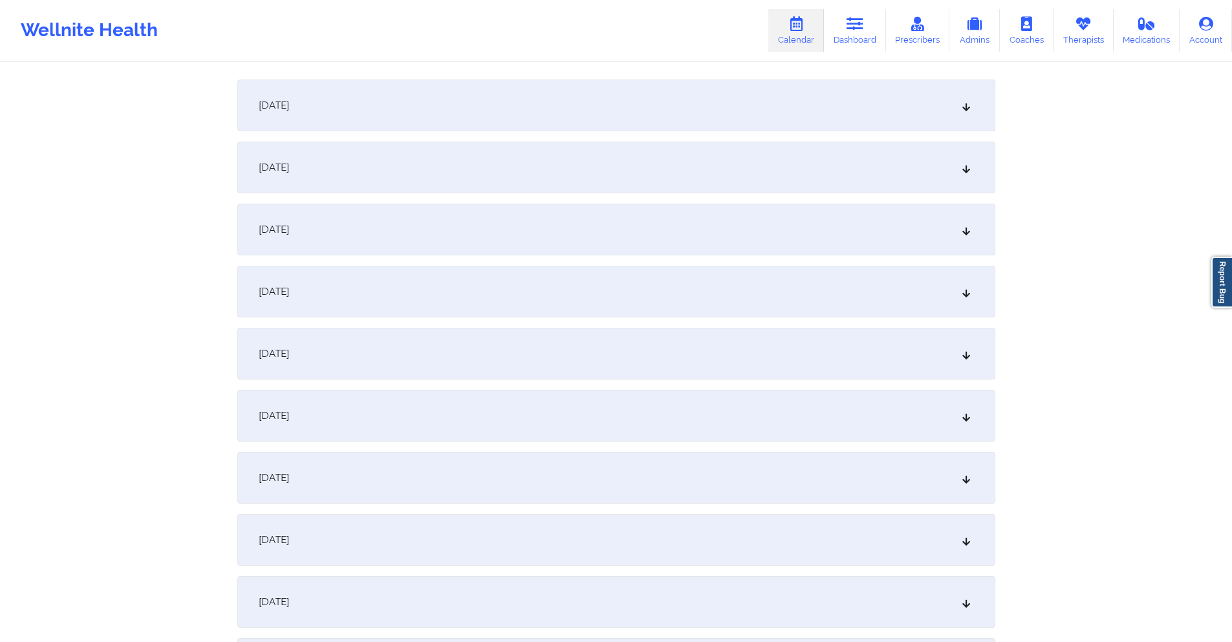
scroll to position [323, 0]
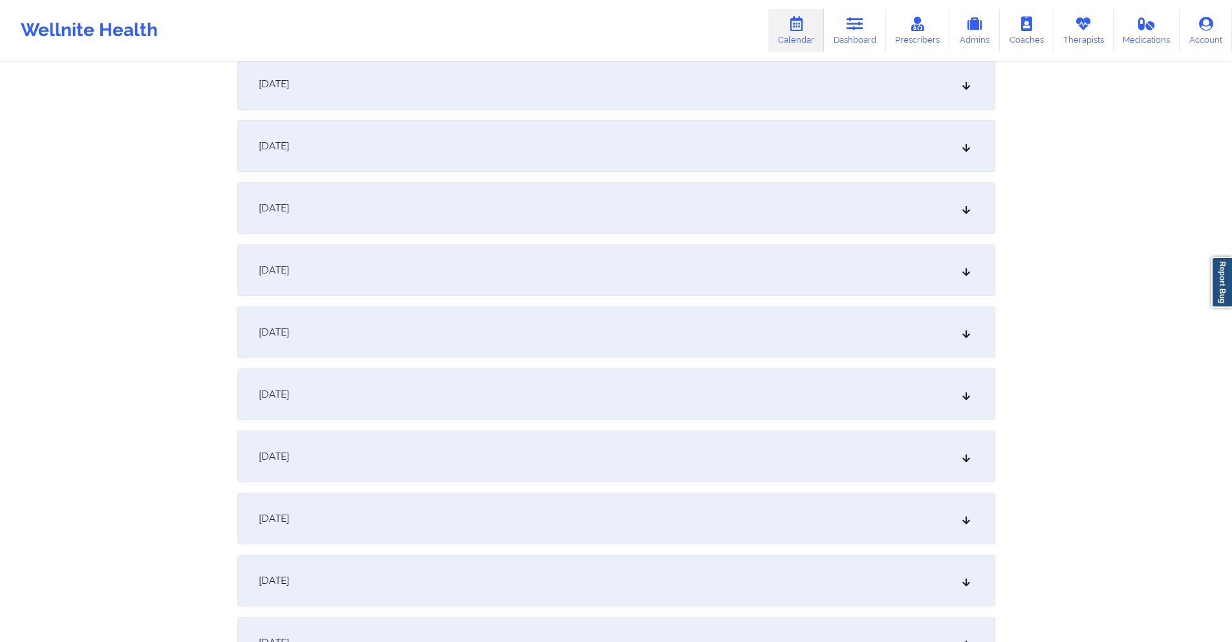
click at [474, 321] on div "[DATE]" at bounding box center [616, 333] width 758 height 52
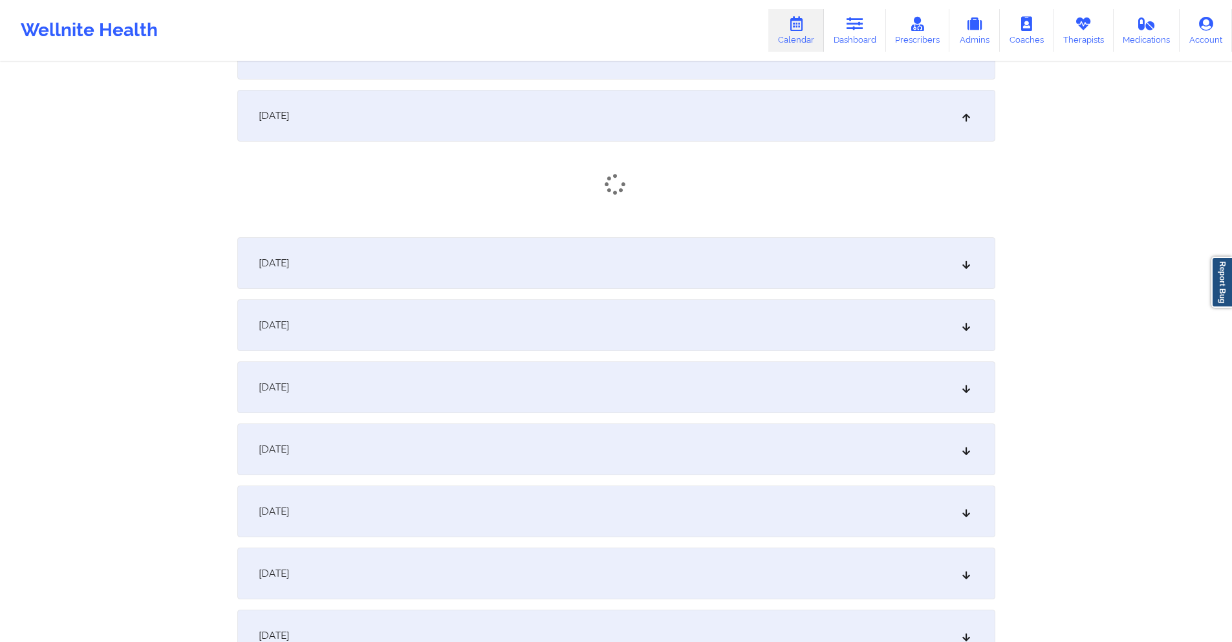
scroll to position [517, 0]
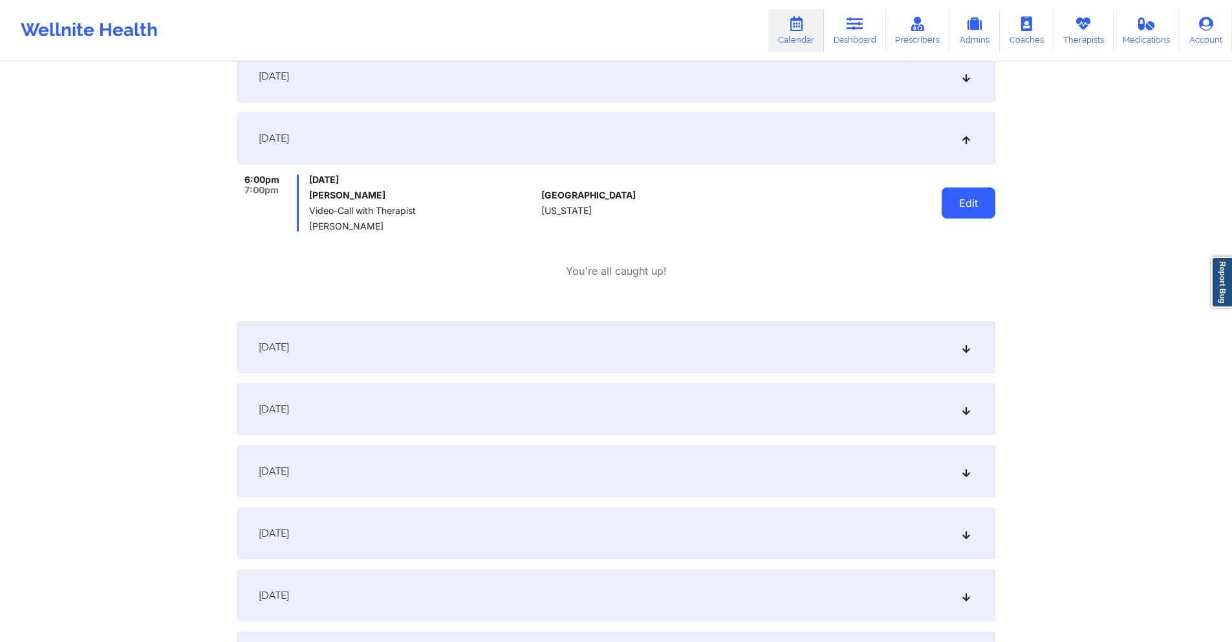
click at [967, 193] on button "Edit" at bounding box center [969, 203] width 54 height 31
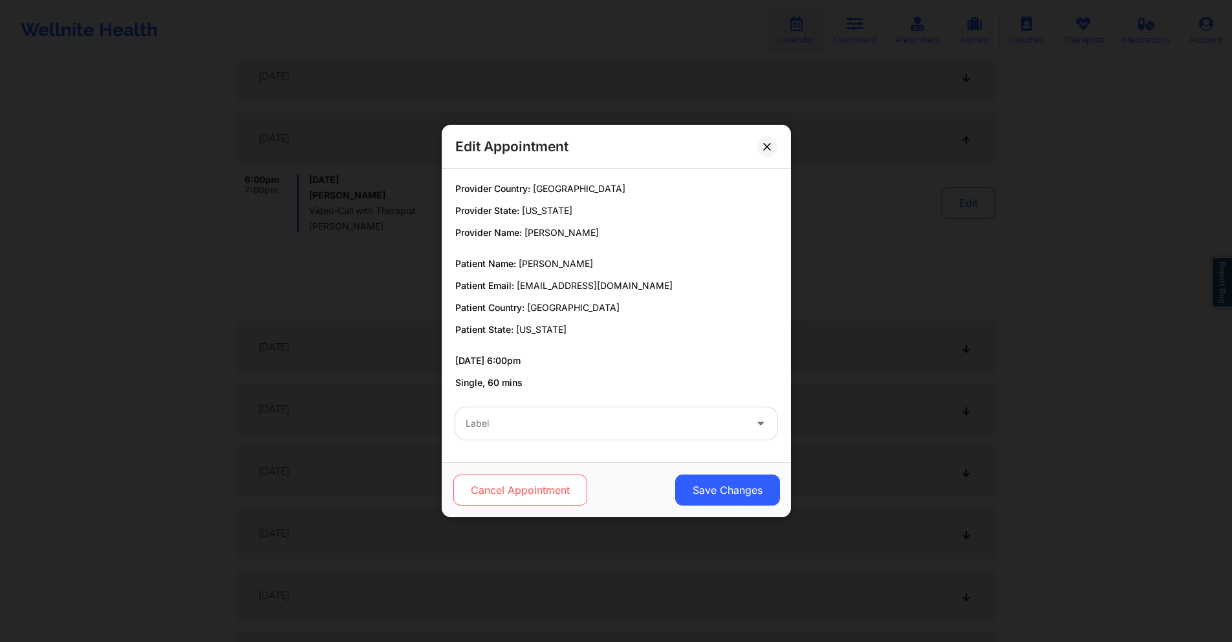
click at [518, 492] on button "Cancel Appointment" at bounding box center [520, 490] width 134 height 31
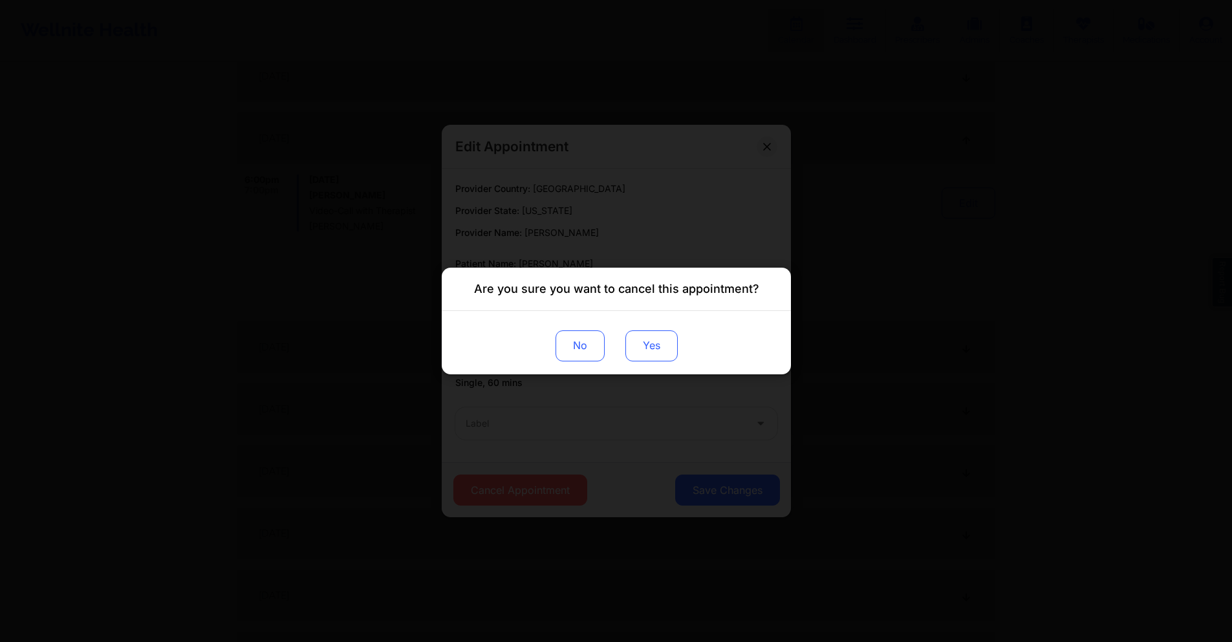
click at [646, 347] on button "Yes" at bounding box center [651, 345] width 52 height 31
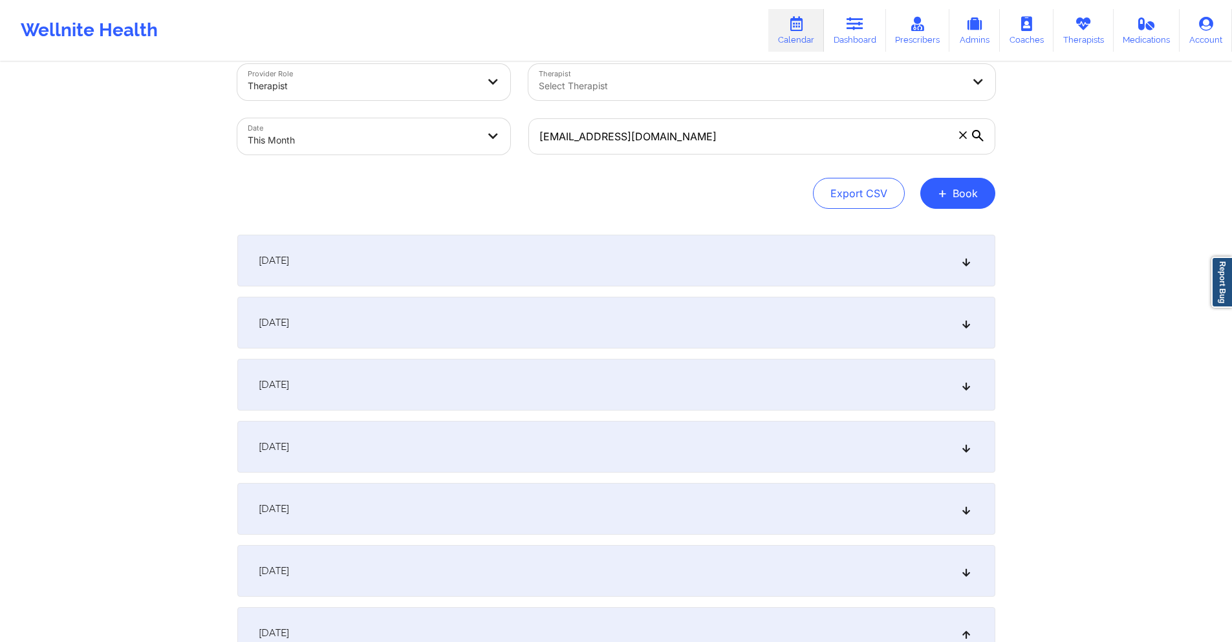
scroll to position [0, 0]
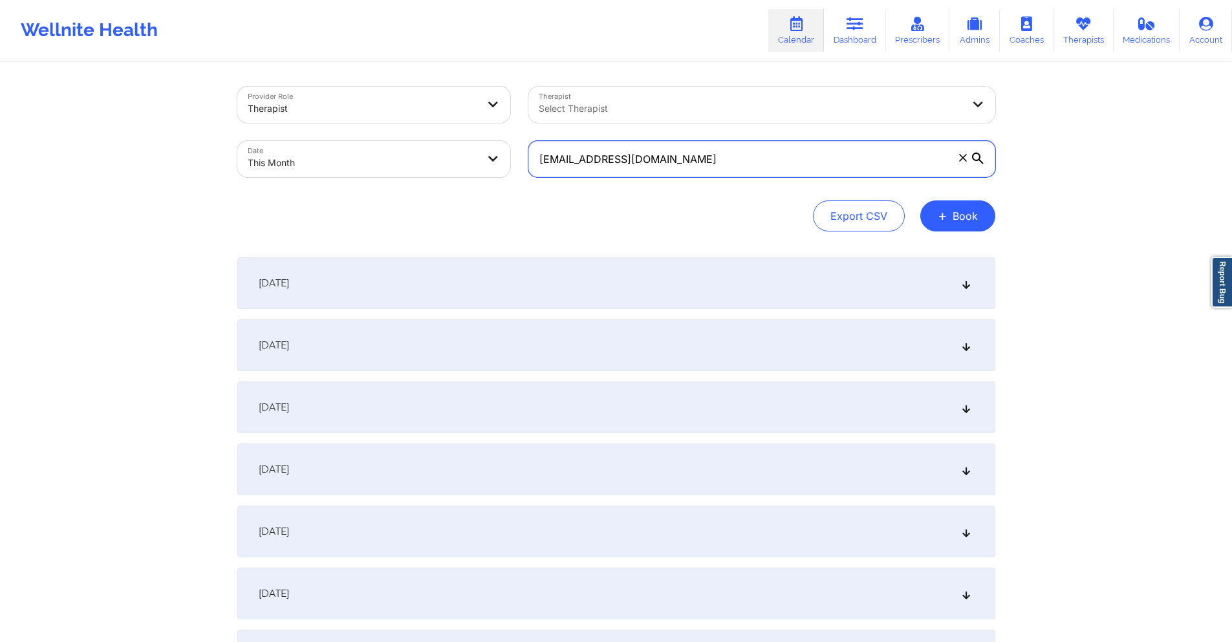
click at [704, 146] on input "[EMAIL_ADDRESS][DOMAIN_NAME]" at bounding box center [761, 159] width 467 height 36
paste input "[EMAIL_ADDRESS]"
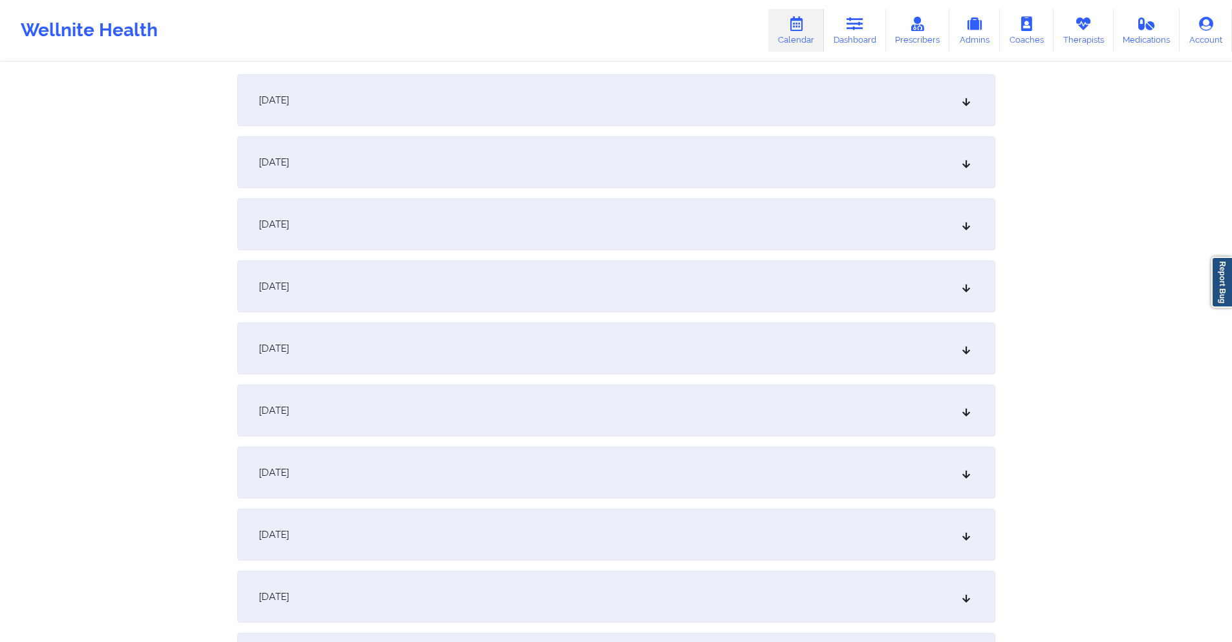
scroll to position [259, 0]
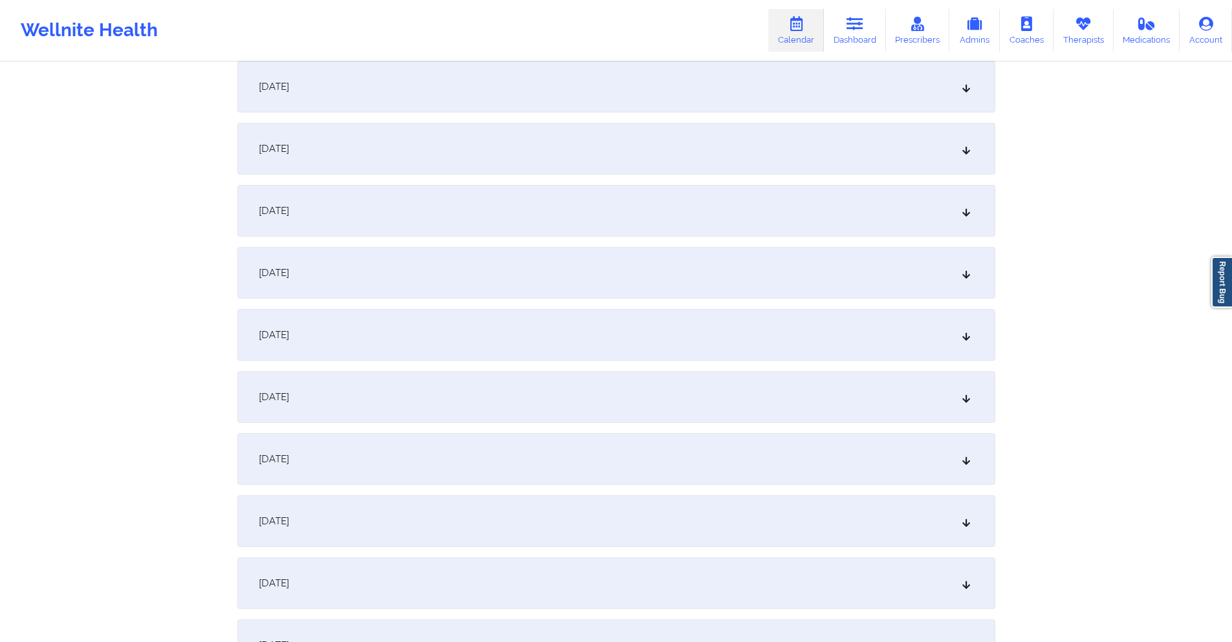
click at [440, 399] on div "[DATE]" at bounding box center [616, 397] width 758 height 52
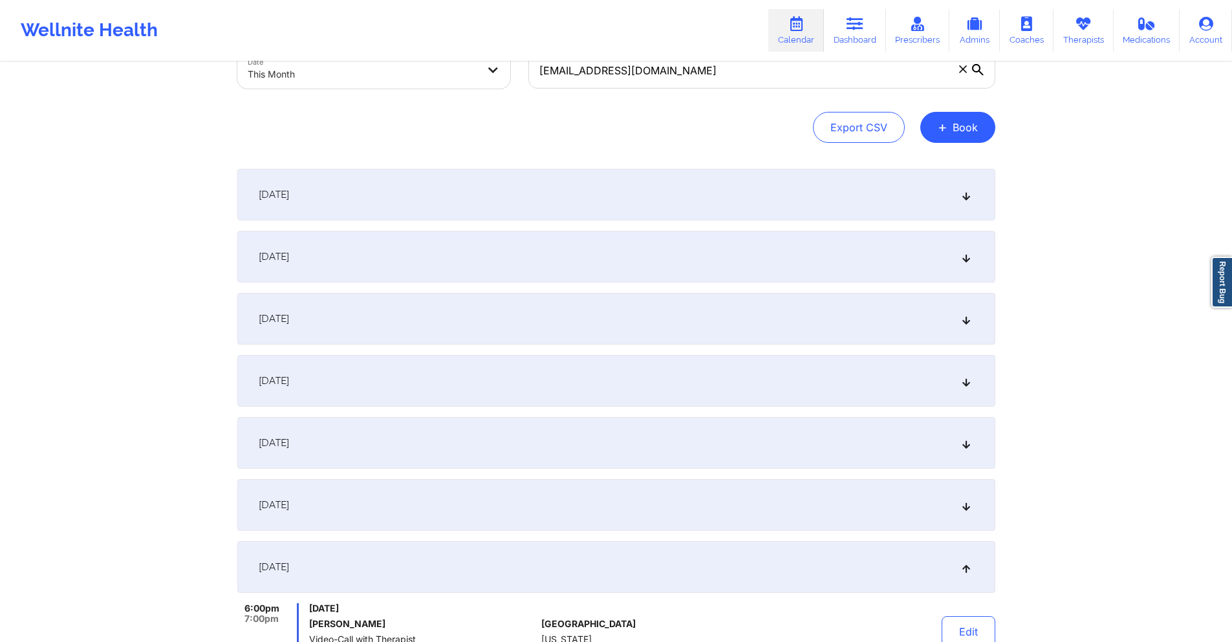
scroll to position [0, 0]
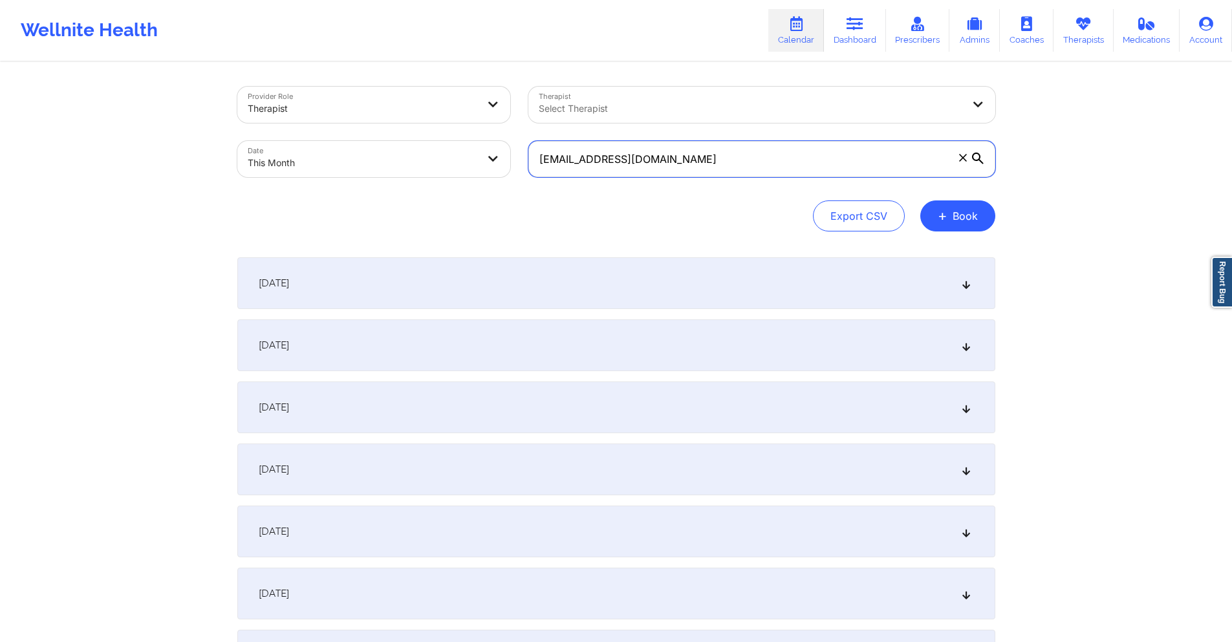
click at [665, 162] on input "[EMAIL_ADDRESS][DOMAIN_NAME]" at bounding box center [761, 159] width 467 height 36
paste input "melissarharden"
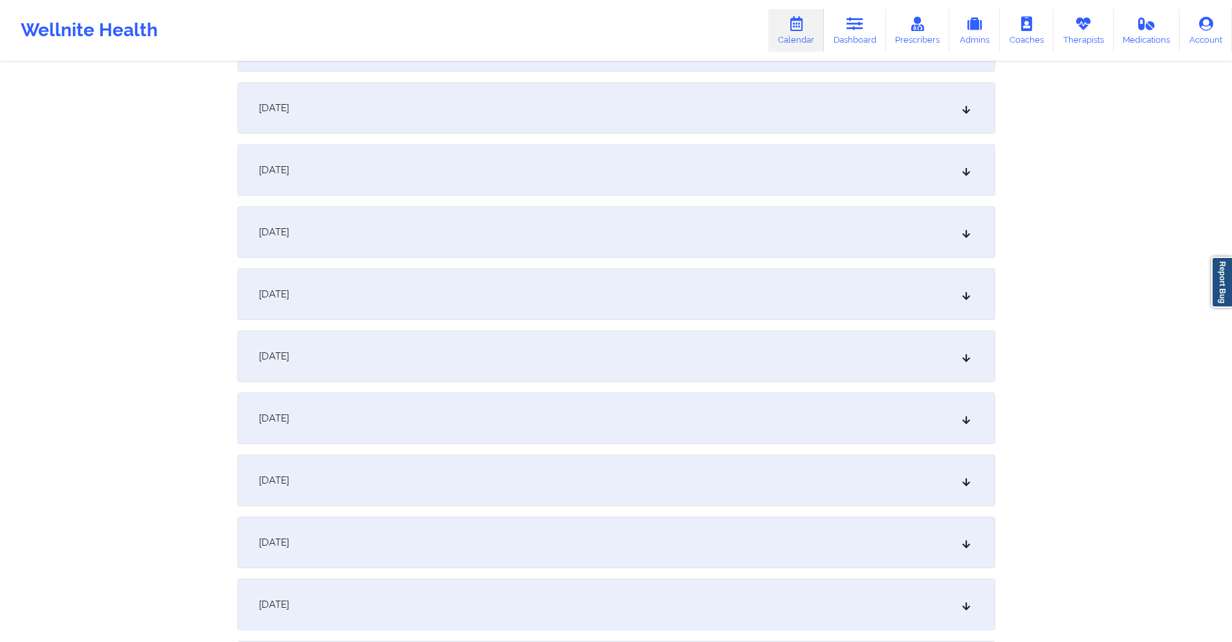
scroll to position [388, 0]
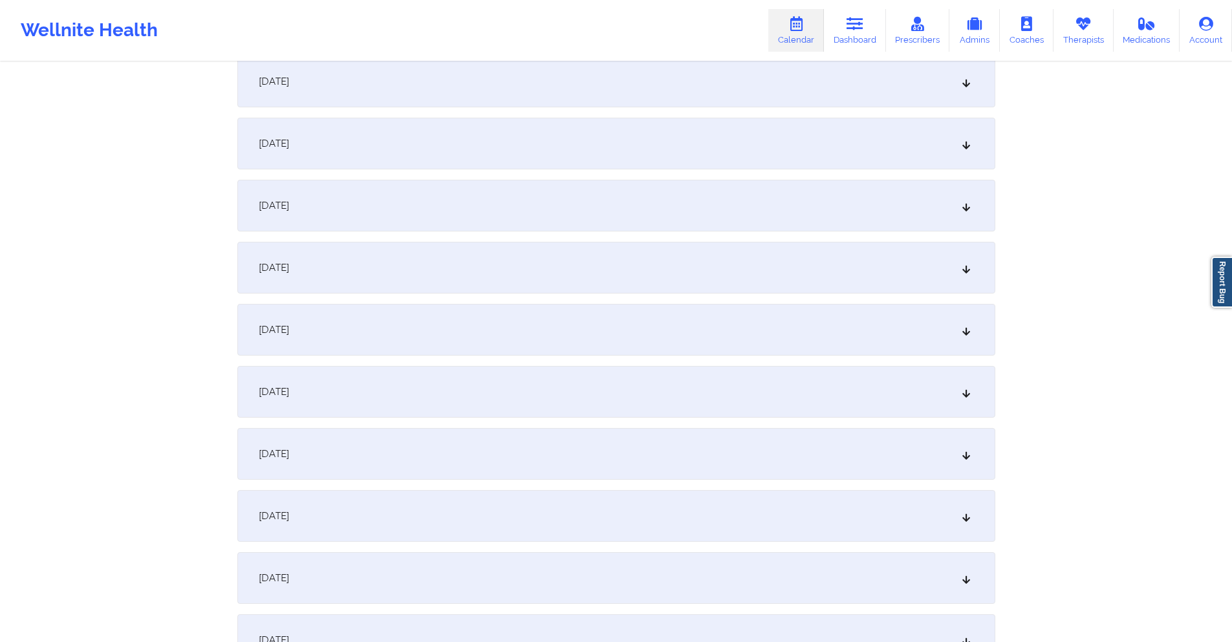
click at [459, 261] on div "[DATE]" at bounding box center [616, 268] width 758 height 52
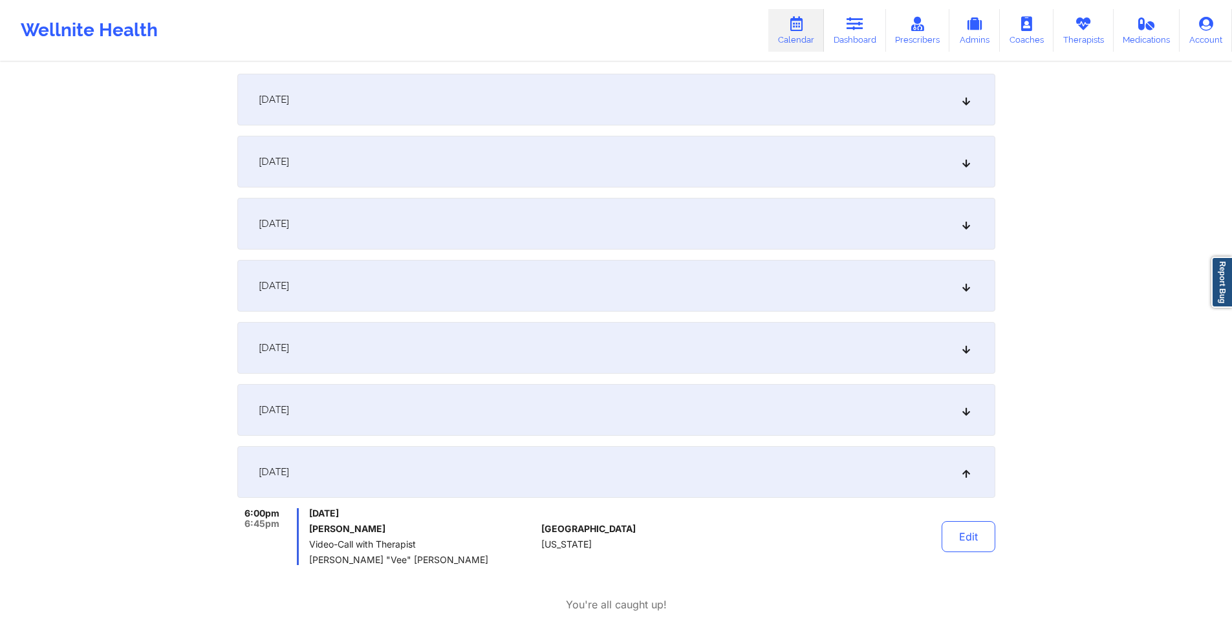
scroll to position [0, 0]
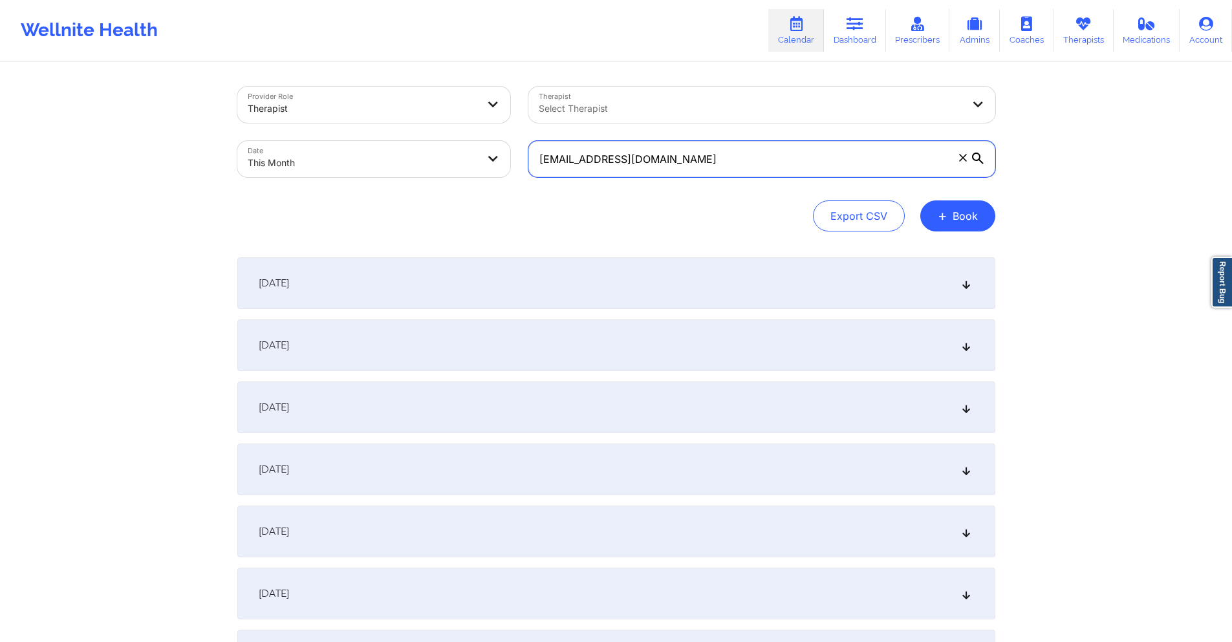
click at [682, 166] on input "[EMAIL_ADDRESS][DOMAIN_NAME]" at bounding box center [761, 159] width 467 height 36
paste input "josh97d182"
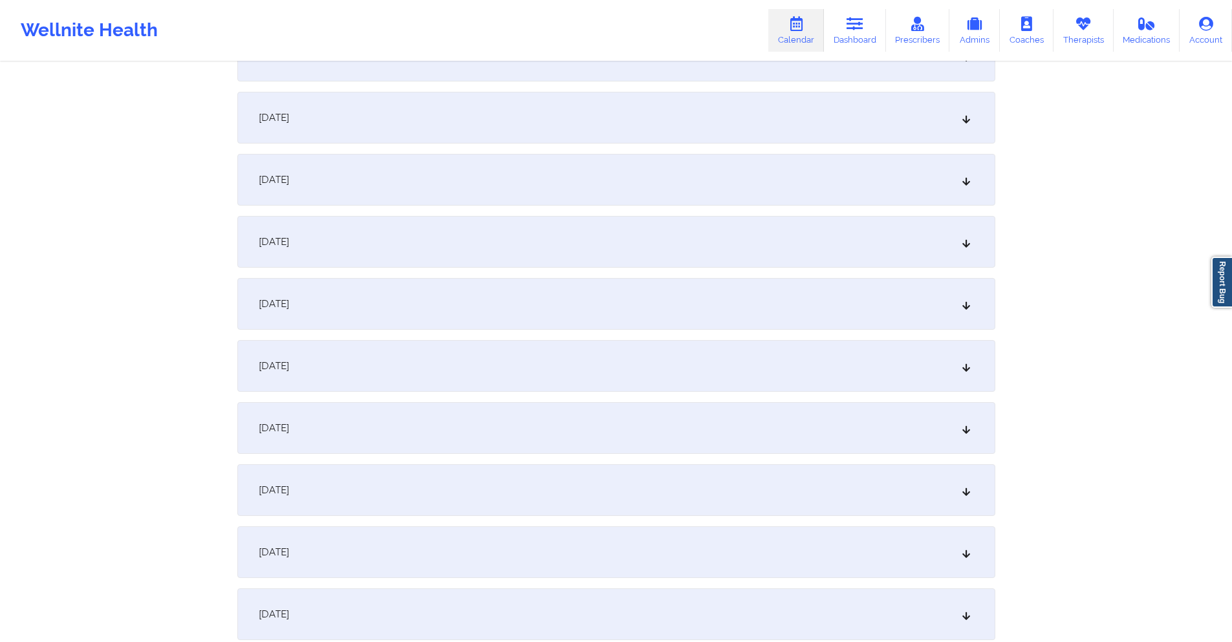
scroll to position [323, 0]
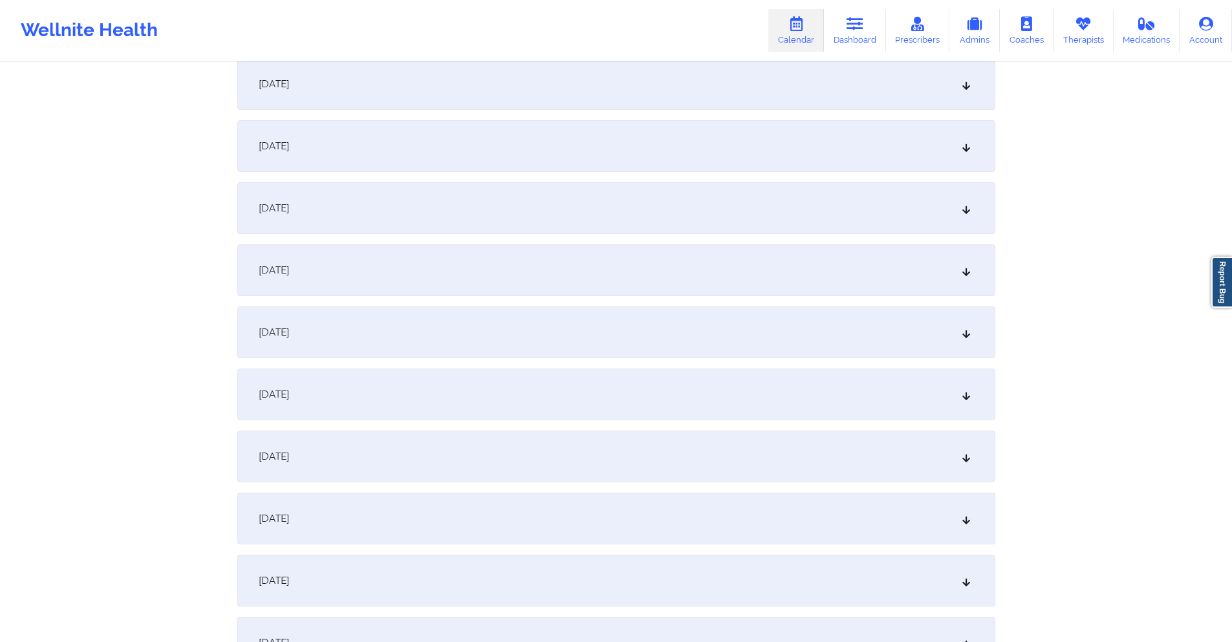
click at [645, 335] on div "[DATE]" at bounding box center [616, 333] width 758 height 52
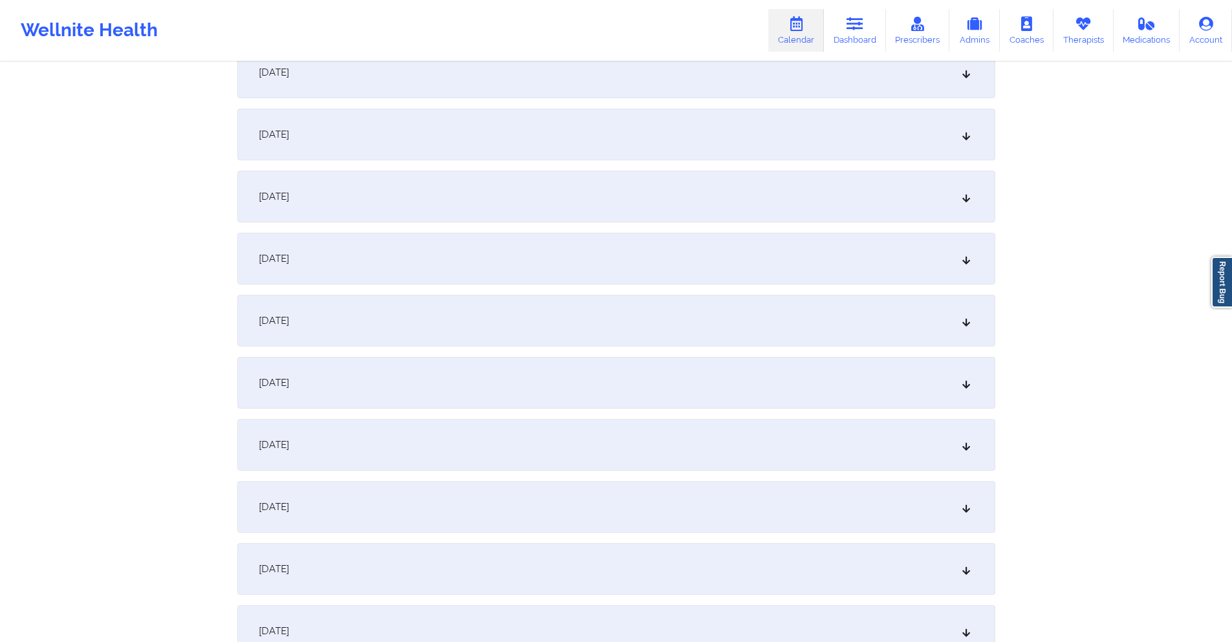
scroll to position [1293, 0]
click at [448, 373] on div "[DATE]" at bounding box center [616, 378] width 758 height 52
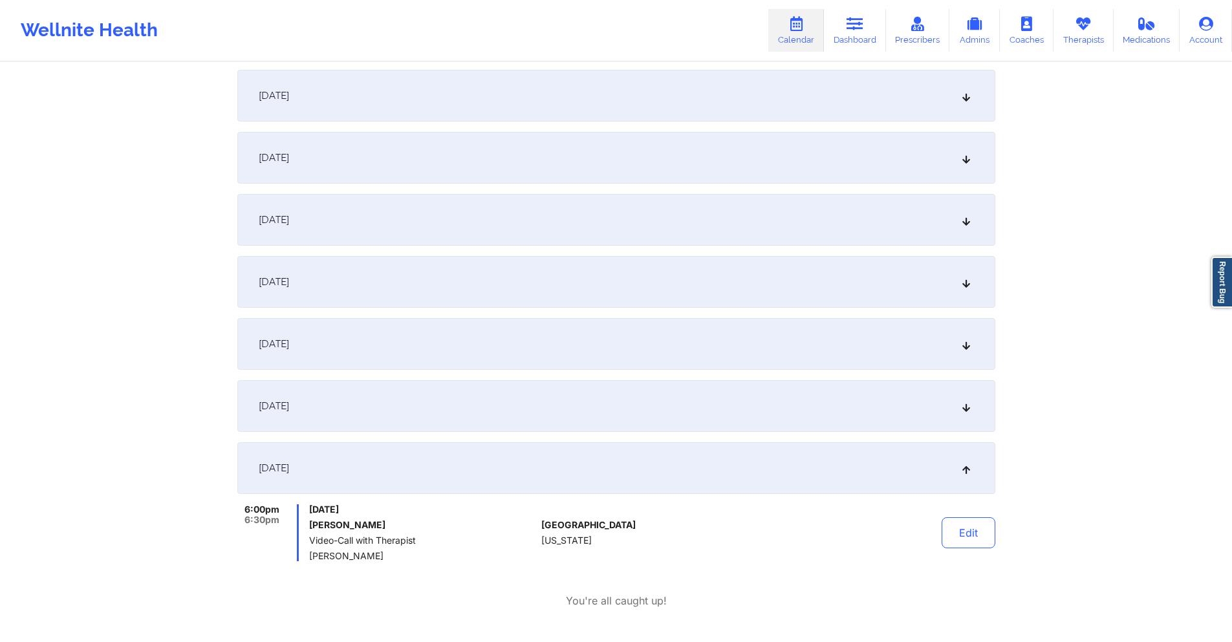
scroll to position [0, 0]
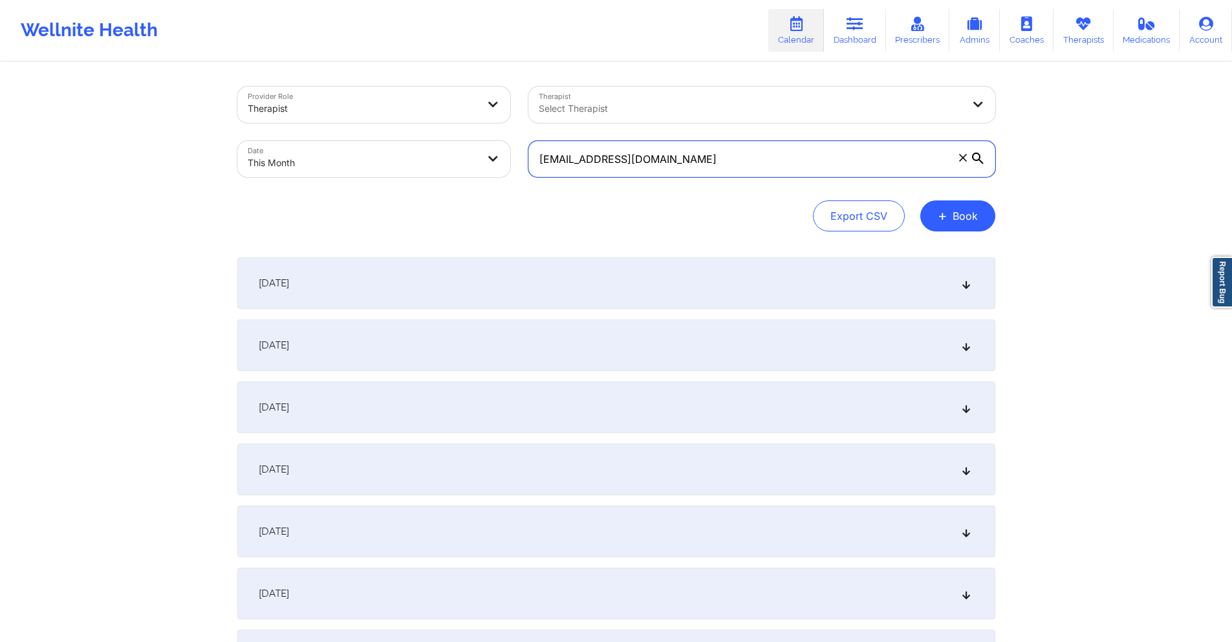
click at [761, 168] on input "[EMAIL_ADDRESS][DOMAIN_NAME]" at bounding box center [761, 159] width 467 height 36
click at [665, 167] on input "[EMAIL_ADDRESS][DOMAIN_NAME]" at bounding box center [761, 159] width 467 height 36
click at [660, 158] on input "[EMAIL_ADDRESS][DOMAIN_NAME]" at bounding box center [761, 159] width 467 height 36
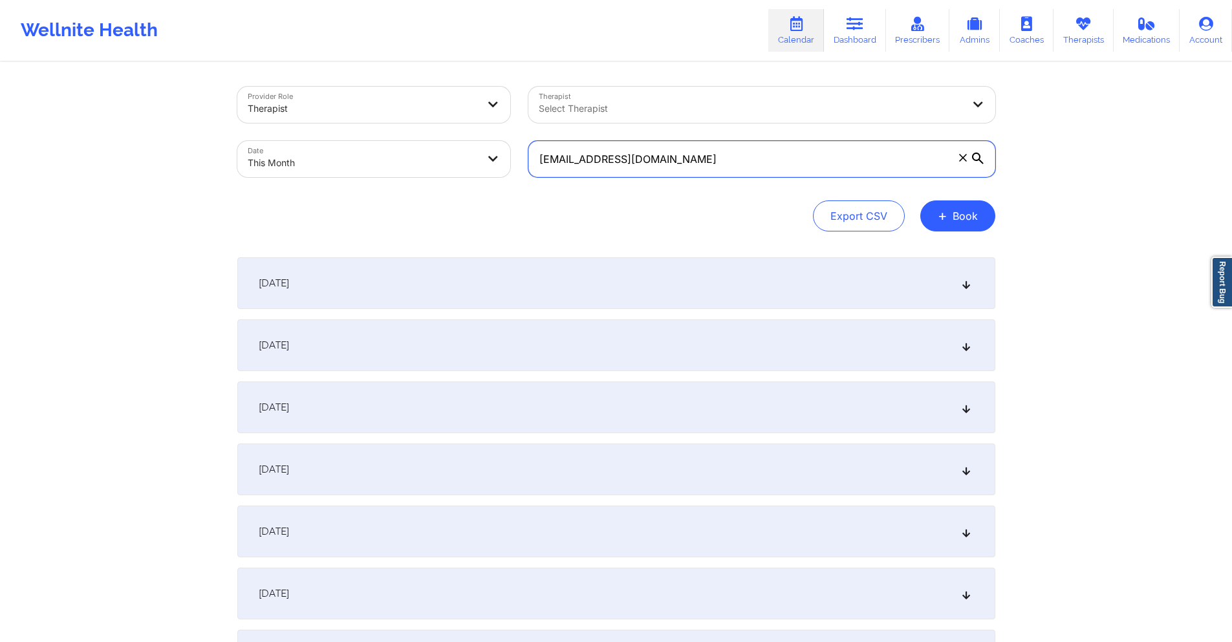
click at [660, 158] on input "[EMAIL_ADDRESS][DOMAIN_NAME]" at bounding box center [761, 159] width 467 height 36
paste input "erickaguirre677"
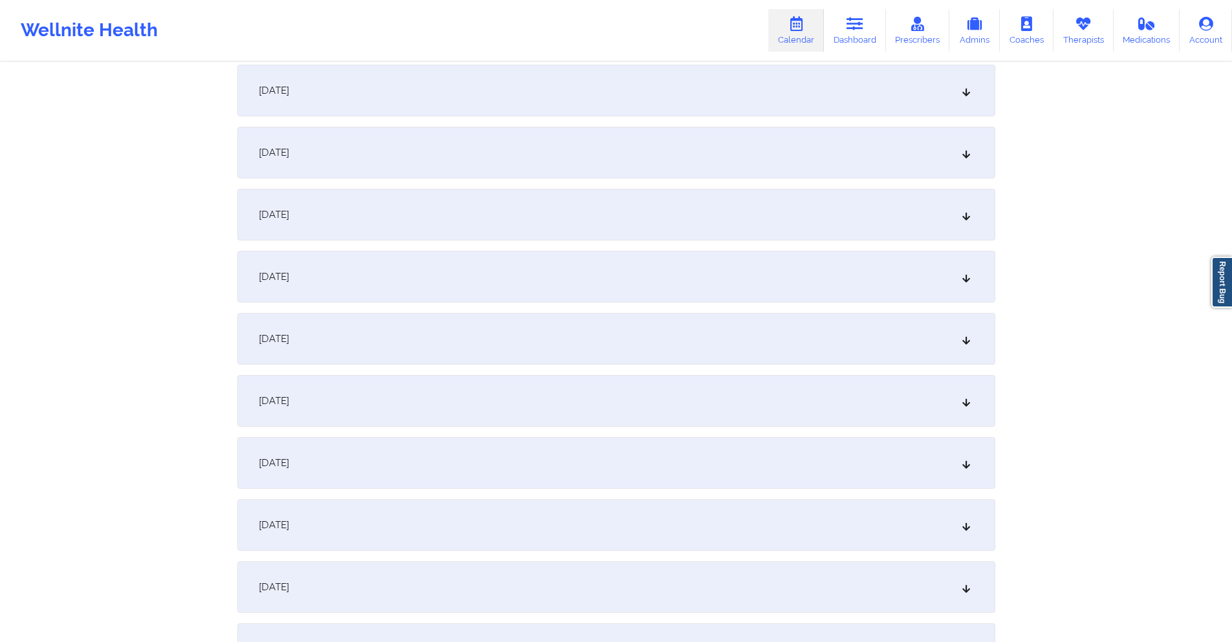
scroll to position [323, 0]
click at [536, 335] on div "[DATE]" at bounding box center [616, 333] width 758 height 52
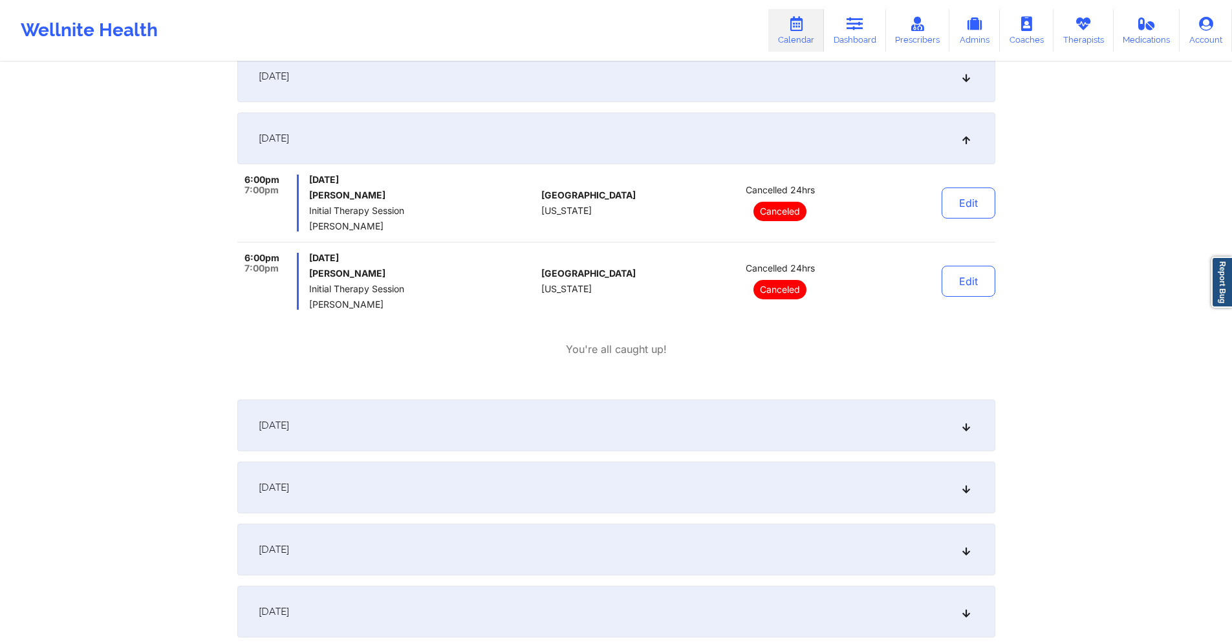
scroll to position [0, 0]
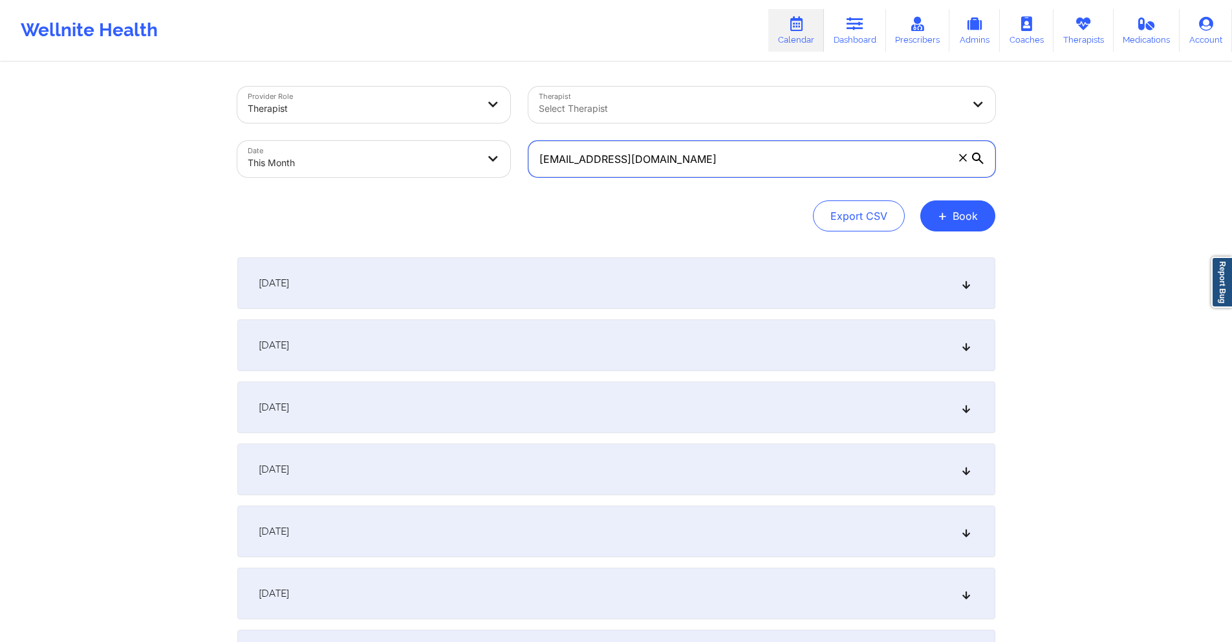
click at [697, 168] on input "[EMAIL_ADDRESS][DOMAIN_NAME]" at bounding box center [761, 159] width 467 height 36
paste input "loj2911"
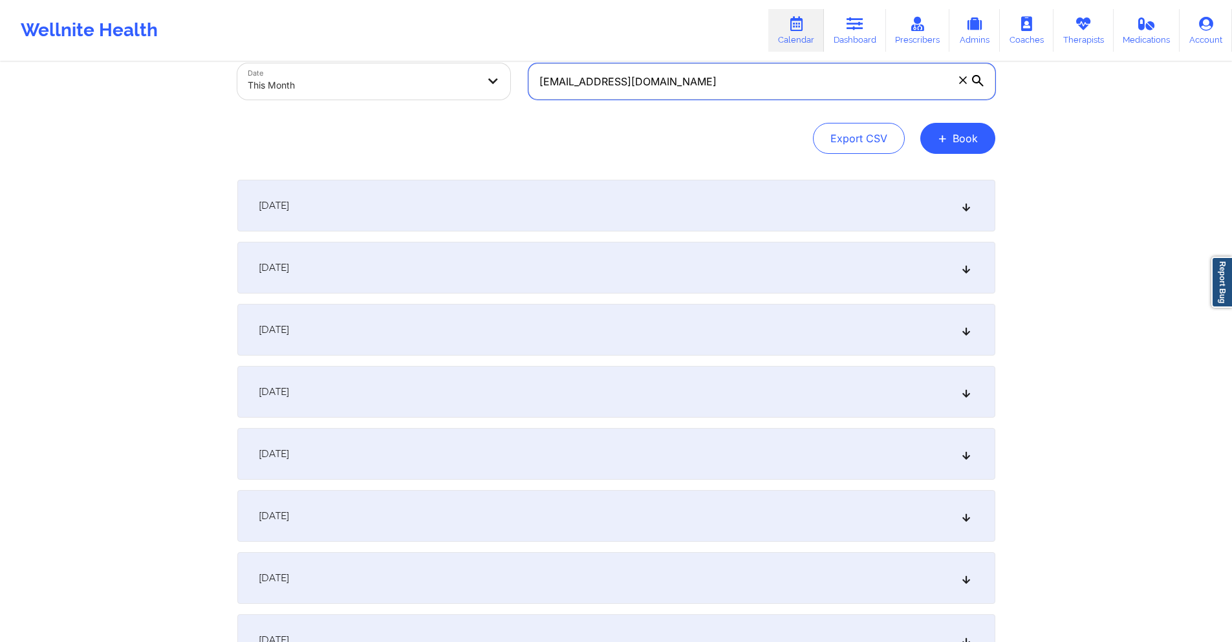
scroll to position [453, 0]
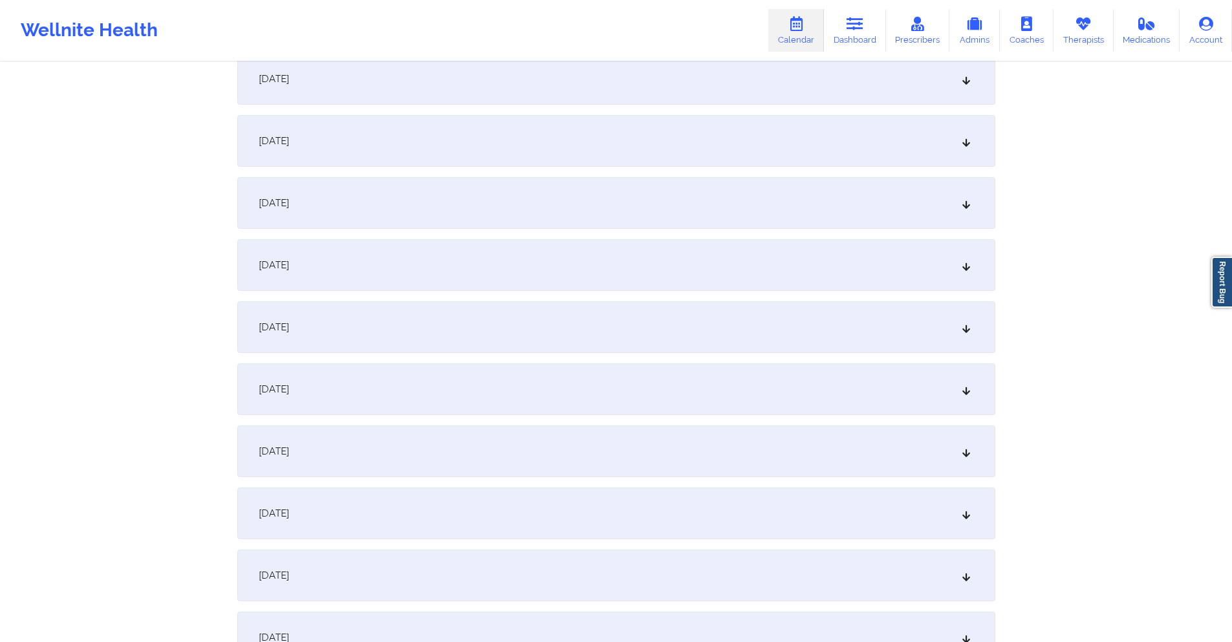
click at [596, 198] on div "[DATE]" at bounding box center [616, 203] width 758 height 52
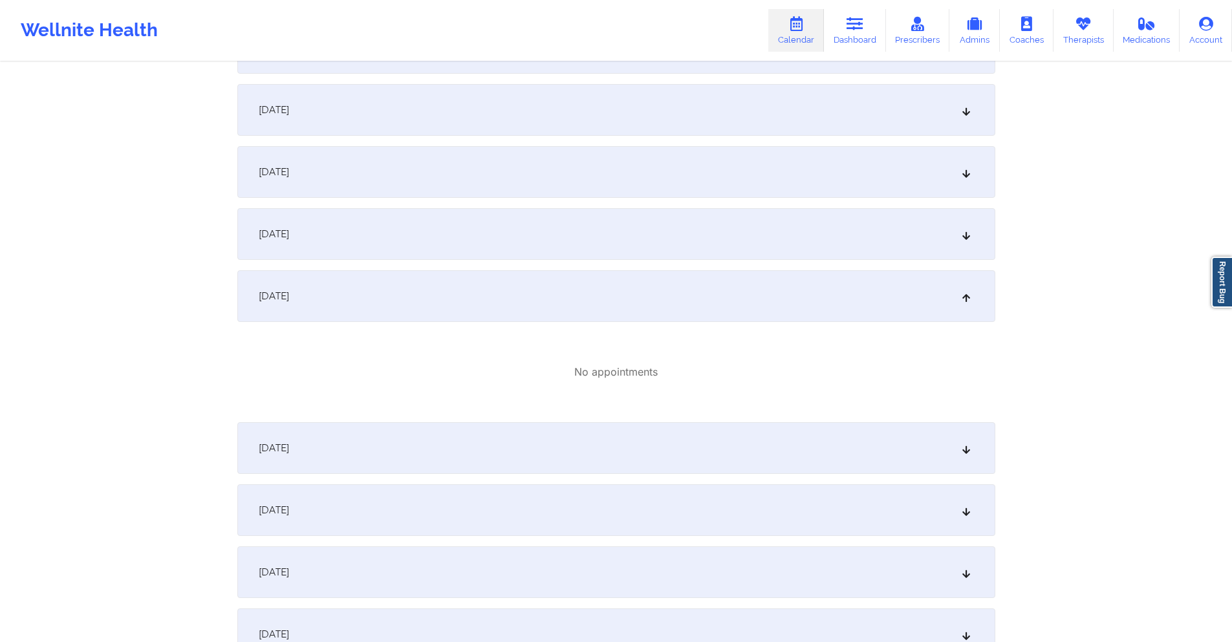
scroll to position [388, 0]
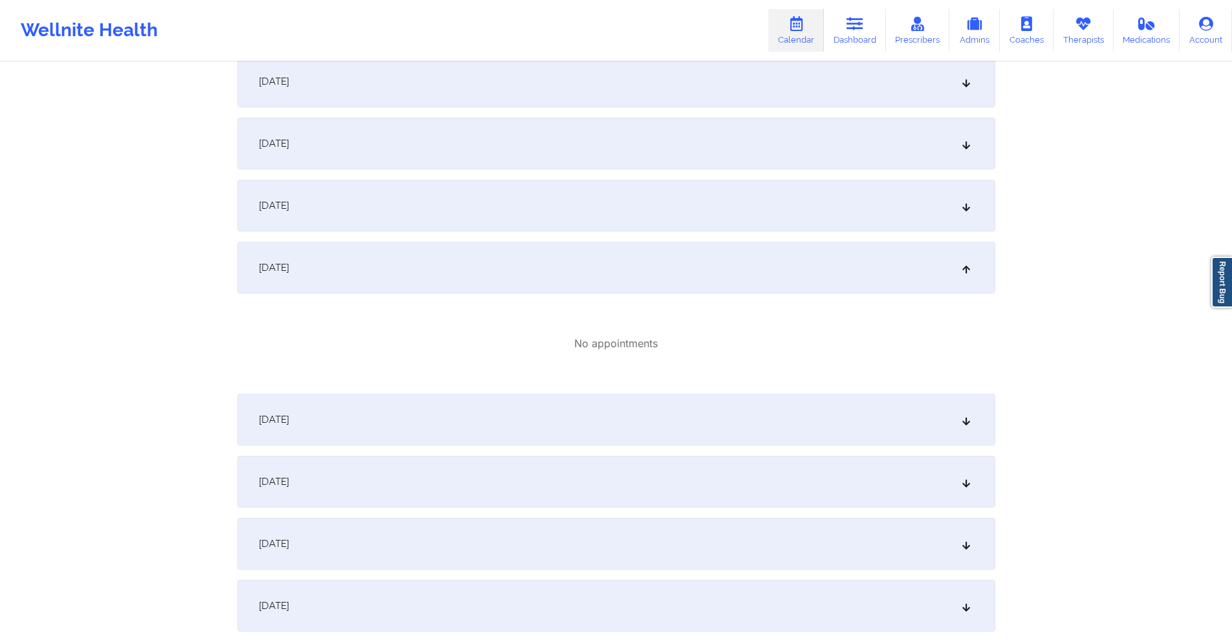
click at [424, 202] on div "[DATE]" at bounding box center [616, 206] width 758 height 52
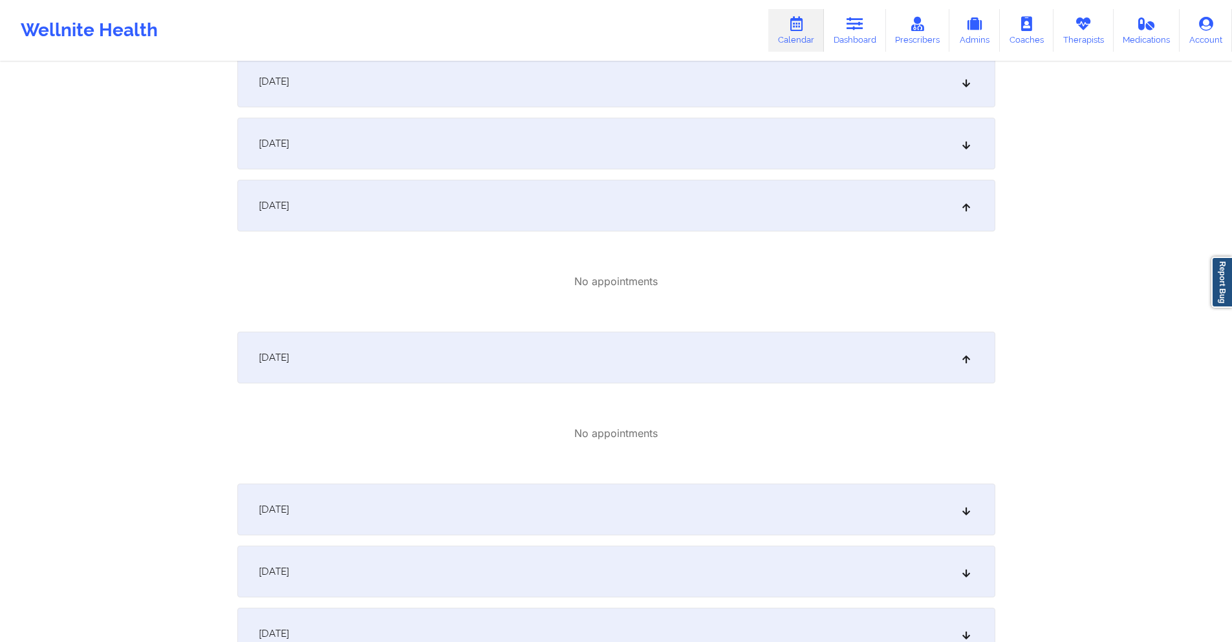
click at [460, 149] on div "[DATE]" at bounding box center [616, 144] width 758 height 52
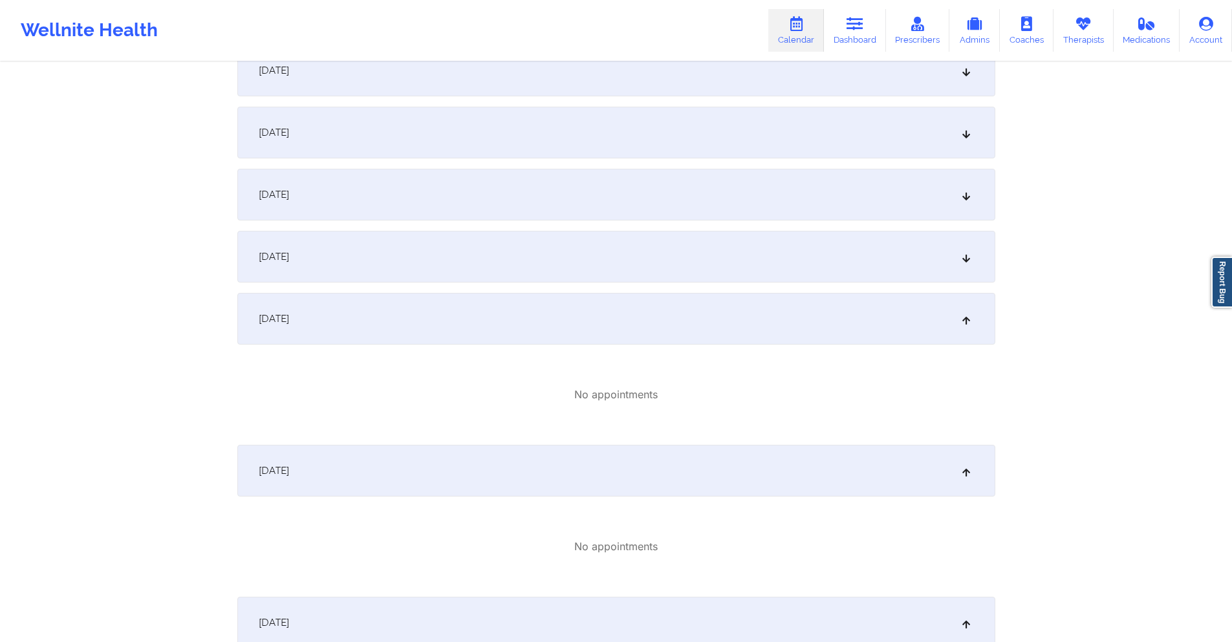
scroll to position [194, 0]
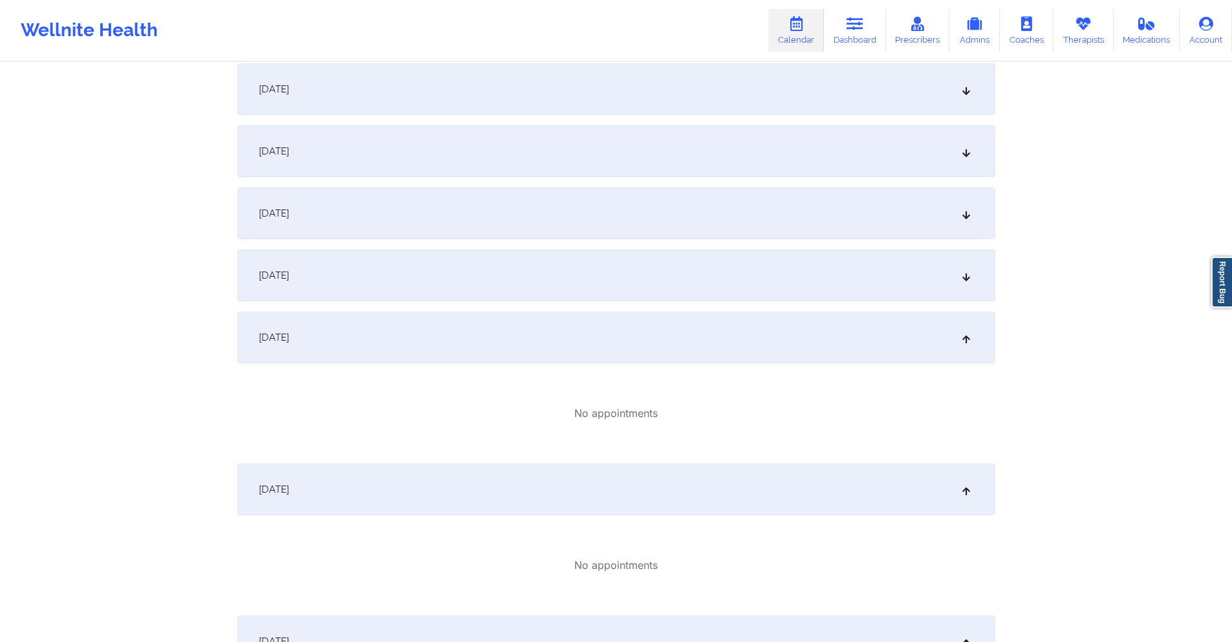
click at [454, 258] on div "[DATE]" at bounding box center [616, 276] width 758 height 52
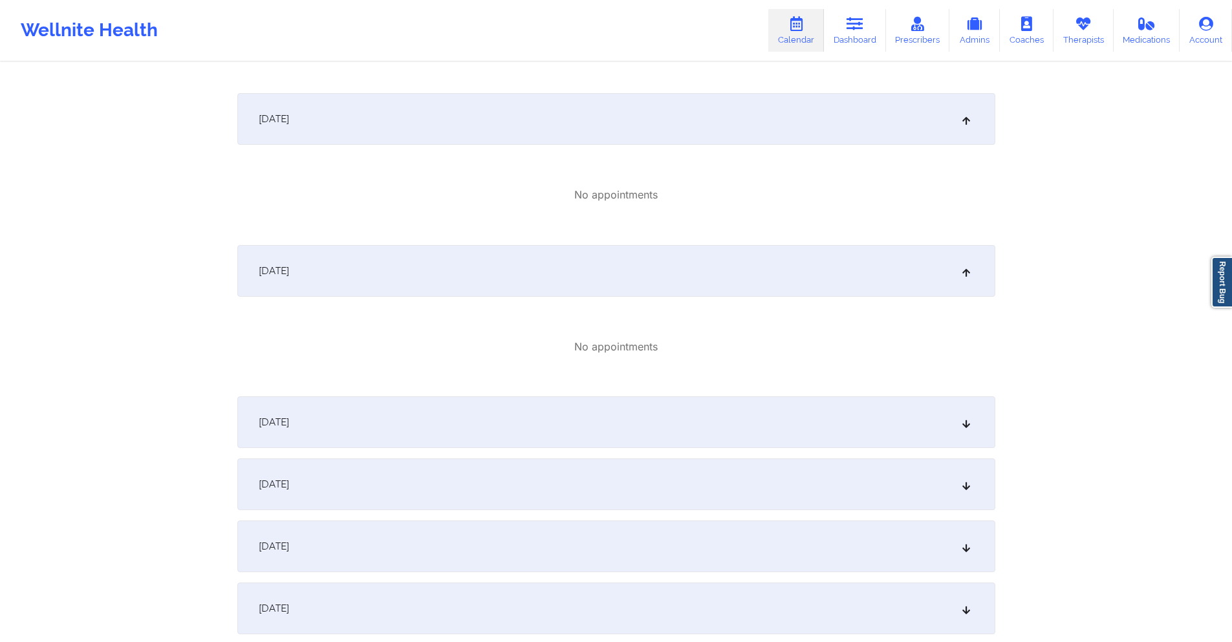
scroll to position [776, 0]
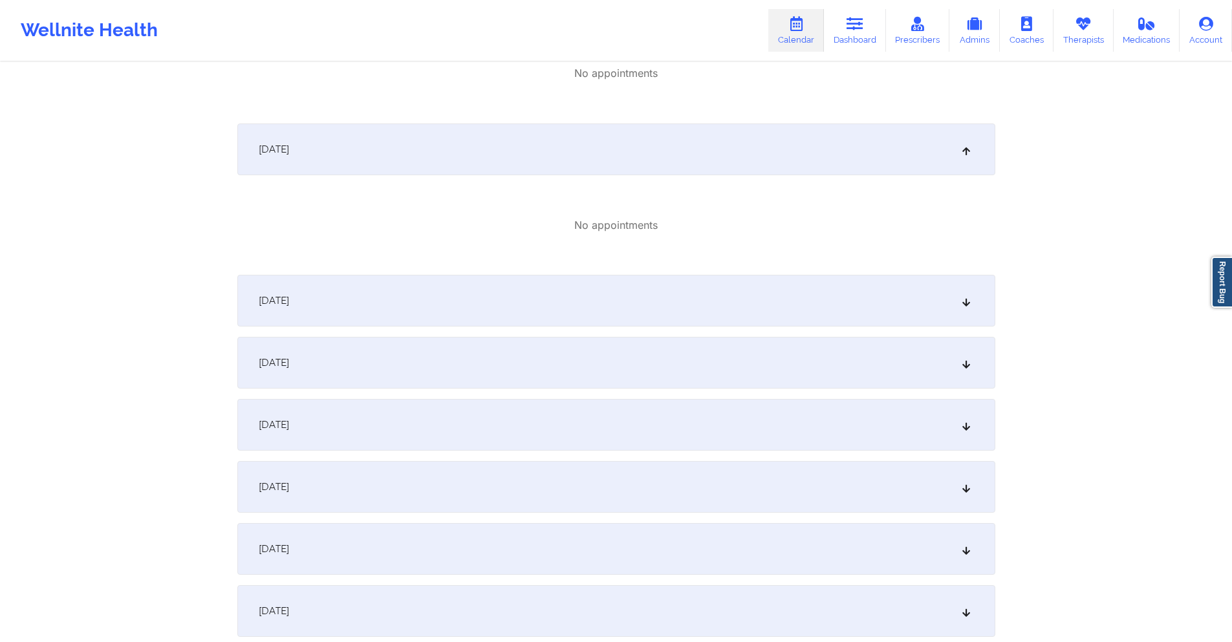
click at [489, 290] on div "[DATE]" at bounding box center [616, 301] width 758 height 52
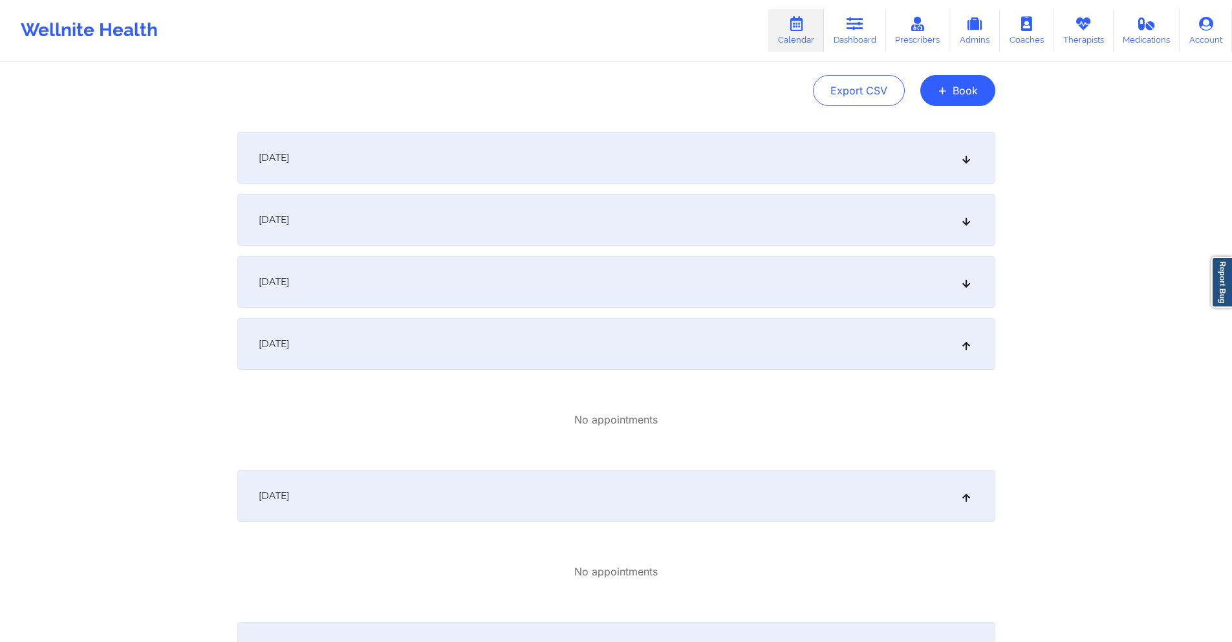
scroll to position [0, 0]
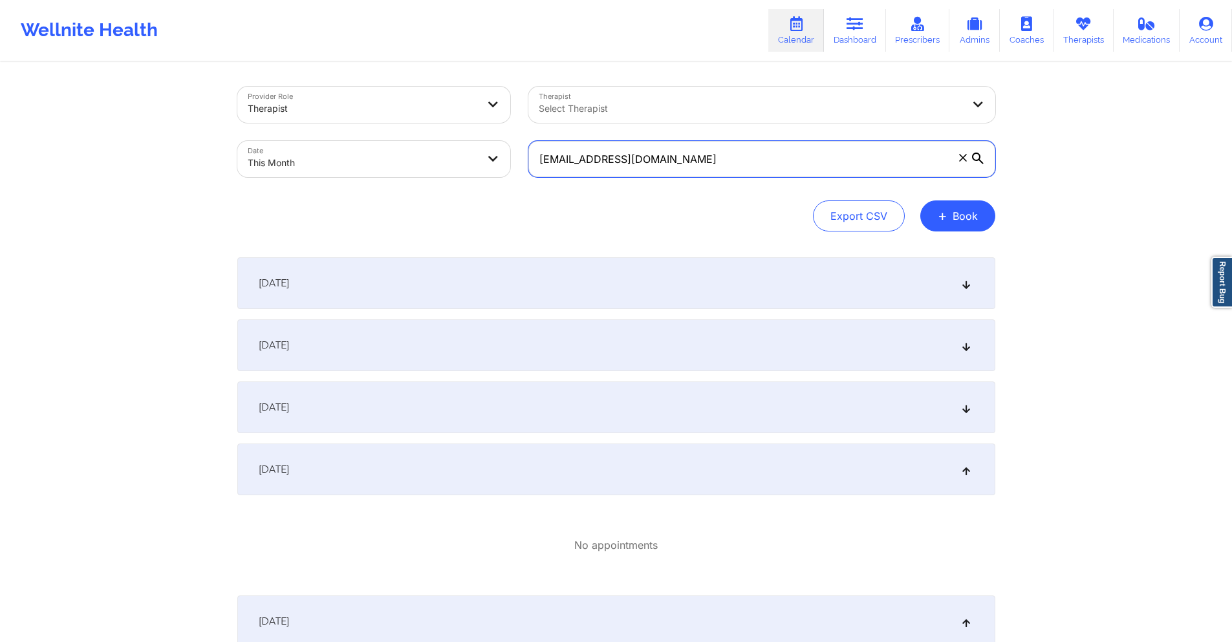
click at [695, 170] on input "[EMAIL_ADDRESS][DOMAIN_NAME]" at bounding box center [761, 159] width 467 height 36
paste input "sschmidt@barwickbank"
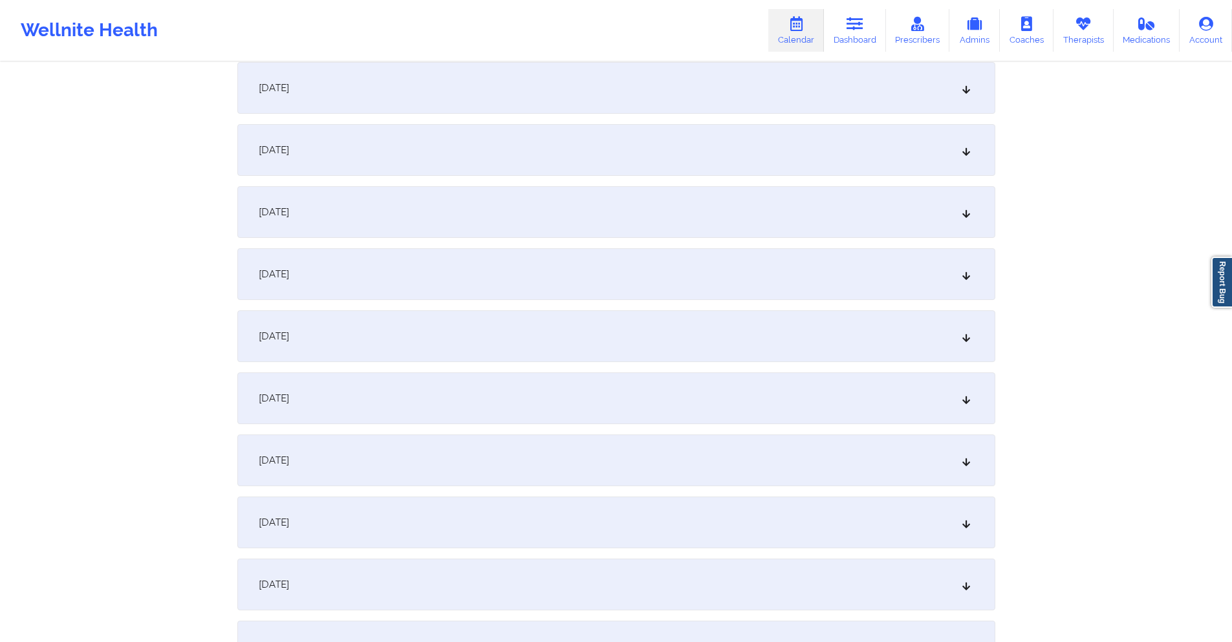
scroll to position [388, 0]
click at [543, 265] on div "[DATE]" at bounding box center [616, 268] width 758 height 52
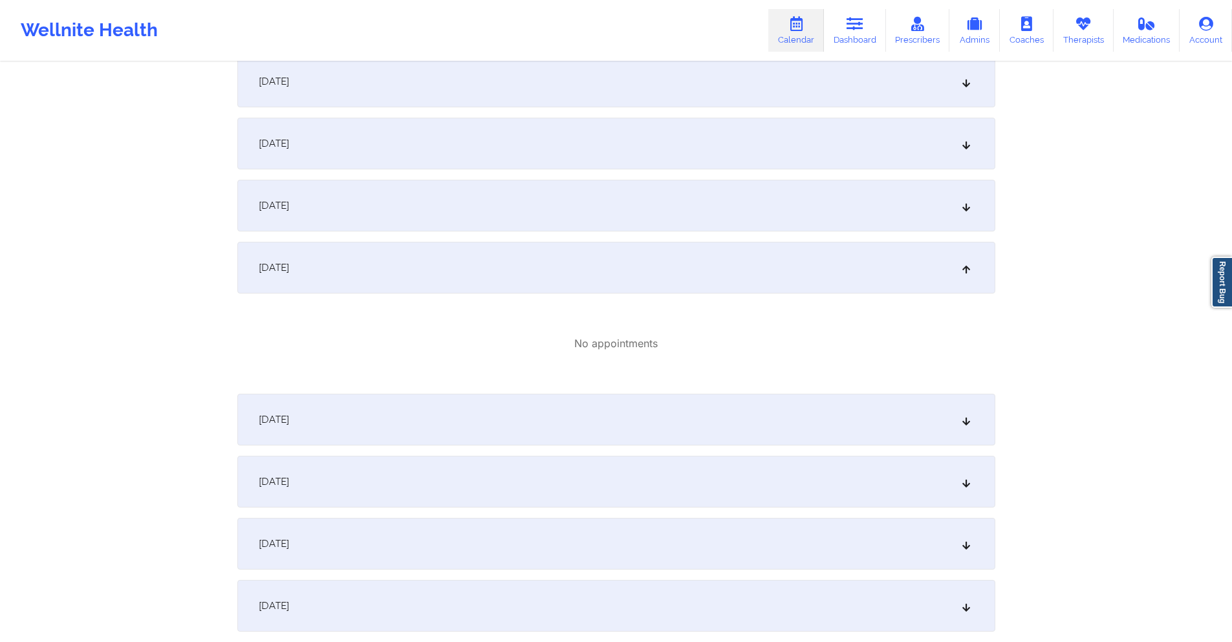
click at [540, 402] on div "[DATE]" at bounding box center [616, 420] width 758 height 52
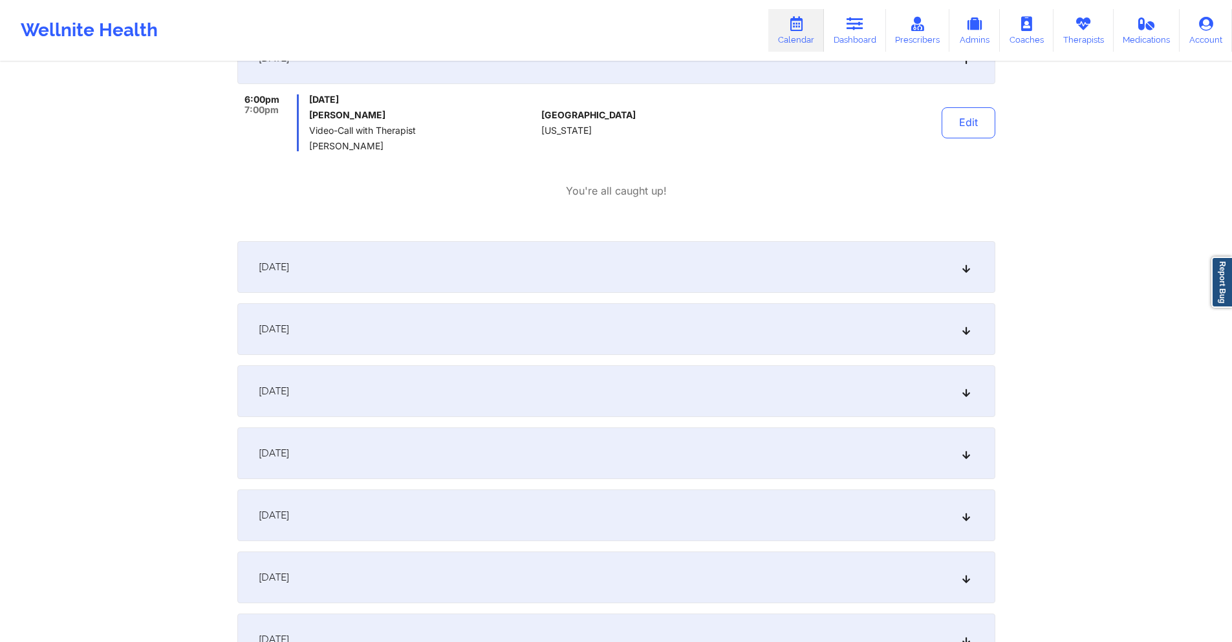
scroll to position [776, 0]
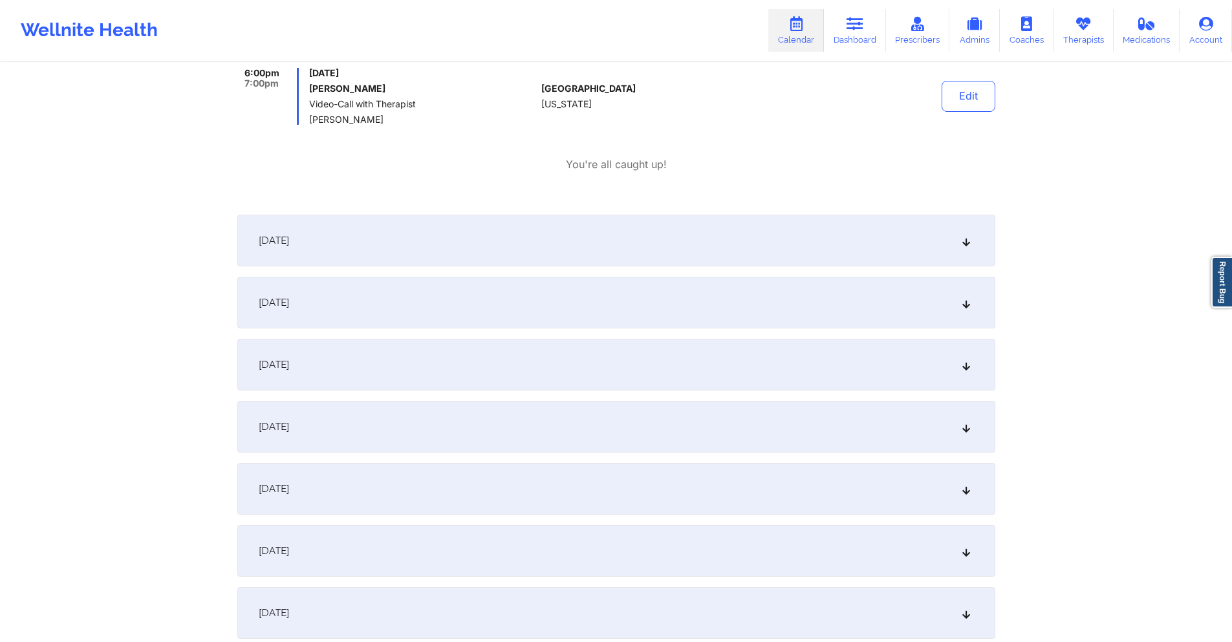
click at [587, 252] on div "[DATE]" at bounding box center [616, 241] width 758 height 52
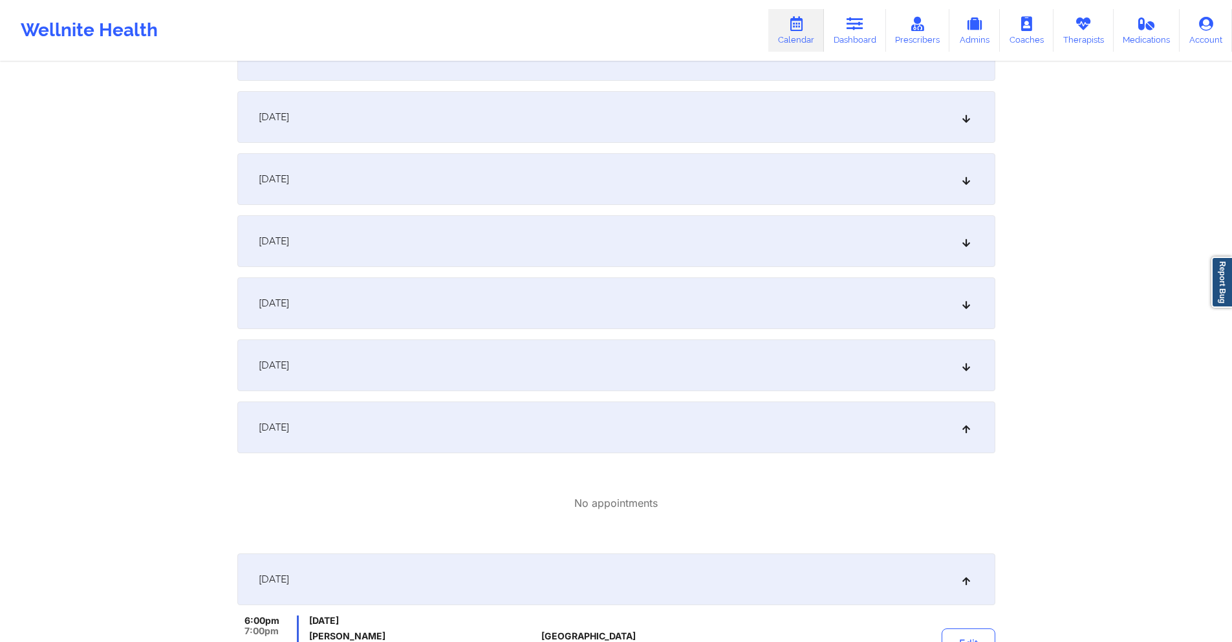
scroll to position [0, 0]
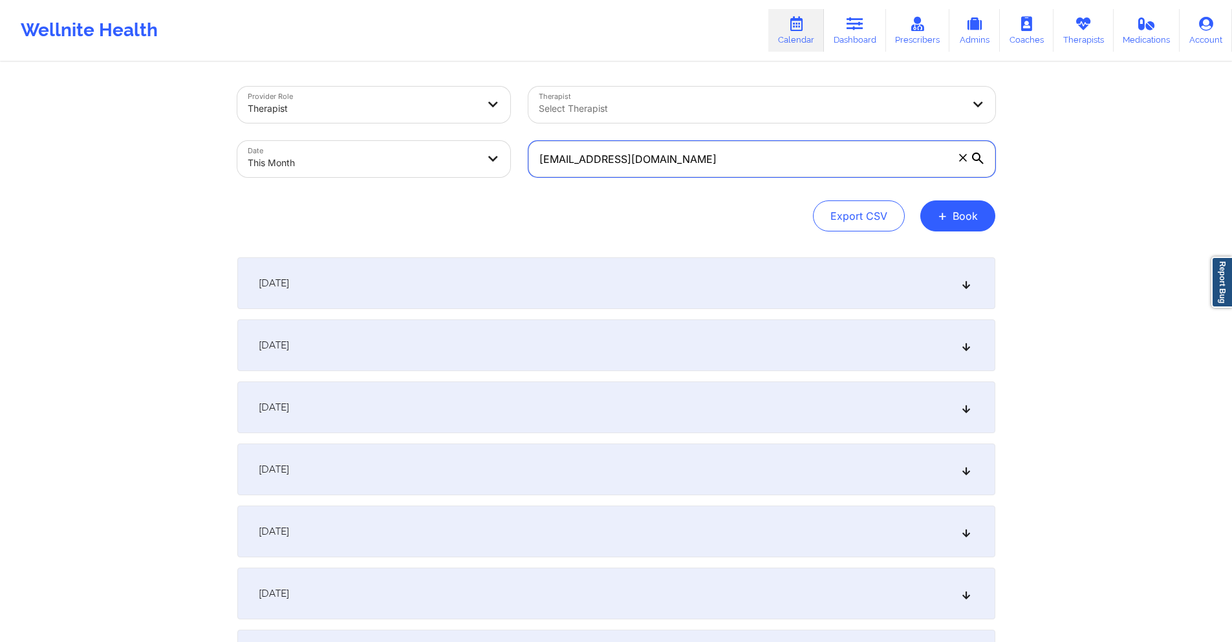
click at [691, 152] on input "[EMAIL_ADDRESS][DOMAIN_NAME]" at bounding box center [761, 159] width 467 height 36
click at [690, 153] on input "[EMAIL_ADDRESS][DOMAIN_NAME]" at bounding box center [761, 159] width 467 height 36
click at [689, 154] on input "[EMAIL_ADDRESS][DOMAIN_NAME]" at bounding box center [761, 159] width 467 height 36
drag, startPoint x: 684, startPoint y: 157, endPoint x: 633, endPoint y: 167, distance: 52.1
click at [633, 167] on input "[EMAIL_ADDRESS][DOMAIN_NAME]" at bounding box center [761, 159] width 467 height 36
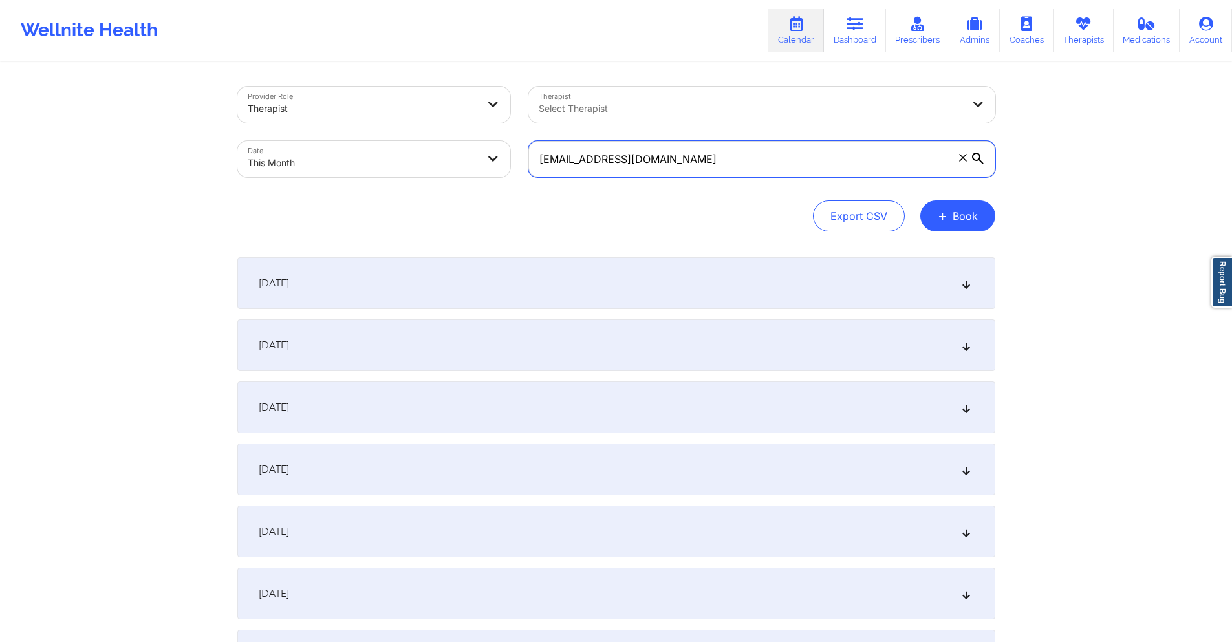
click at [633, 167] on input "[EMAIL_ADDRESS][DOMAIN_NAME]" at bounding box center [761, 159] width 467 height 36
paste input "[EMAIL_ADDRESS]"
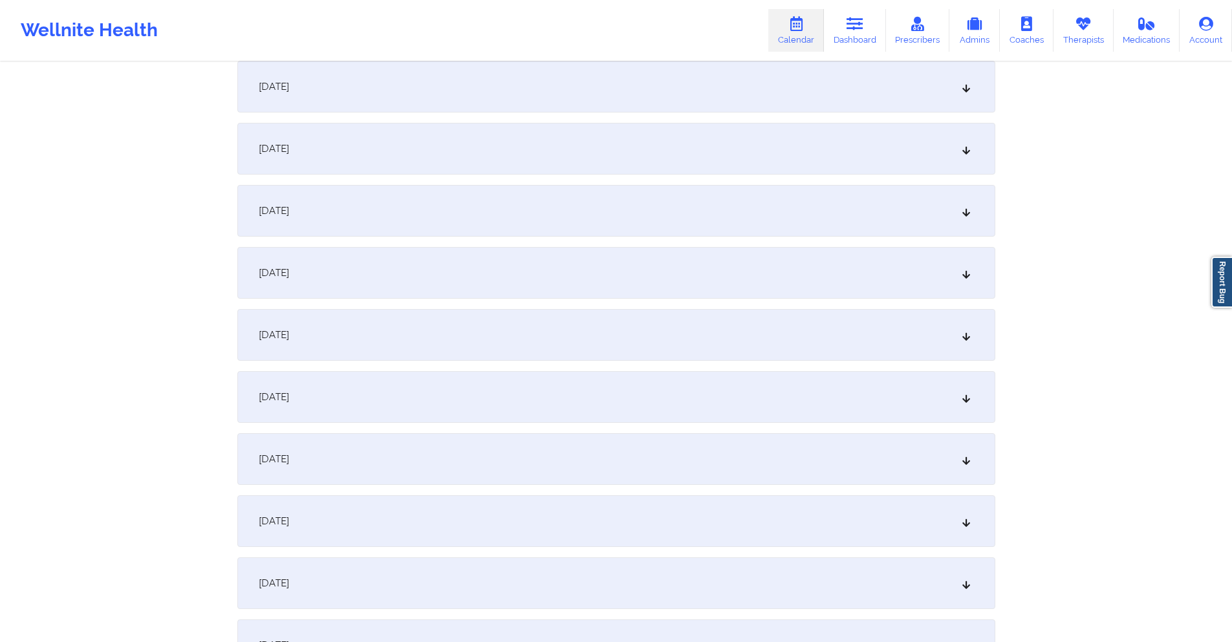
scroll to position [323, 0]
click at [529, 399] on div "[DATE]" at bounding box center [616, 395] width 758 height 52
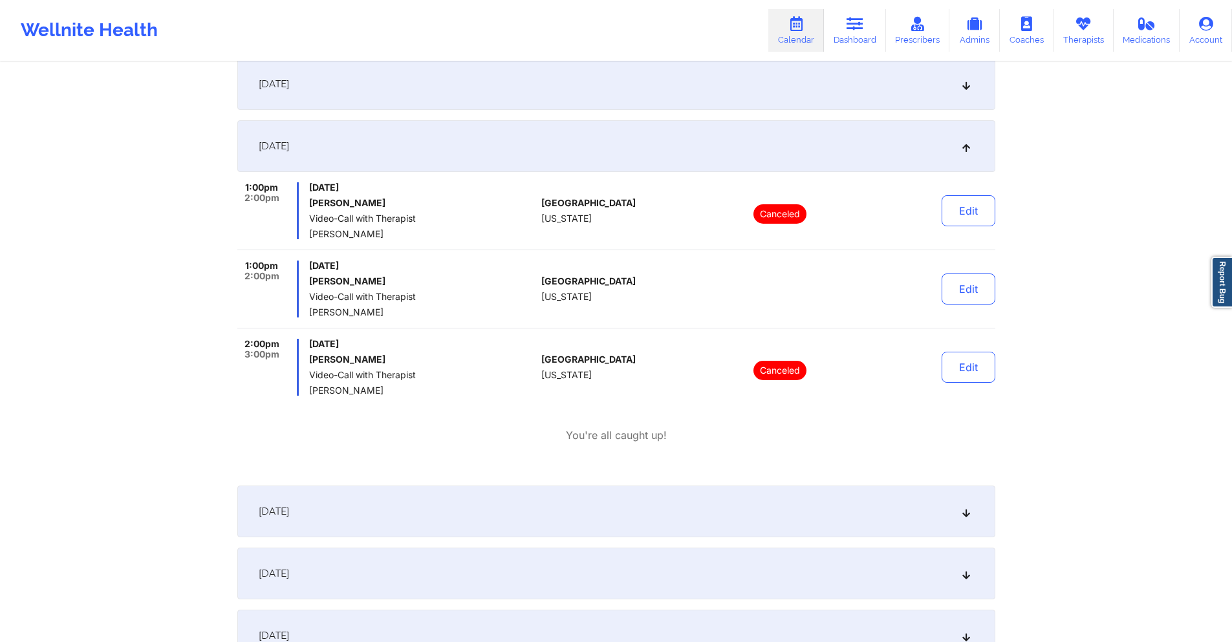
scroll to position [841, 0]
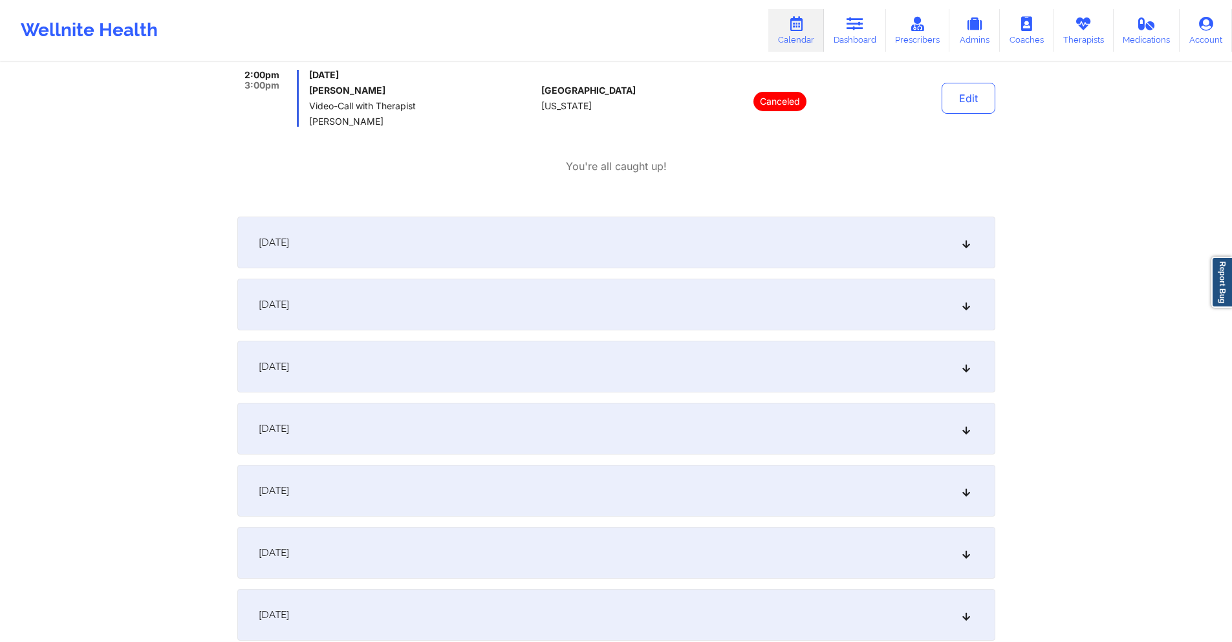
click at [492, 318] on div "[DATE]" at bounding box center [616, 305] width 758 height 52
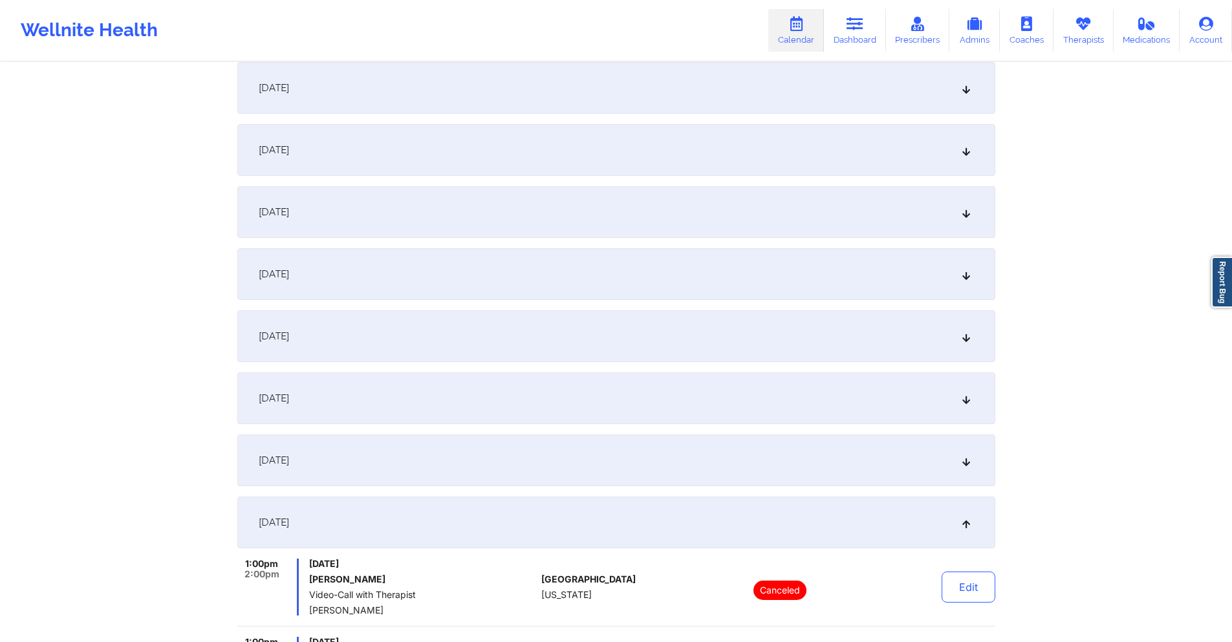
scroll to position [0, 0]
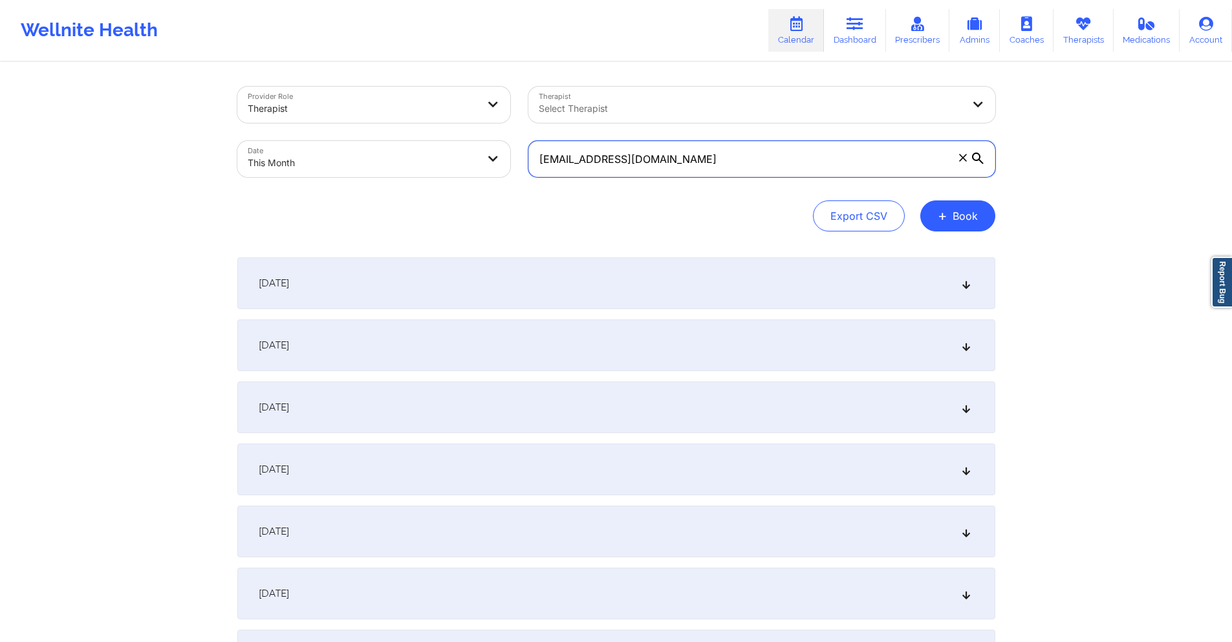
click at [717, 166] on input "[EMAIL_ADDRESS][DOMAIN_NAME]" at bounding box center [761, 159] width 467 height 36
paste input "taracercone99"
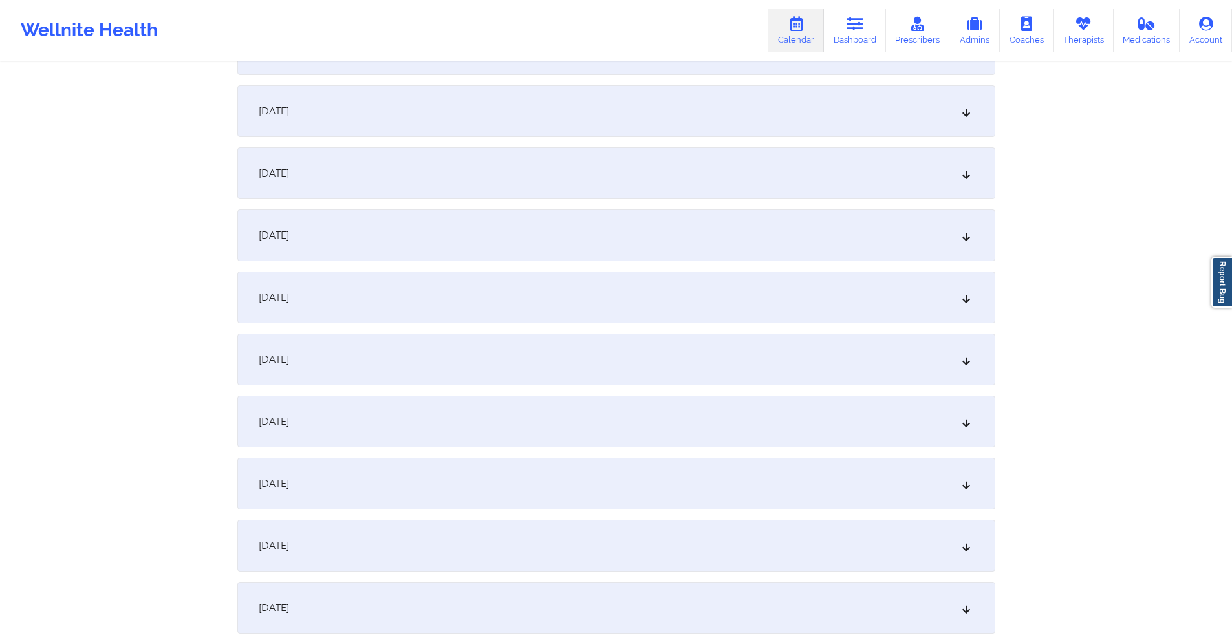
scroll to position [388, 0]
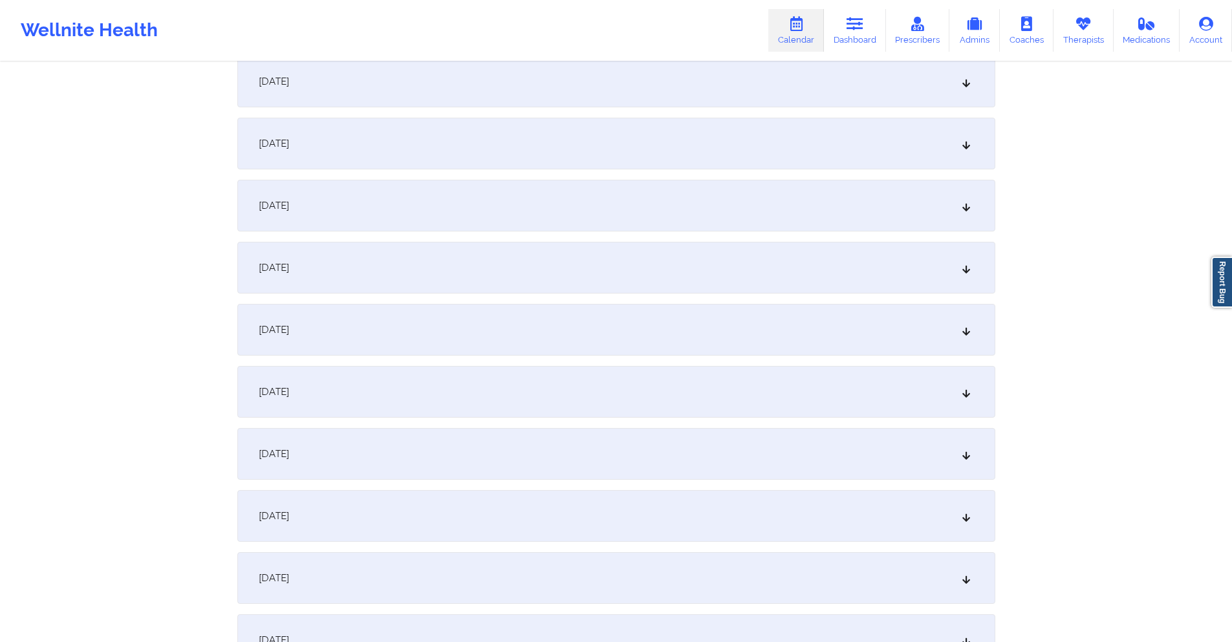
type input "[EMAIL_ADDRESS][DOMAIN_NAME]"
click at [609, 254] on div "[DATE]" at bounding box center [616, 268] width 758 height 52
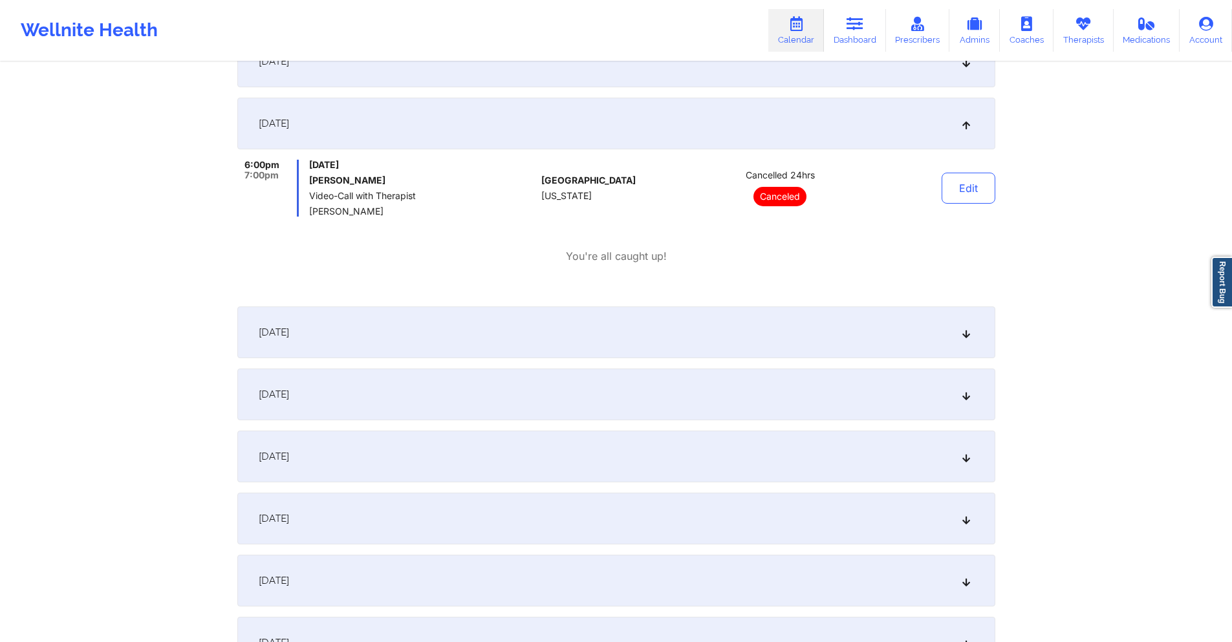
scroll to position [582, 0]
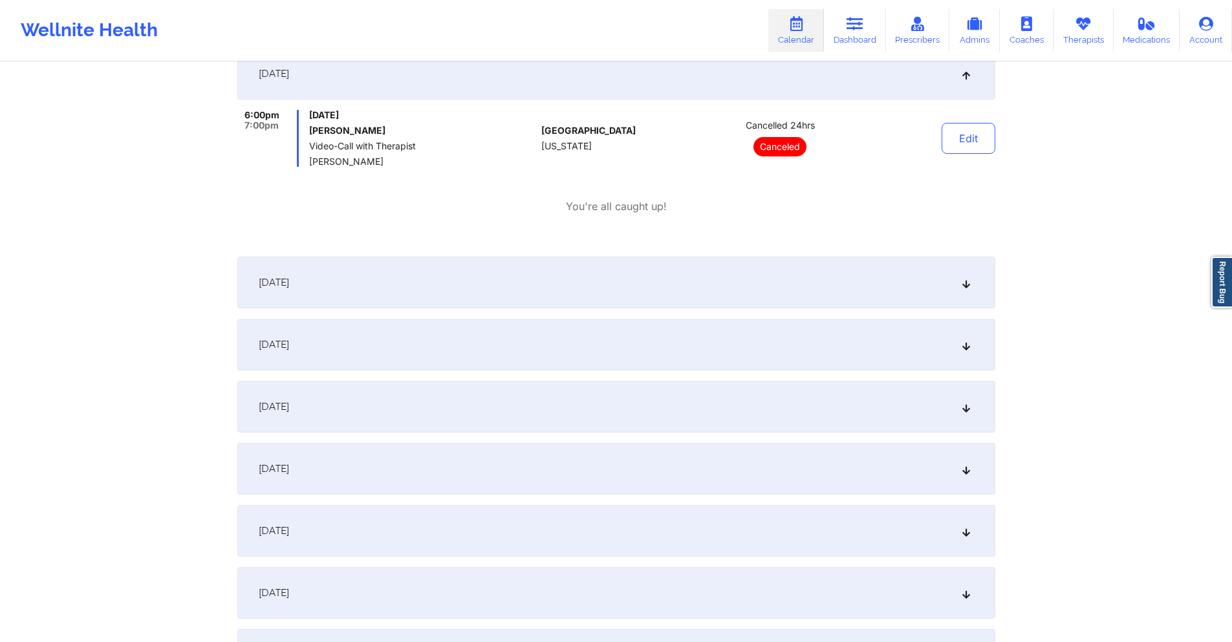
click at [614, 338] on div "[DATE]" at bounding box center [616, 345] width 758 height 52
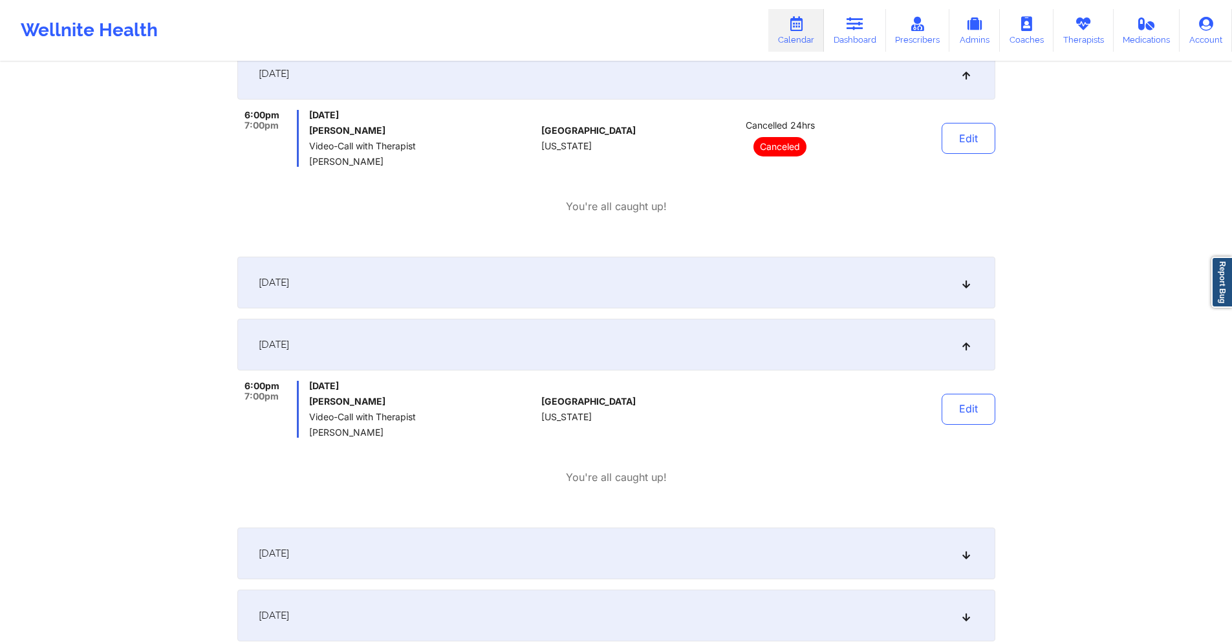
click at [616, 289] on div "[DATE]" at bounding box center [616, 283] width 758 height 52
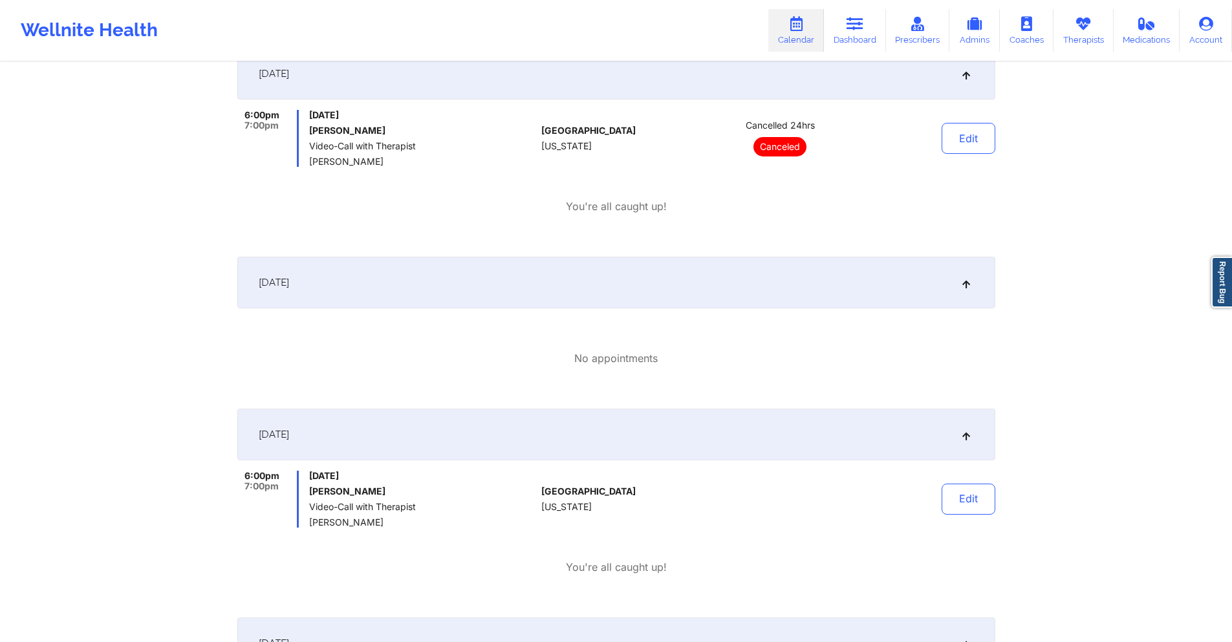
click at [616, 289] on div "[DATE]" at bounding box center [616, 283] width 758 height 52
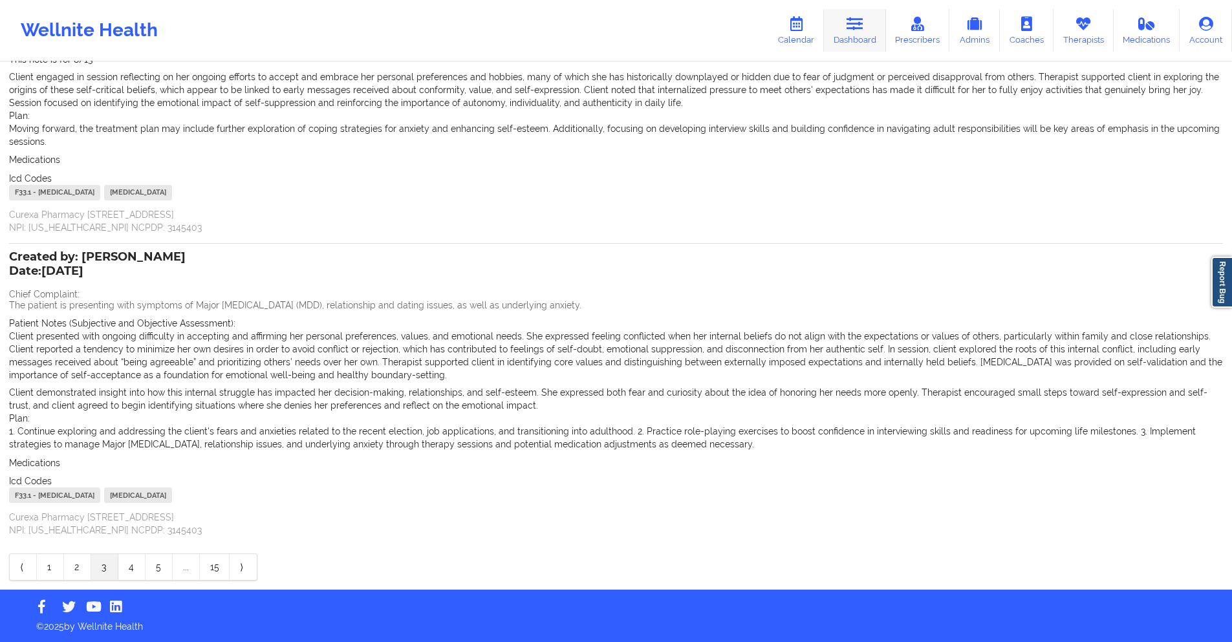
scroll to position [187, 0]
drag, startPoint x: 854, startPoint y: 23, endPoint x: 1083, endPoint y: 56, distance: 231.4
click at [854, 23] on icon at bounding box center [855, 24] width 17 height 14
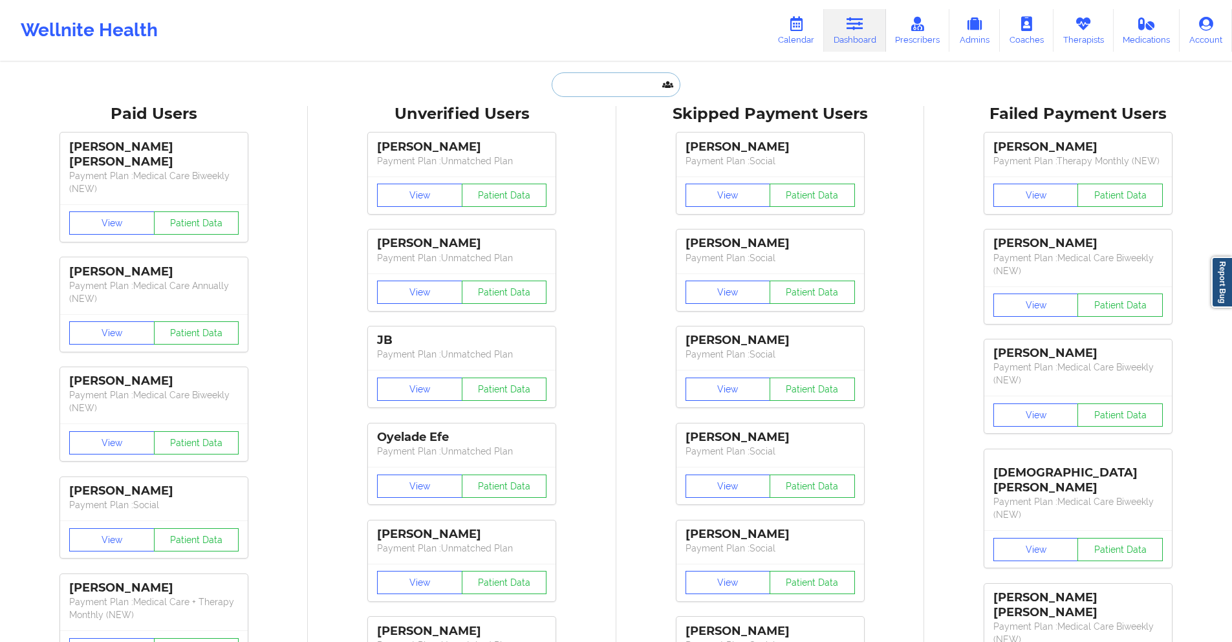
click at [605, 81] on input "text" at bounding box center [616, 84] width 128 height 25
paste input "[EMAIL_ADDRESS][PERSON_NAME][DOMAIN_NAME]"
type input "[EMAIL_ADDRESS][PERSON_NAME][DOMAIN_NAME]"
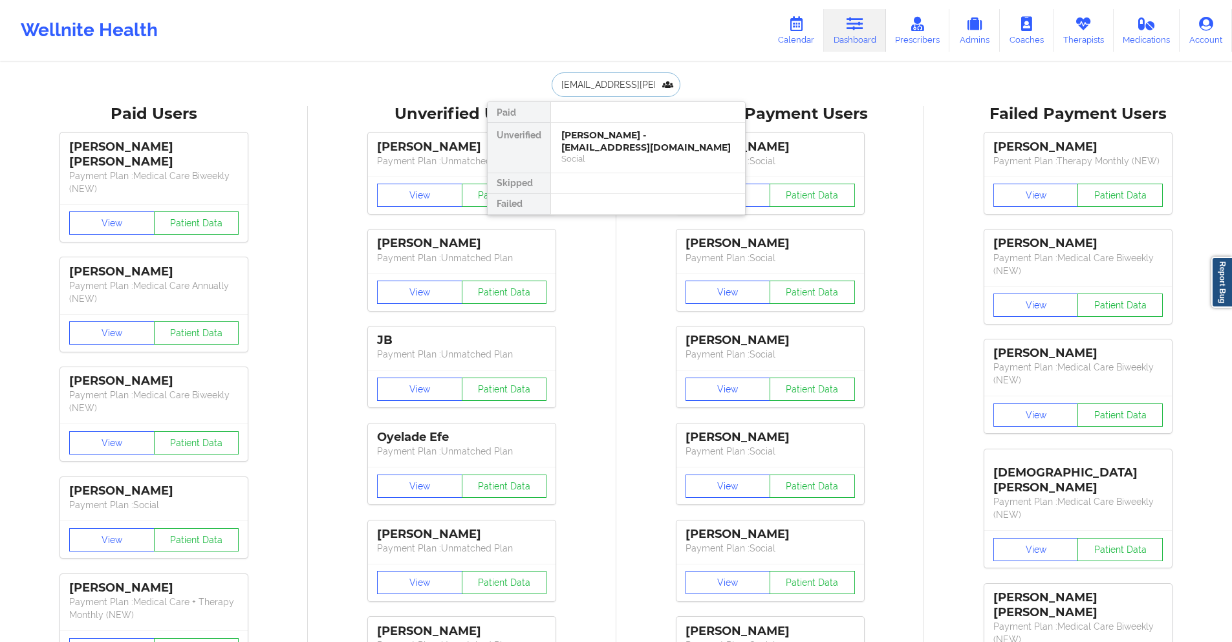
scroll to position [0, 21]
click at [618, 147] on div "Cassie Unterbrink - cassie.unterbrink@gmail.com" at bounding box center [647, 147] width 173 height 36
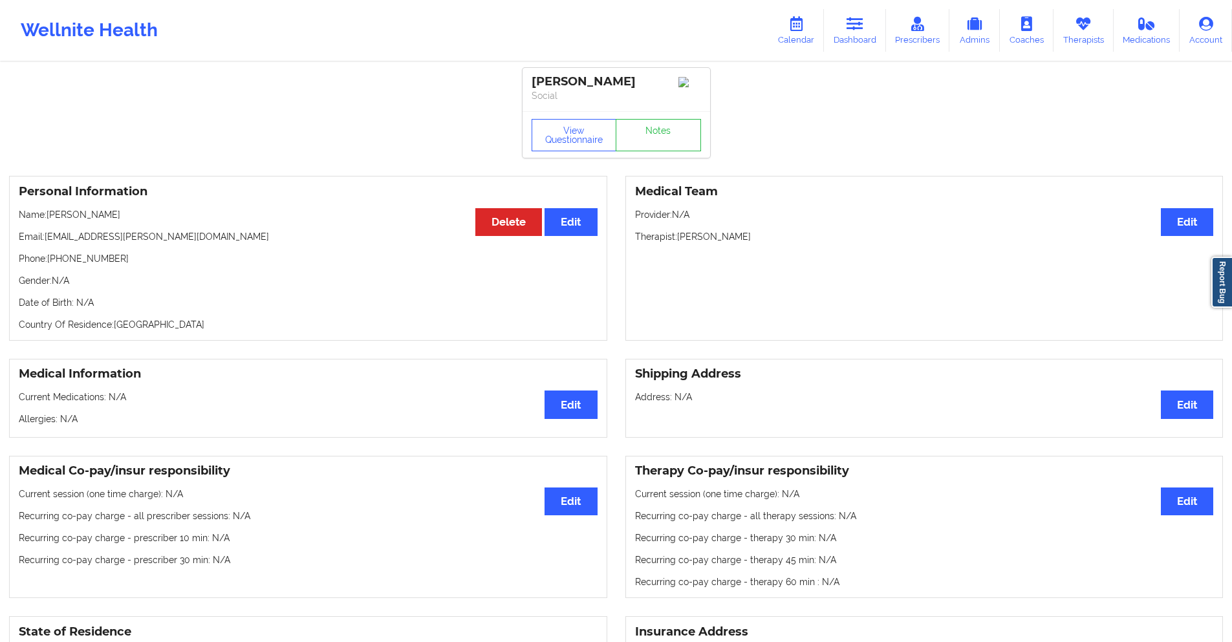
drag, startPoint x: 644, startPoint y: 84, endPoint x: 574, endPoint y: 85, distance: 70.5
click at [574, 85] on div "[PERSON_NAME]" at bounding box center [616, 81] width 169 height 15
copy div "Unterbrink"
click at [857, 25] on icon at bounding box center [855, 24] width 17 height 14
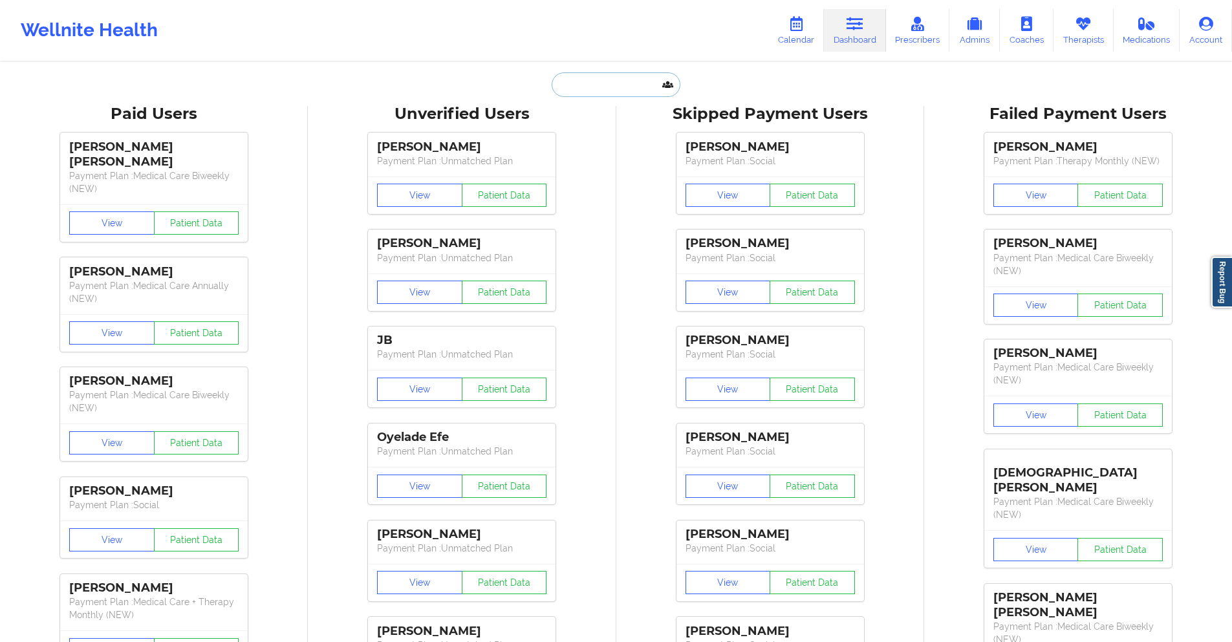
click at [618, 91] on input "text" at bounding box center [616, 84] width 128 height 25
paste input "nithinna07@gmail.com"
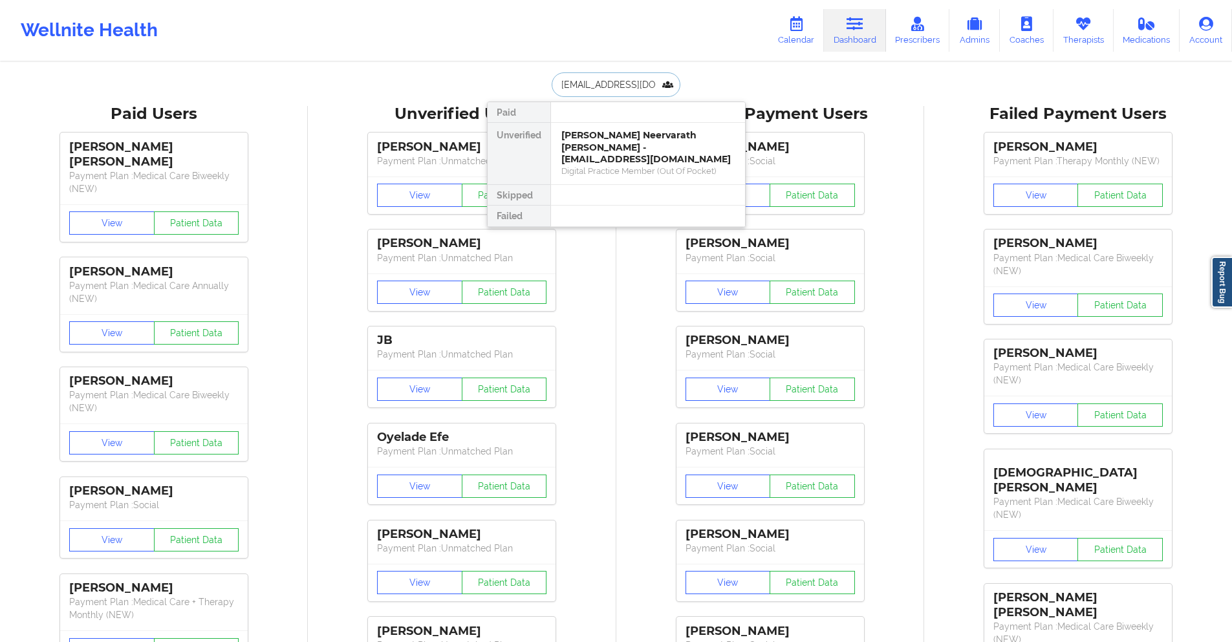
click at [616, 80] on input "nithinna07@gmail.com" at bounding box center [616, 84] width 128 height 25
paste input "rutheg723"
type input "[EMAIL_ADDRESS][DOMAIN_NAME]"
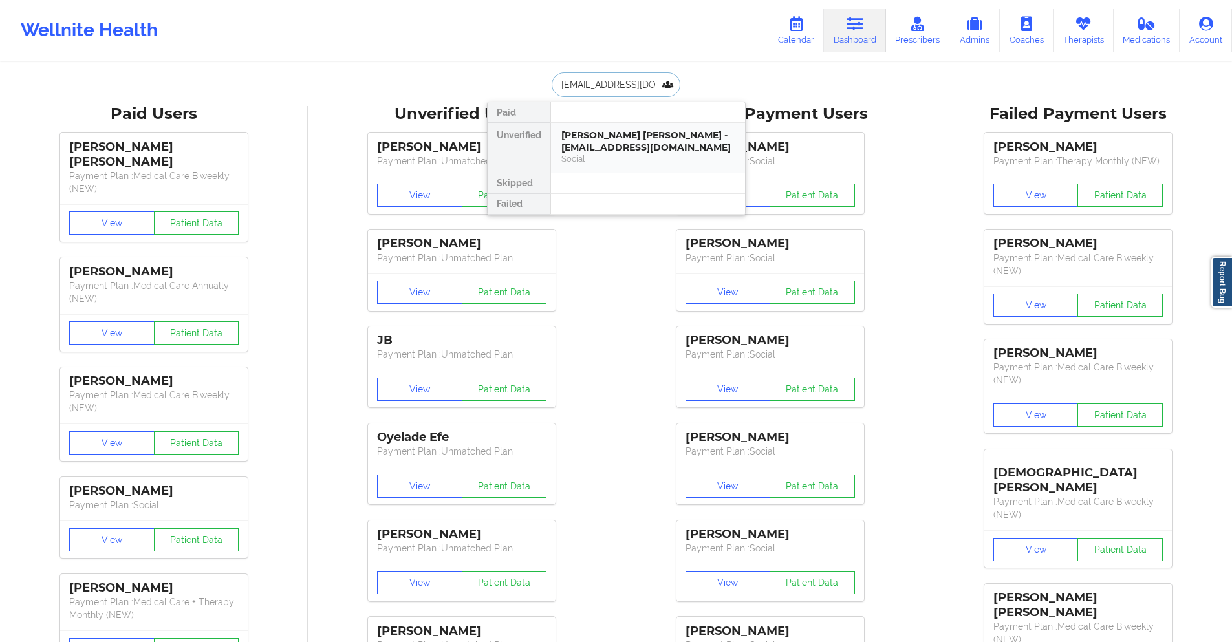
click at [638, 138] on div "Ruth E Gallegos Pecina - rutheg723@gmail.com" at bounding box center [647, 141] width 173 height 24
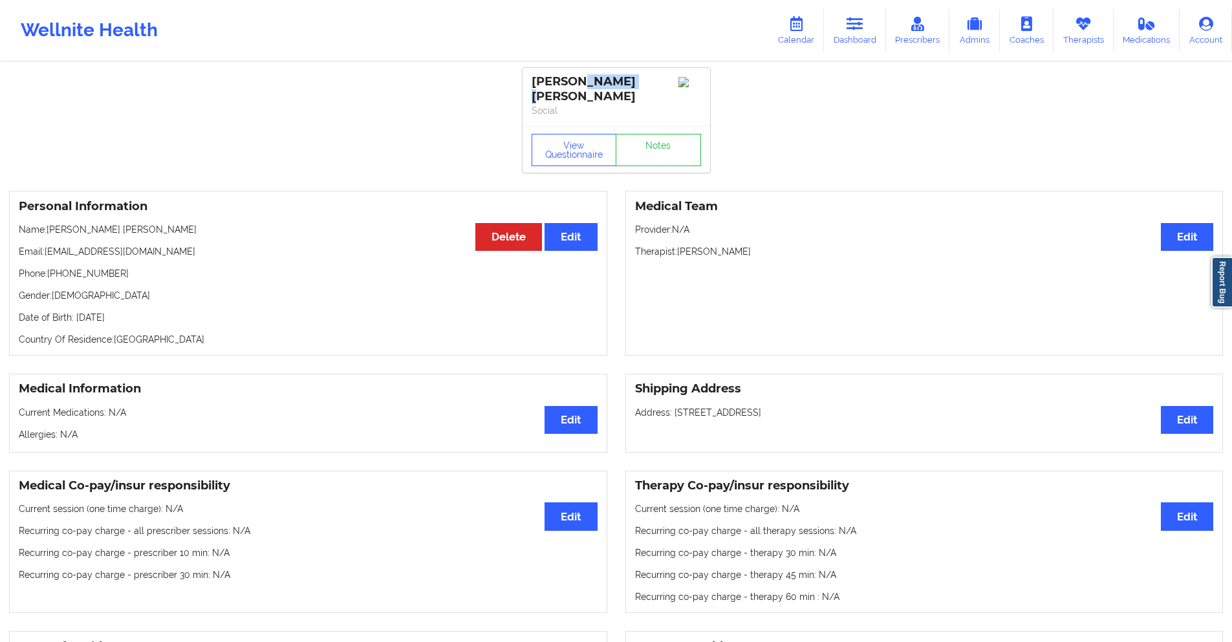
drag, startPoint x: 627, startPoint y: 80, endPoint x: 578, endPoint y: 86, distance: 50.1
click at [578, 86] on div "[PERSON_NAME] [PERSON_NAME]" at bounding box center [616, 89] width 169 height 30
copy div "Gallegos"
click at [584, 103] on div "[PERSON_NAME] [PERSON_NAME]" at bounding box center [616, 89] width 169 height 30
drag, startPoint x: 583, startPoint y: 98, endPoint x: 568, endPoint y: 80, distance: 23.9
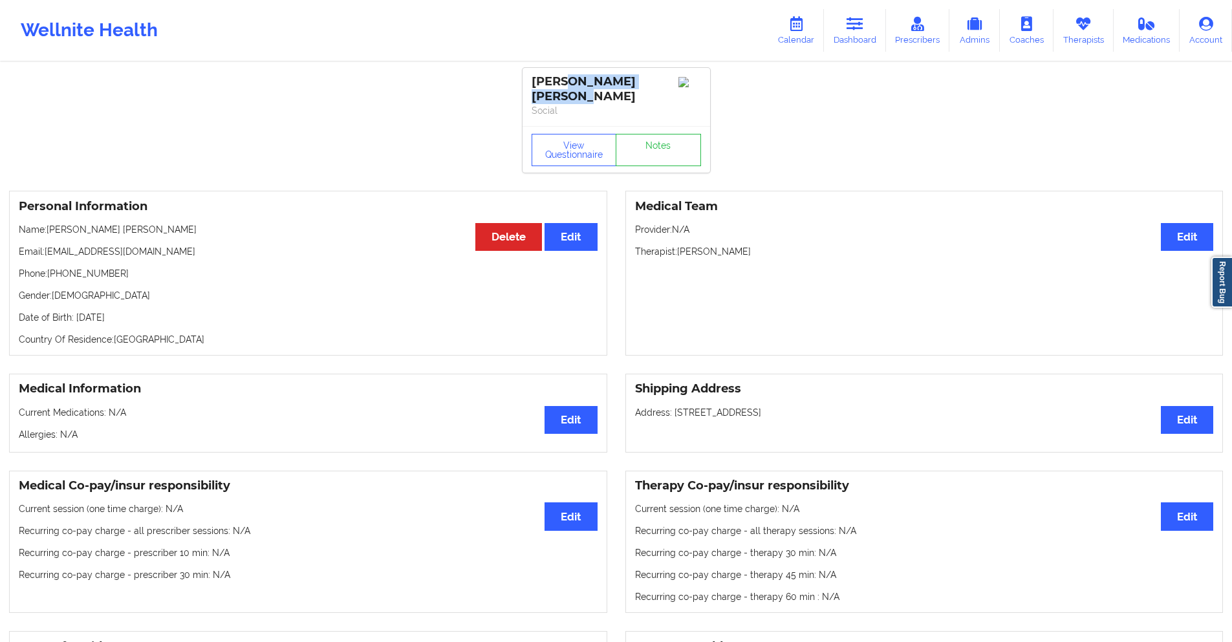
click at [568, 80] on div "[PERSON_NAME] [PERSON_NAME]" at bounding box center [616, 89] width 169 height 30
copy div "E Gallegos Pecina"
click at [852, 17] on icon at bounding box center [855, 24] width 17 height 14
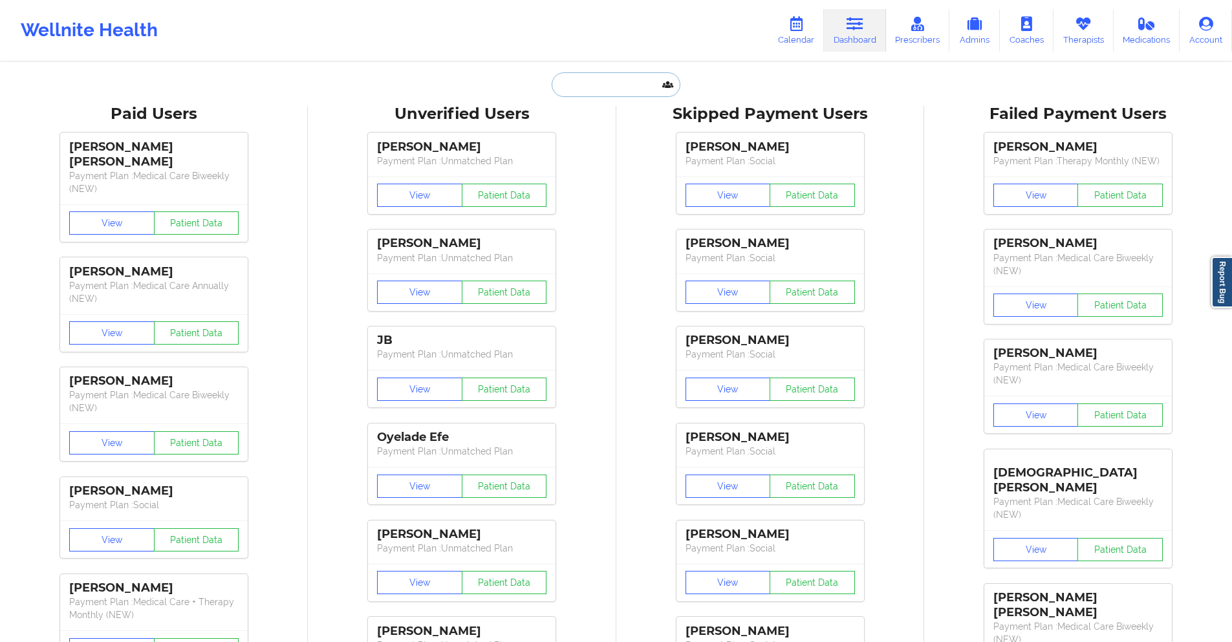
click at [639, 83] on input "text" at bounding box center [616, 84] width 128 height 25
paste input "[EMAIL_ADDRESS][DOMAIN_NAME]"
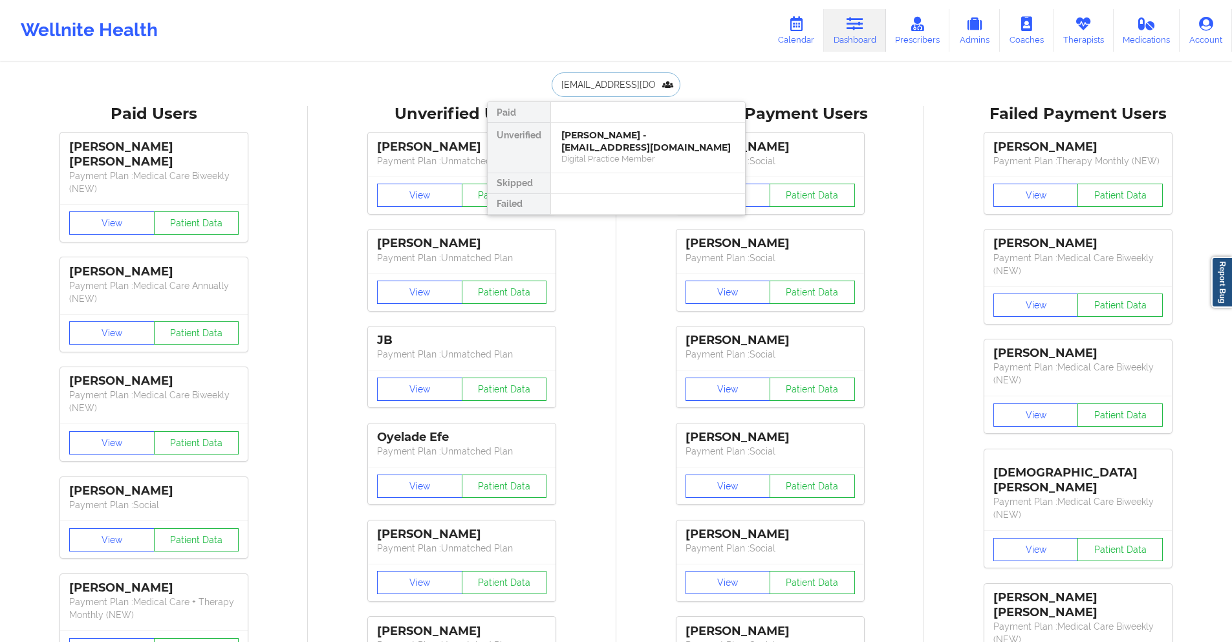
click at [614, 87] on input "[EMAIL_ADDRESS][DOMAIN_NAME]" at bounding box center [616, 84] width 128 height 25
paste input "[EMAIL_ADDRESS]"
type input "[EMAIL_ADDRESS][DOMAIN_NAME]"
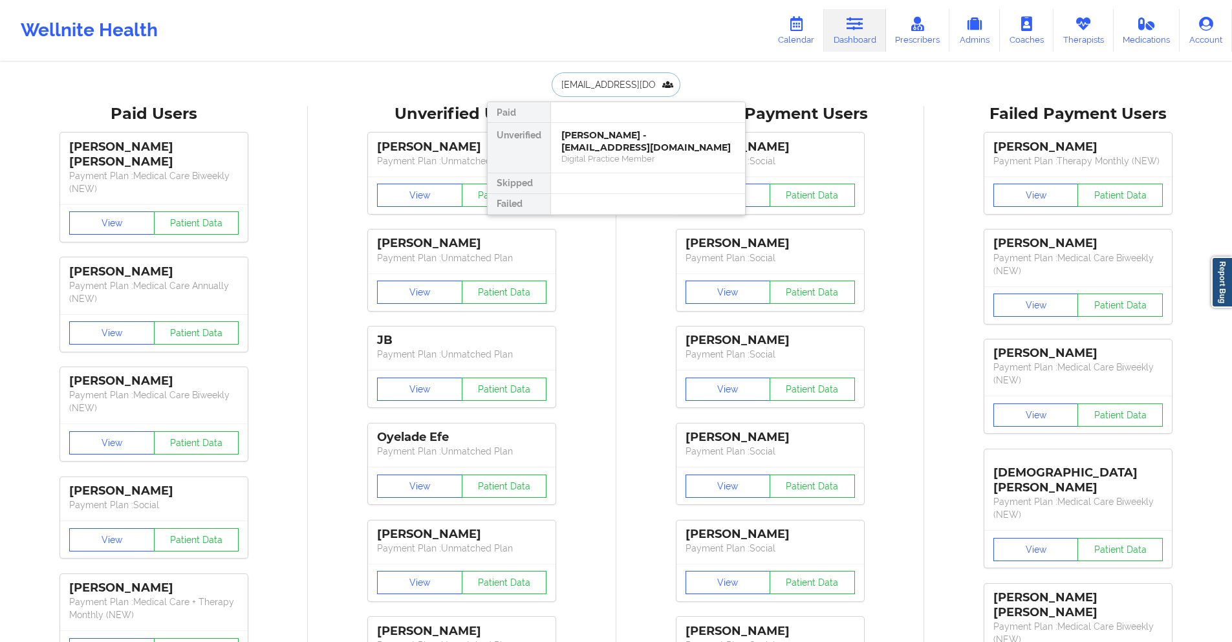
scroll to position [0, 5]
click at [614, 157] on div "Social" at bounding box center [647, 158] width 173 height 11
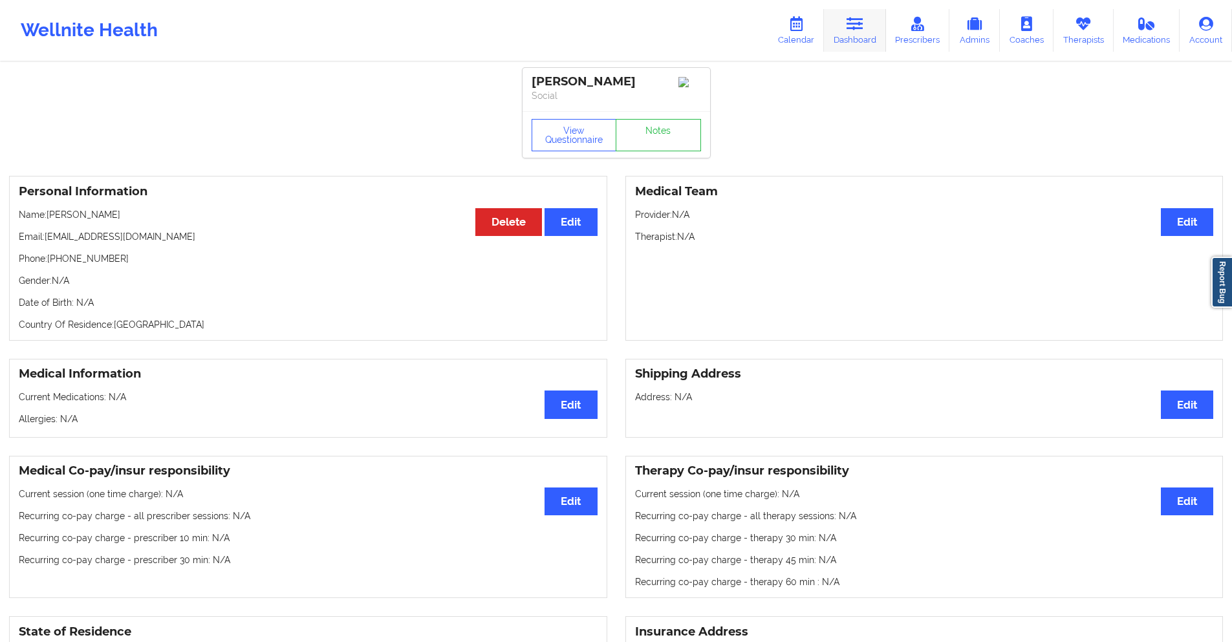
click at [860, 23] on icon at bounding box center [855, 24] width 17 height 14
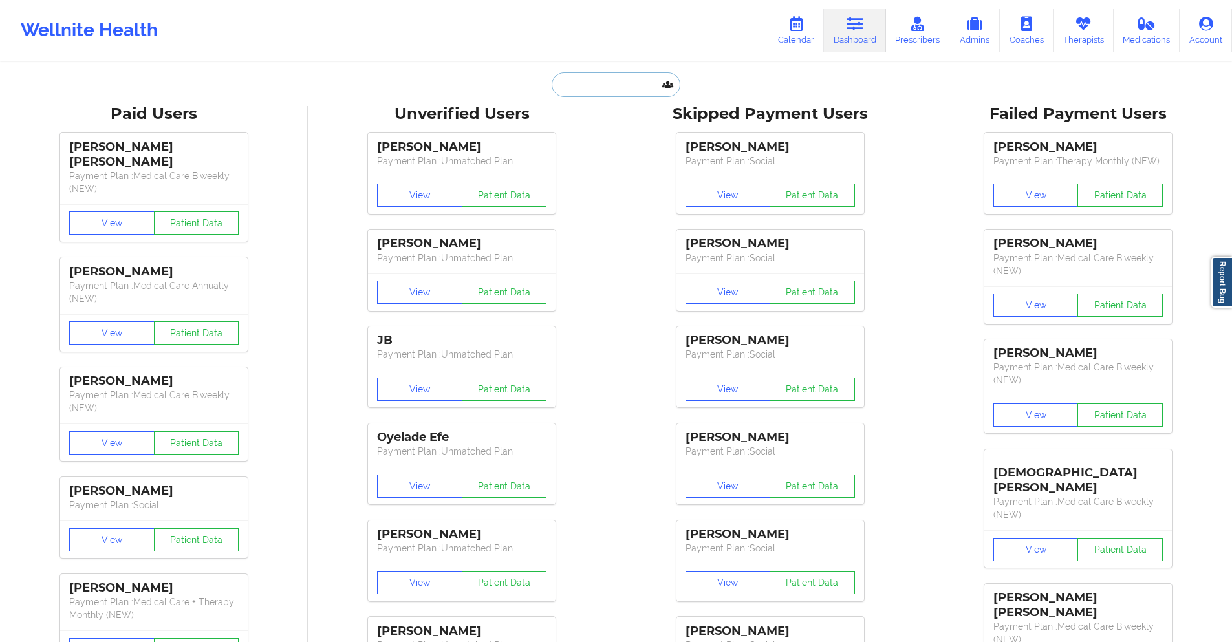
click at [616, 80] on input "text" at bounding box center [616, 84] width 128 height 25
paste input "(945) 235-9927"
type input "(945) 235-9927"
paste input "[EMAIL_ADDRESS][DOMAIN_NAME]"
type input "[EMAIL_ADDRESS][DOMAIN_NAME]"
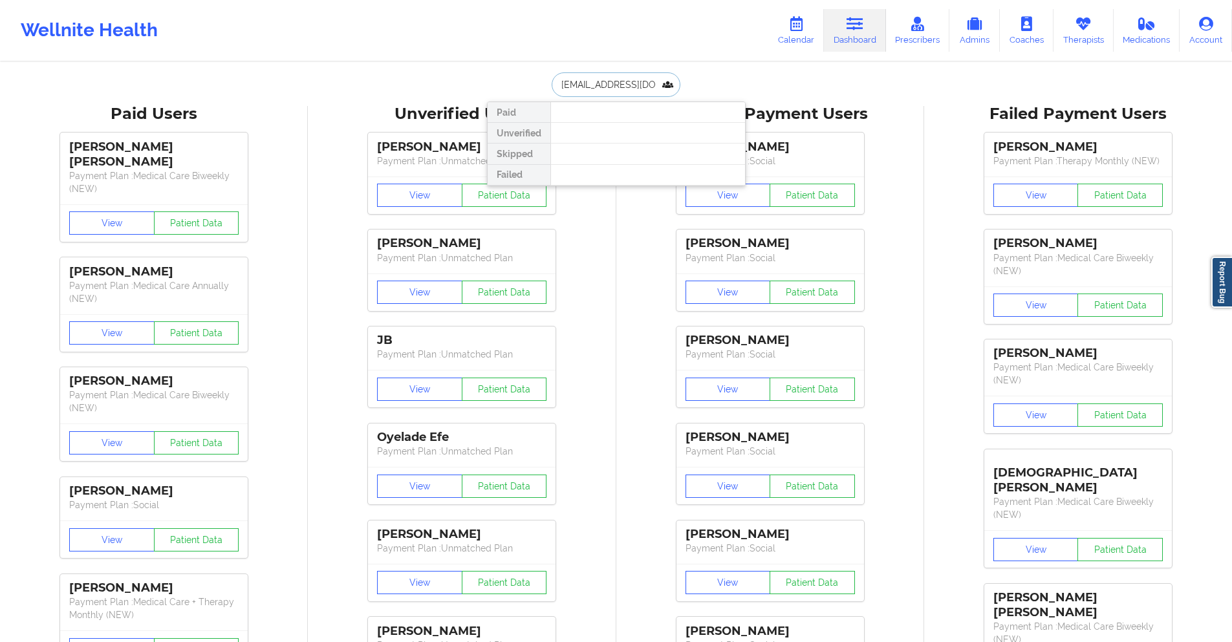
scroll to position [0, 15]
click at [631, 139] on div "Erick Aguirre Cantu - erickaguirre677@gmail.com" at bounding box center [647, 141] width 173 height 24
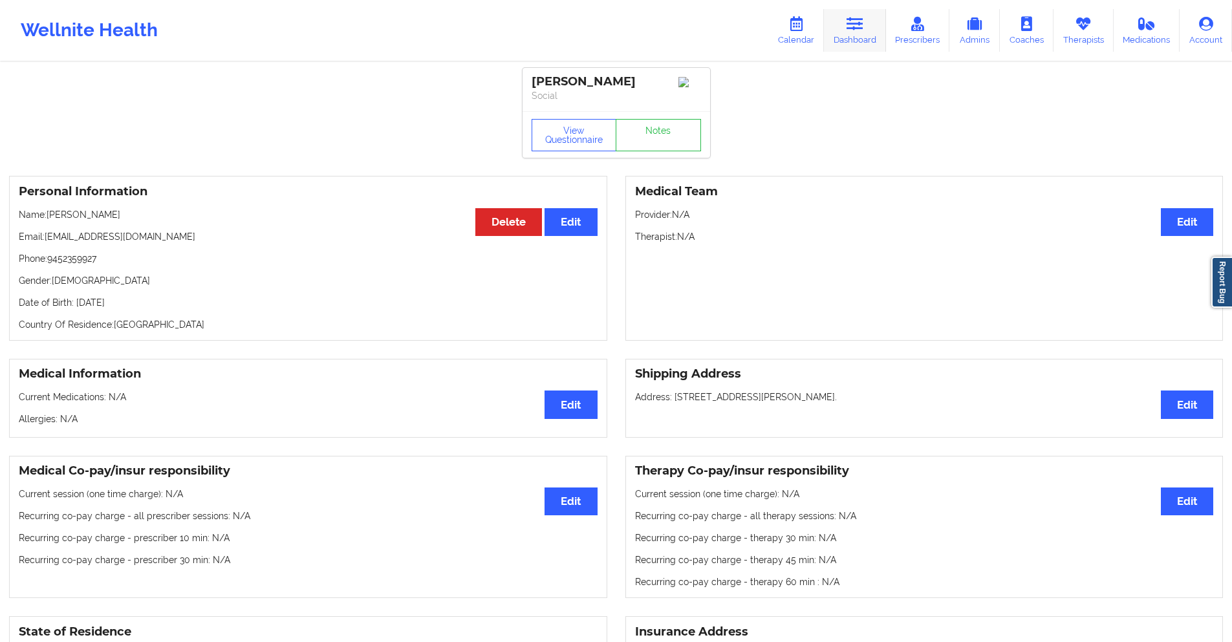
click at [849, 24] on icon at bounding box center [855, 24] width 17 height 14
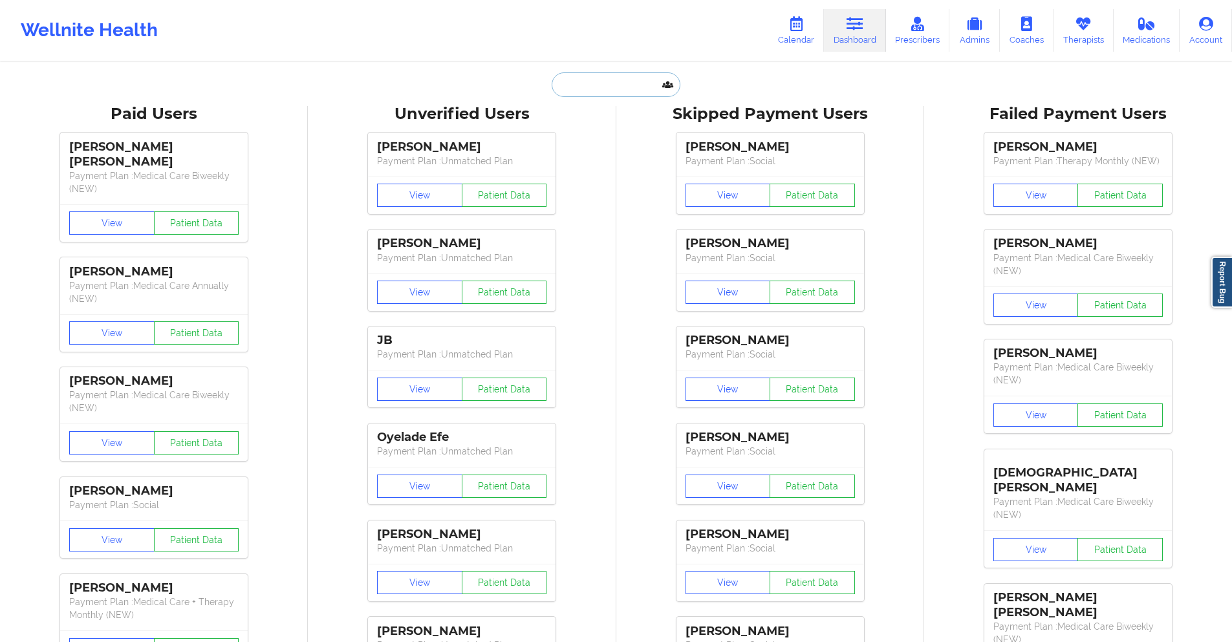
click at [633, 89] on input "text" at bounding box center [616, 84] width 128 height 25
paste input "[PERSON_NAME][EMAIL_ADDRESS][DOMAIN_NAME]"
type input "[PERSON_NAME][EMAIL_ADDRESS][DOMAIN_NAME]"
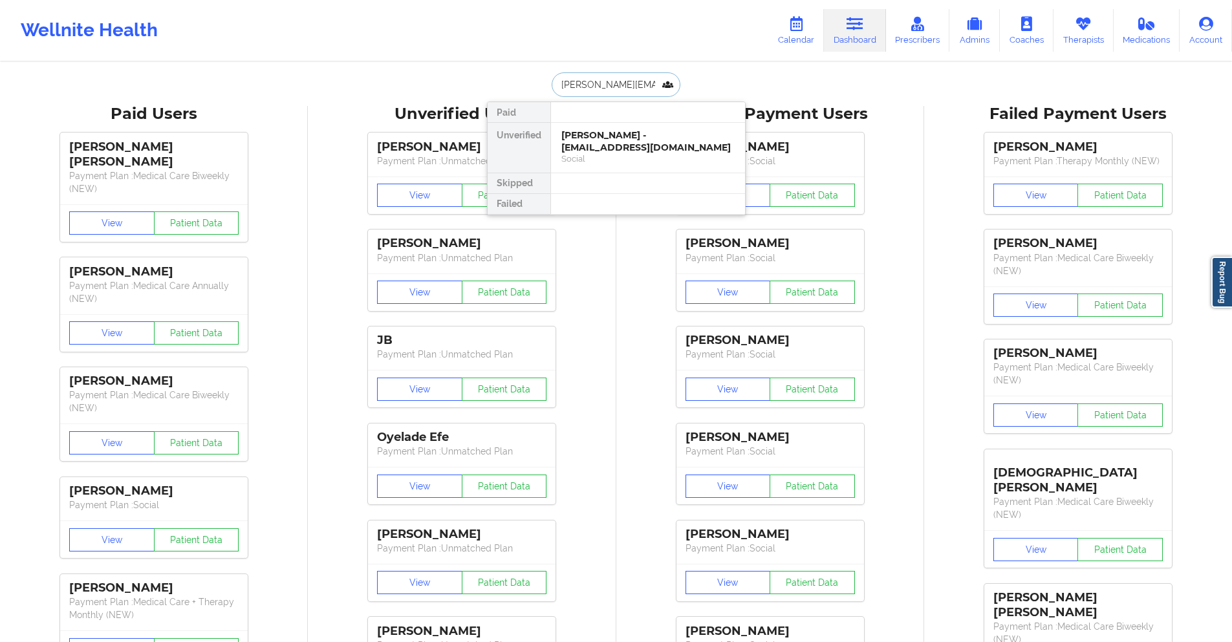
scroll to position [0, 13]
click at [627, 147] on div "Michelle Ozah - michelle_ozah@yahoo.com" at bounding box center [647, 141] width 173 height 24
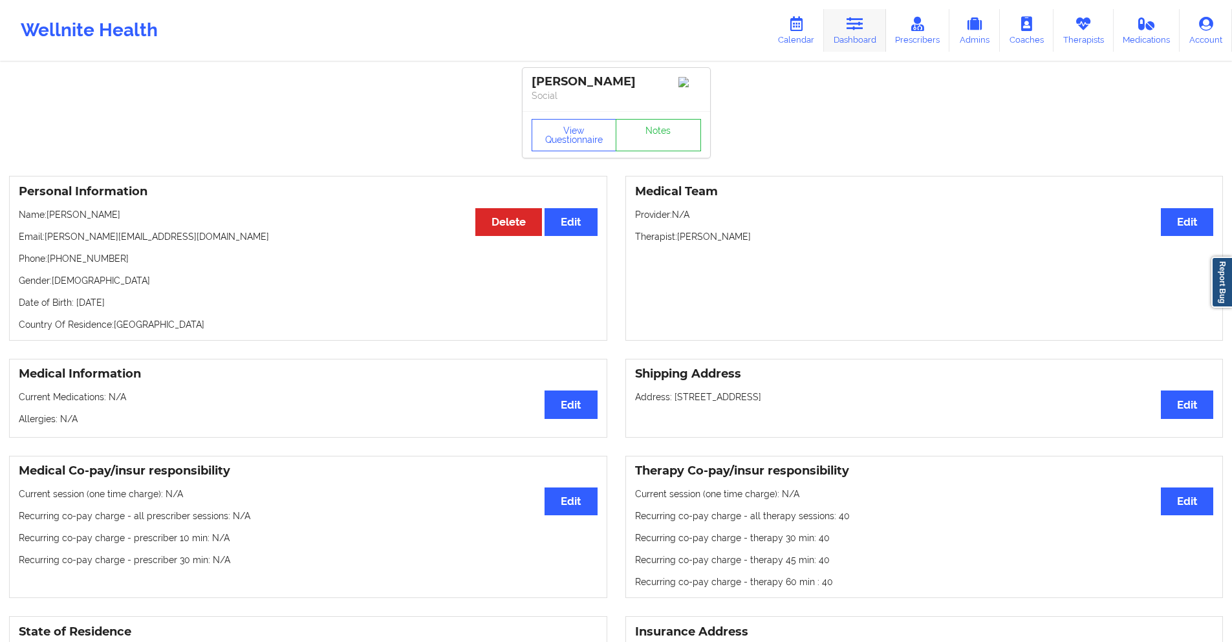
click at [860, 15] on link "Dashboard" at bounding box center [855, 30] width 62 height 43
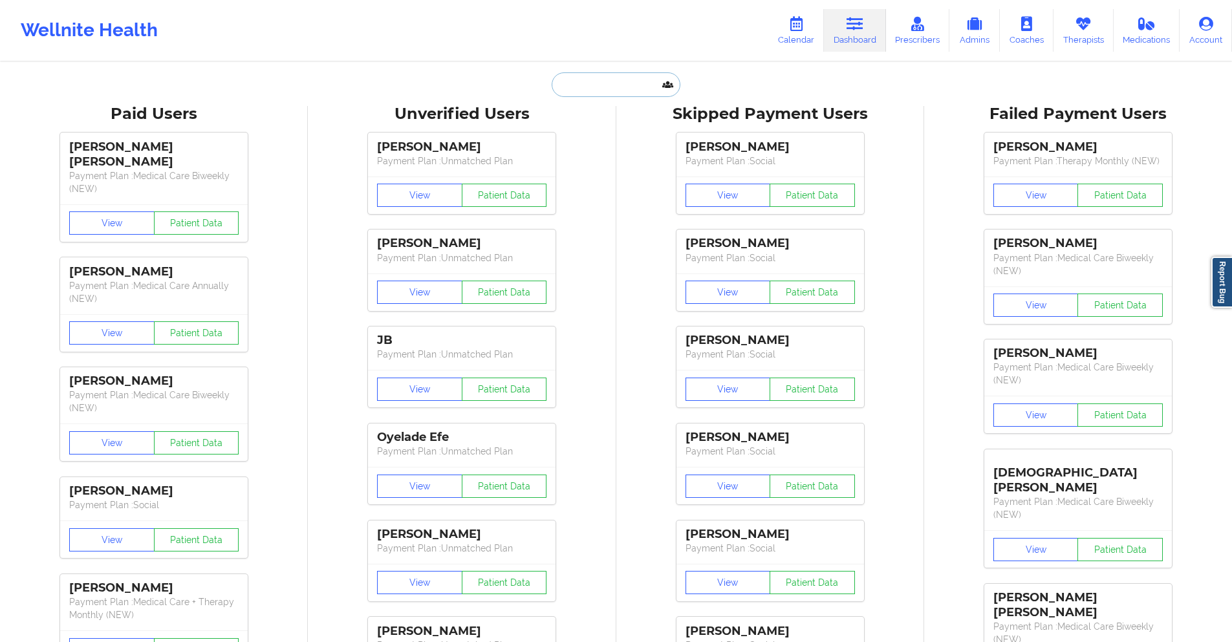
click at [598, 89] on input "text" at bounding box center [616, 84] width 128 height 25
paste input "Coverage plan:Blue options PPO Effective date--May 1, 2025 - No termed date Pre…"
type input "Coverage plan:Blue options PPO Effective date--May 1, 2025 - No termed date Pre…"
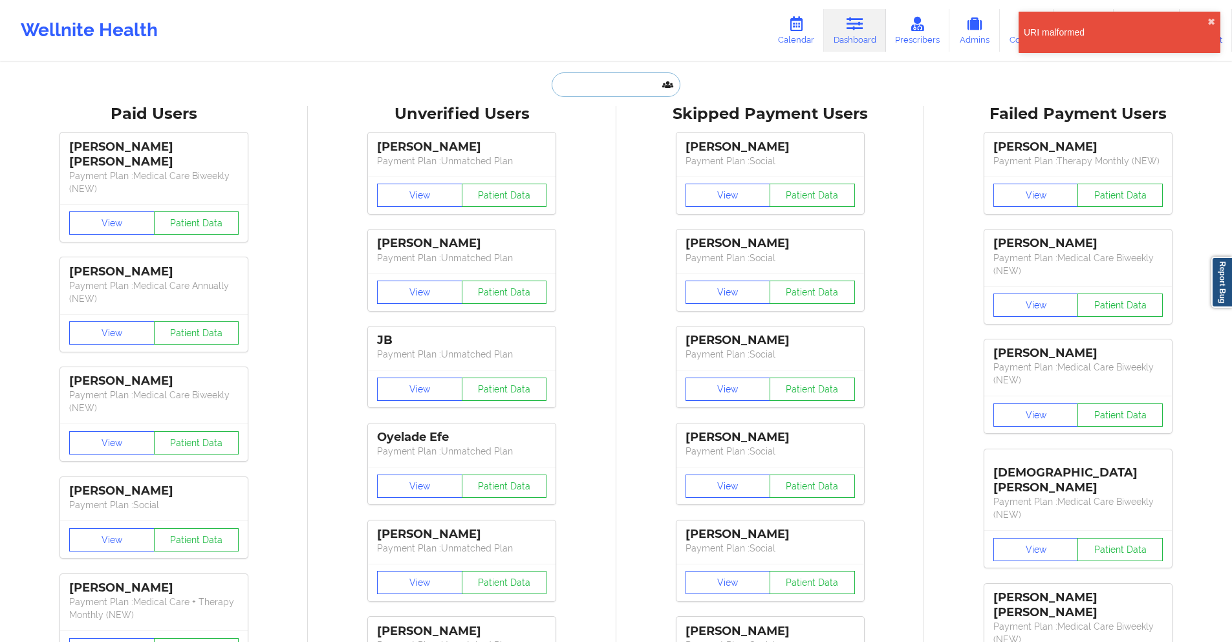
paste input "[EMAIL_ADDRESS][DOMAIN_NAME]"
type input "[EMAIL_ADDRESS][DOMAIN_NAME]"
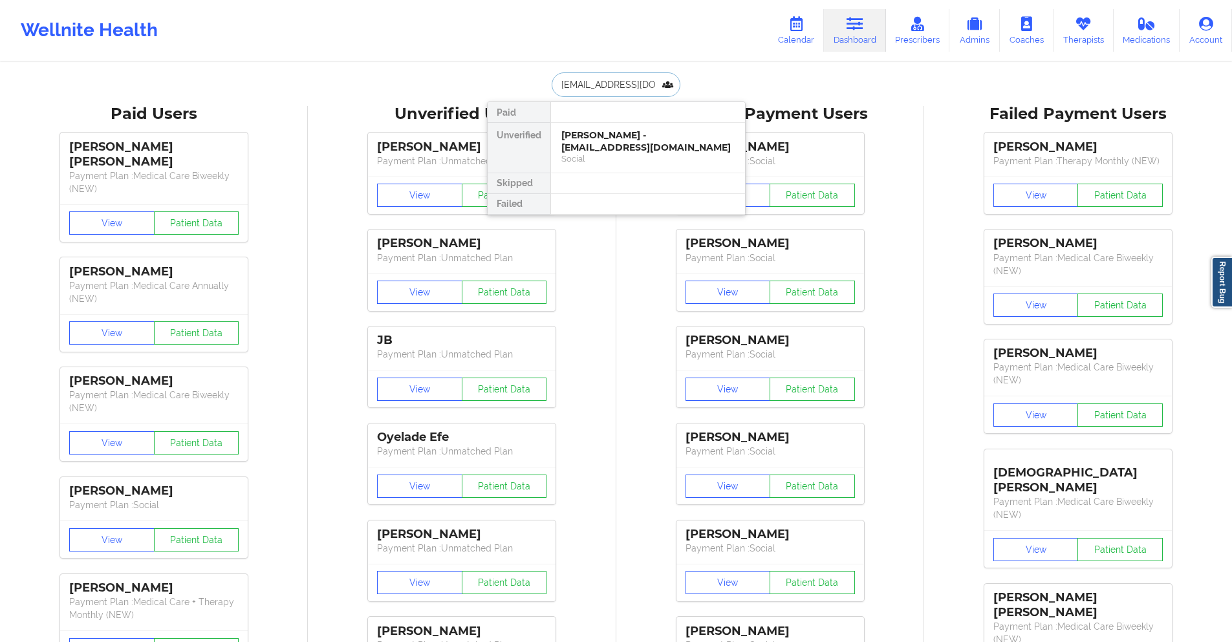
click at [585, 142] on div "Alexa Mari Mills - amills0418@yahoo.com" at bounding box center [647, 141] width 173 height 24
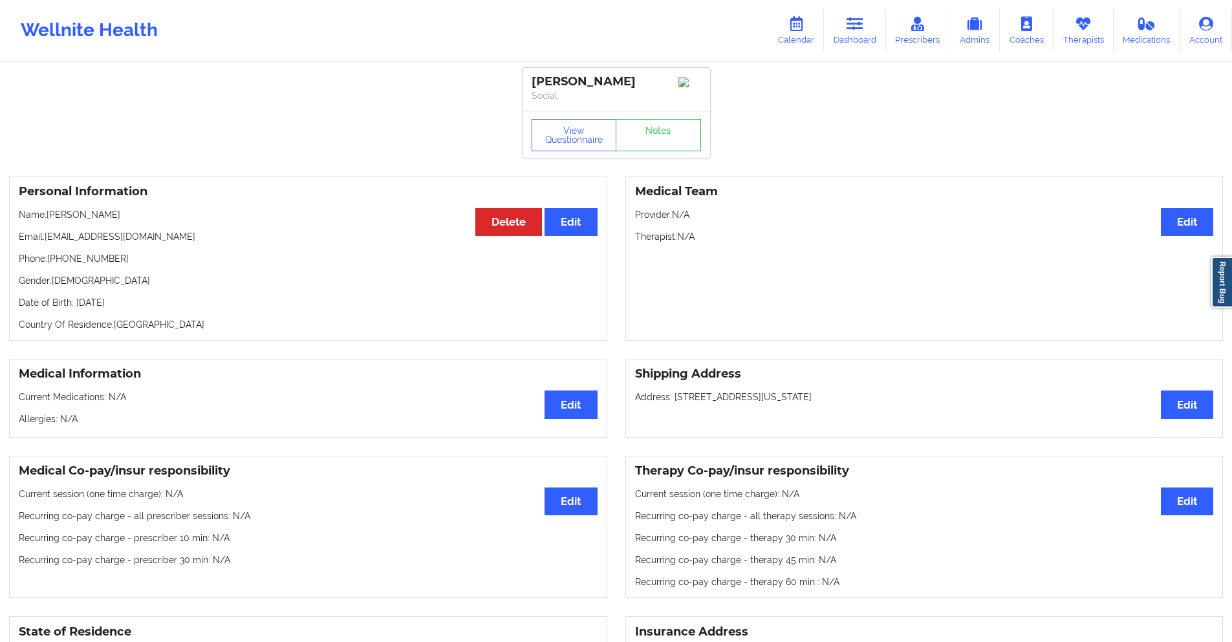
drag, startPoint x: 628, startPoint y: 81, endPoint x: 573, endPoint y: 85, distance: 55.1
click at [573, 85] on div "[PERSON_NAME]" at bounding box center [616, 81] width 169 height 15
copy div "Mari Mills"
click at [858, 25] on icon at bounding box center [855, 24] width 17 height 14
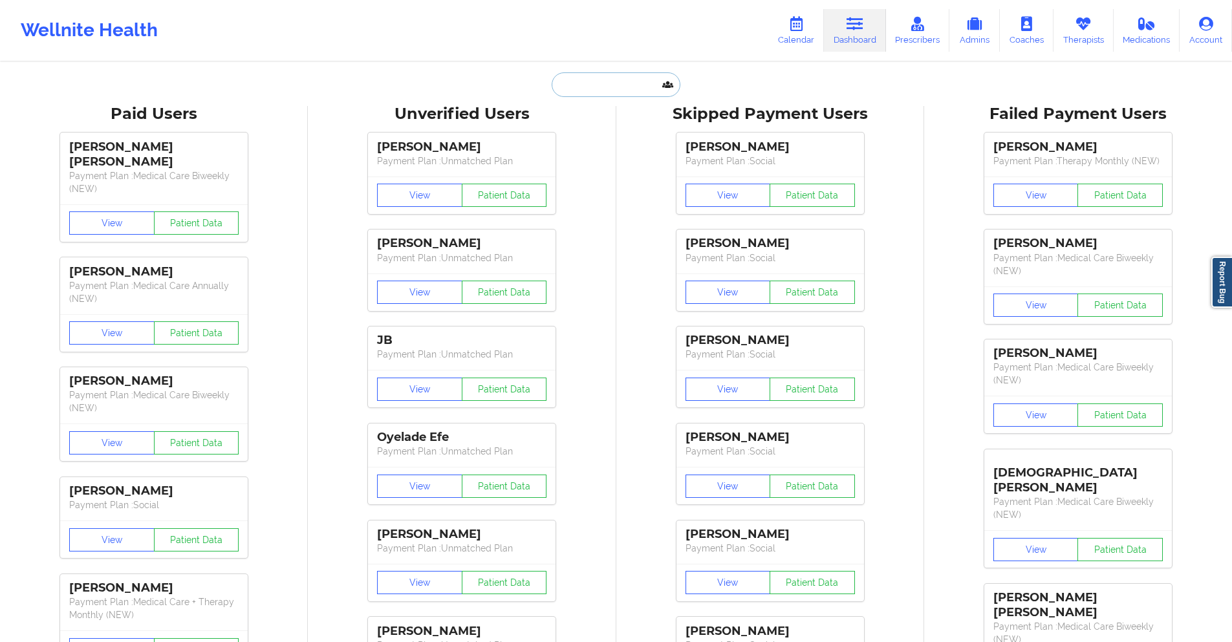
click at [640, 81] on input "text" at bounding box center [616, 84] width 128 height 25
paste input "[EMAIL_ADDRESS][DOMAIN_NAME]"
type input "[EMAIL_ADDRESS][DOMAIN_NAME]"
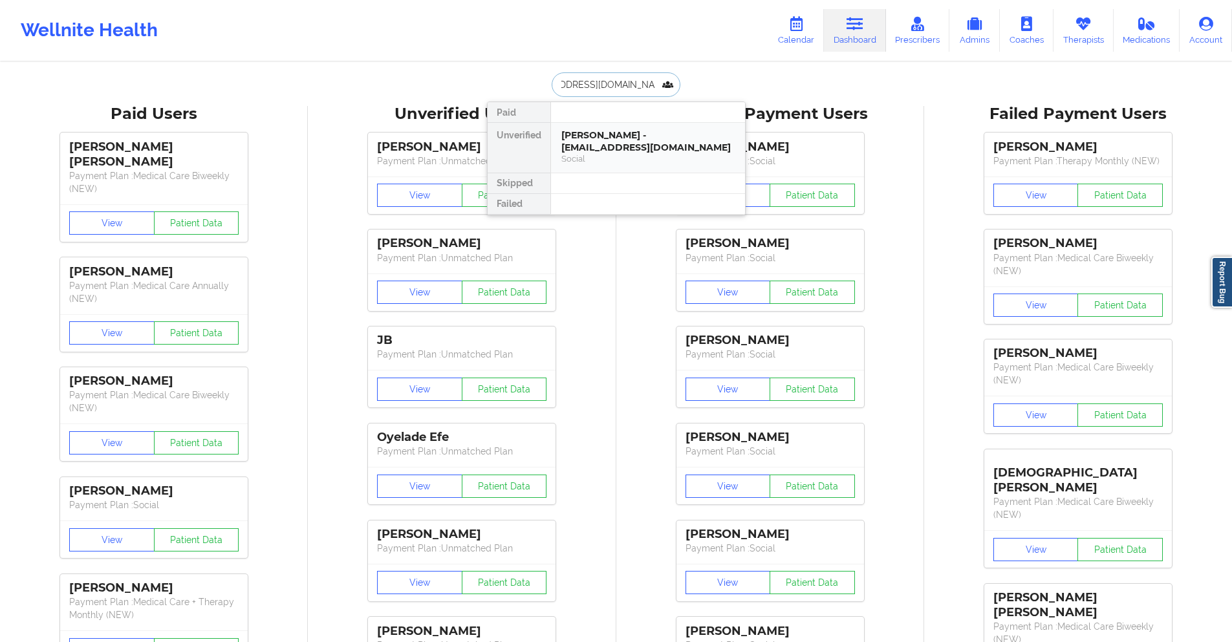
click at [609, 151] on div "Daniel Foster - danielfoster1234567@hotmail.com" at bounding box center [647, 141] width 173 height 24
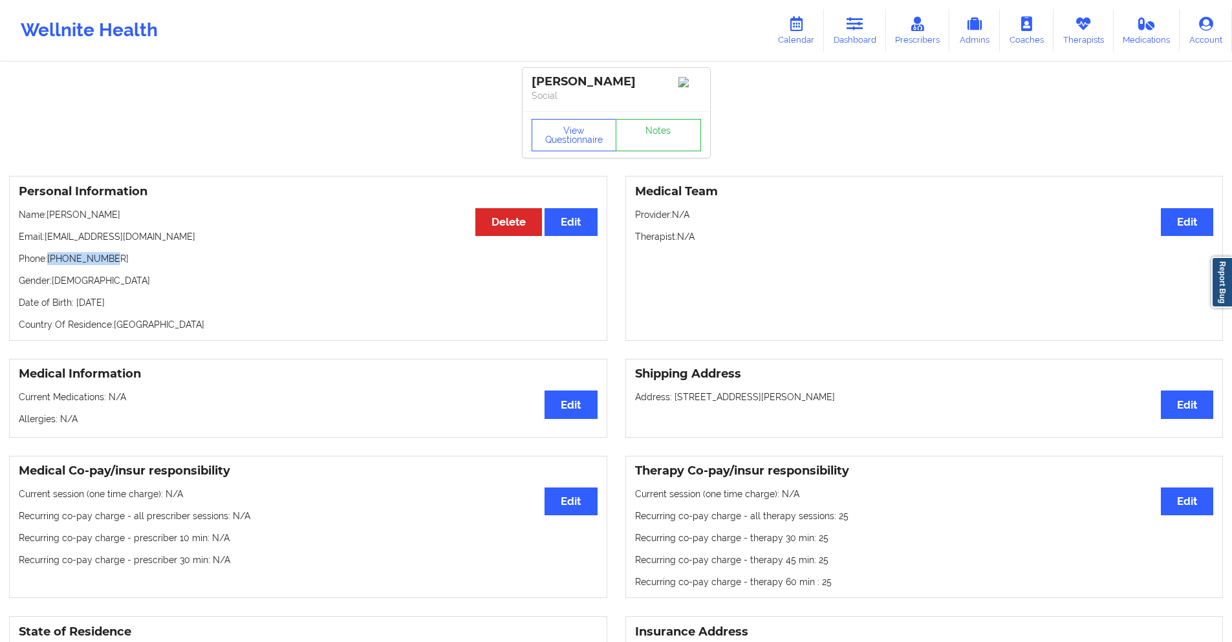
drag, startPoint x: 107, startPoint y: 261, endPoint x: 50, endPoint y: 266, distance: 57.7
click at [50, 265] on p "Phone: +15596397375" at bounding box center [308, 258] width 579 height 13
copy p "+15596397375"
drag, startPoint x: 861, startPoint y: 27, endPoint x: 797, endPoint y: 60, distance: 72.9
click at [861, 27] on icon at bounding box center [855, 24] width 17 height 14
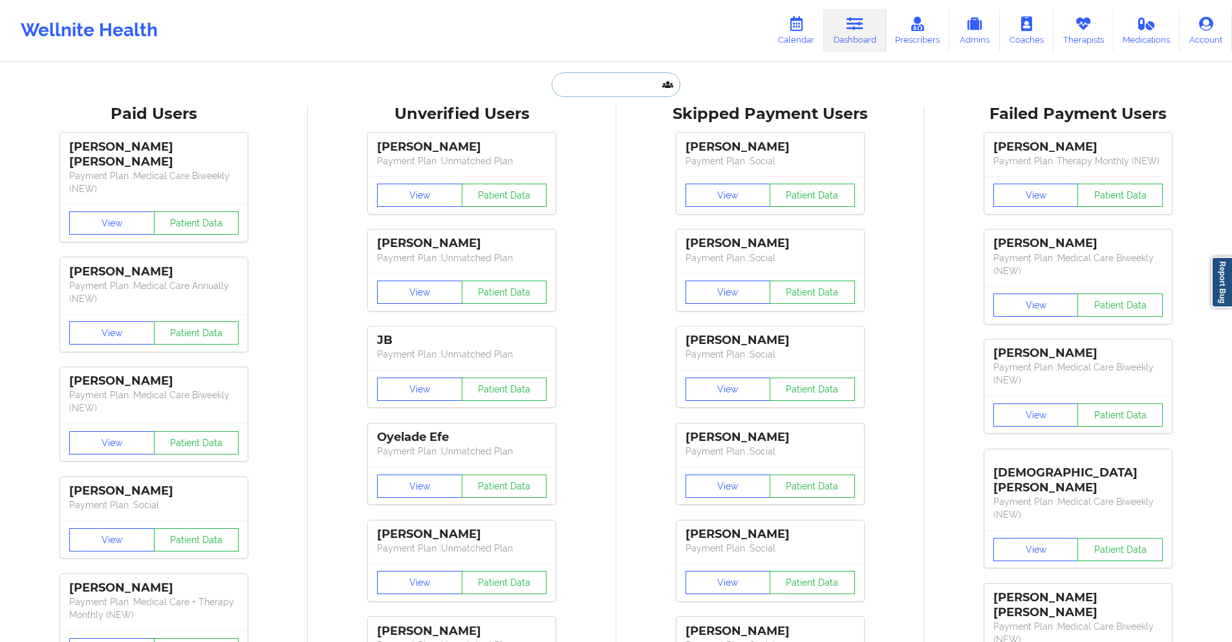
click at [643, 88] on input "text" at bounding box center [616, 84] width 128 height 25
paste input "jennifer.luciano1559@gmail.com"
type input "jennifer.luciano1559@gmail.com"
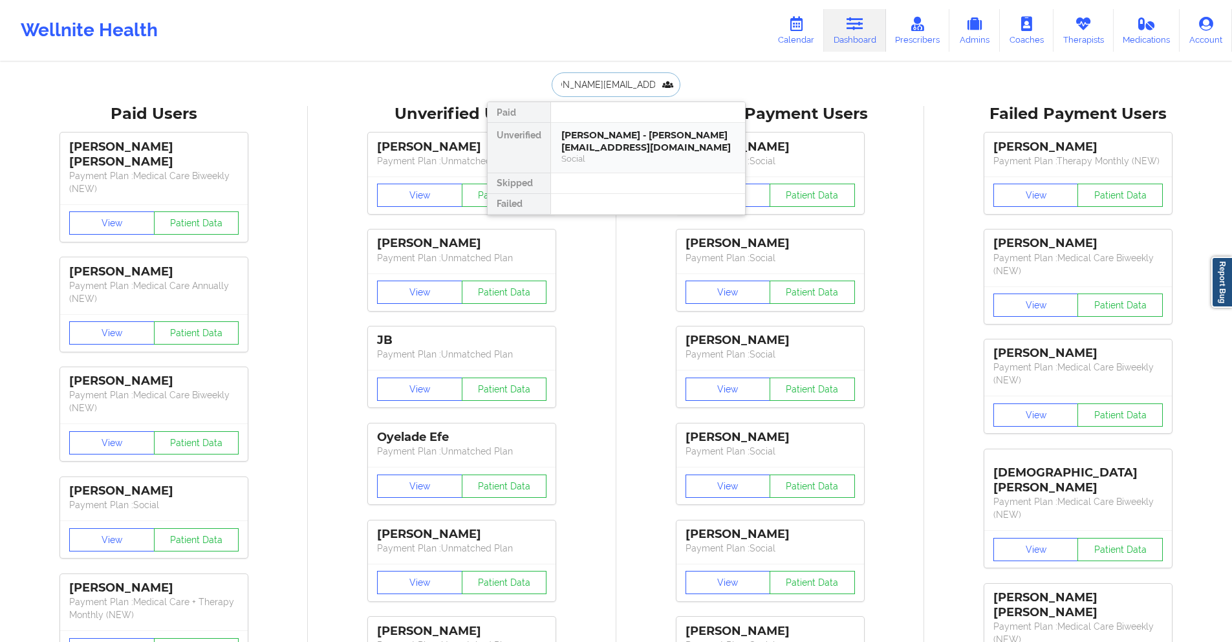
click at [631, 149] on div "DANIEL FOSTER - jennifer.luciano1559@gmail.com" at bounding box center [647, 141] width 173 height 24
